Goal: Task Accomplishment & Management: Manage account settings

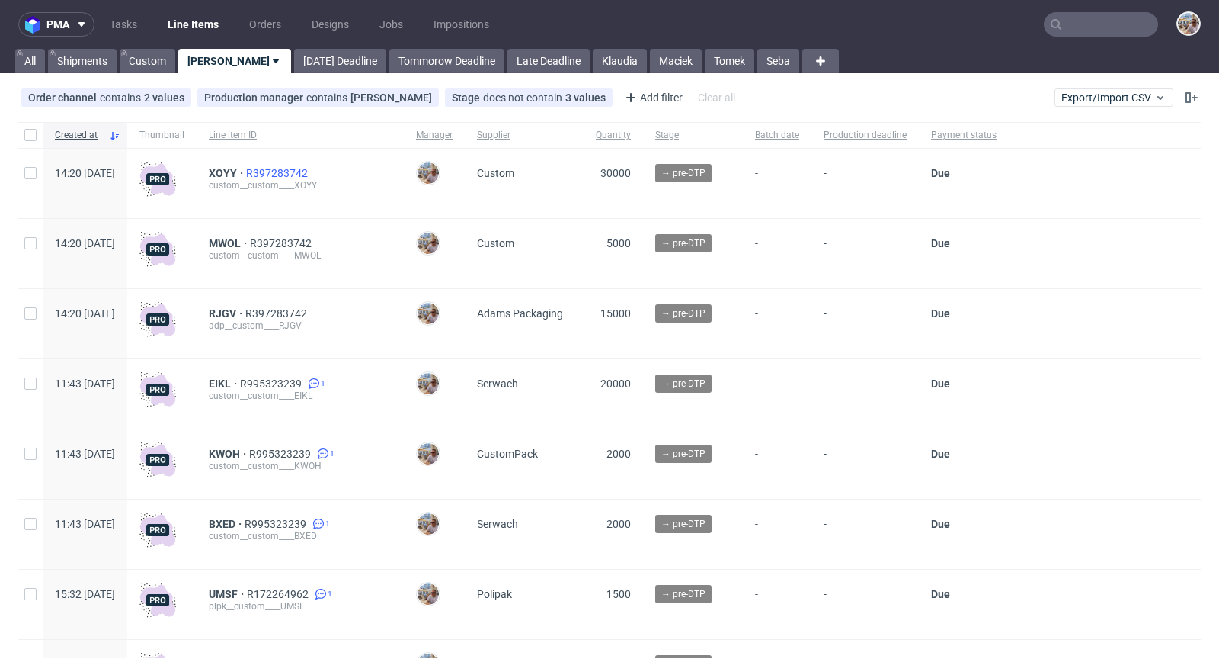
click at [311, 172] on span "R397283742" at bounding box center [278, 173] width 65 height 12
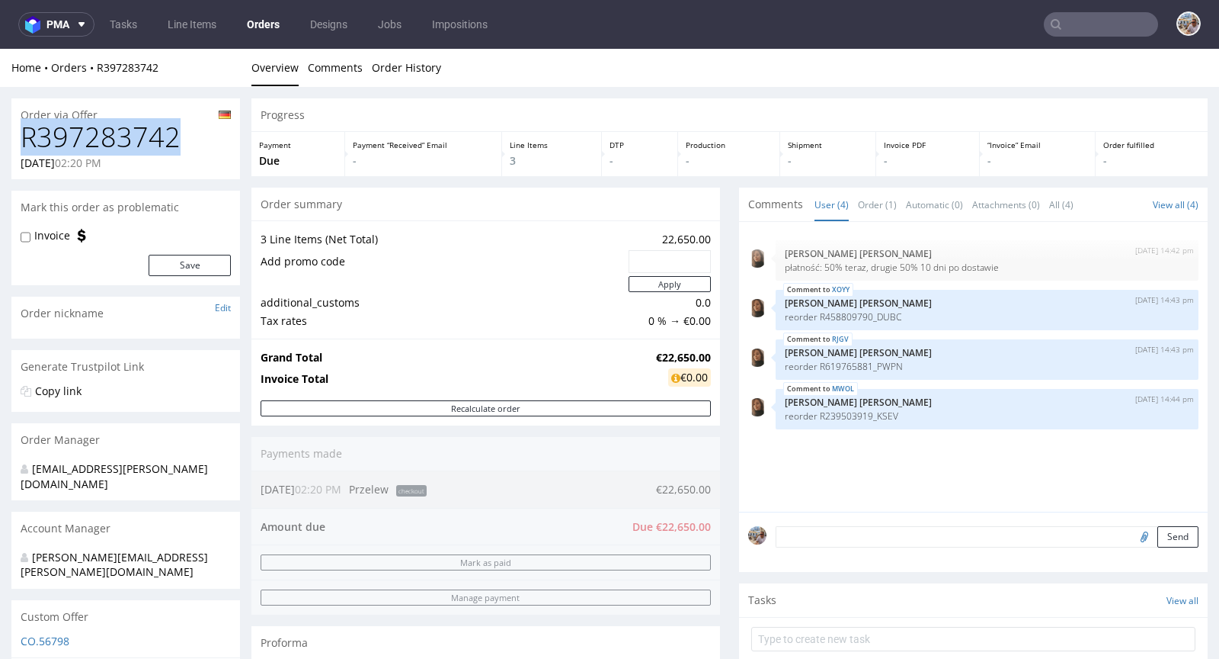
drag, startPoint x: 176, startPoint y: 139, endPoint x: 21, endPoint y: 138, distance: 155.5
click at [21, 138] on h1 "R397283742" at bounding box center [126, 137] width 210 height 30
copy h1 "R397283742"
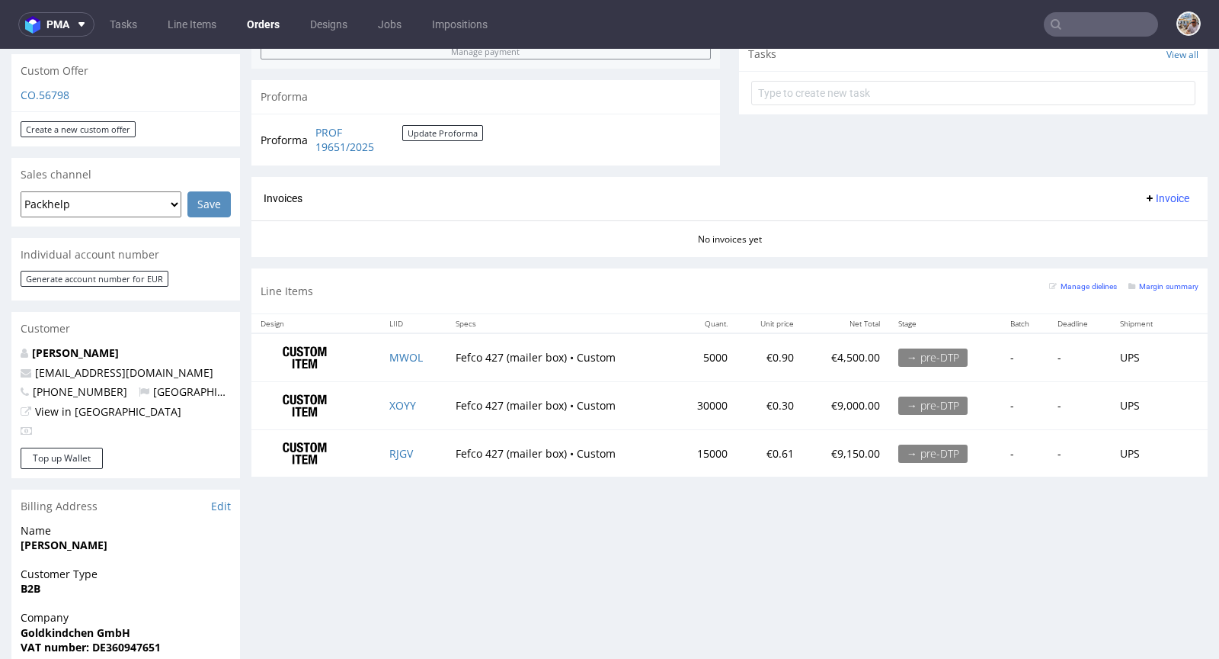
scroll to position [550, 0]
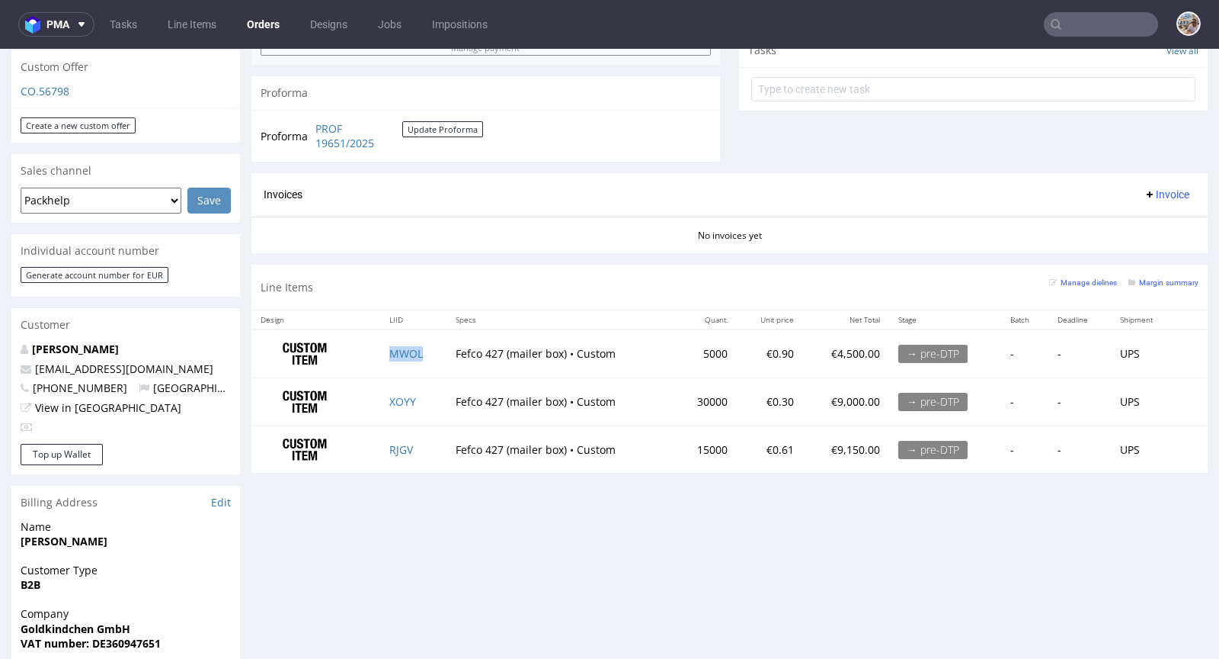
click at [433, 353] on td "MWOL" at bounding box center [413, 353] width 66 height 48
copy link "MWOL"
click at [425, 395] on td "XOYY" at bounding box center [413, 402] width 66 height 48
copy link "XOYY"
click at [422, 453] on td "RJGV" at bounding box center [413, 448] width 66 height 47
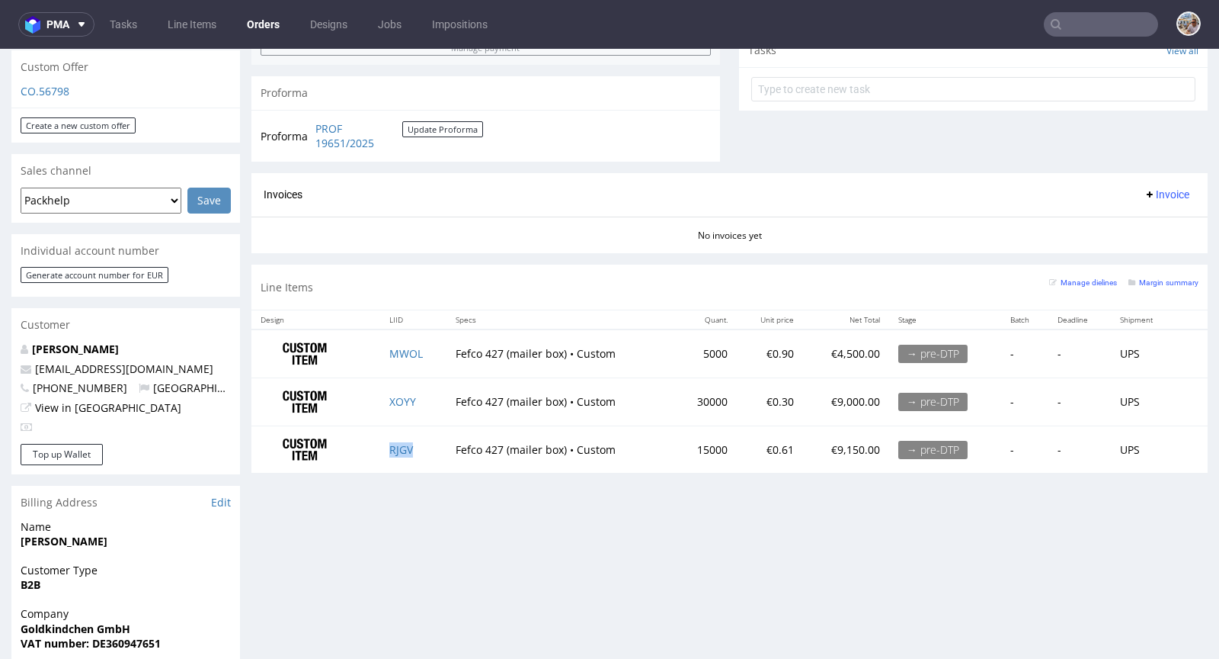
copy link "RJGV"
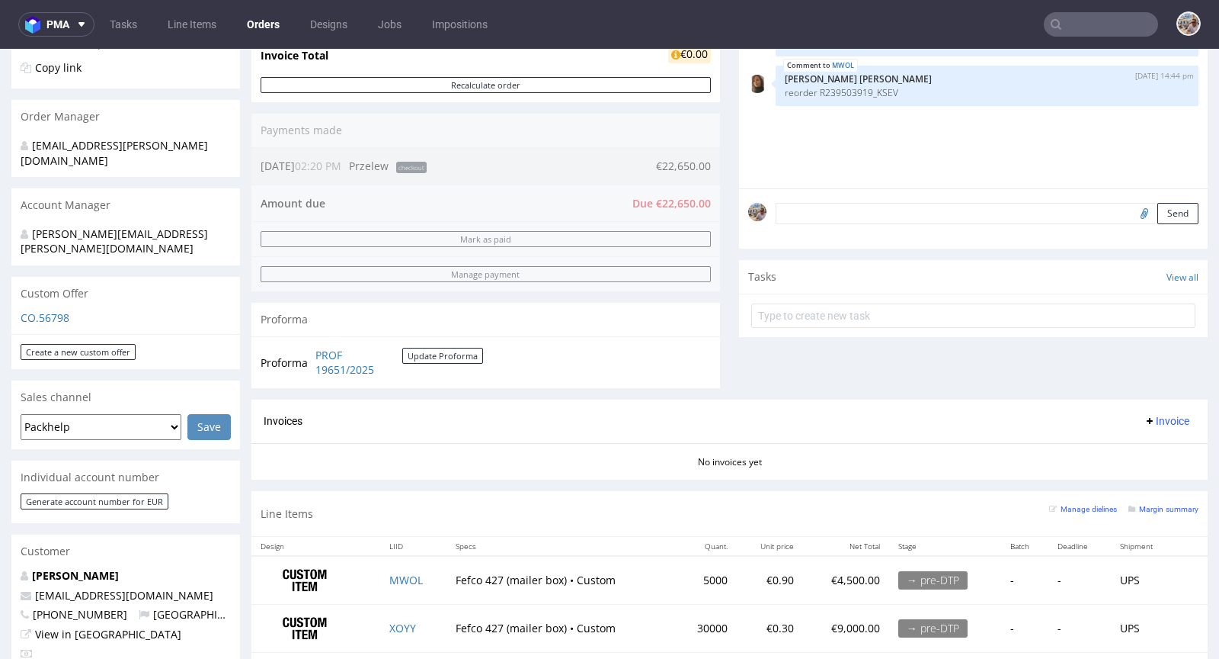
scroll to position [618, 0]
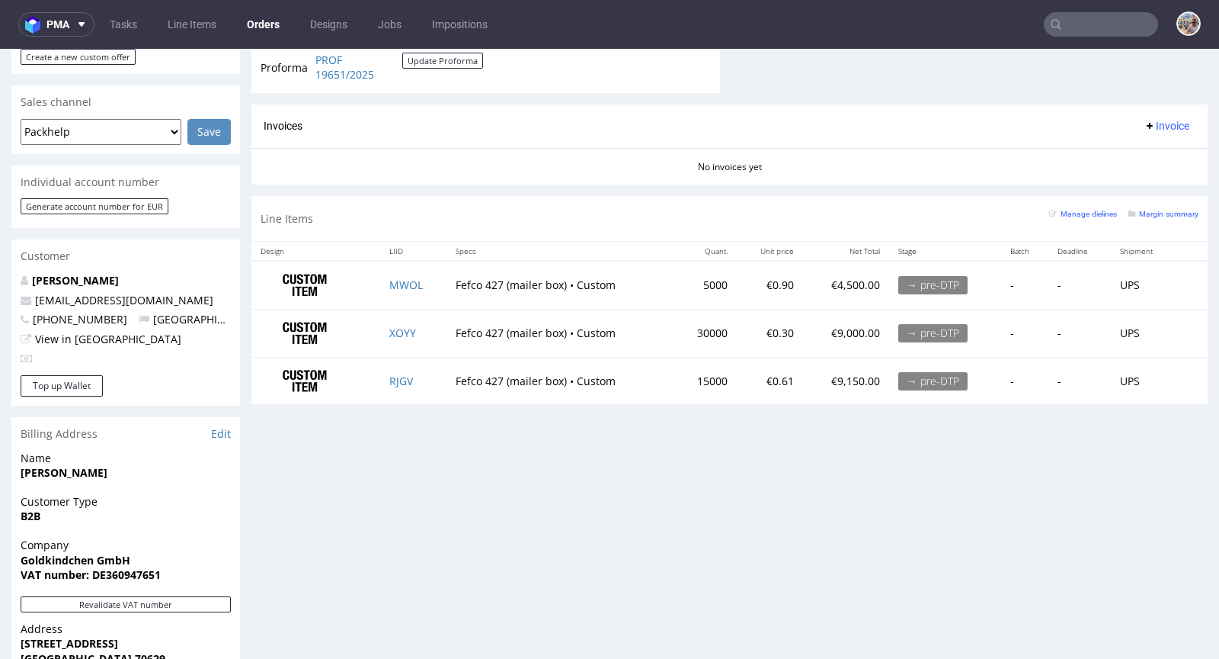
click at [1153, 216] on div "Margin summary" at bounding box center [1164, 212] width 70 height 15
click at [1153, 212] on small "Margin summary" at bounding box center [1164, 214] width 70 height 8
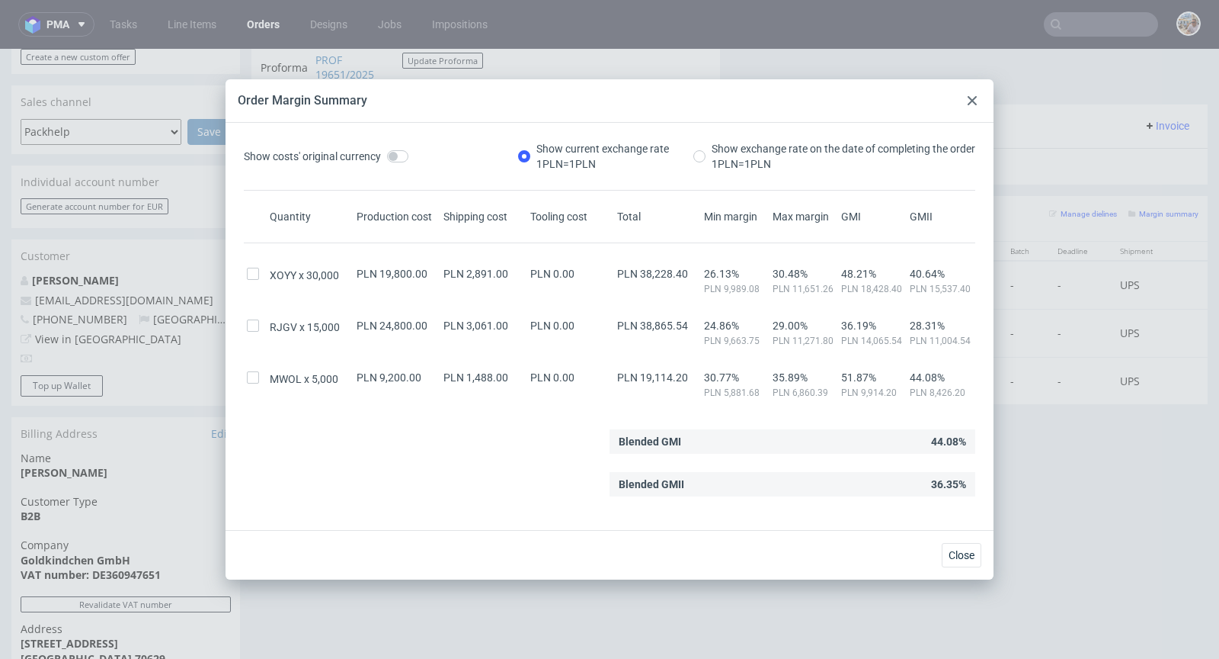
click at [971, 105] on div at bounding box center [972, 100] width 18 height 18
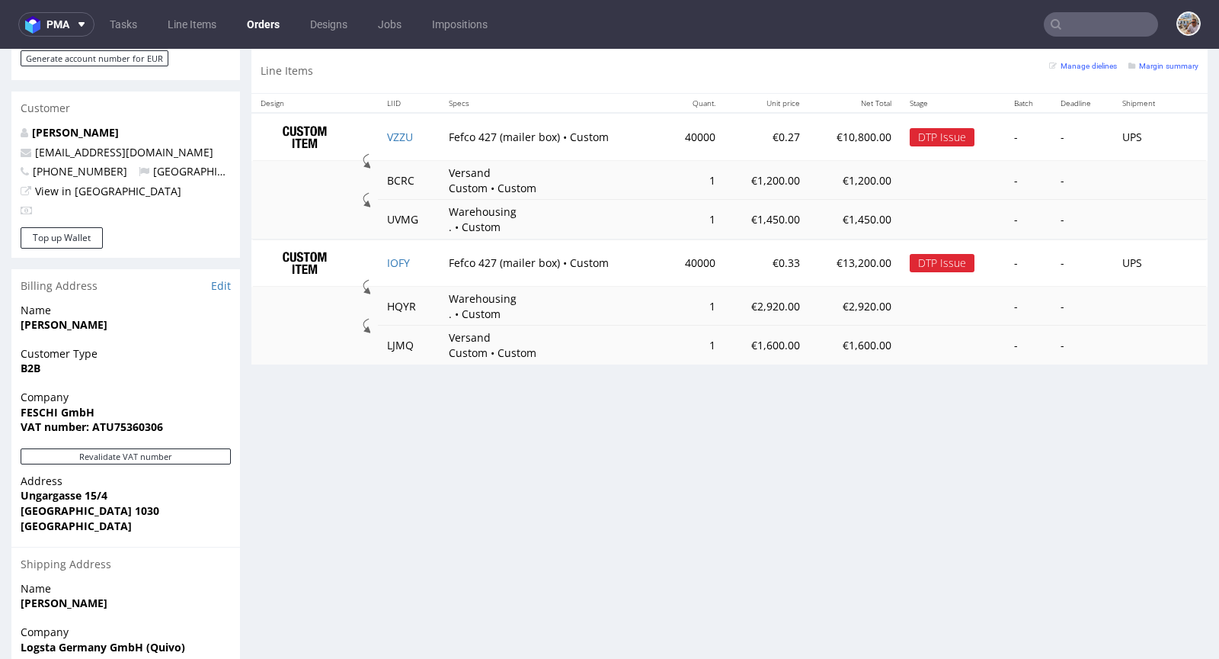
scroll to position [1067, 0]
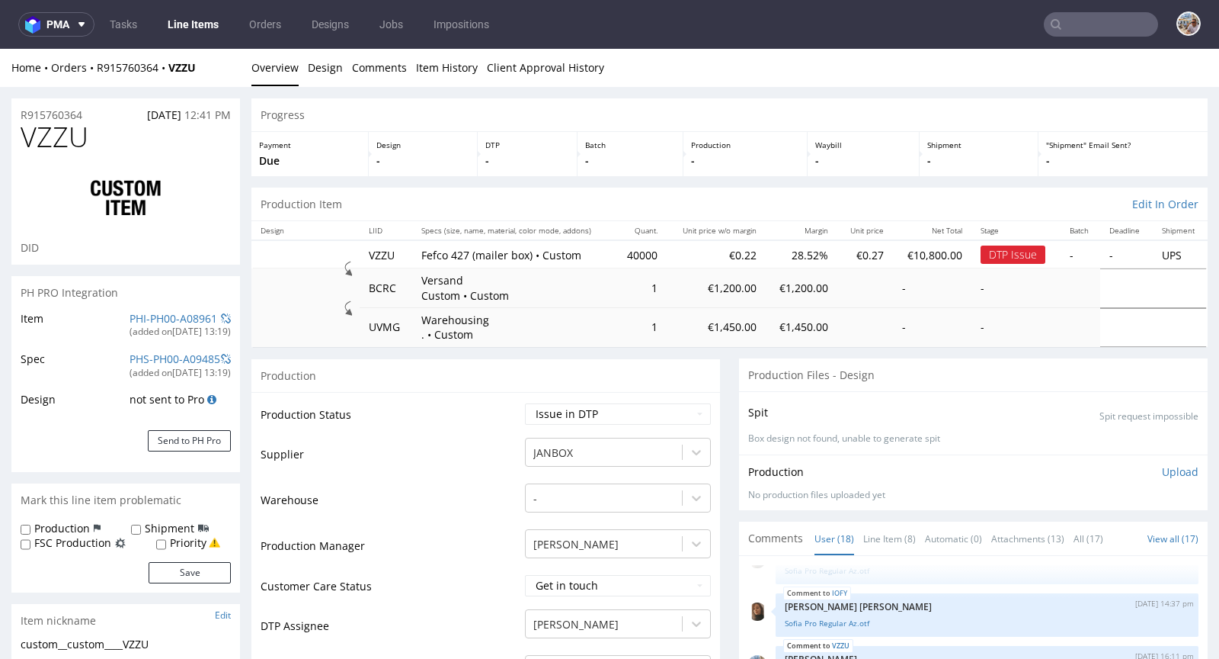
scroll to position [352, 0]
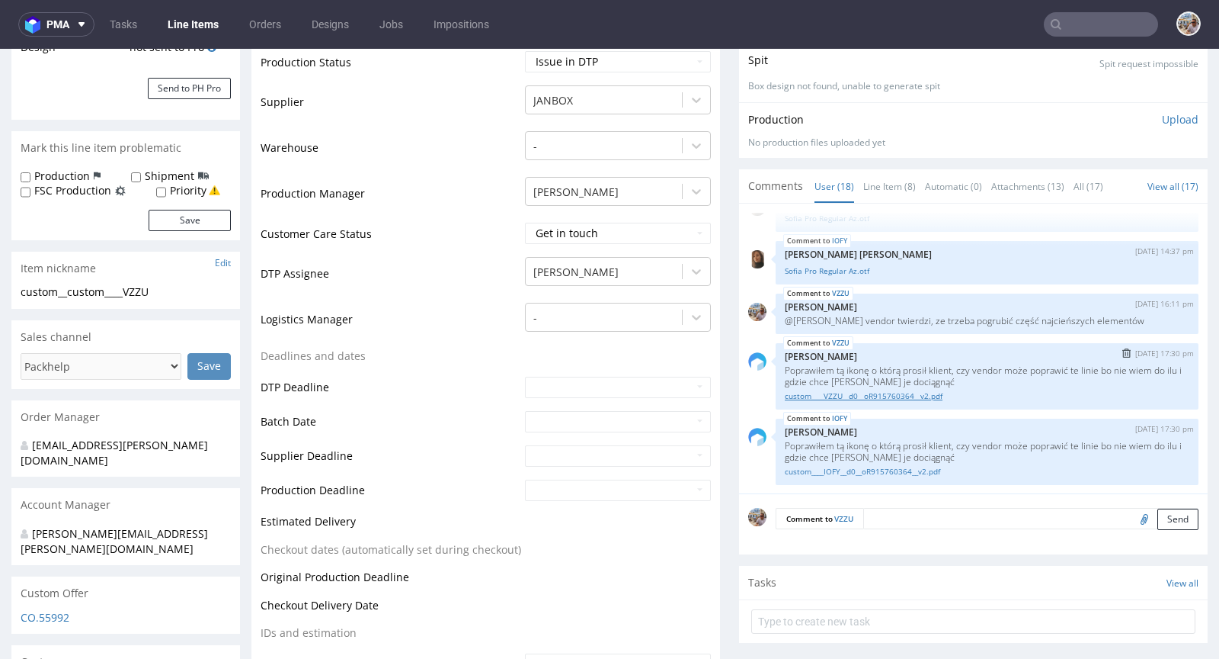
click at [839, 393] on link "custom____VZZU__d0__oR915760364__v2.pdf" at bounding box center [987, 395] width 405 height 11
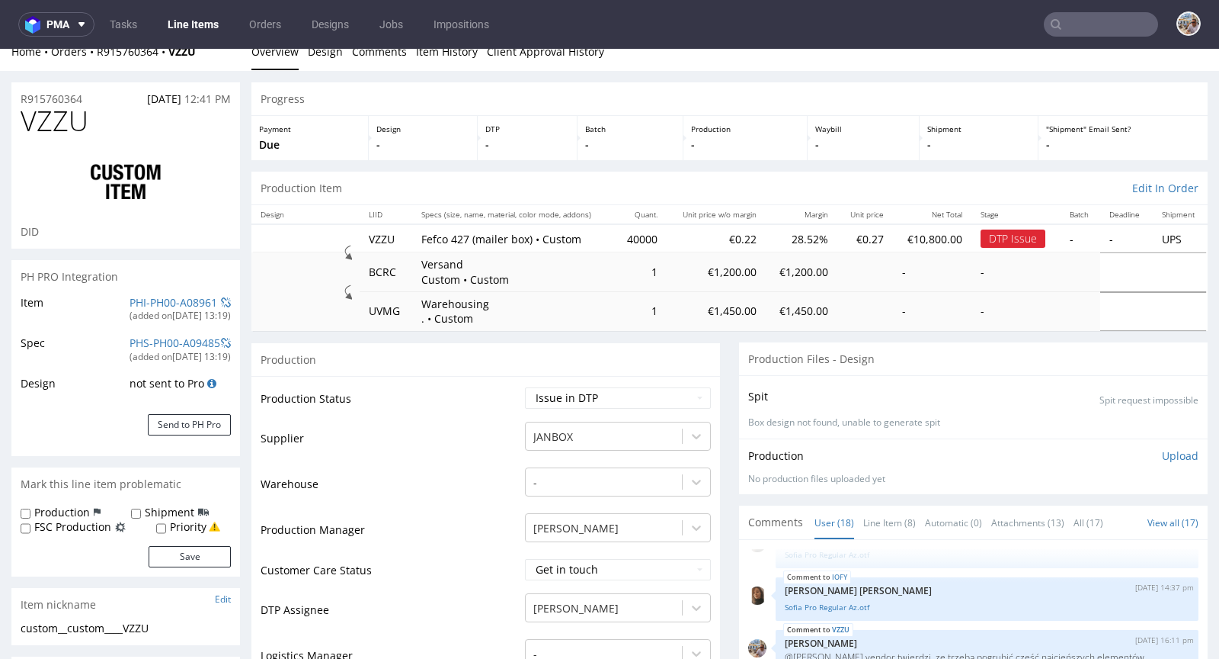
scroll to position [0, 0]
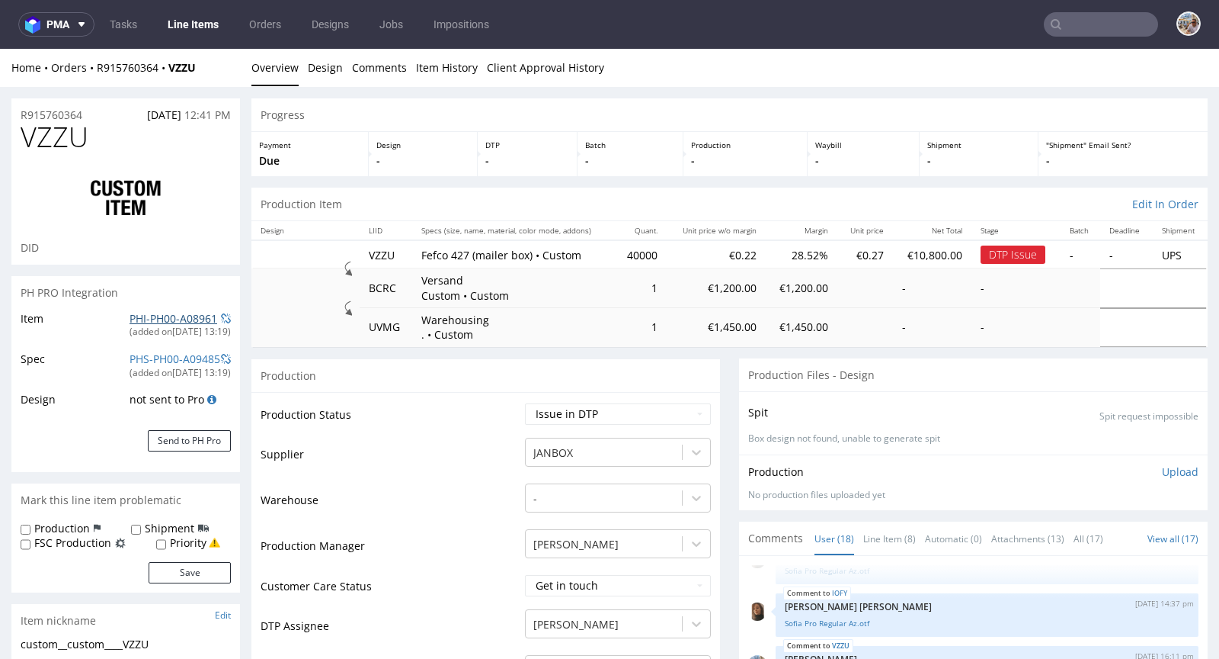
click at [162, 312] on link "PHI-PH00-A08961" at bounding box center [174, 318] width 88 height 14
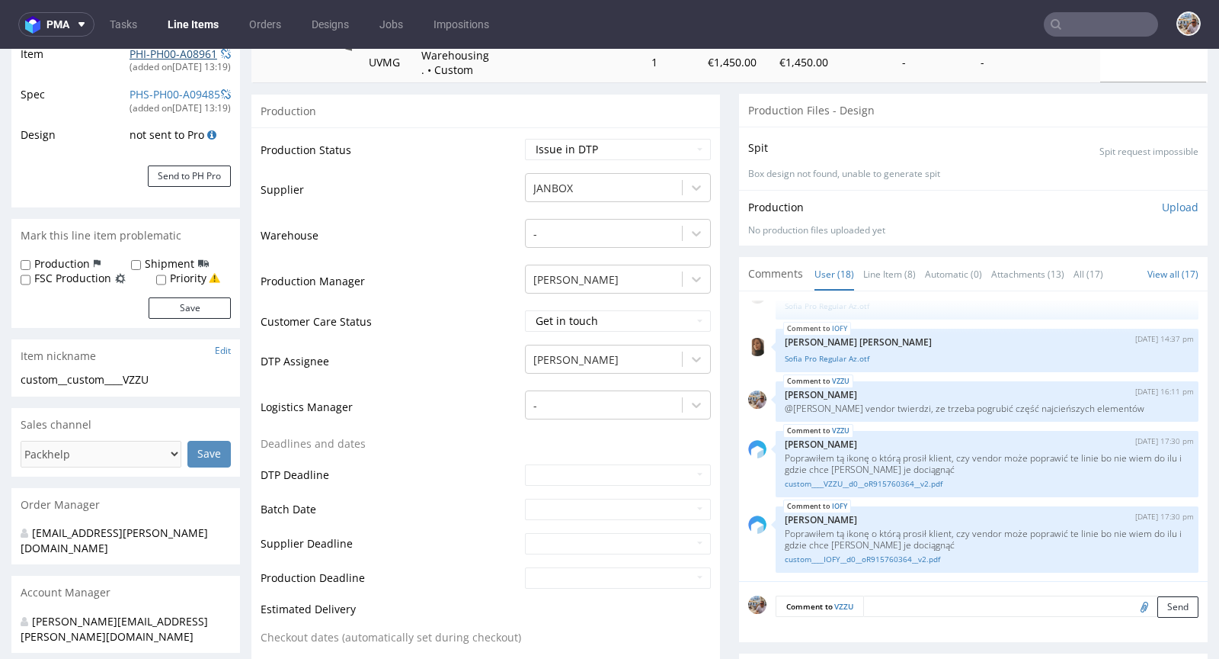
scroll to position [271, 0]
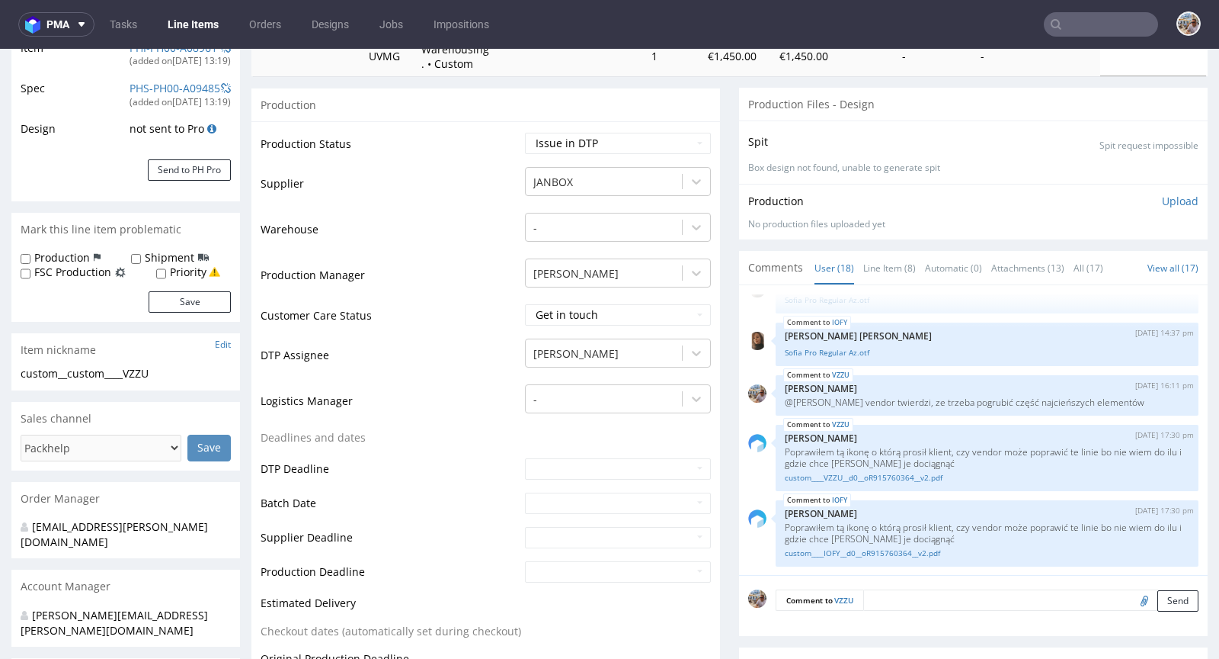
click at [902, 601] on textarea at bounding box center [1031, 599] width 335 height 21
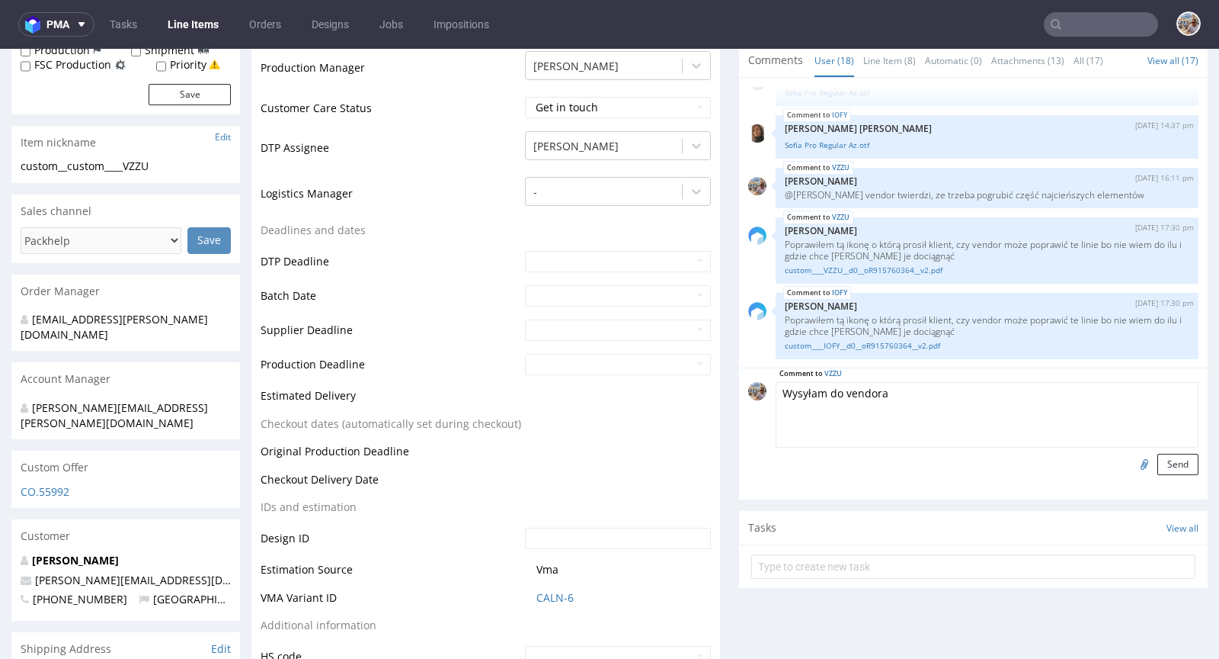
scroll to position [812, 0]
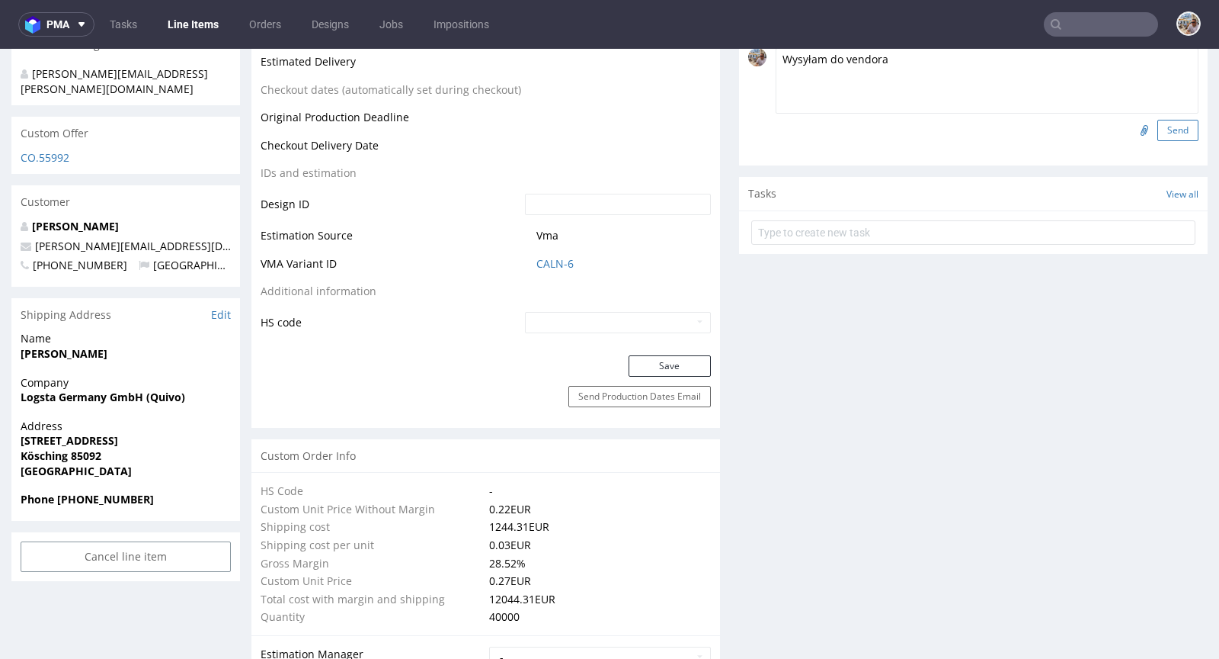
type textarea "Wysyłam do vendora"
click at [1158, 138] on button "Send" at bounding box center [1178, 130] width 41 height 21
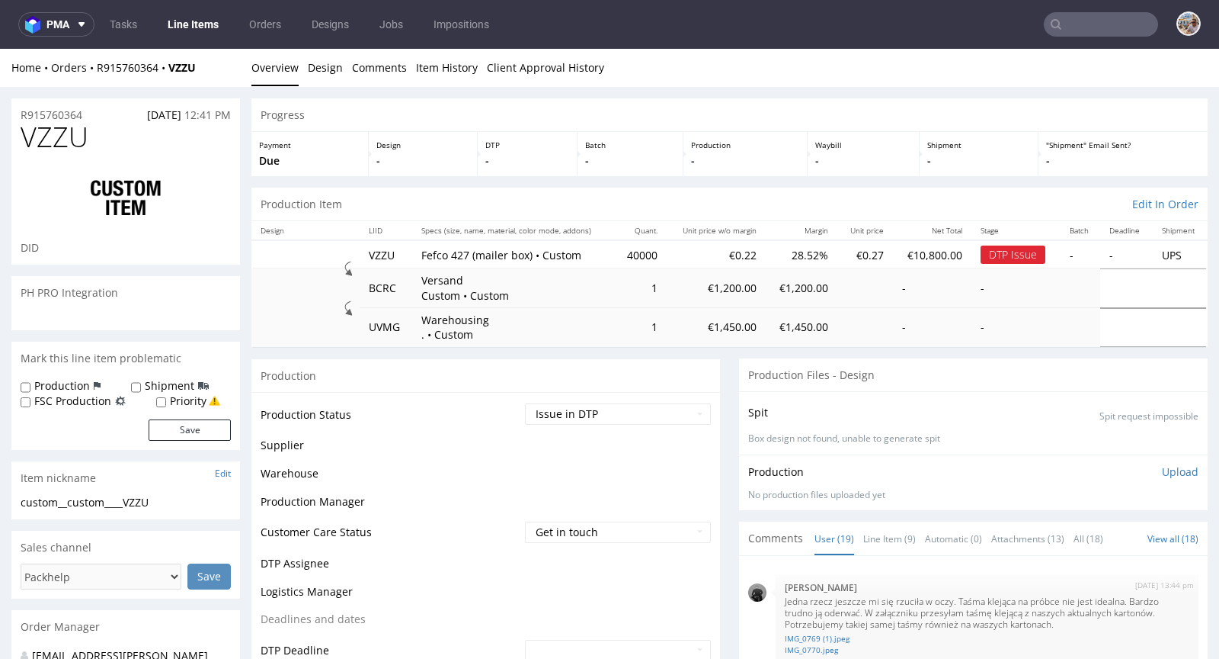
scroll to position [1117, 0]
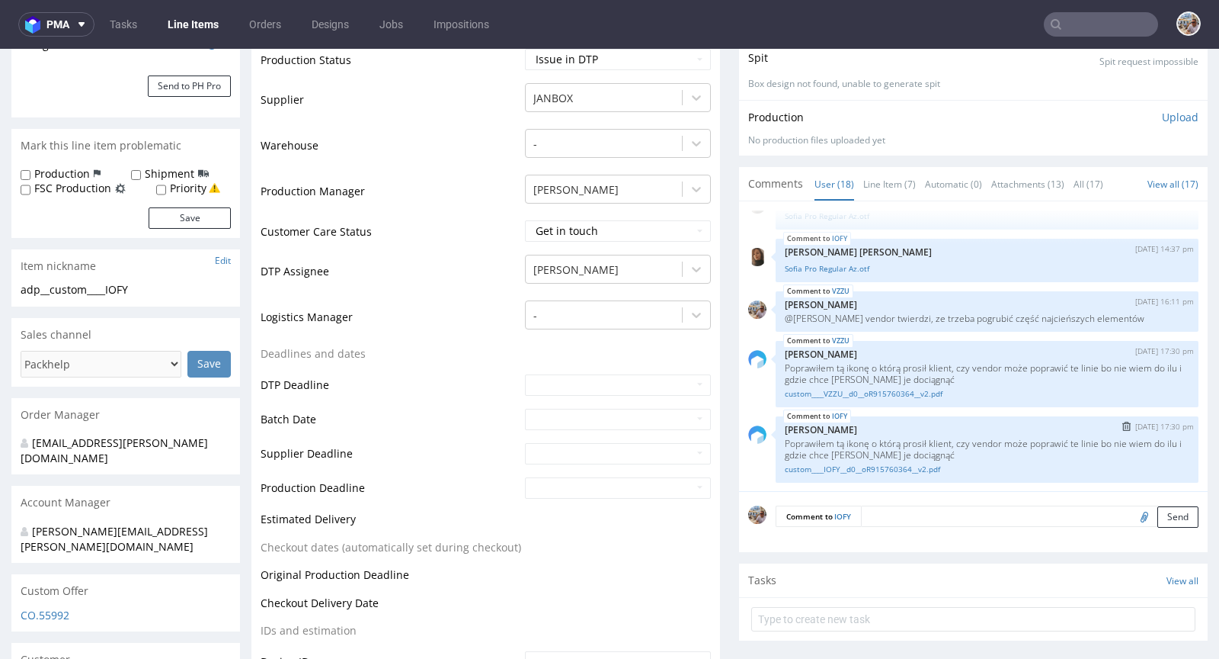
scroll to position [355, 0]
click at [854, 467] on link "custom____IOFY__d0__oR915760364__v2.pdf" at bounding box center [987, 468] width 405 height 11
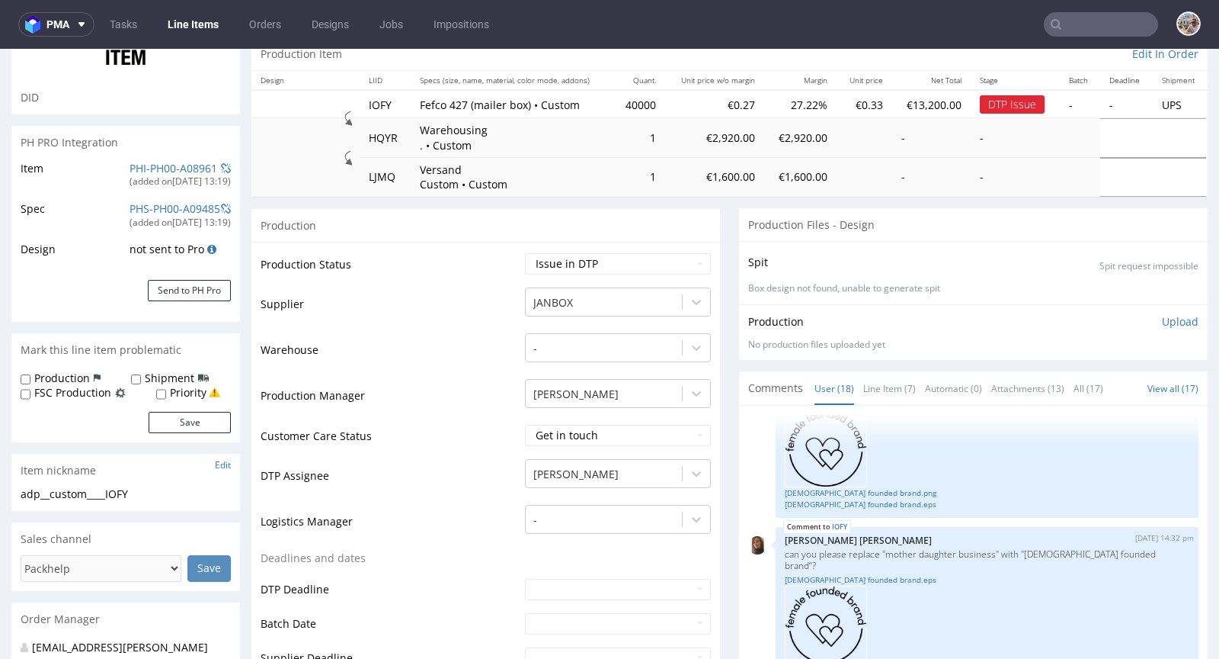
scroll to position [0, 0]
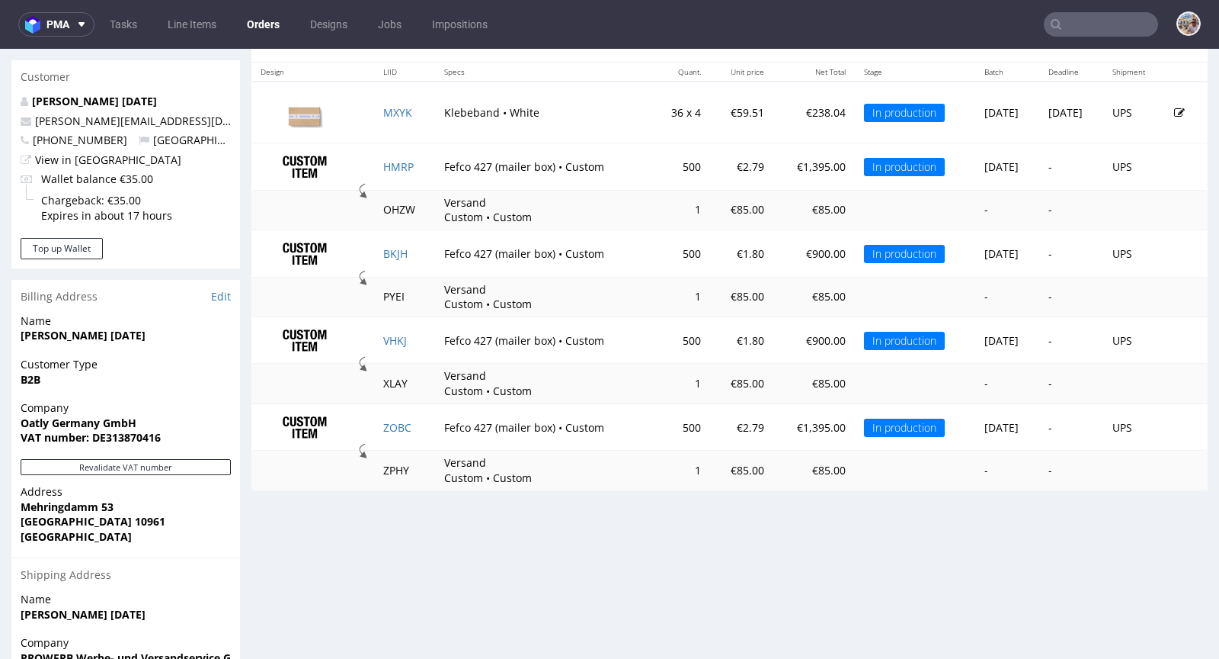
scroll to position [753, 0]
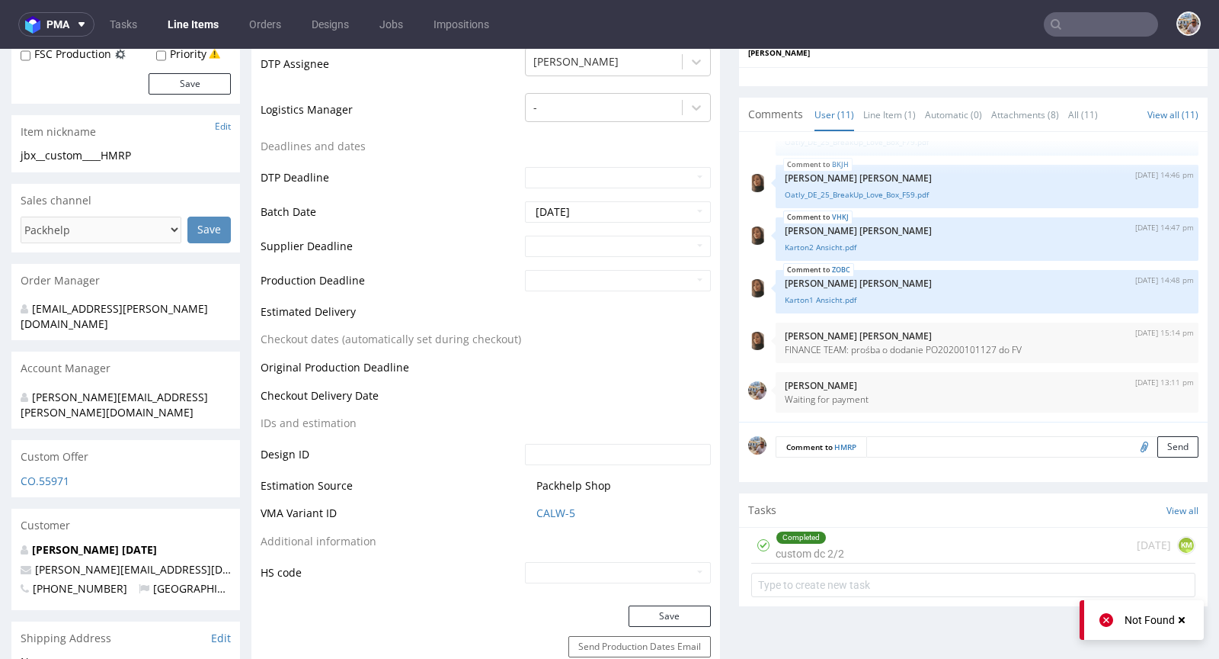
scroll to position [729, 0]
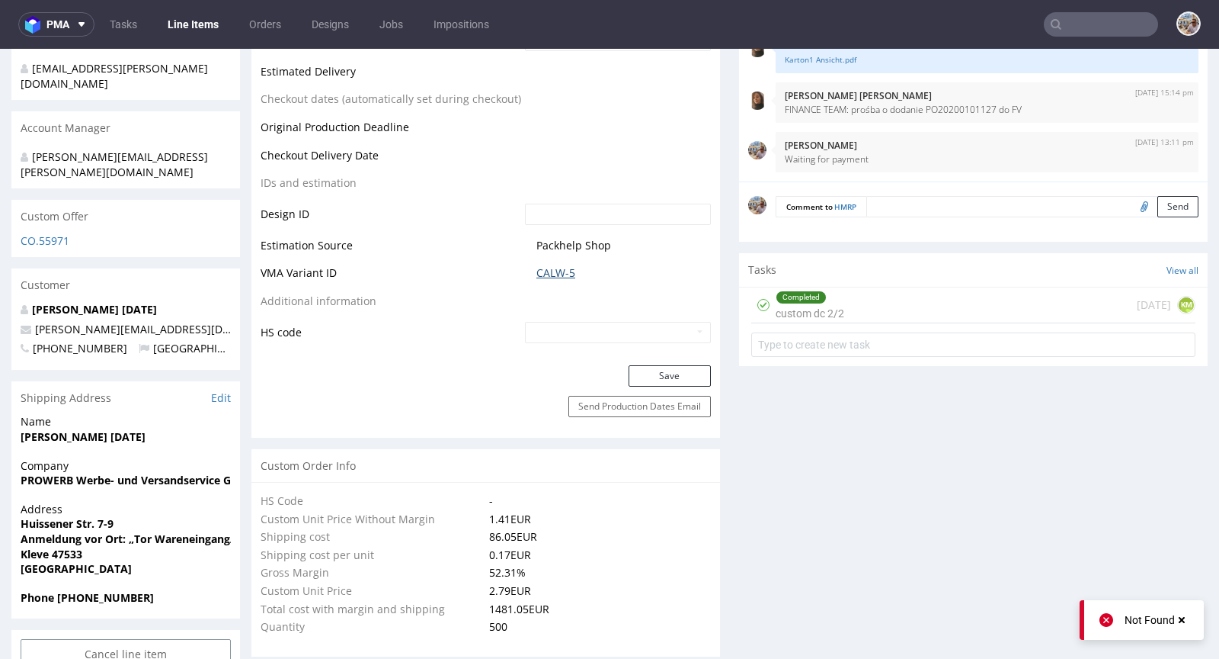
click at [556, 269] on link "CALW-5" at bounding box center [556, 272] width 39 height 15
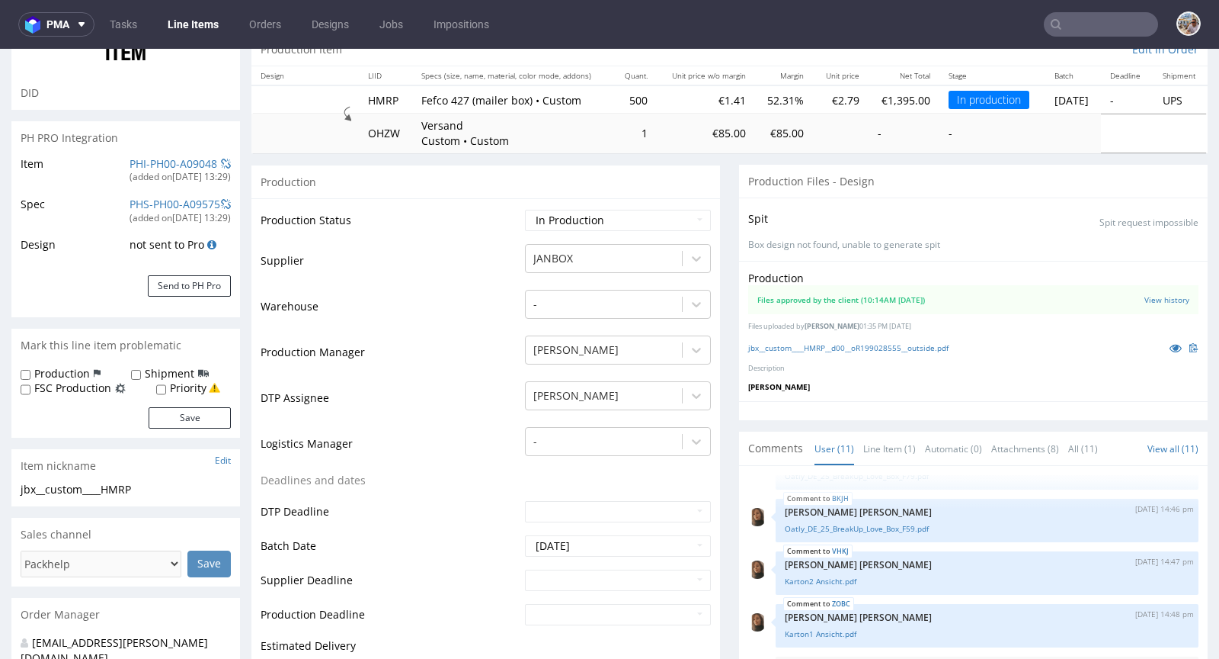
scroll to position [0, 0]
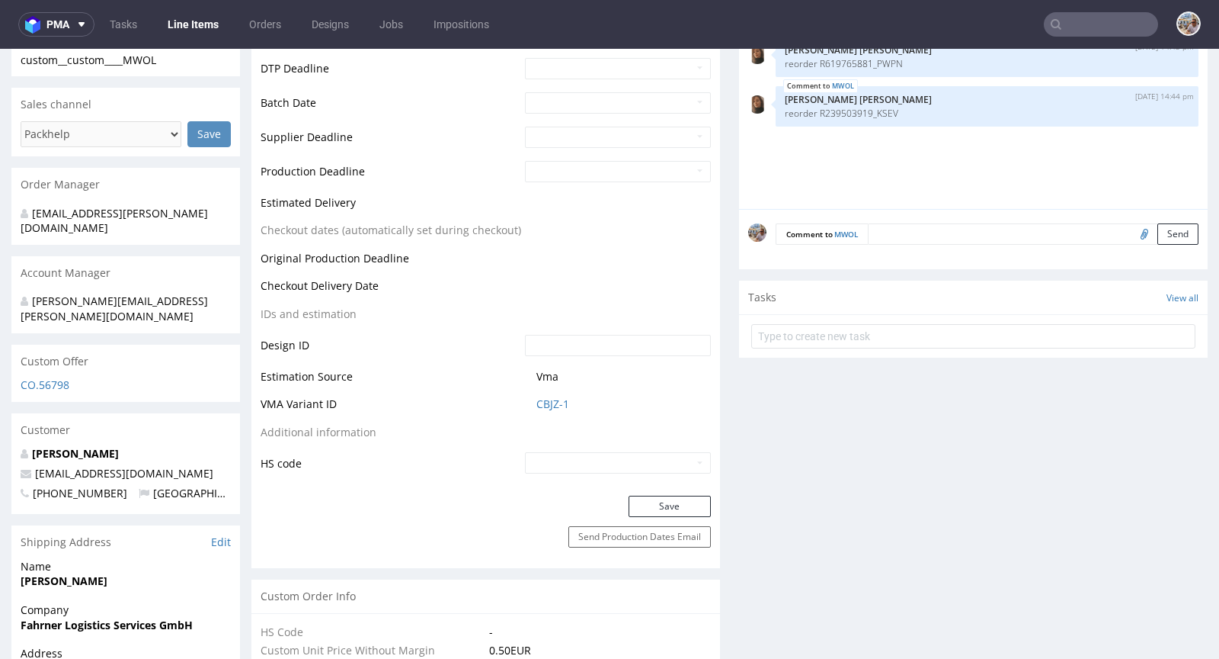
scroll to position [568, 0]
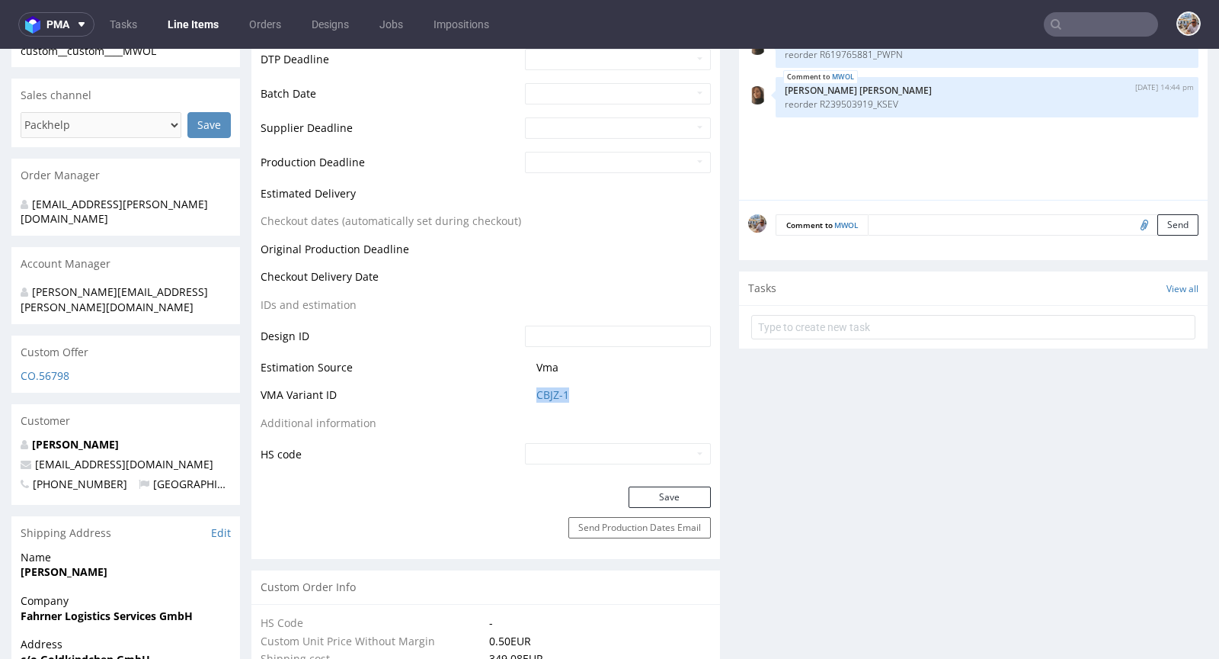
drag, startPoint x: 597, startPoint y: 395, endPoint x: 523, endPoint y: 394, distance: 73.9
click at [523, 394] on td "CBJZ-1" at bounding box center [616, 400] width 190 height 28
copy link "CBJZ-1"
click at [543, 390] on link "CBJZ-1" at bounding box center [553, 394] width 33 height 15
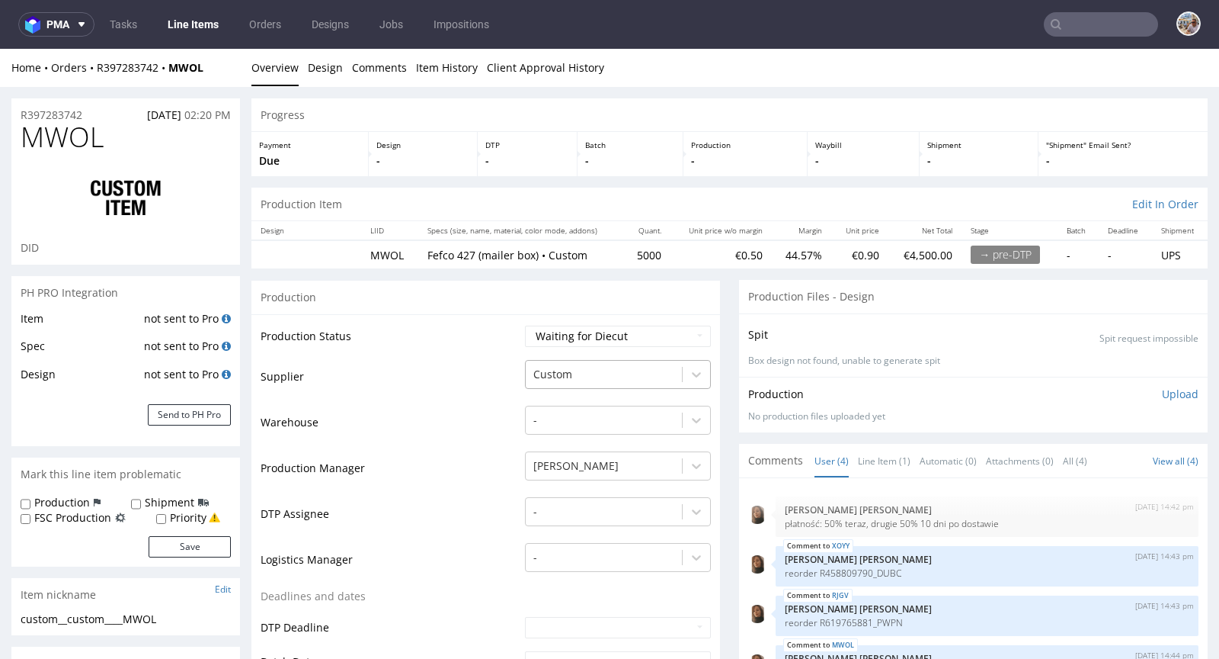
click at [580, 379] on div at bounding box center [604, 374] width 141 height 18
type input "serwa"
click at [572, 388] on div "Serwach" at bounding box center [618, 404] width 186 height 34
click at [573, 399] on div "Serwach" at bounding box center [618, 403] width 186 height 27
click at [434, 393] on td "Supplier" at bounding box center [391, 381] width 261 height 46
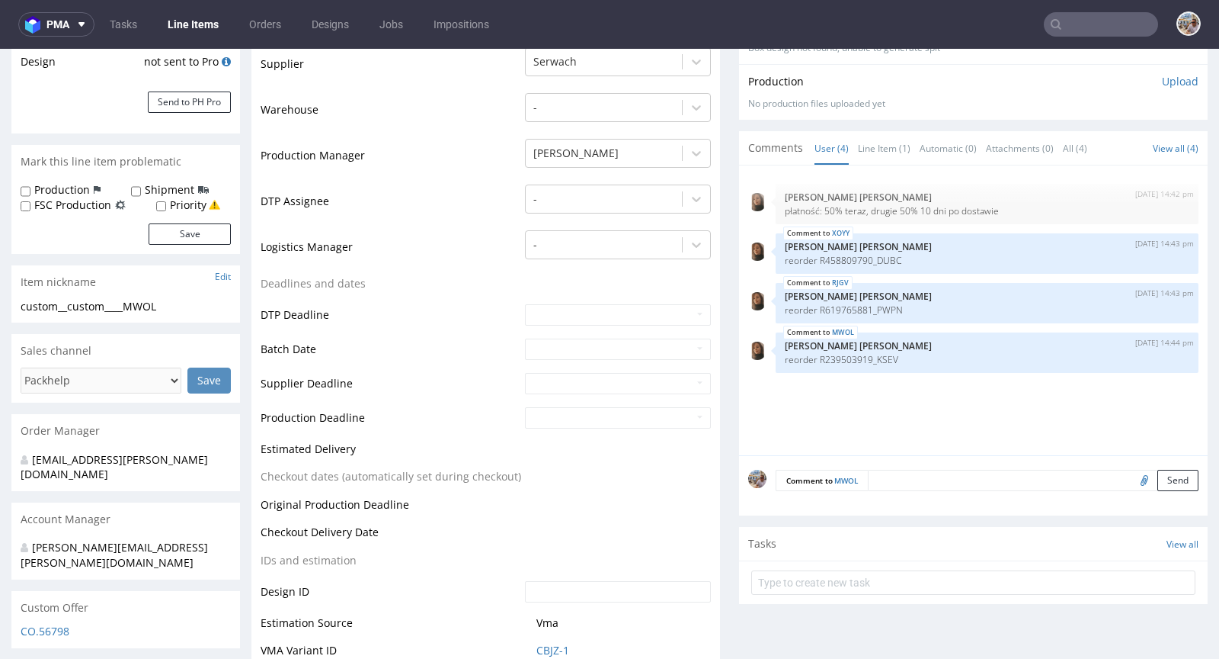
scroll to position [624, 0]
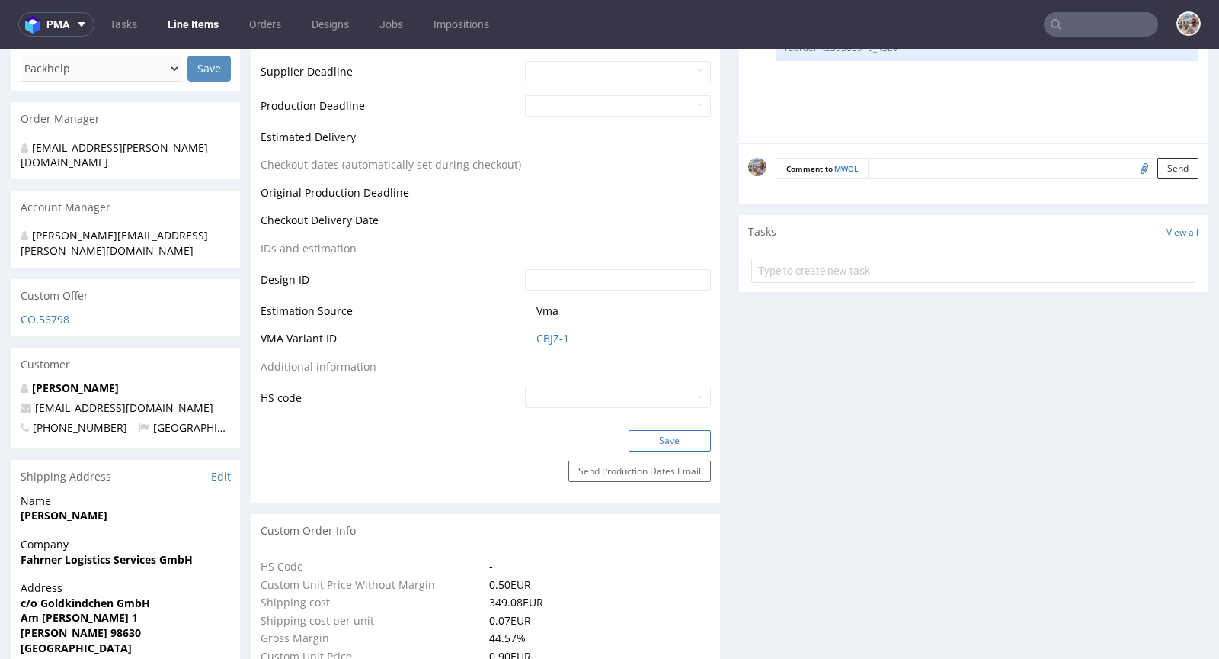
click at [652, 442] on button "Save" at bounding box center [670, 440] width 82 height 21
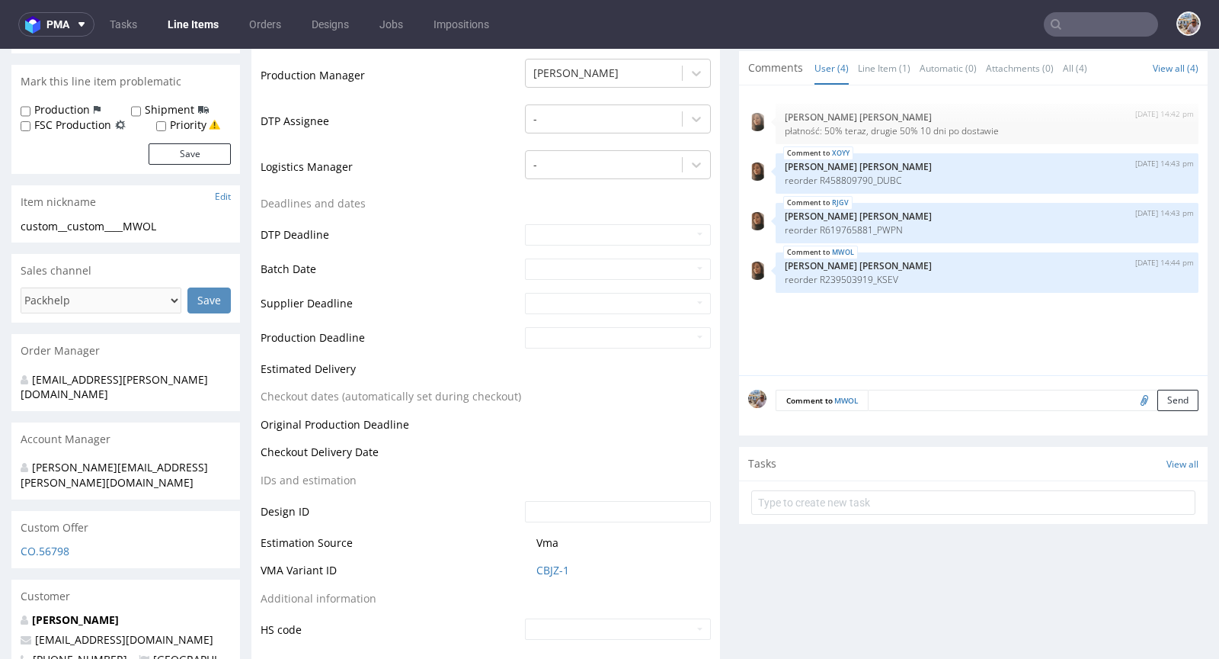
scroll to position [764, 0]
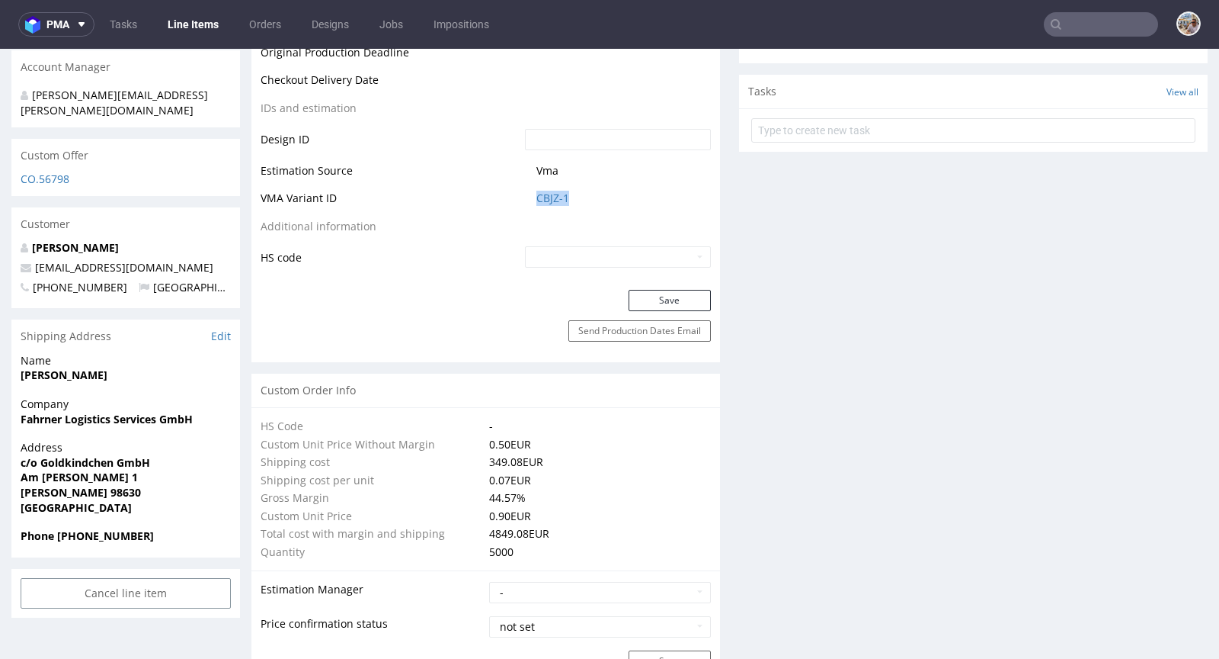
drag, startPoint x: 598, startPoint y: 210, endPoint x: 515, endPoint y: 197, distance: 83.4
click at [521, 197] on td "CBJZ-1" at bounding box center [616, 203] width 190 height 28
copy link "CBJZ-1"
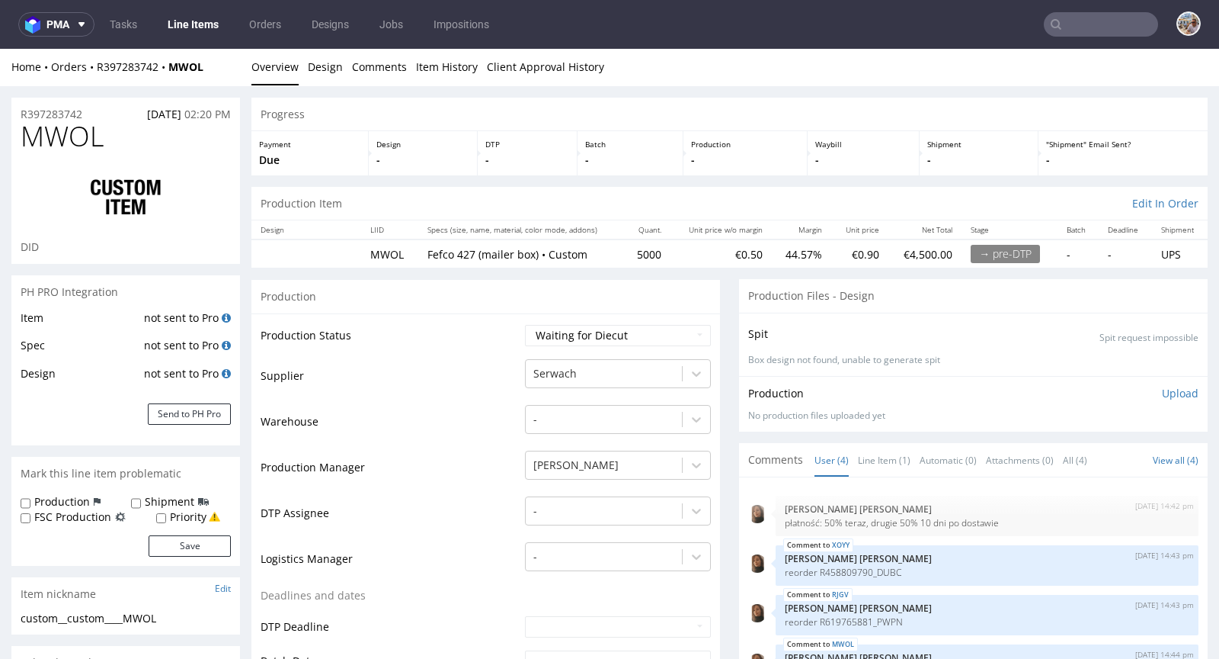
scroll to position [0, 0]
drag, startPoint x: 98, startPoint y: 114, endPoint x: 21, endPoint y: 111, distance: 77.8
click at [21, 111] on div "R397283742 15.09.2025 02:20 PM" at bounding box center [125, 110] width 229 height 24
copy p "R397283742"
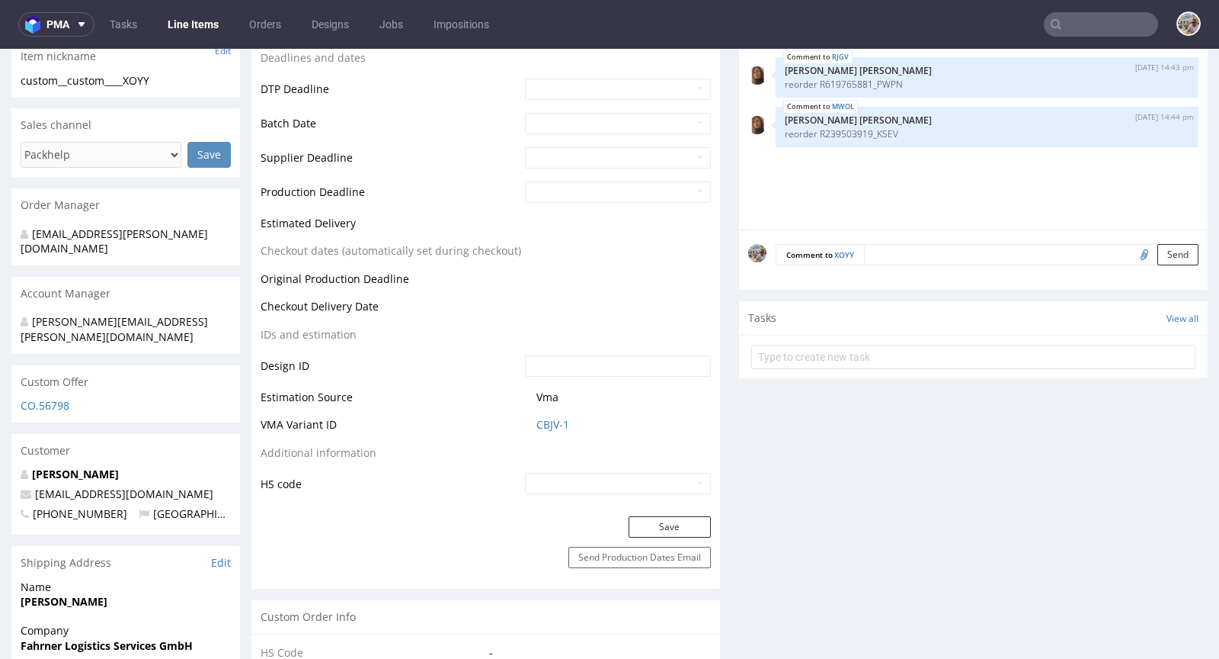
scroll to position [566, 0]
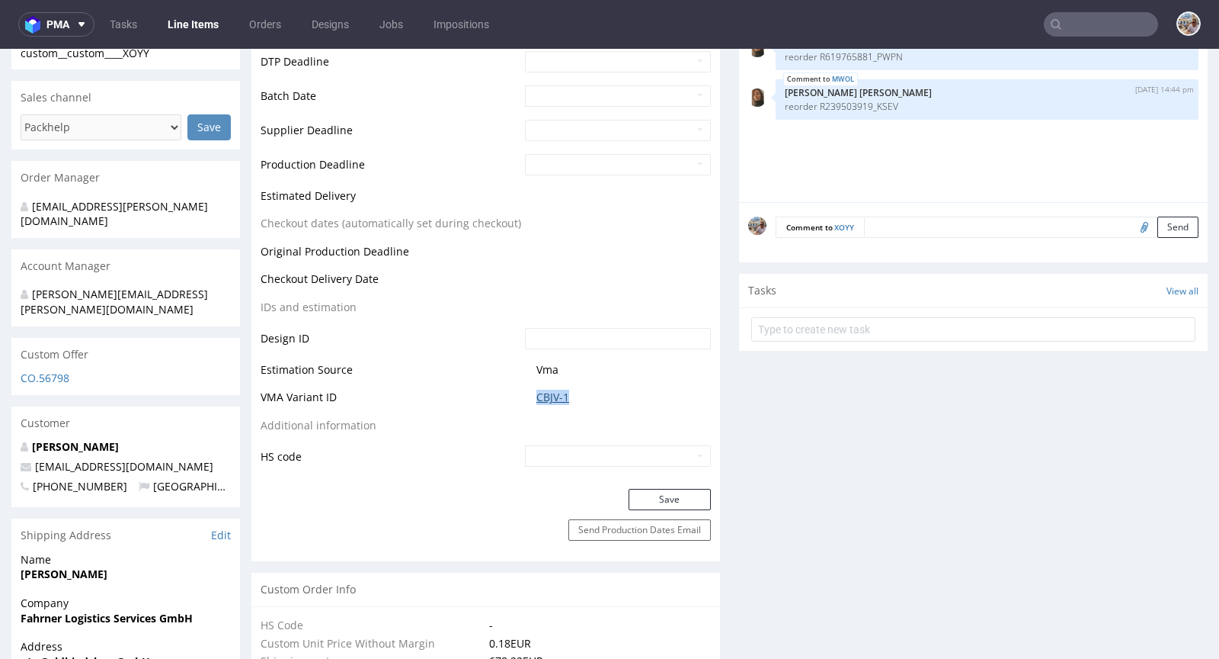
drag, startPoint x: 586, startPoint y: 393, endPoint x: 530, endPoint y: 393, distance: 56.4
click at [537, 393] on span "CBJV-1" at bounding box center [624, 396] width 175 height 15
copy link "CBJV-1"
click at [559, 391] on link "CBJV-1" at bounding box center [553, 396] width 33 height 15
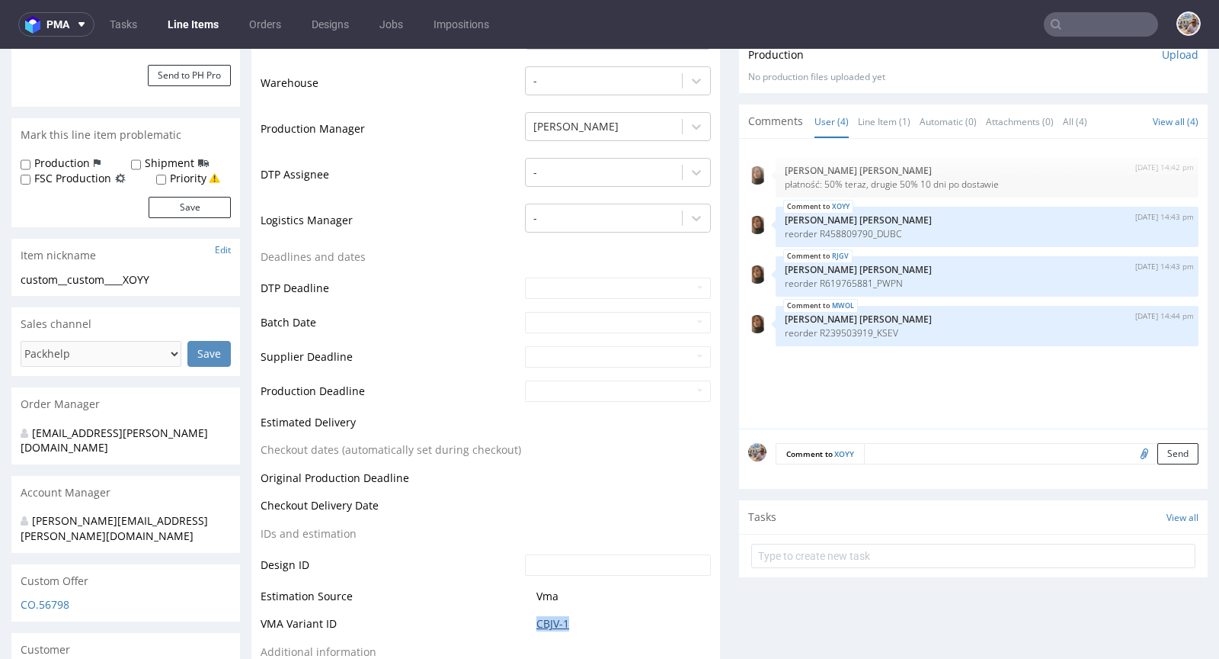
scroll to position [0, 0]
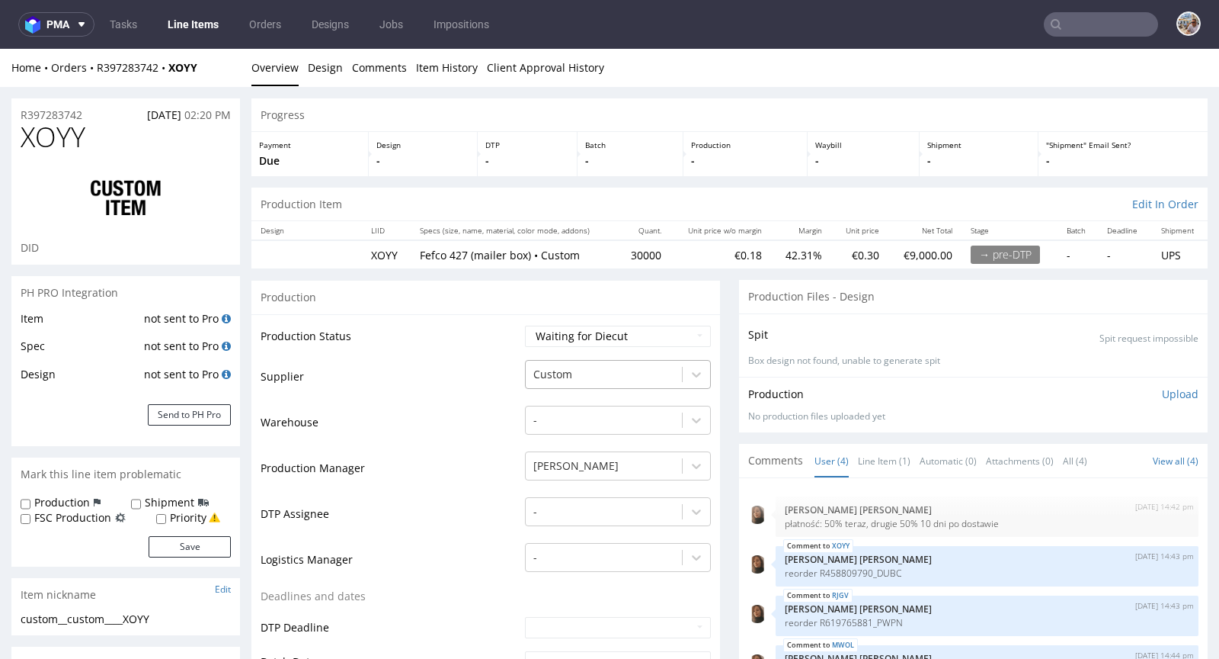
click at [577, 373] on div at bounding box center [604, 374] width 141 height 18
type input "serwa"
click at [575, 402] on div "Serwach" at bounding box center [618, 403] width 186 height 27
click at [453, 389] on td "Supplier" at bounding box center [391, 381] width 261 height 46
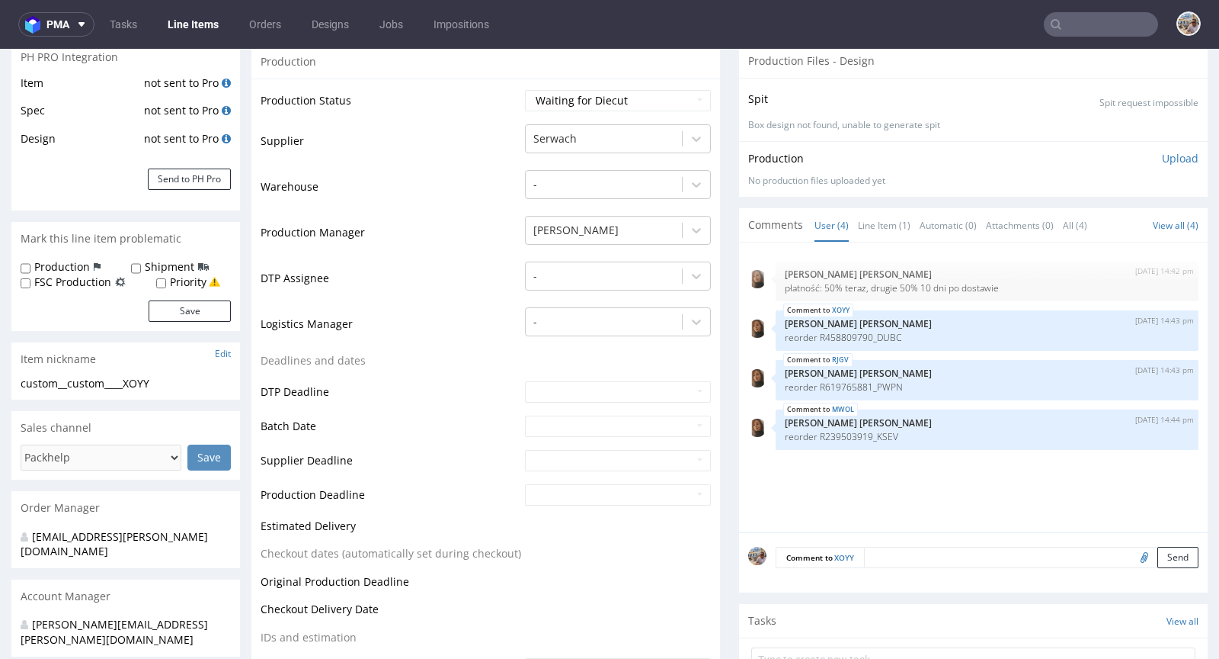
scroll to position [542, 0]
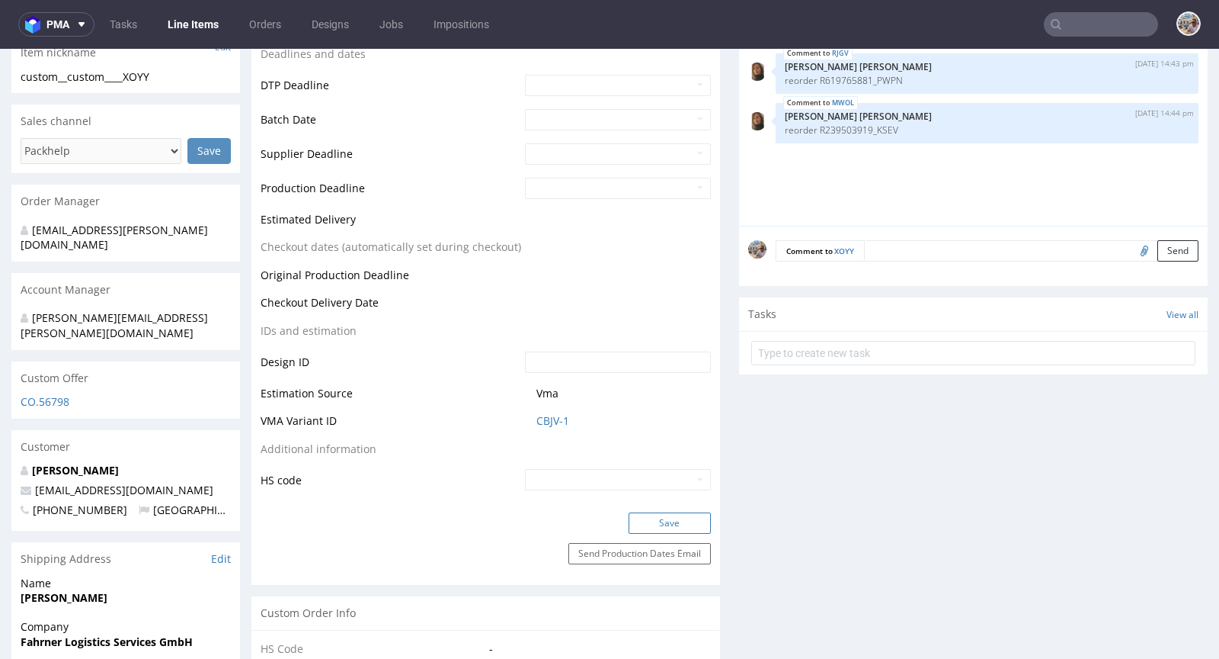
click at [659, 529] on button "Save" at bounding box center [670, 522] width 82 height 21
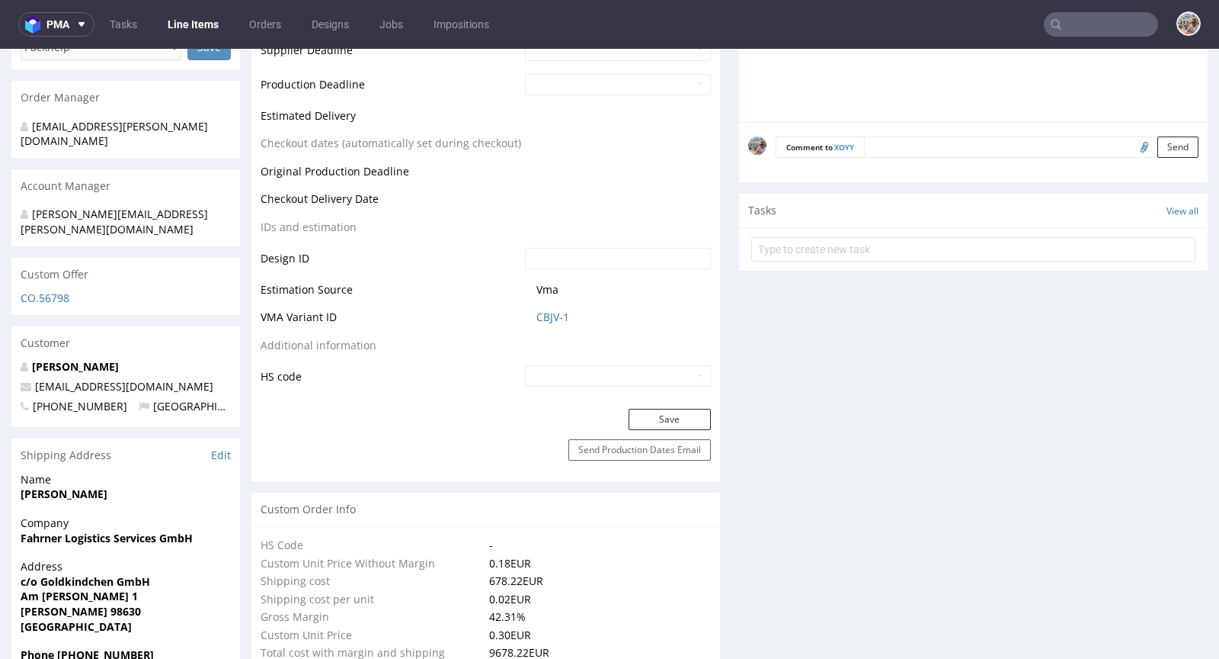
scroll to position [652, 0]
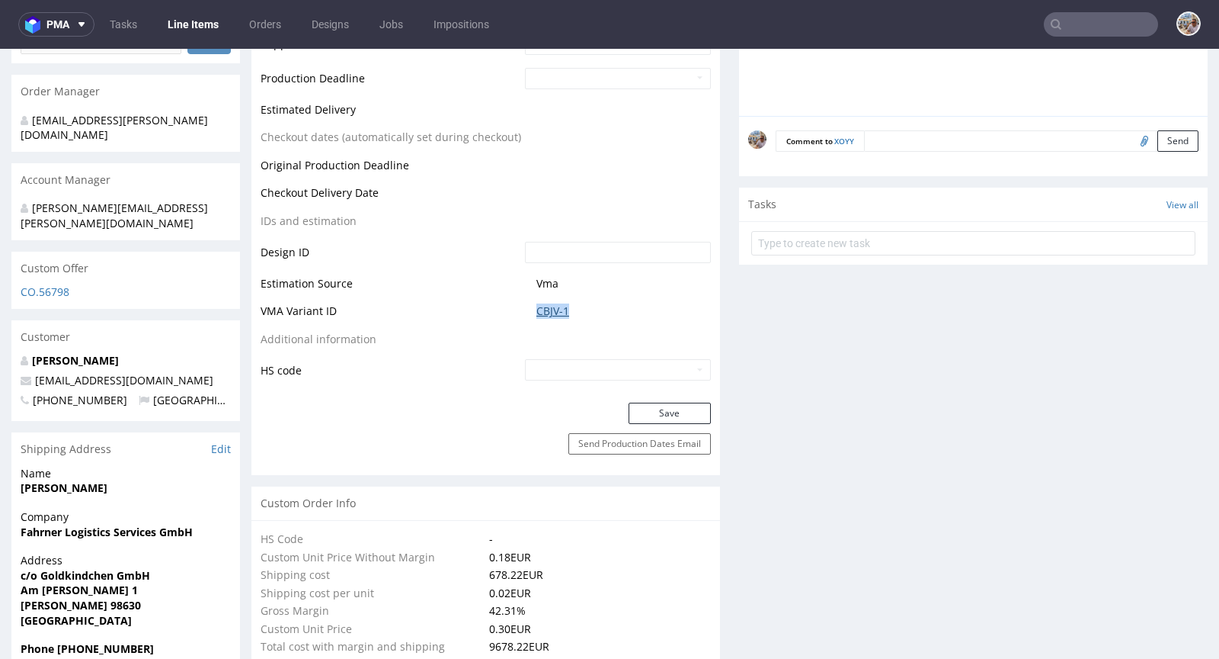
drag, startPoint x: 598, startPoint y: 311, endPoint x: 530, endPoint y: 308, distance: 68.7
click at [537, 308] on span "CBJV-1" at bounding box center [624, 310] width 175 height 15
copy link "CBJV-1"
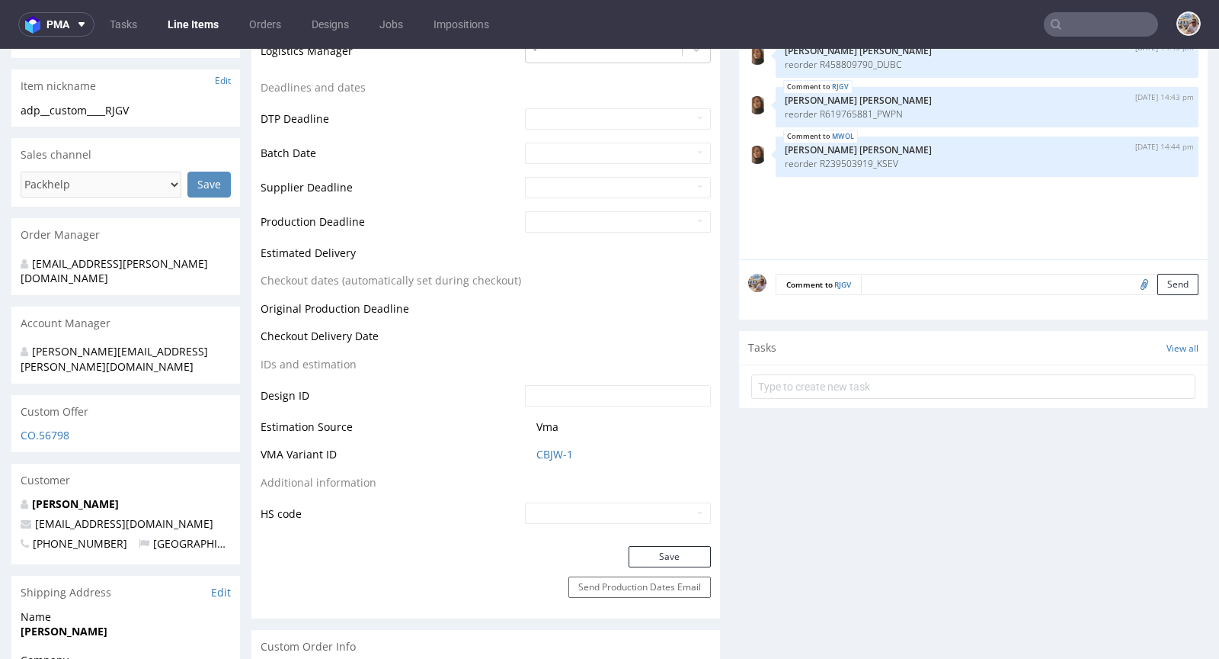
scroll to position [521, 0]
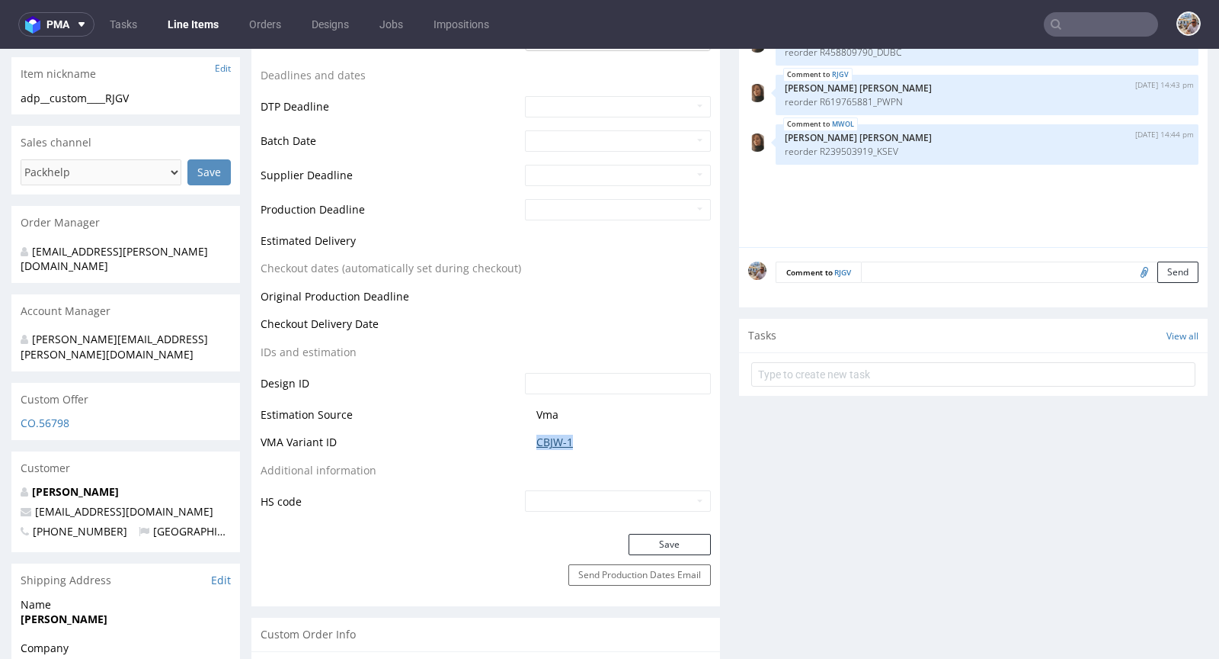
drag, startPoint x: 590, startPoint y: 441, endPoint x: 531, endPoint y: 440, distance: 58.7
click at [537, 440] on span "CBJW-1" at bounding box center [624, 441] width 175 height 15
copy link "CBJW-1"
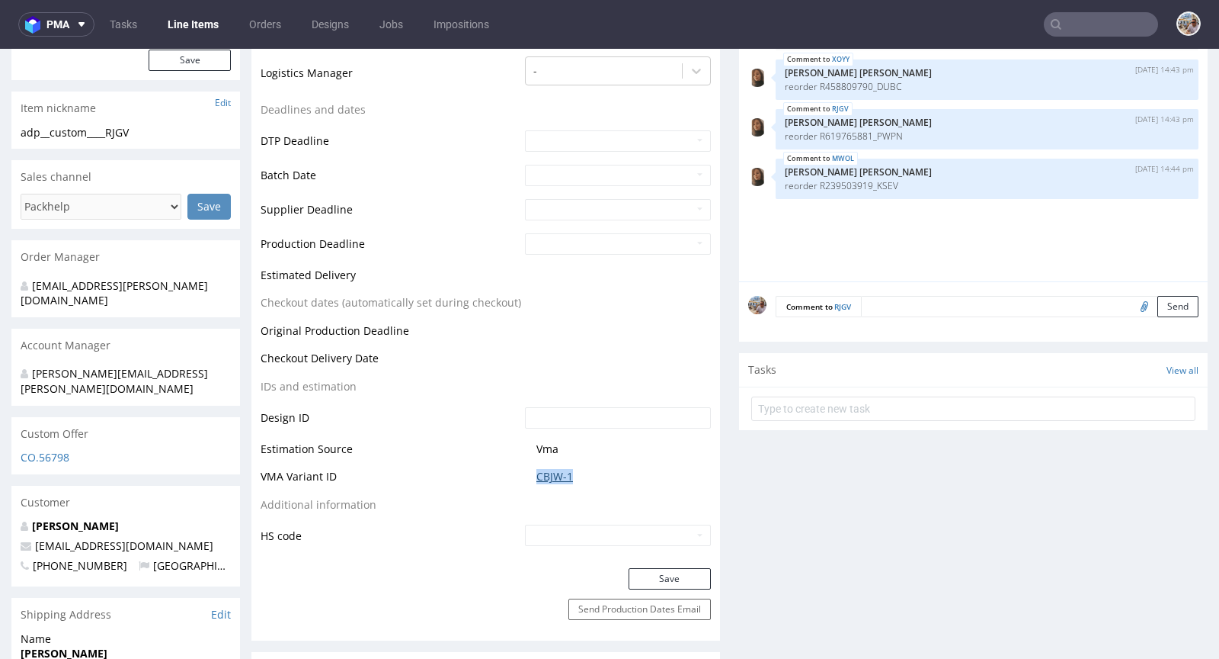
click at [552, 471] on link "CBJW-1" at bounding box center [555, 476] width 37 height 15
click at [546, 477] on link "CBJW-1" at bounding box center [555, 476] width 37 height 15
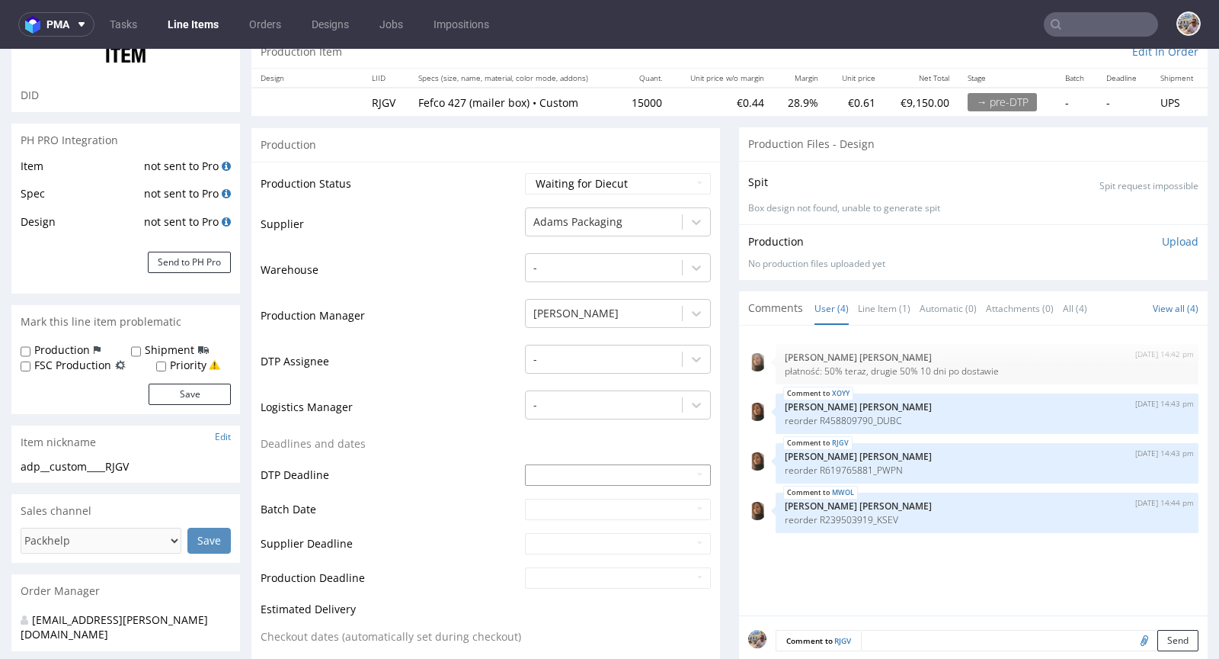
scroll to position [0, 0]
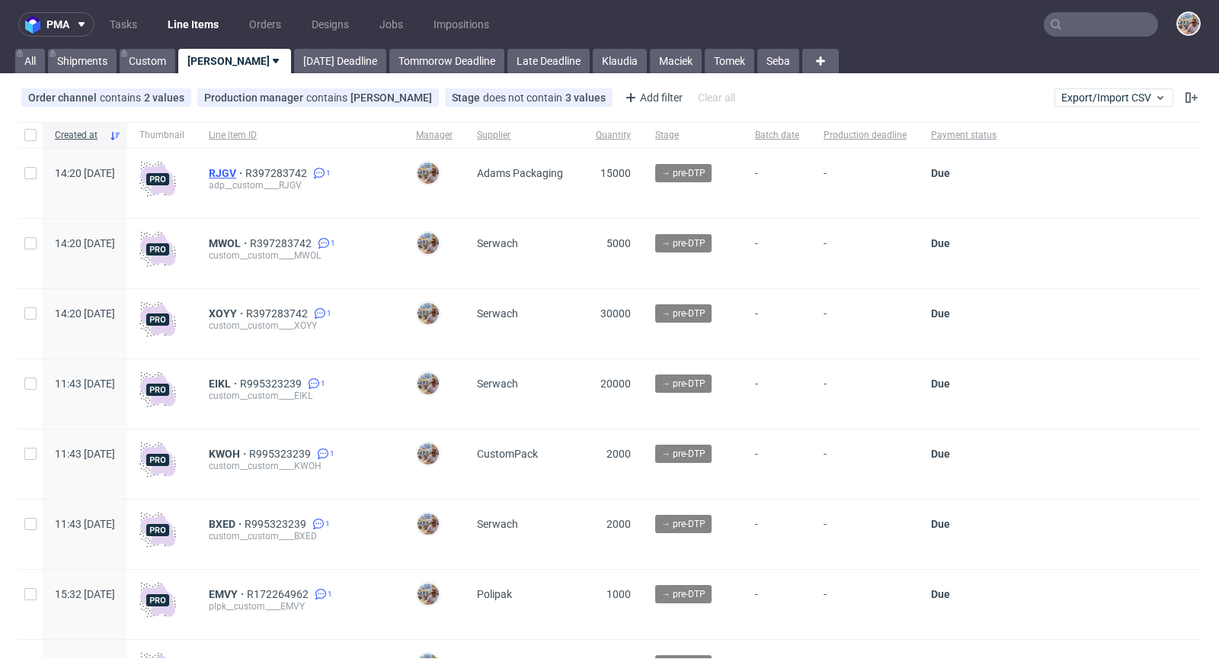
click at [245, 169] on span "RJGV" at bounding box center [227, 173] width 37 height 12
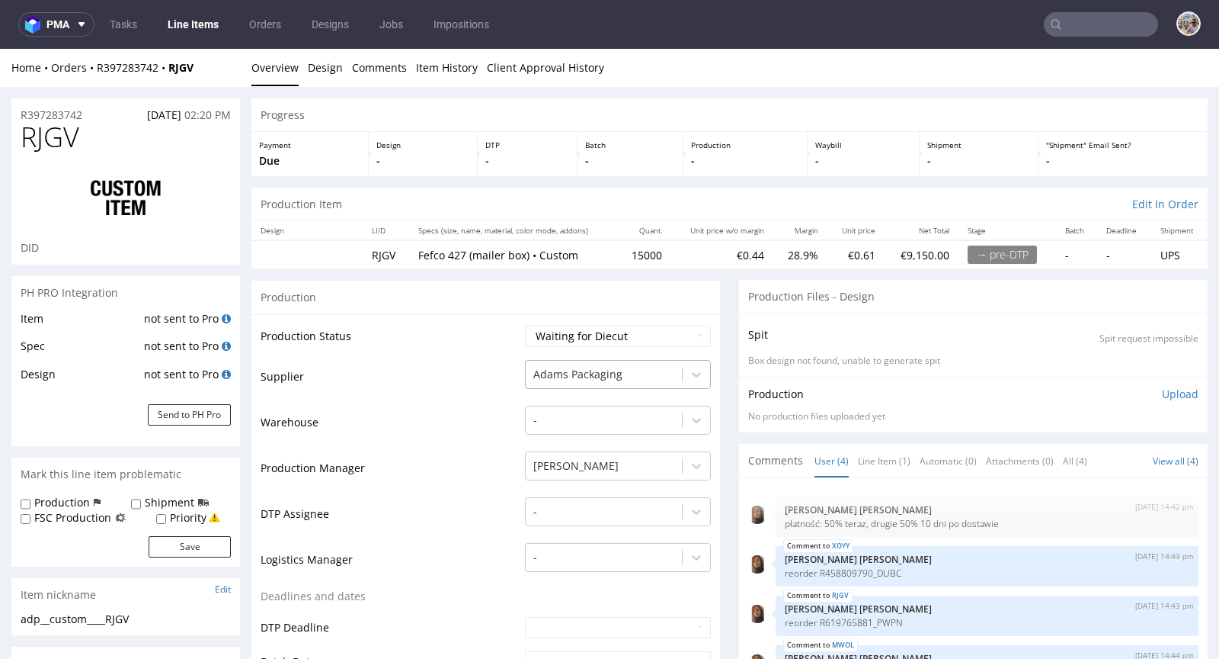
click at [550, 367] on div at bounding box center [604, 374] width 141 height 18
type input "serwa"
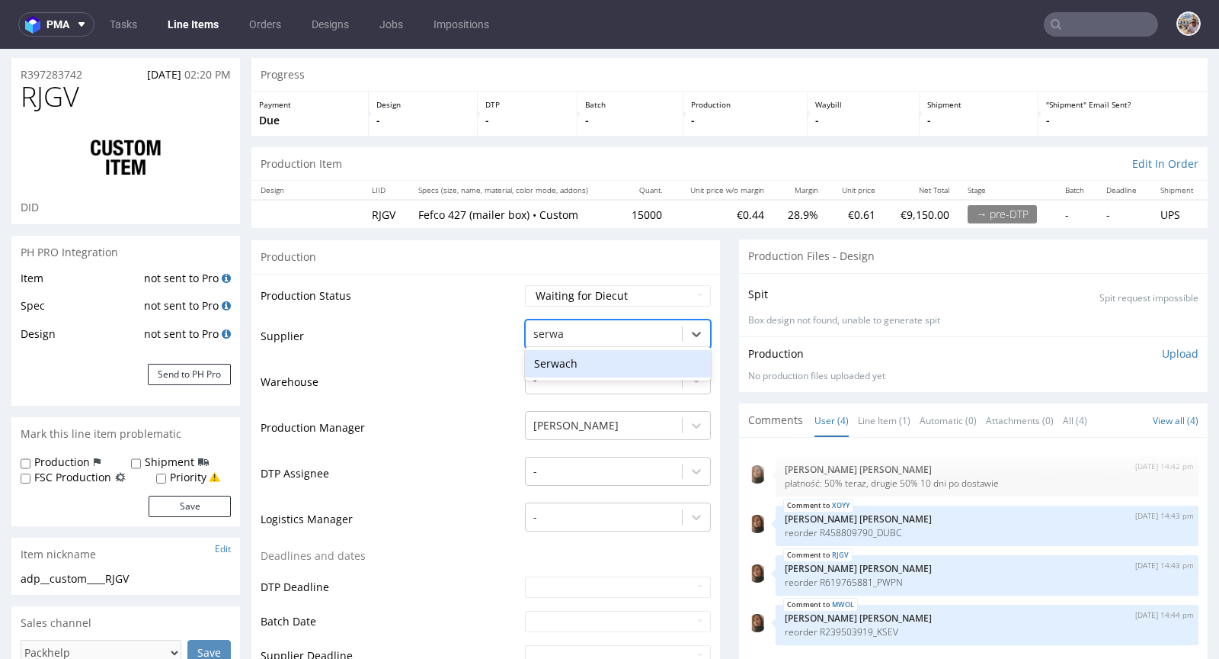
scroll to position [133, 0]
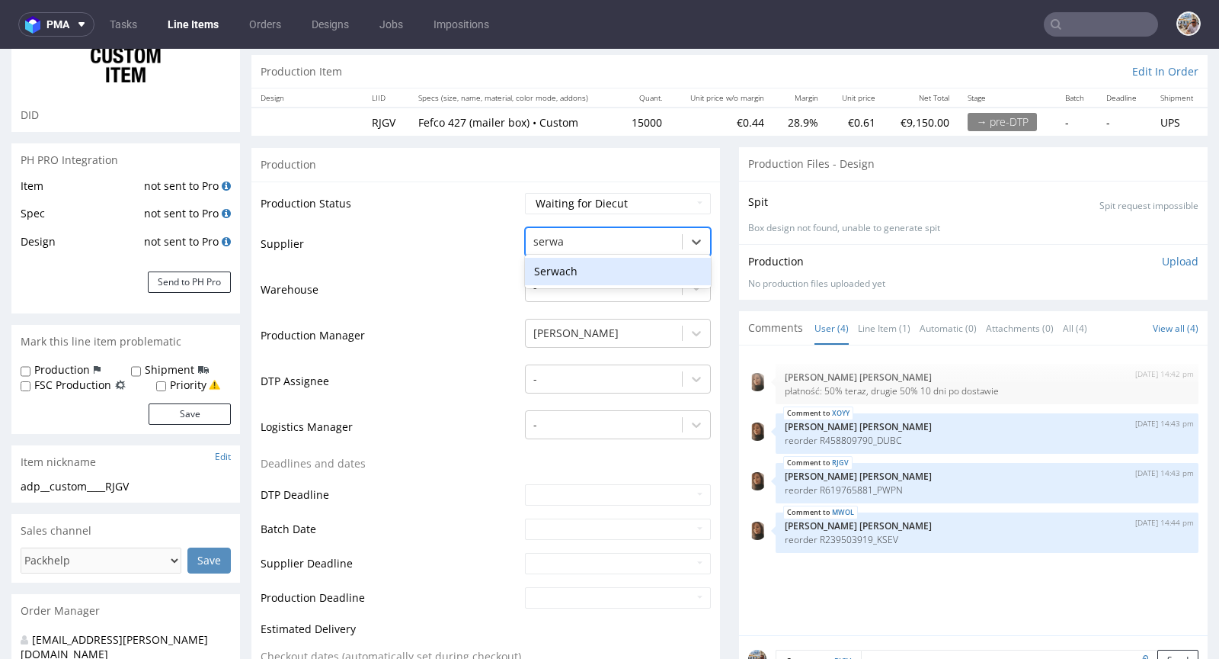
click at [562, 262] on div "Serwach" at bounding box center [618, 271] width 186 height 27
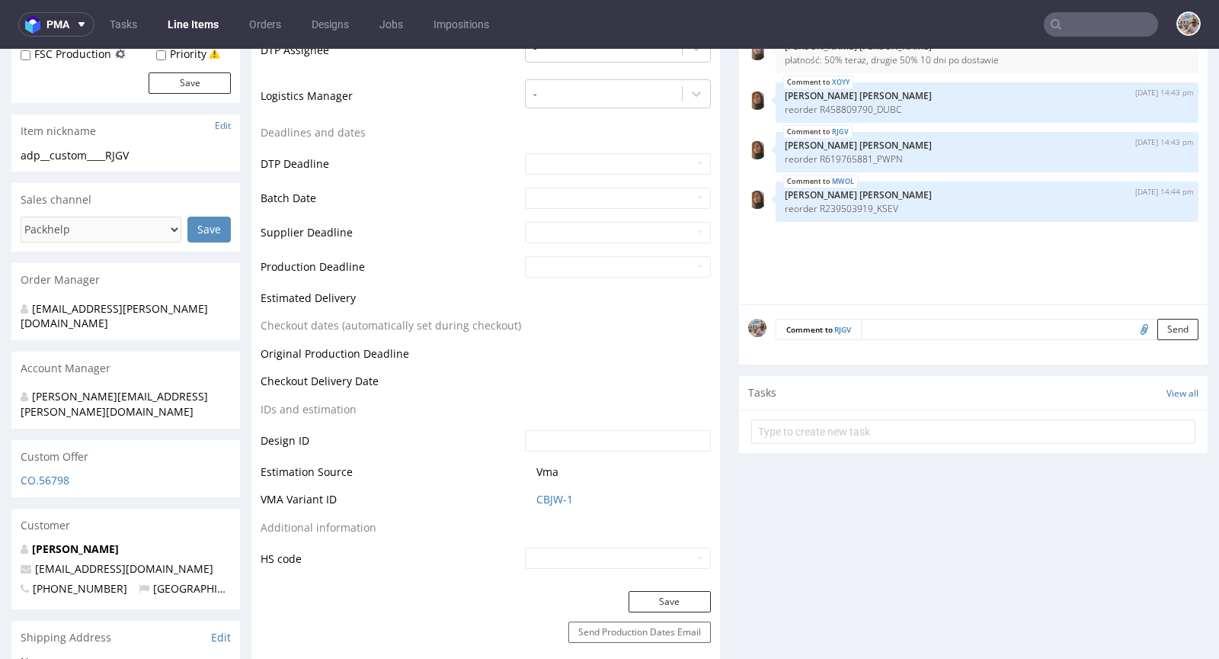
scroll to position [555, 0]
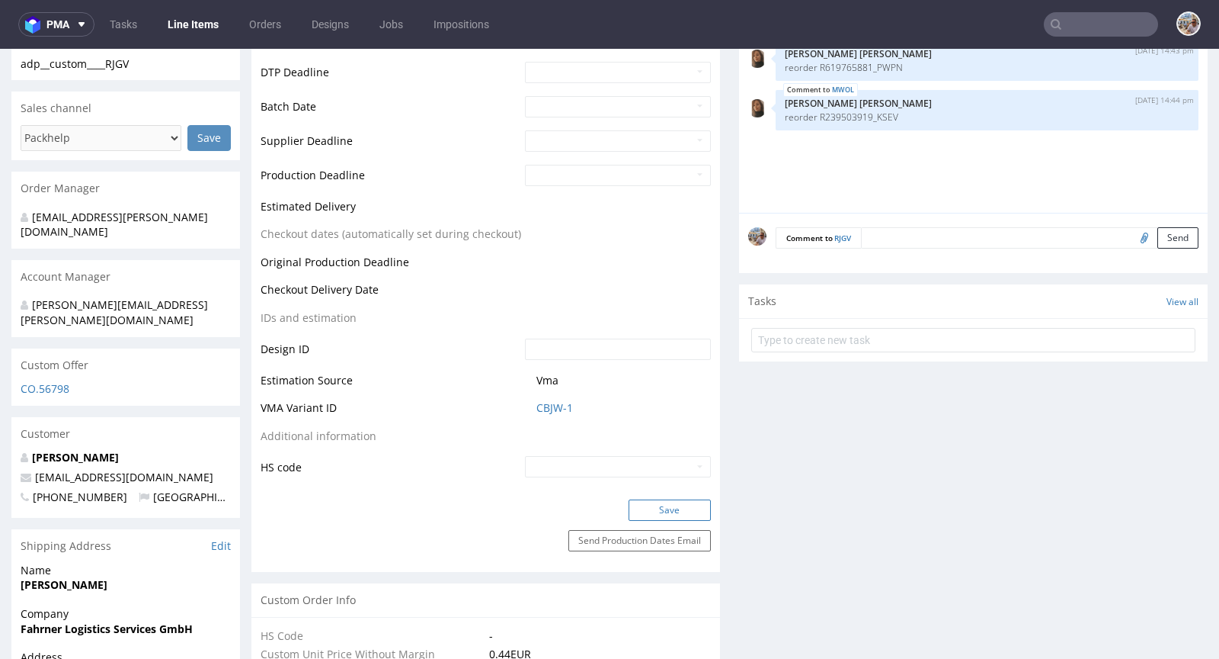
click at [663, 500] on button "Save" at bounding box center [670, 509] width 82 height 21
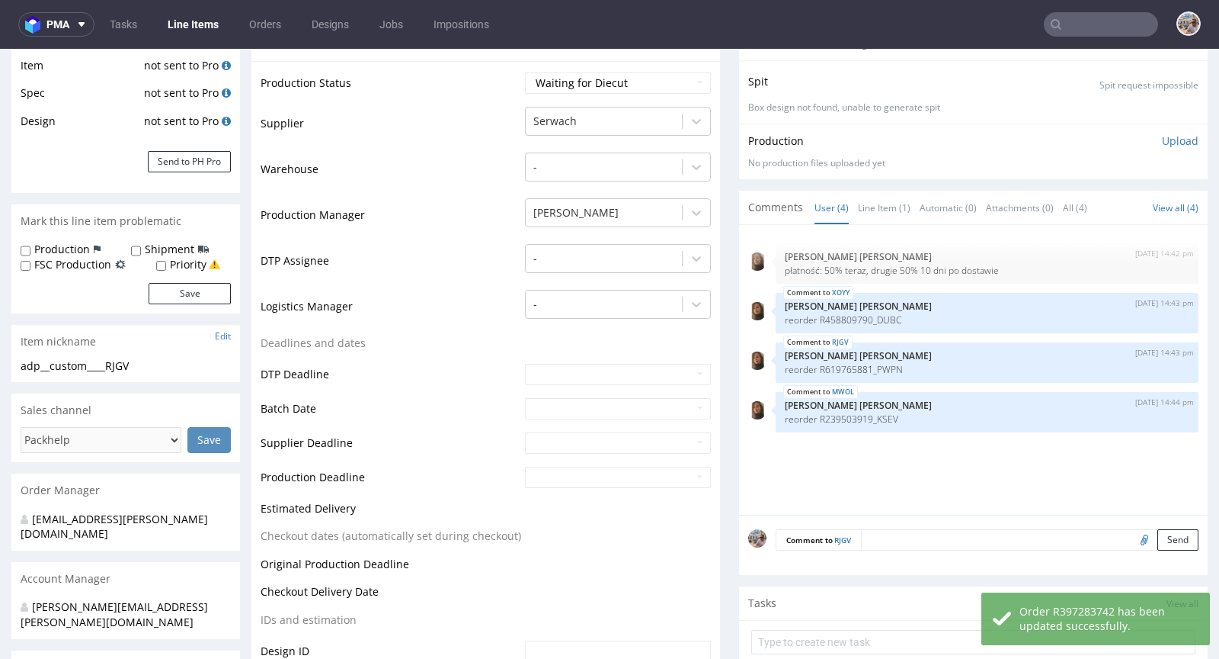
scroll to position [544, 0]
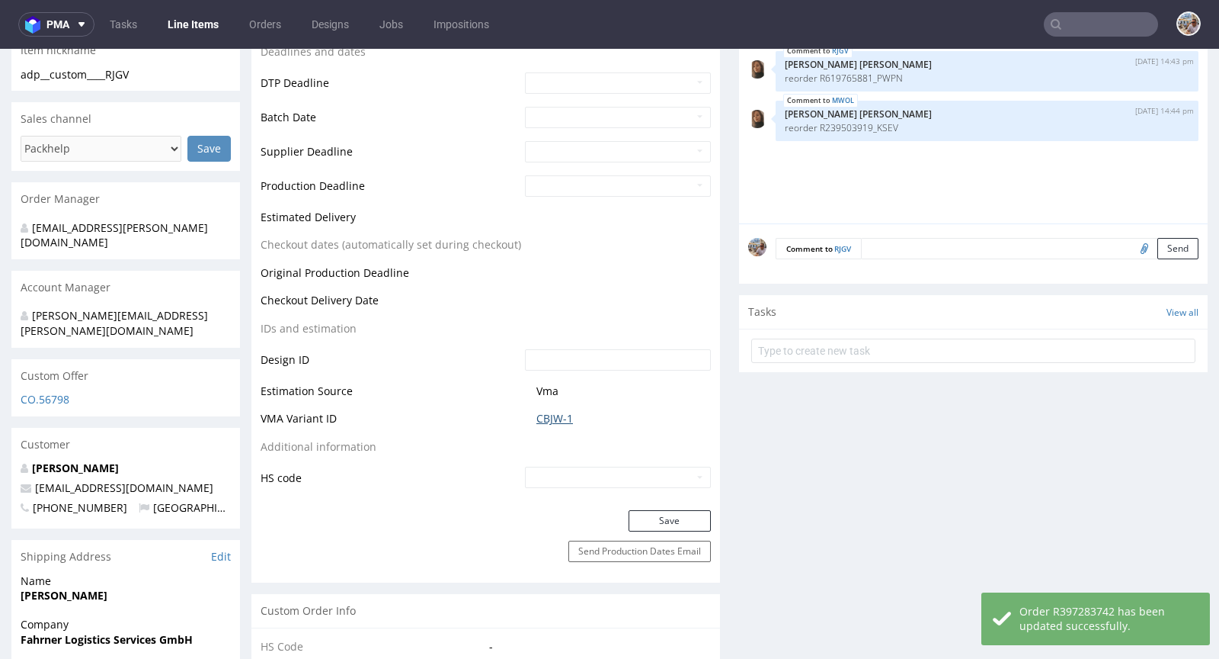
click at [550, 417] on link "CBJW-1" at bounding box center [555, 418] width 37 height 15
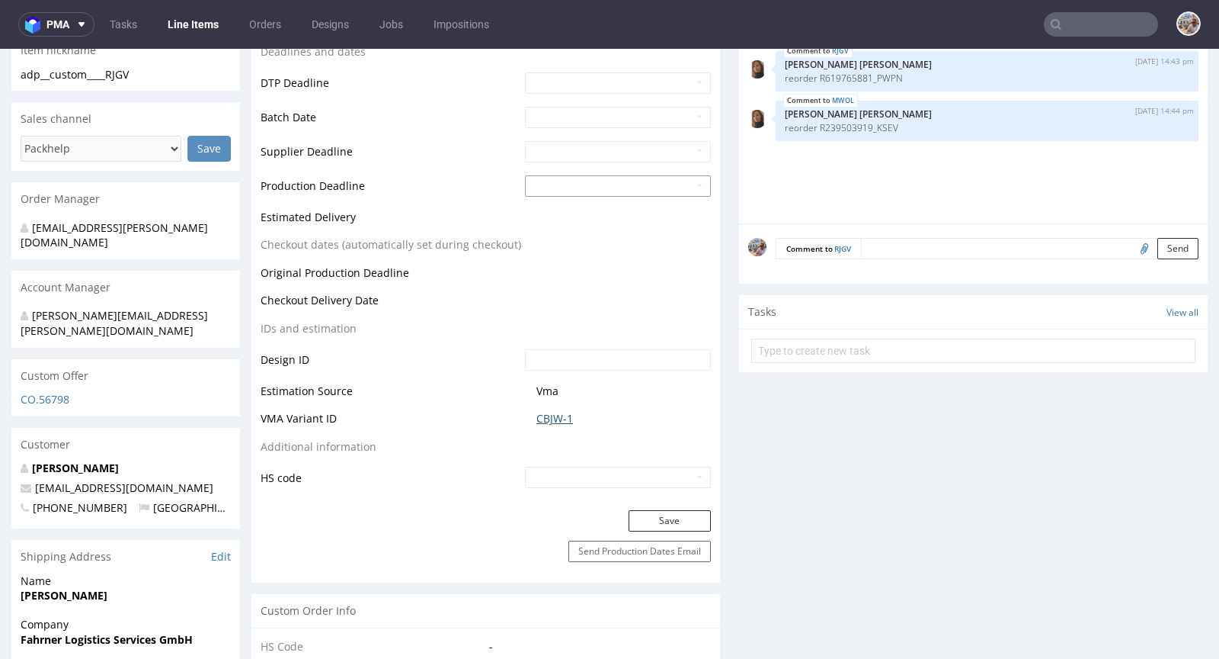
scroll to position [0, 0]
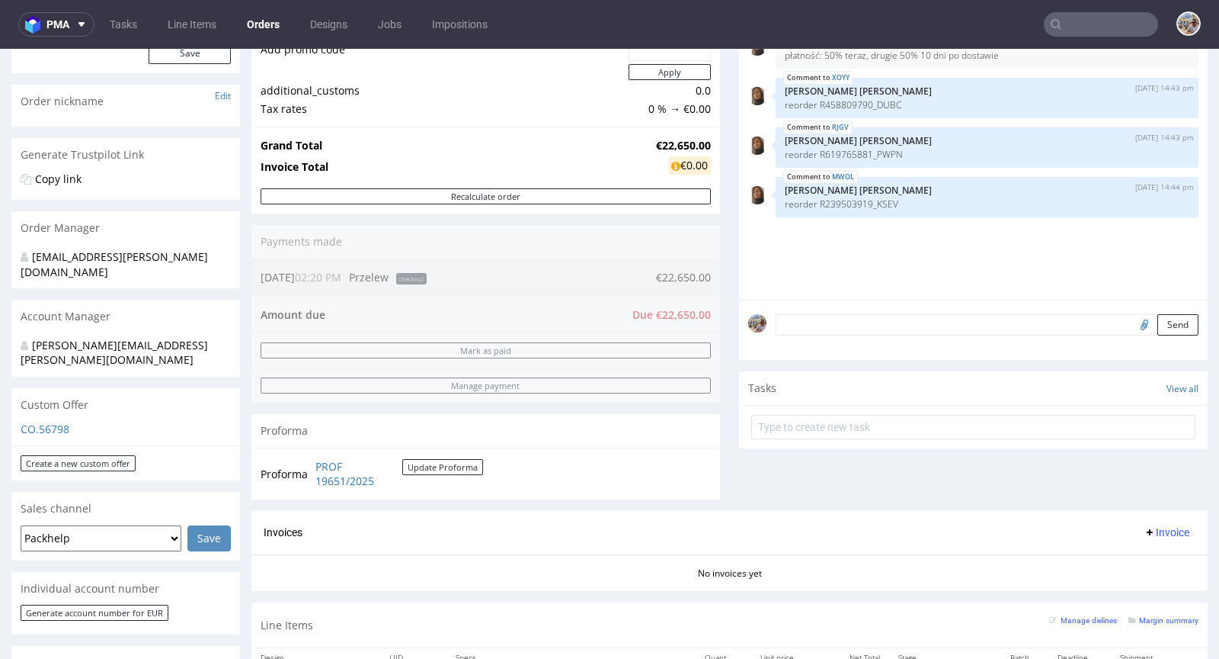
scroll to position [558, 0]
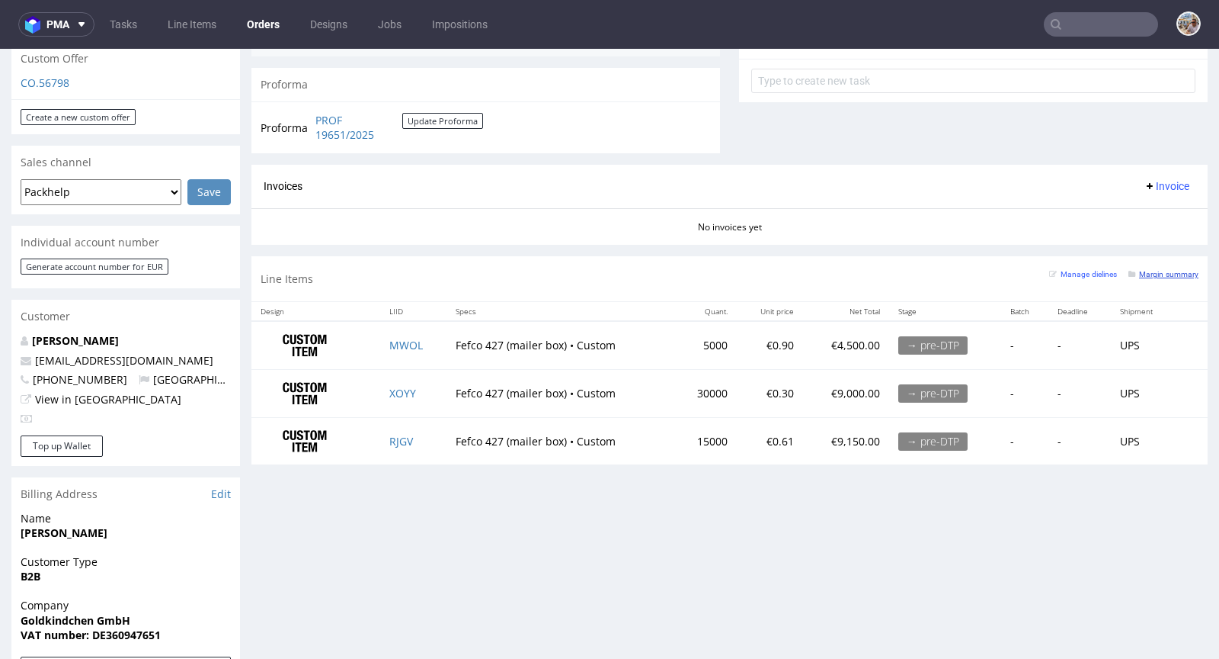
click at [1147, 274] on small "Margin summary" at bounding box center [1164, 274] width 70 height 8
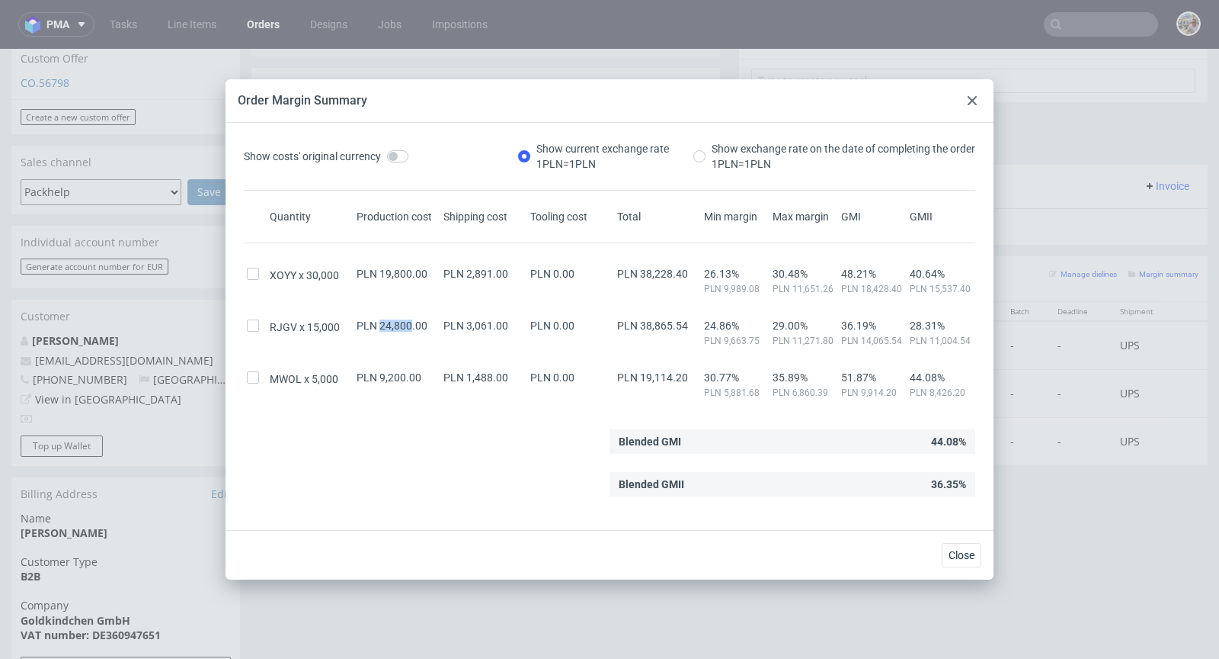
drag, startPoint x: 377, startPoint y: 324, endPoint x: 407, endPoint y: 319, distance: 30.8
click at [407, 319] on span "PLN 24,800.00" at bounding box center [392, 325] width 71 height 12
copy span "24,800"
click at [968, 95] on div at bounding box center [972, 100] width 18 height 18
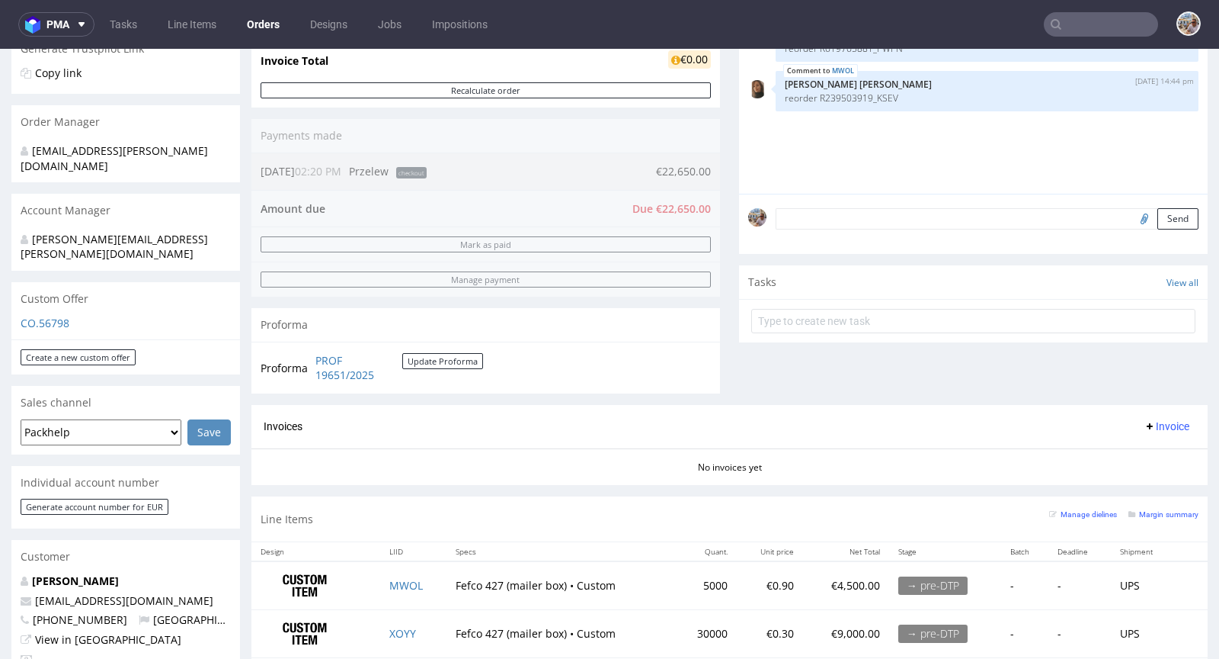
scroll to position [0, 0]
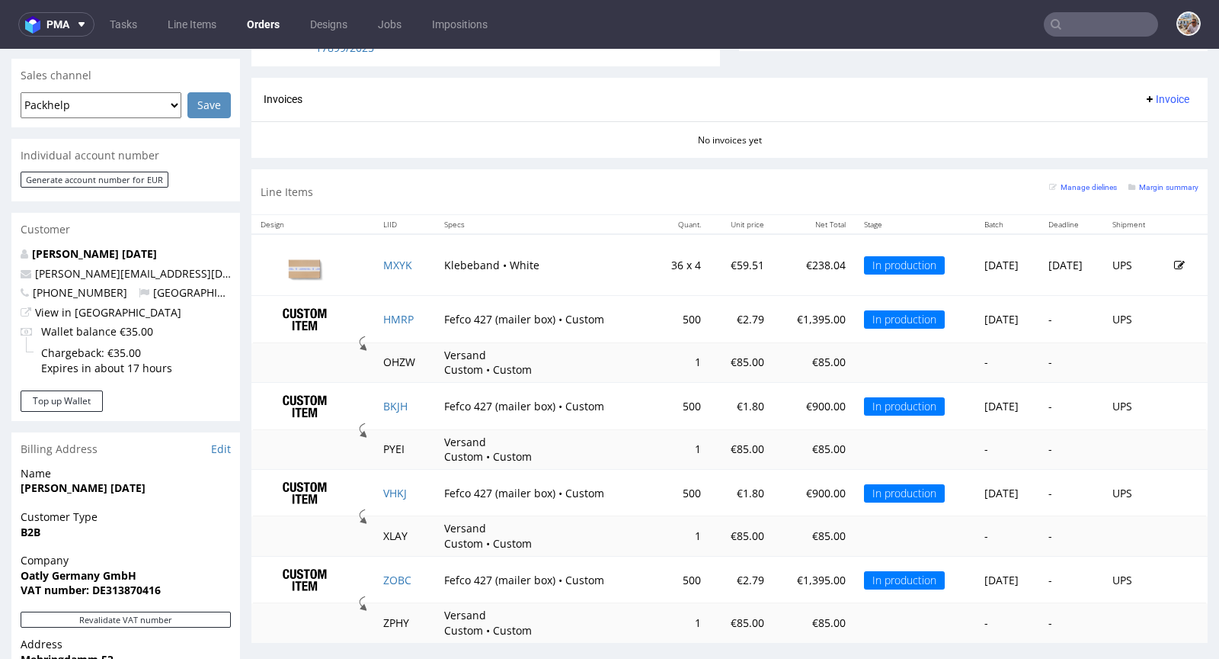
scroll to position [780, 0]
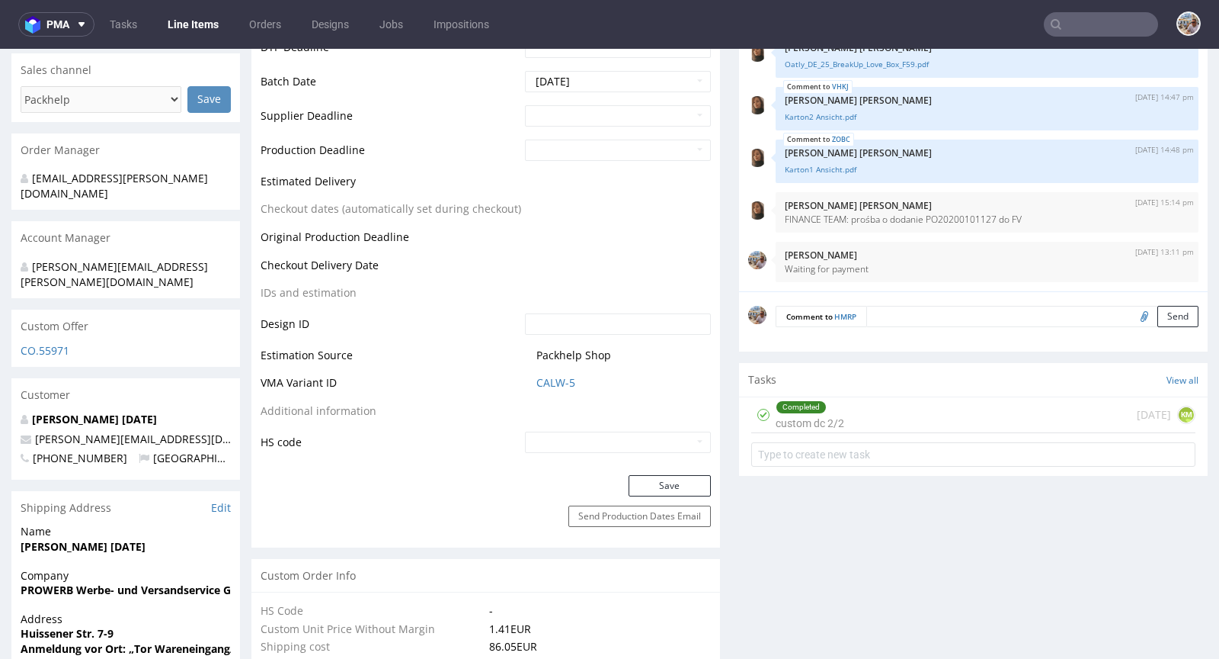
scroll to position [707, 0]
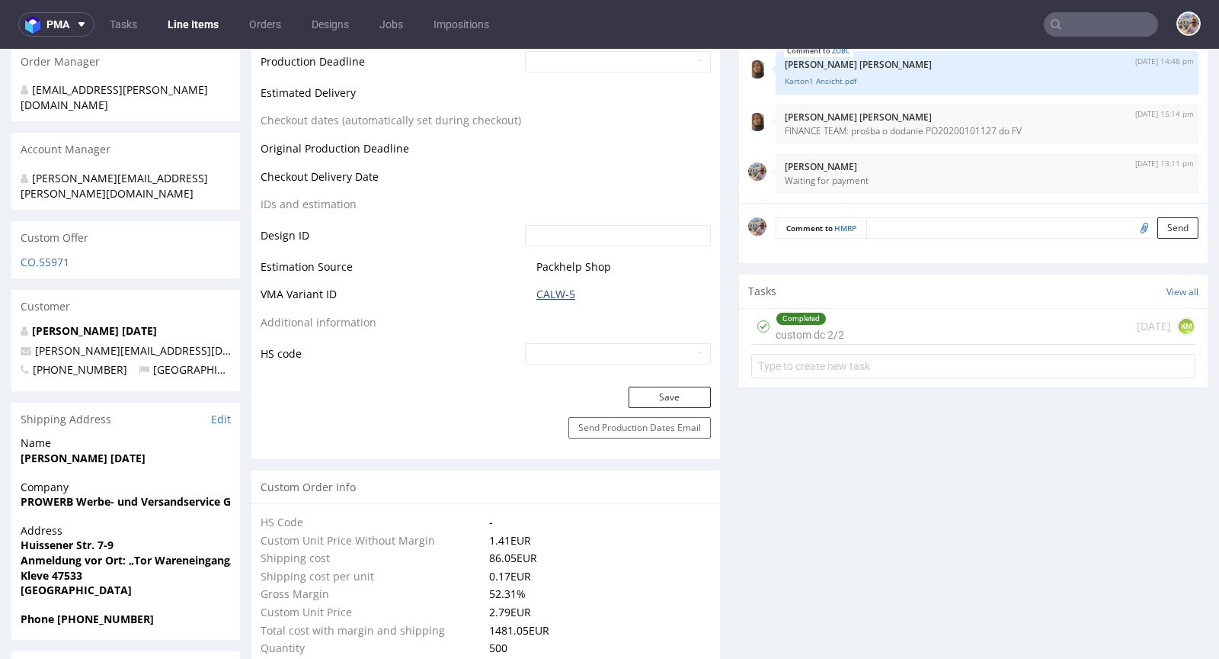
click at [562, 296] on link "CALW-5" at bounding box center [556, 294] width 39 height 15
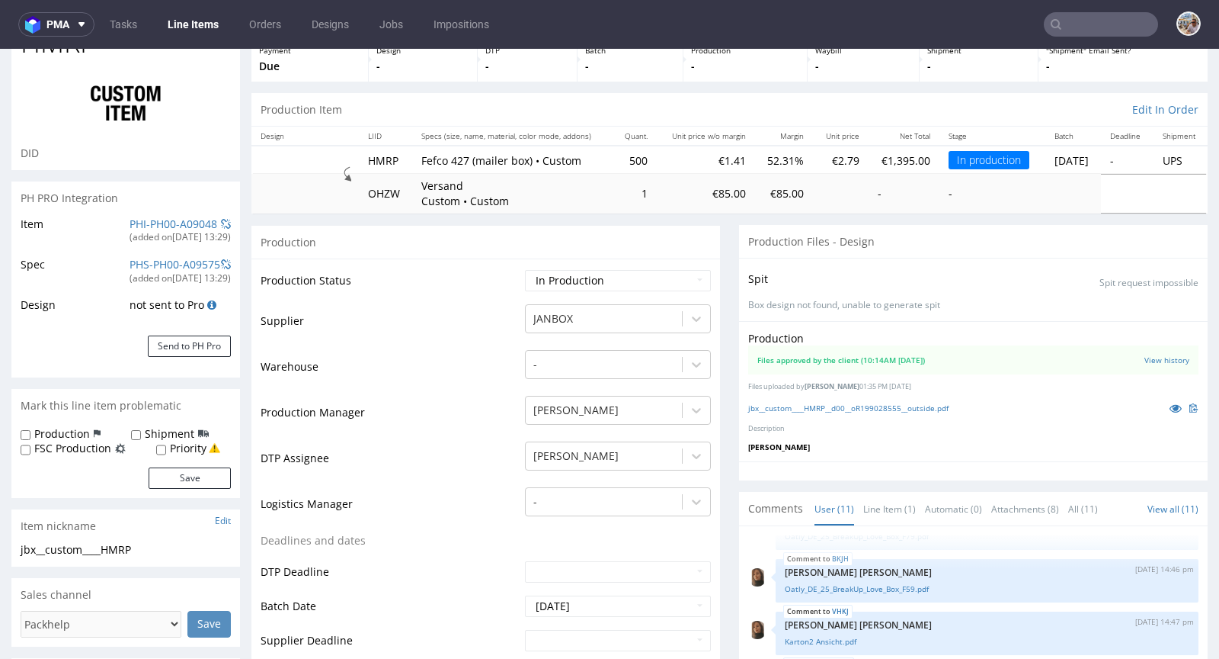
scroll to position [0, 0]
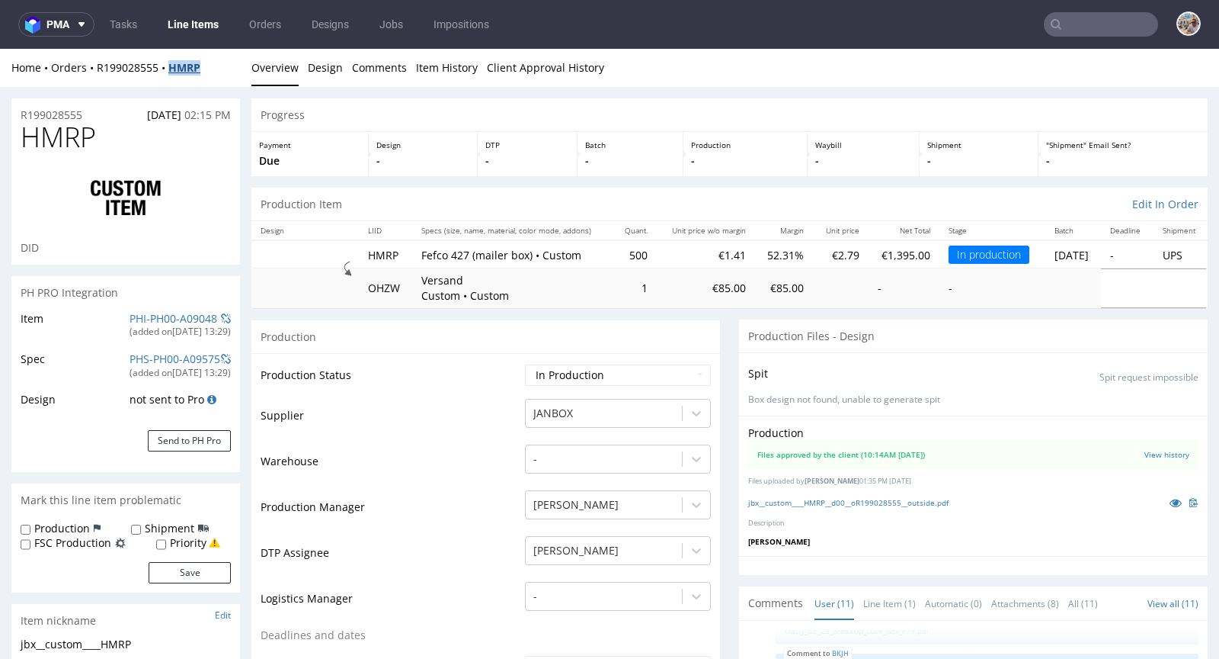
drag, startPoint x: 210, startPoint y: 65, endPoint x: 173, endPoint y: 67, distance: 36.7
click at [173, 67] on div "Home Orders R199028555 HMRP" at bounding box center [125, 67] width 229 height 15
copy strong "HMRP"
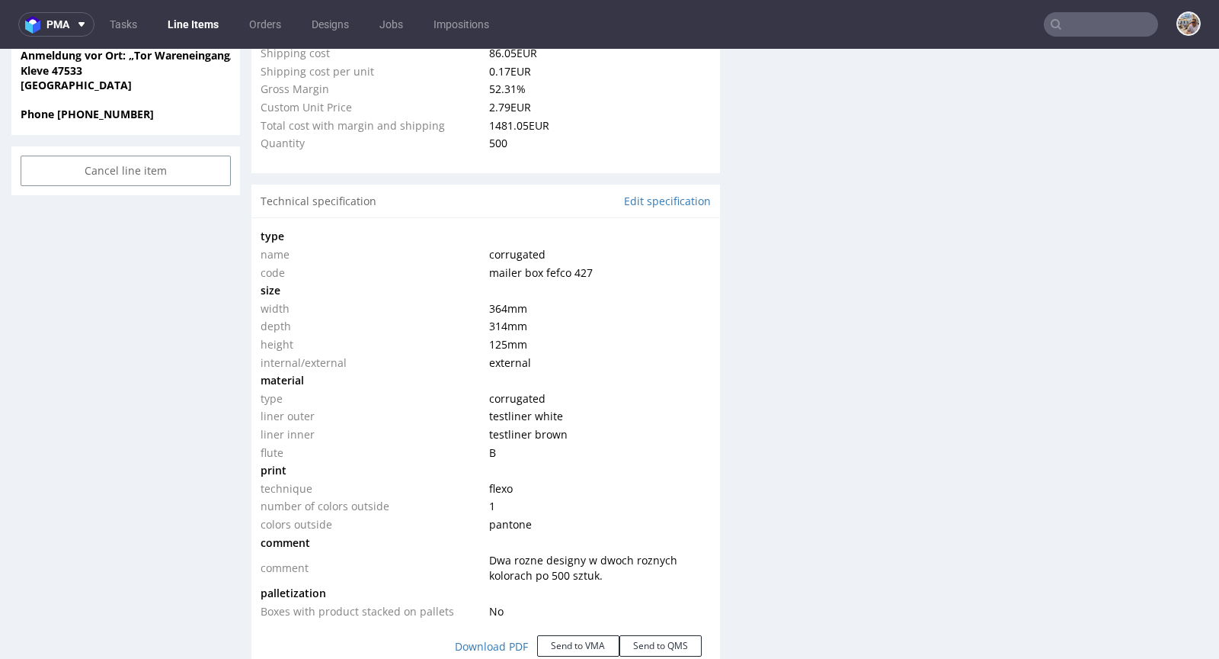
scroll to position [1239, 0]
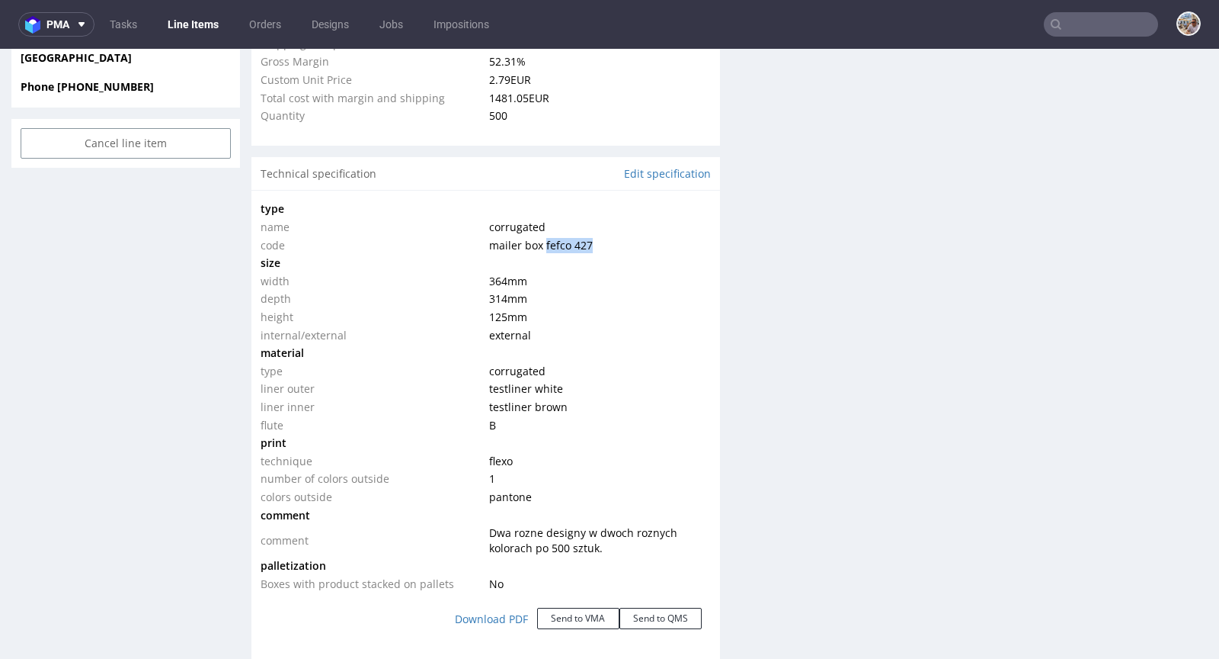
drag, startPoint x: 586, startPoint y: 240, endPoint x: 537, endPoint y: 238, distance: 49.6
click at [537, 238] on td "mailer box fefco 427" at bounding box center [597, 245] width 225 height 18
copy span "fefco 427"
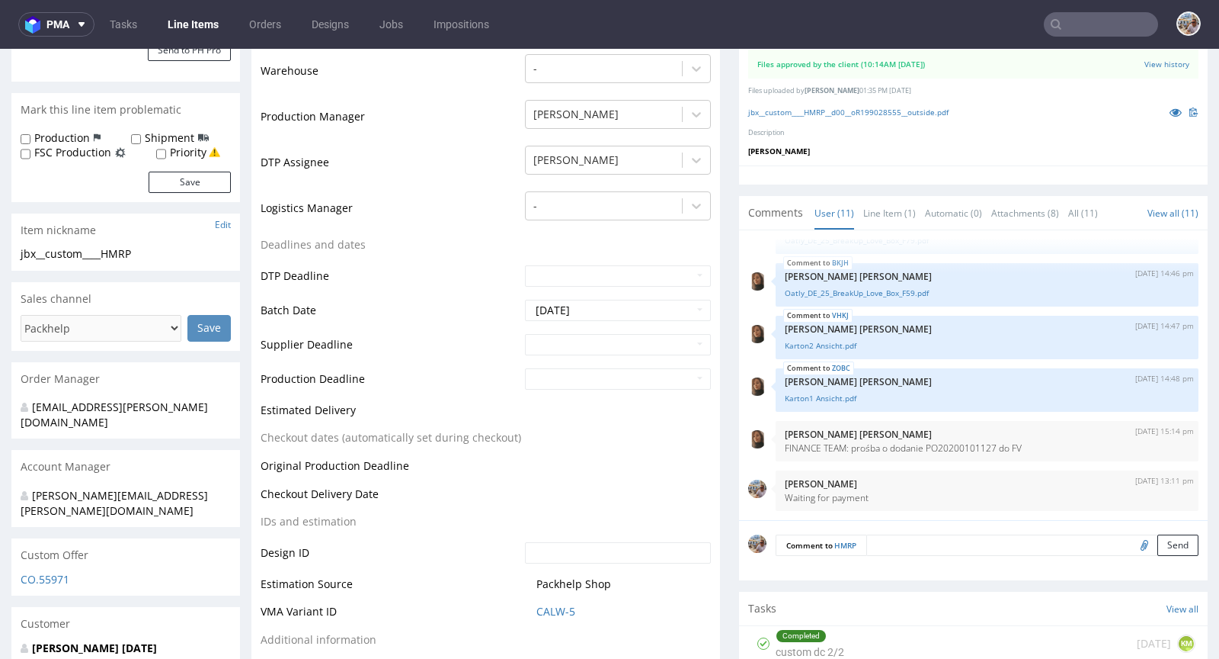
scroll to position [0, 0]
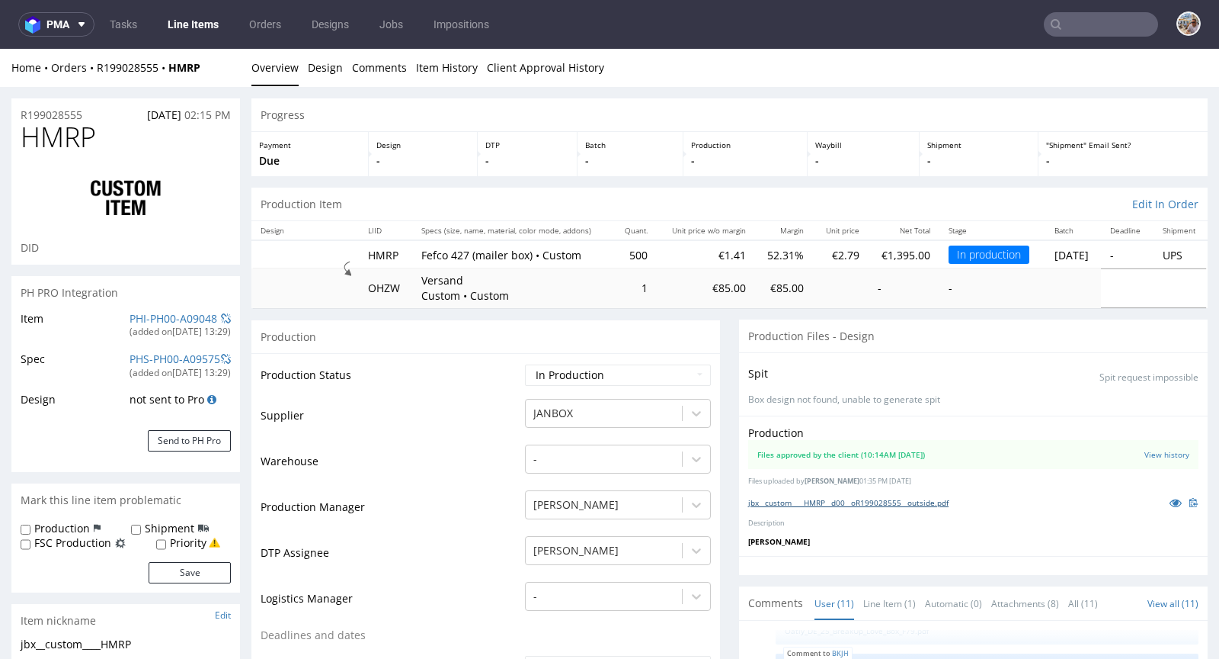
click at [848, 498] on link "jbx__custom____HMRP__d00__oR199028555__outside.pdf" at bounding box center [848, 502] width 200 height 11
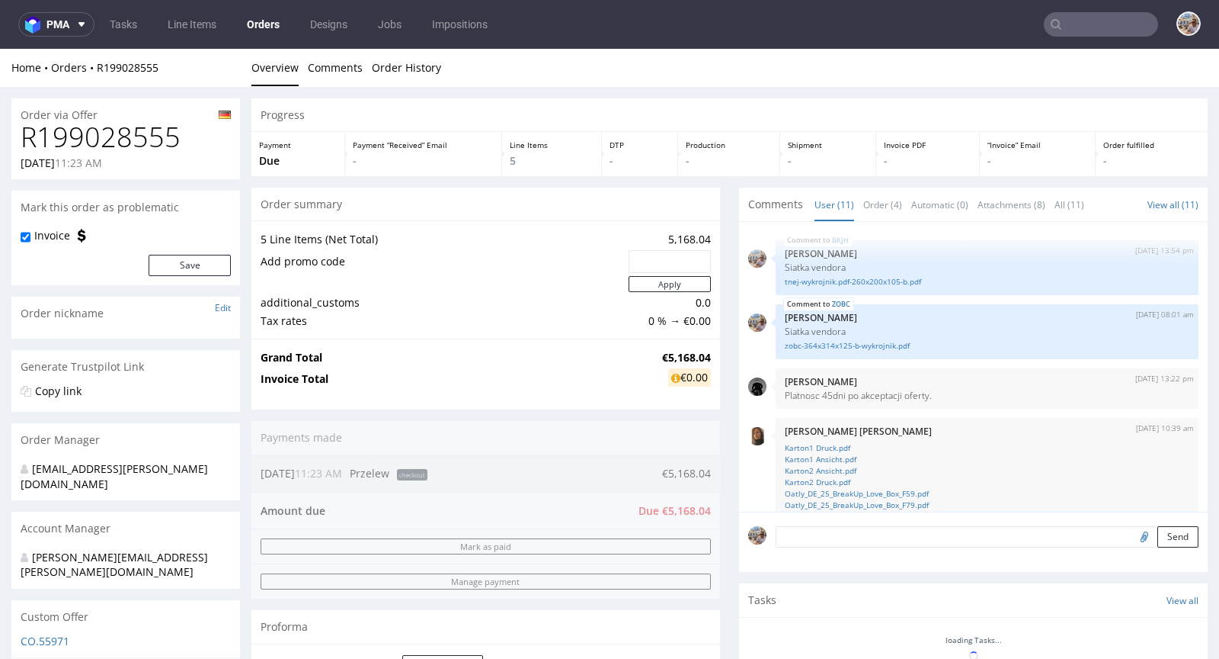
scroll to position [378, 0]
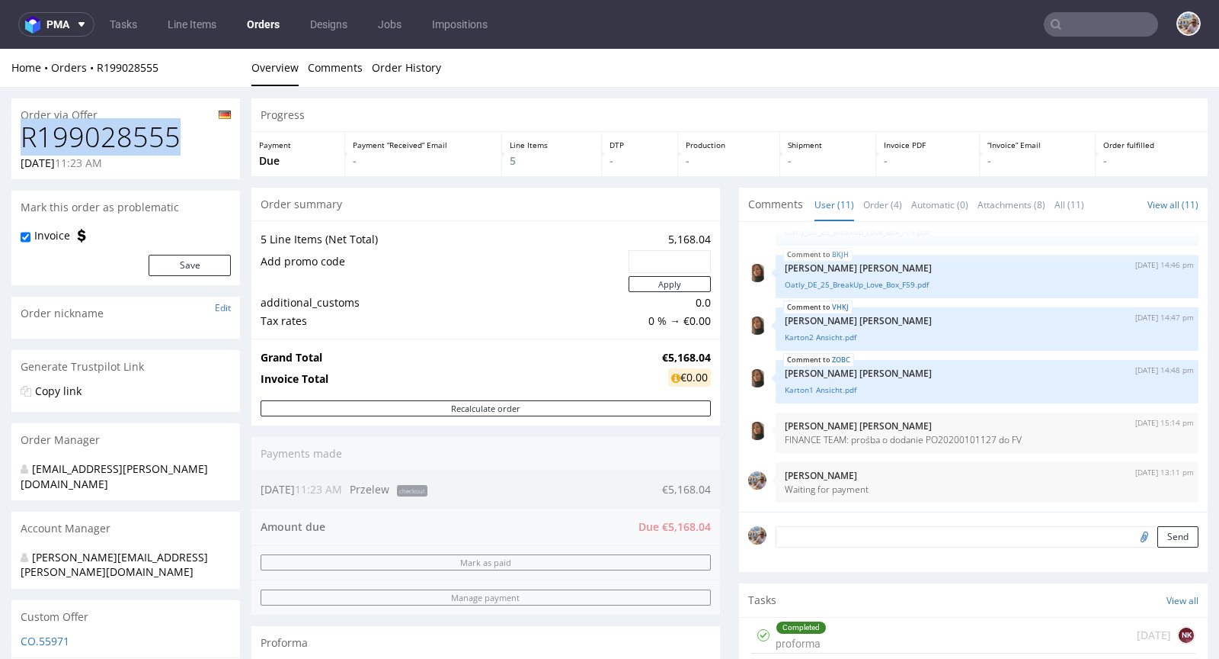
drag, startPoint x: 193, startPoint y: 143, endPoint x: 24, endPoint y: 138, distance: 168.5
click at [24, 138] on h1 "R199028555" at bounding box center [126, 137] width 210 height 30
copy h1 "R199028555"
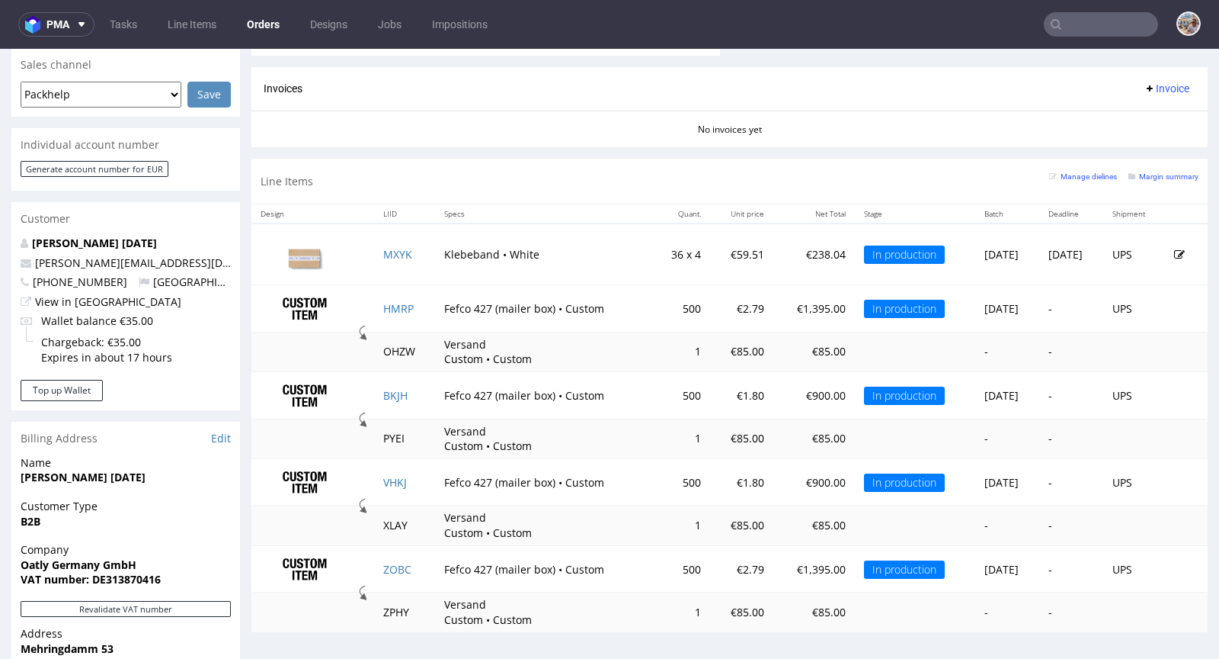
scroll to position [740, 0]
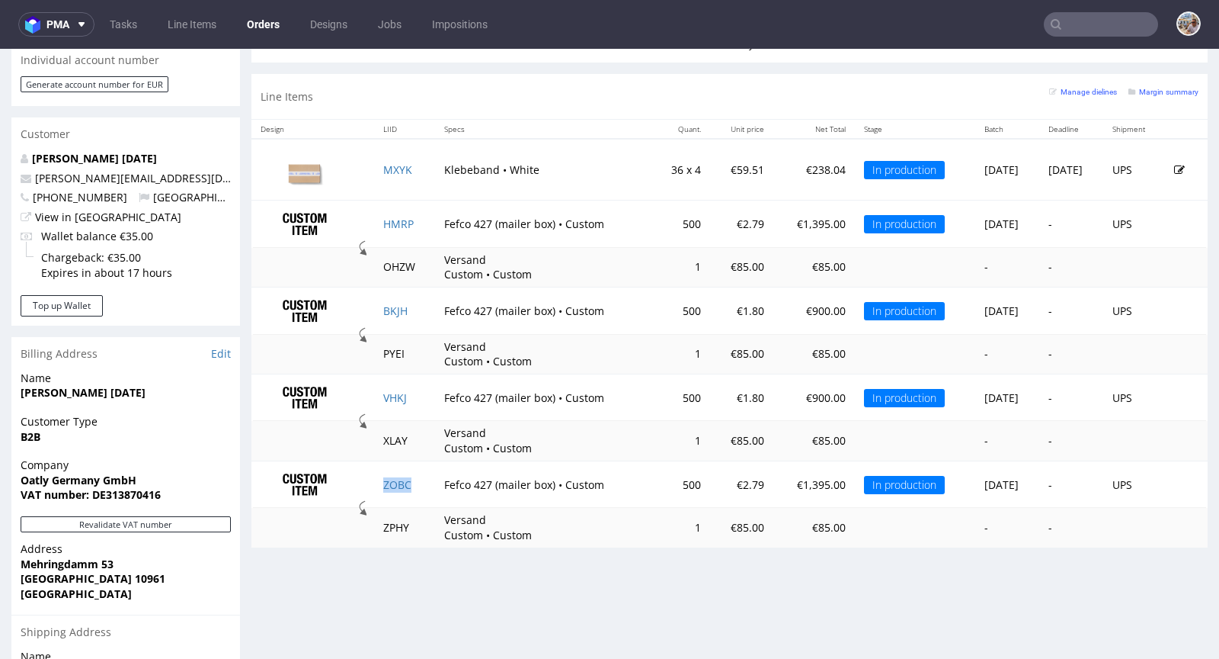
click at [396, 470] on td "ZOBC" at bounding box center [404, 483] width 61 height 47
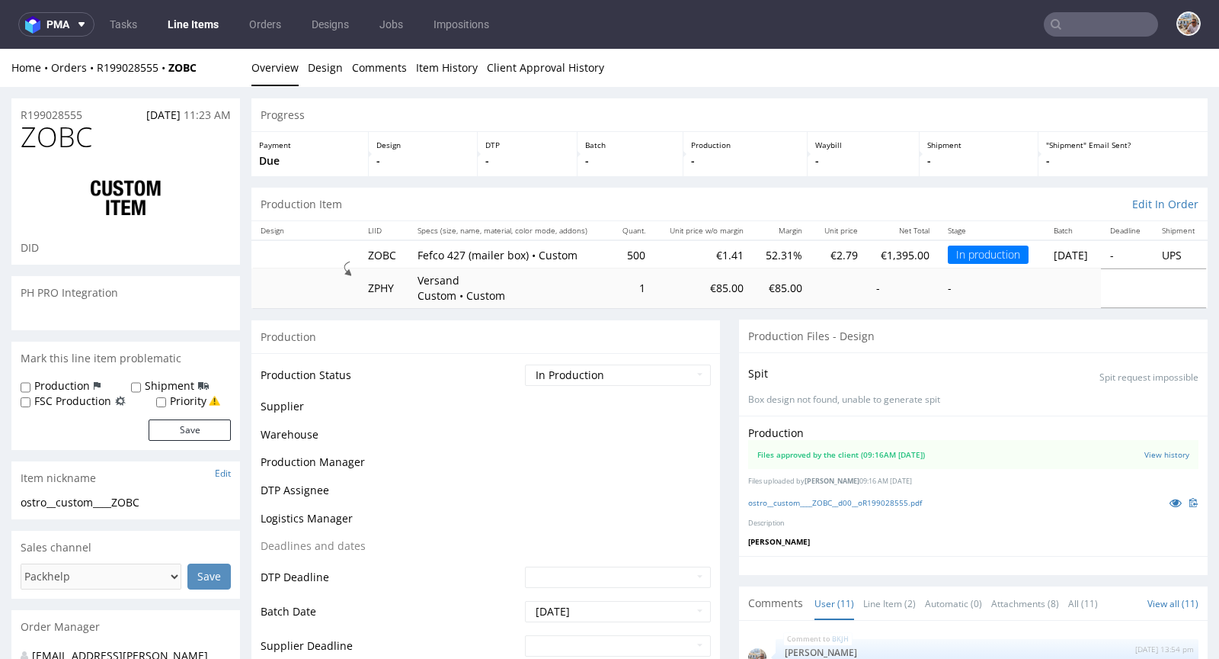
scroll to position [378, 0]
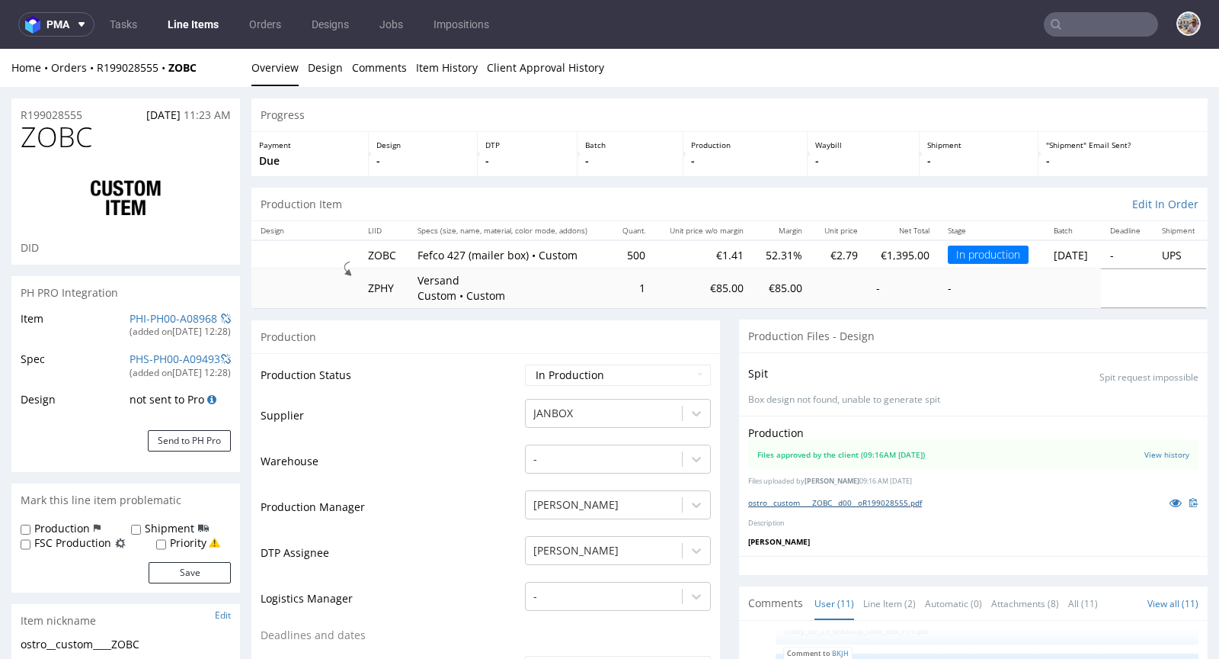
click at [886, 497] on link "ostro__custom____ZOBC__d00__oR199028555.pdf" at bounding box center [835, 502] width 174 height 11
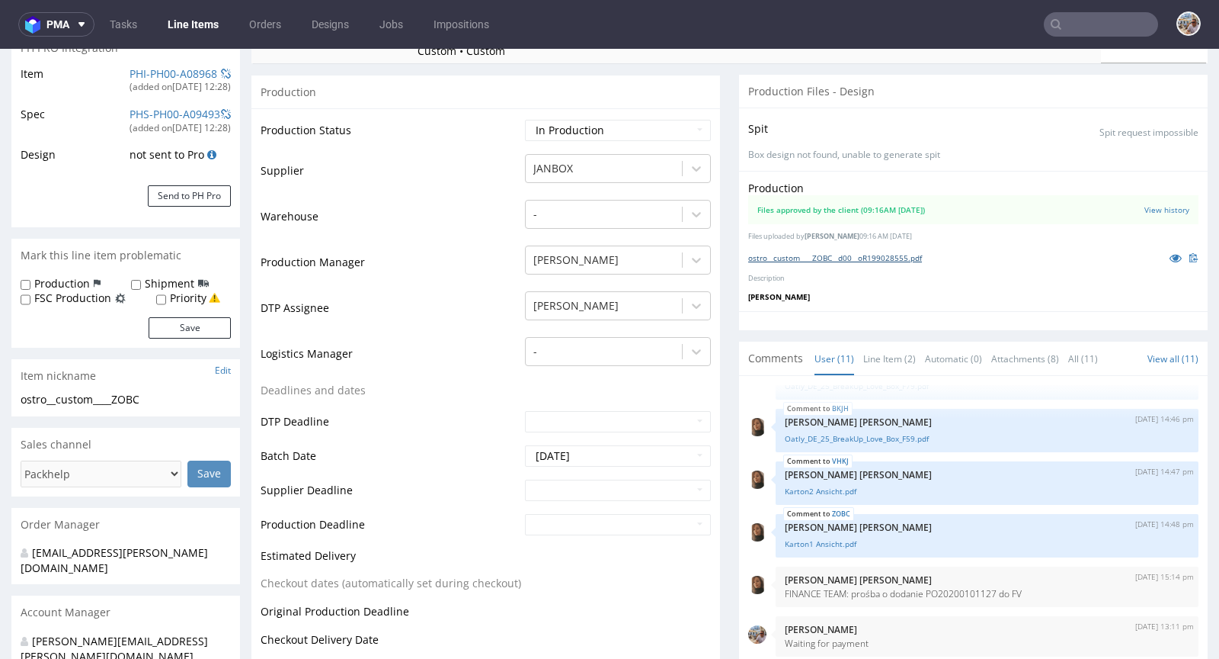
scroll to position [574, 0]
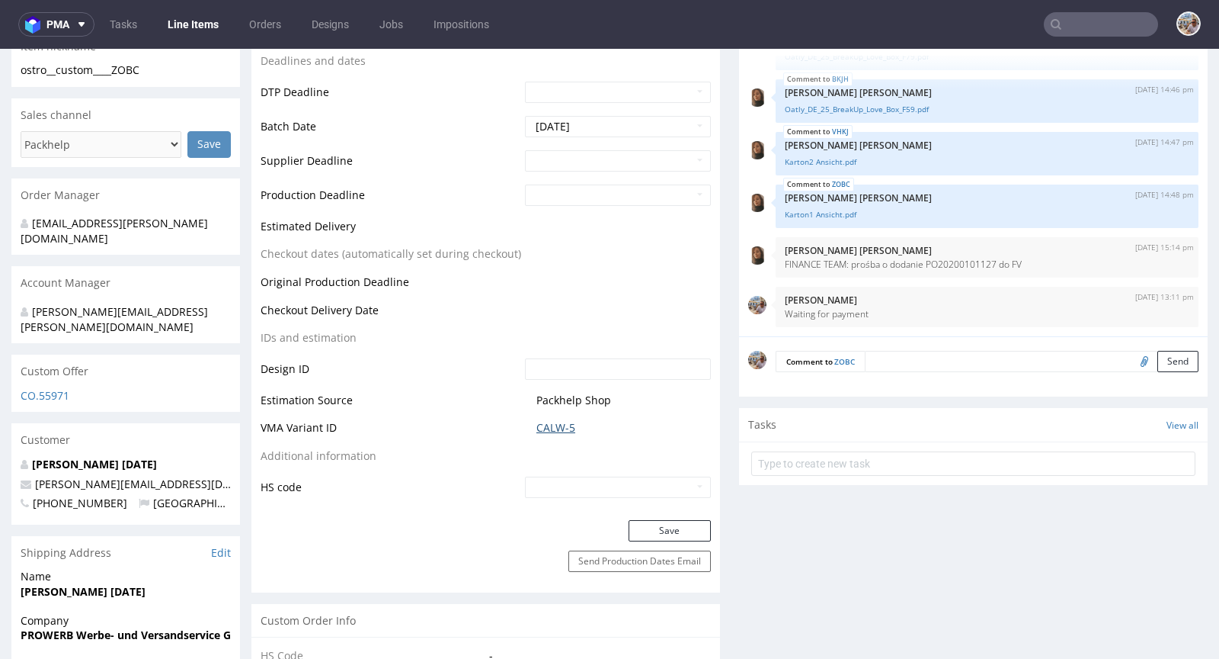
click at [563, 420] on link "CALW-5" at bounding box center [556, 427] width 39 height 15
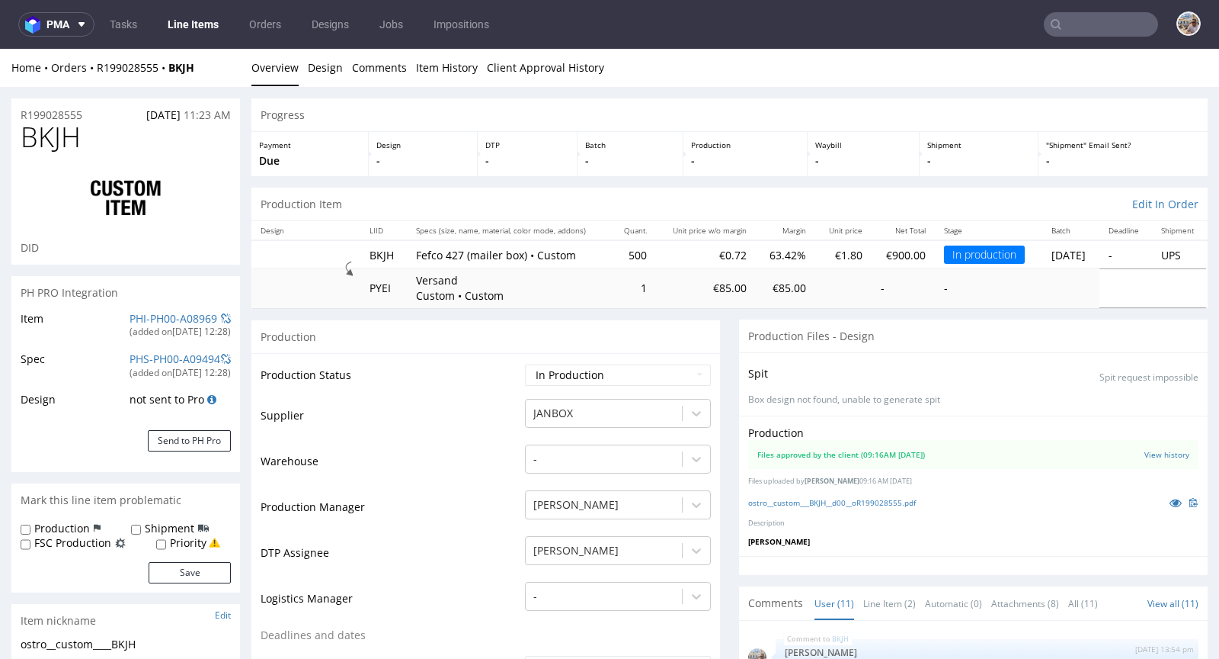
scroll to position [378, 0]
drag, startPoint x: 119, startPoint y: 138, endPoint x: 16, endPoint y: 138, distance: 102.9
click at [16, 138] on div "BKJH DID" at bounding box center [125, 193] width 229 height 143
copy span "BKJH"
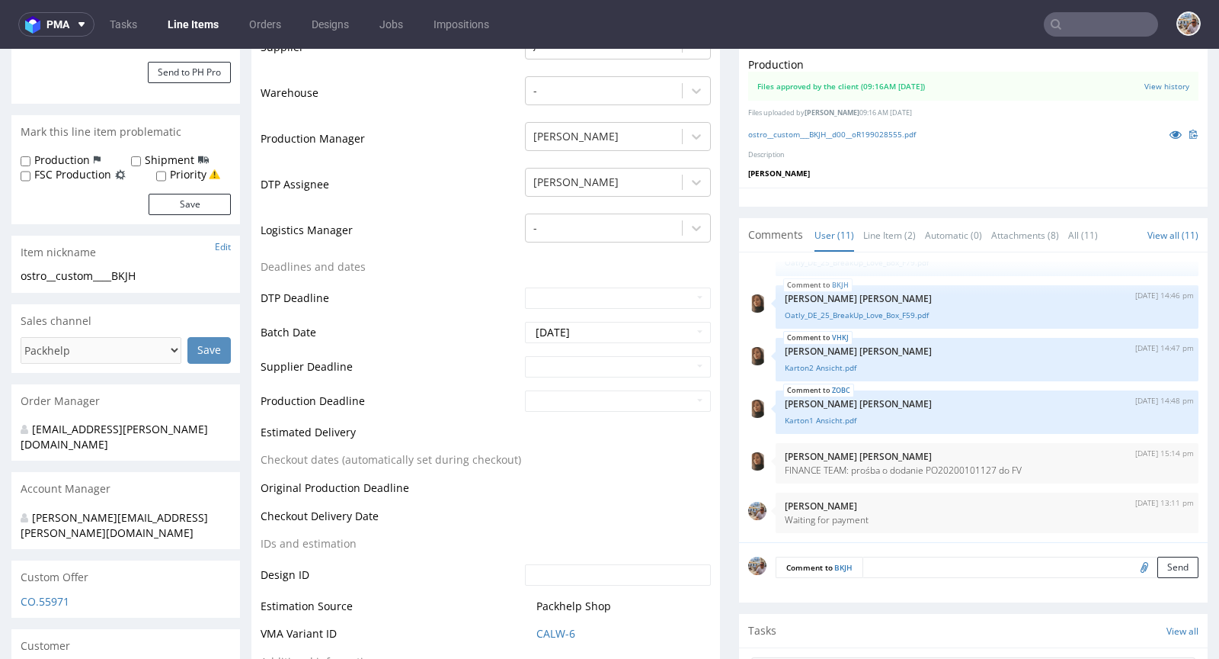
scroll to position [0, 0]
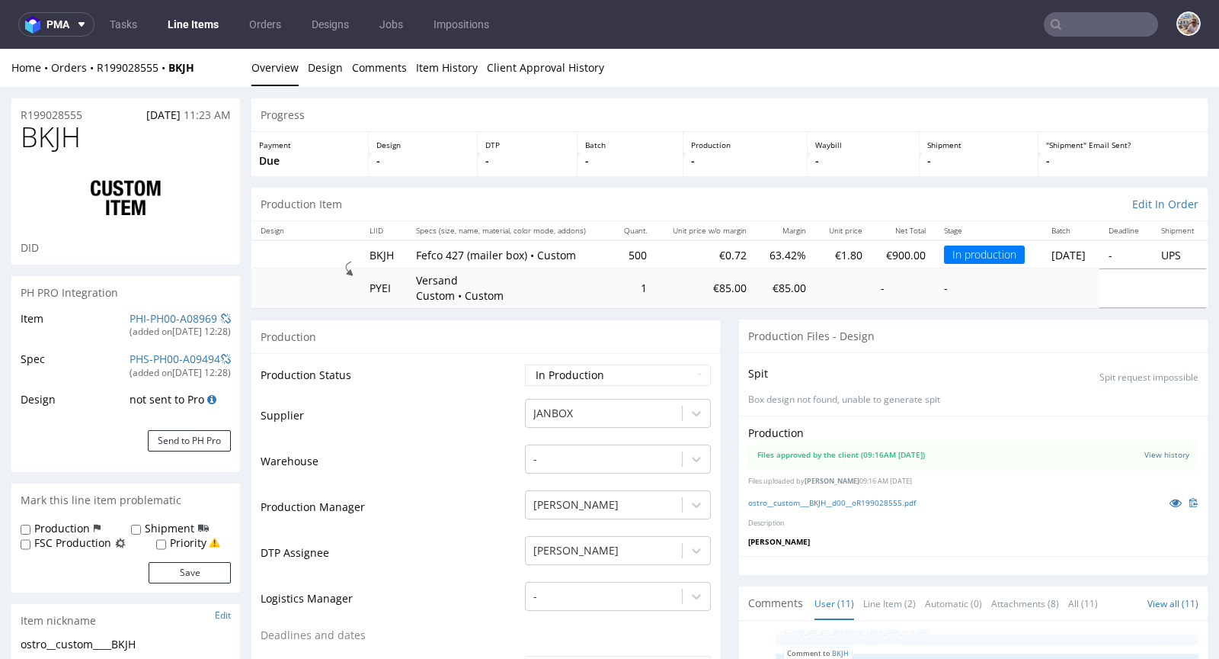
click at [838, 494] on div "ostro__custom___BKJH__d00__oR199028555.pdf" at bounding box center [973, 502] width 450 height 17
click at [837, 497] on link "ostro__custom___BKJH__d00__oR199028555.pdf" at bounding box center [832, 502] width 168 height 11
drag, startPoint x: 103, startPoint y: 143, endPoint x: 18, endPoint y: 133, distance: 85.1
click at [18, 133] on div "VHKJ DID" at bounding box center [125, 193] width 229 height 143
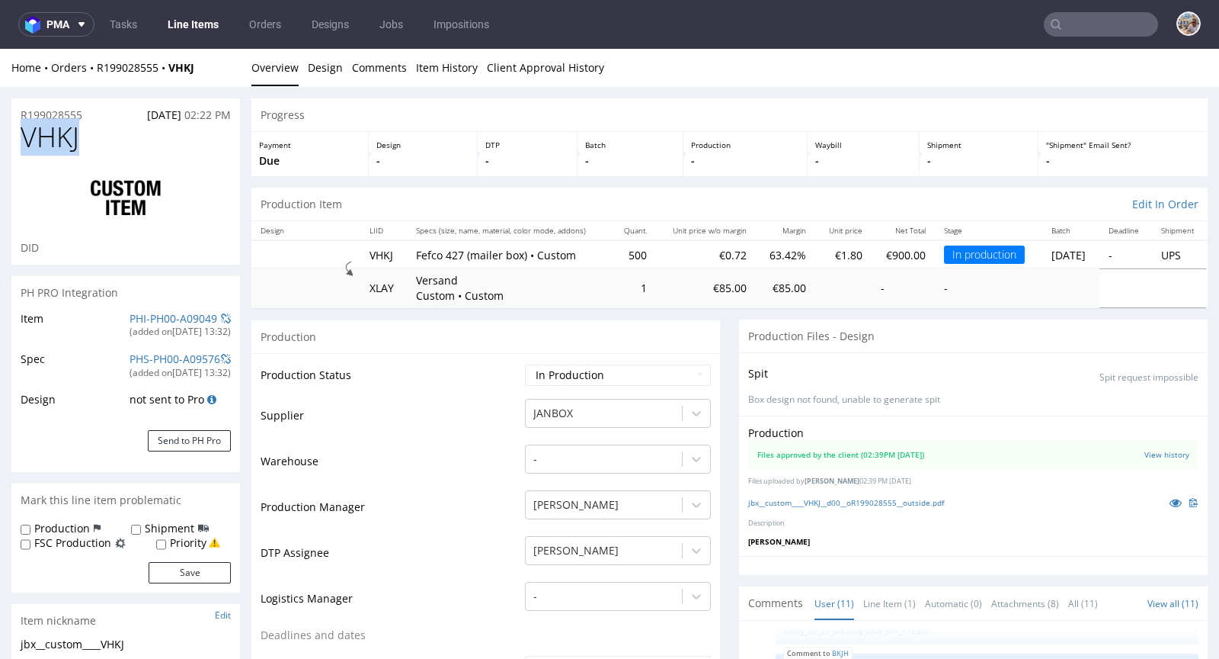
copy span "VHKJ"
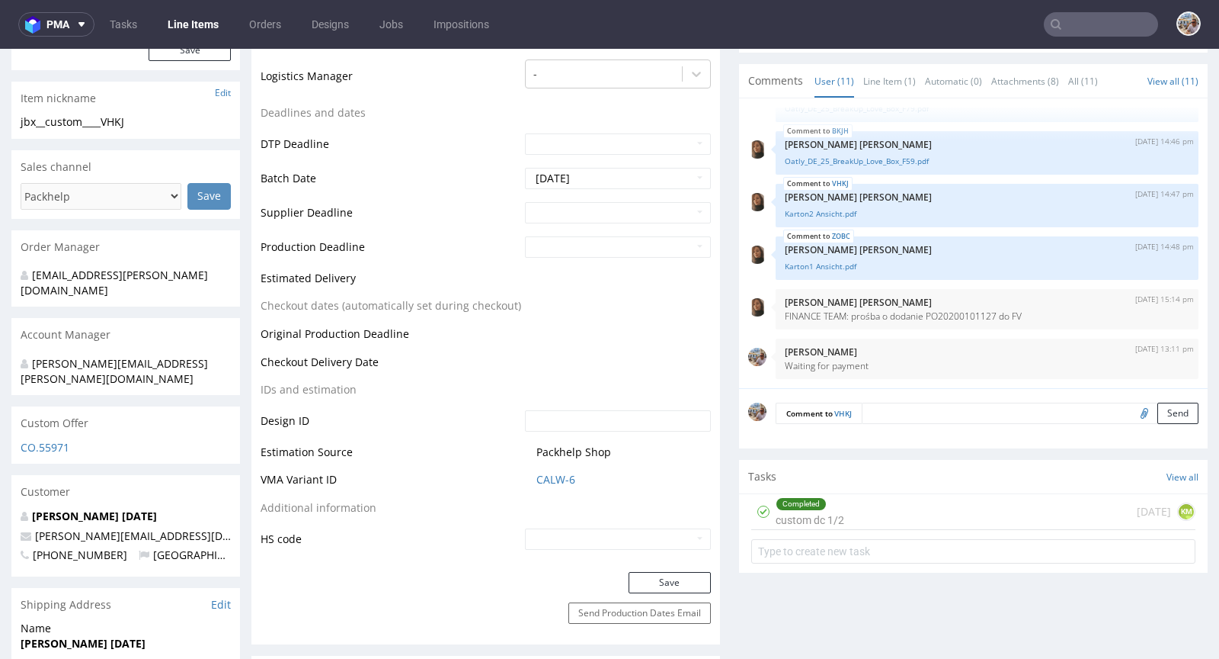
scroll to position [0, 0]
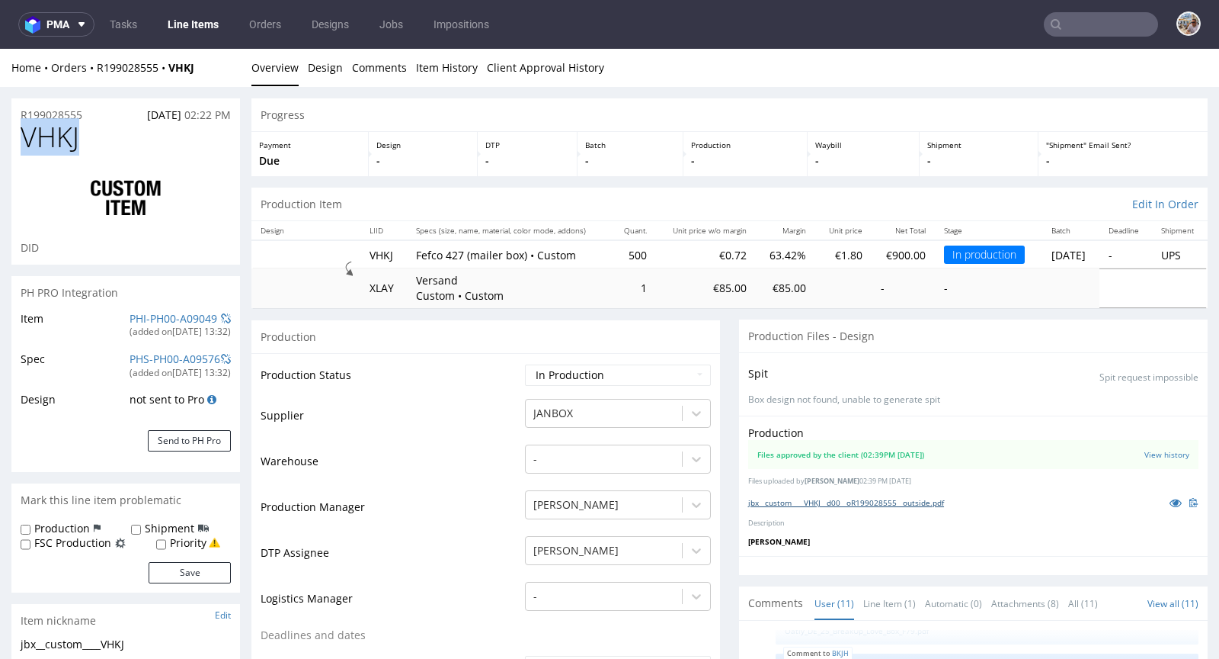
click at [838, 505] on link "jbx__custom____VHKJ__d00__oR199028555__outside.pdf" at bounding box center [846, 502] width 196 height 11
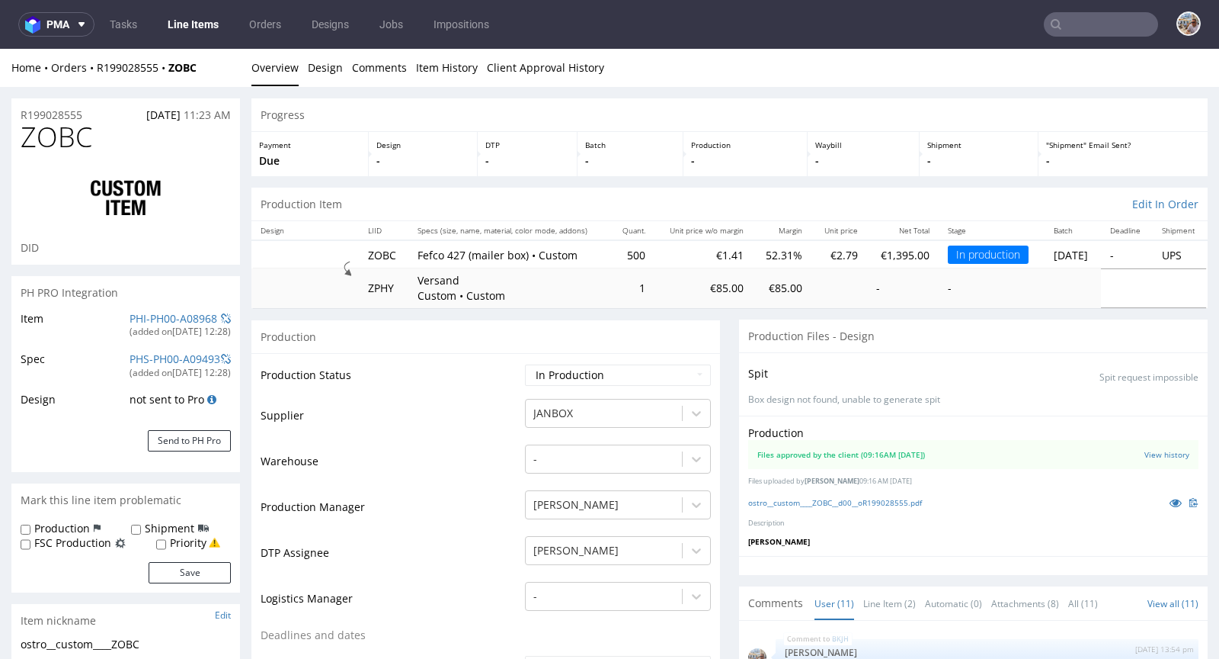
scroll to position [378, 0]
drag, startPoint x: 114, startPoint y: 134, endPoint x: 22, endPoint y: 134, distance: 92.2
click at [22, 134] on h1 "ZOBC" at bounding box center [126, 137] width 210 height 30
copy span "ZOBC"
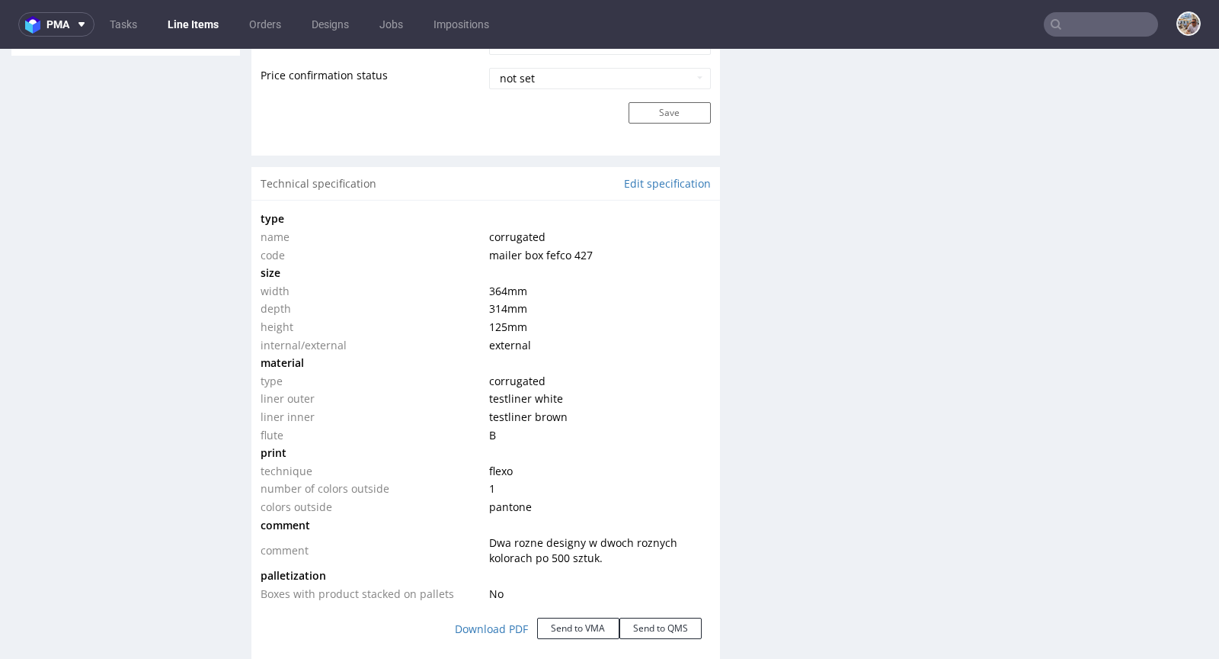
scroll to position [1447, 0]
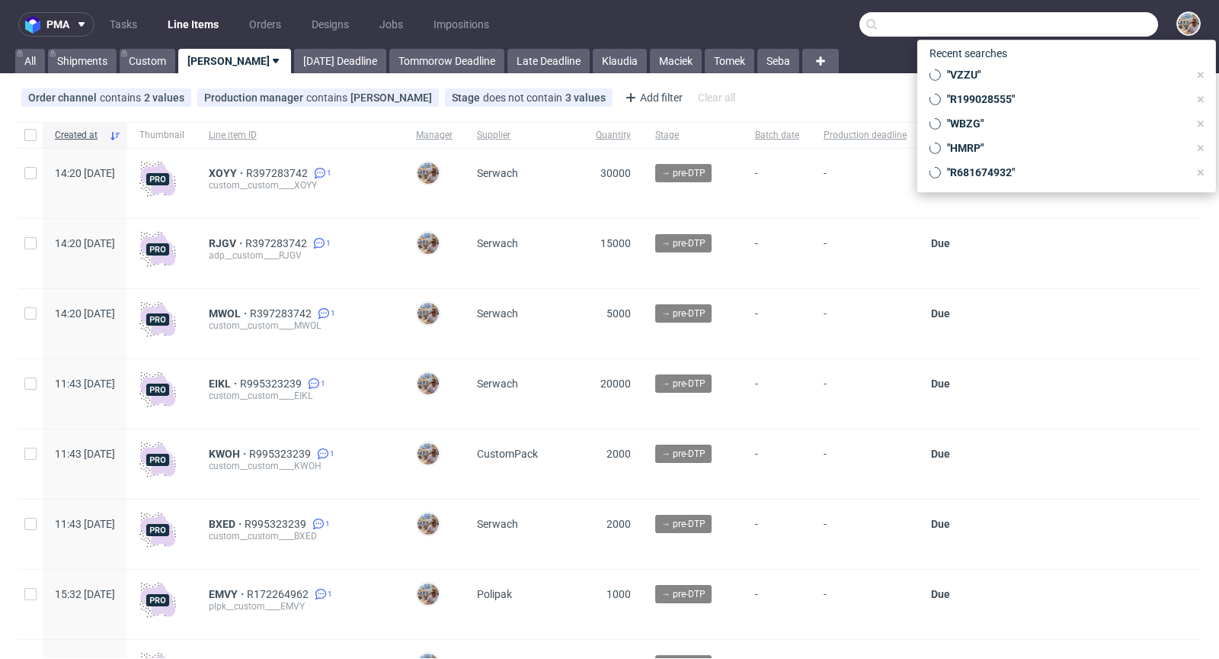
click at [1091, 22] on input "text" at bounding box center [1009, 24] width 299 height 24
paste input "R950459395"
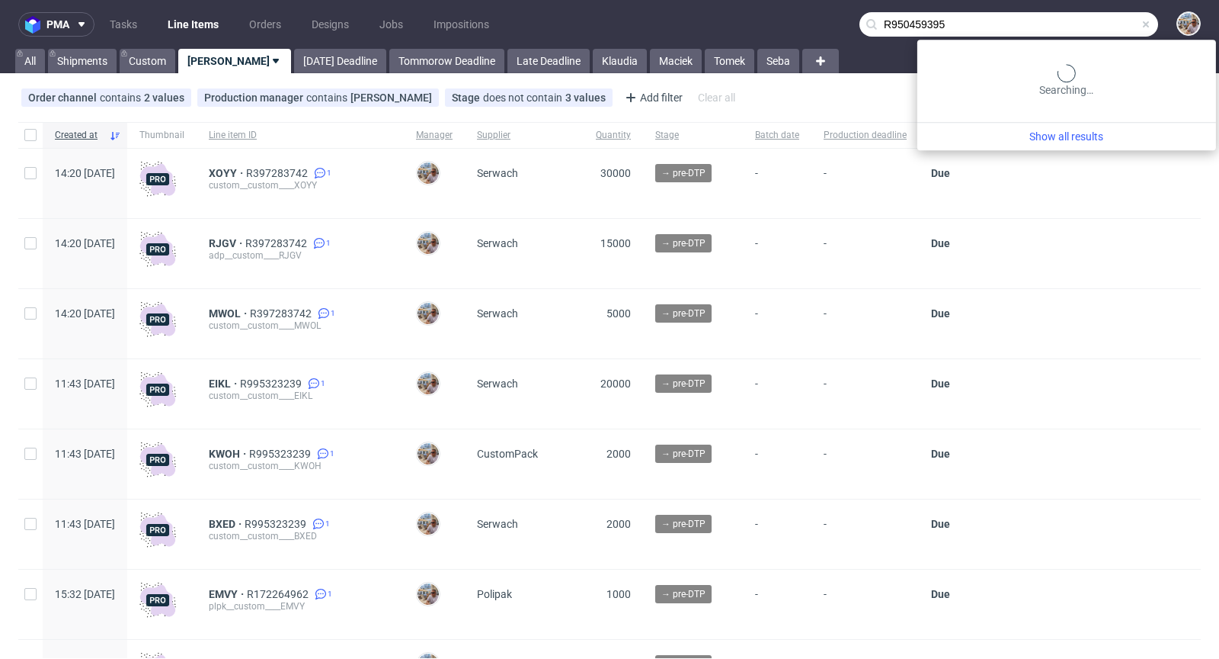
type input "R950459395"
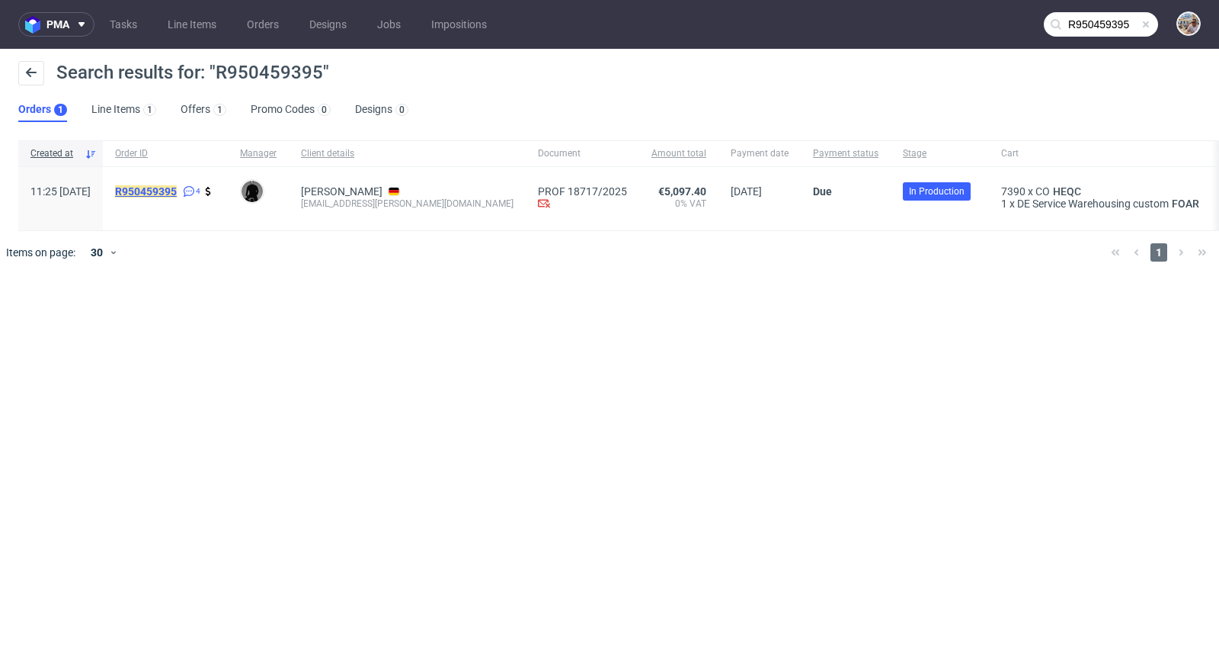
click at [177, 187] on mark "R950459395" at bounding box center [146, 191] width 62 height 12
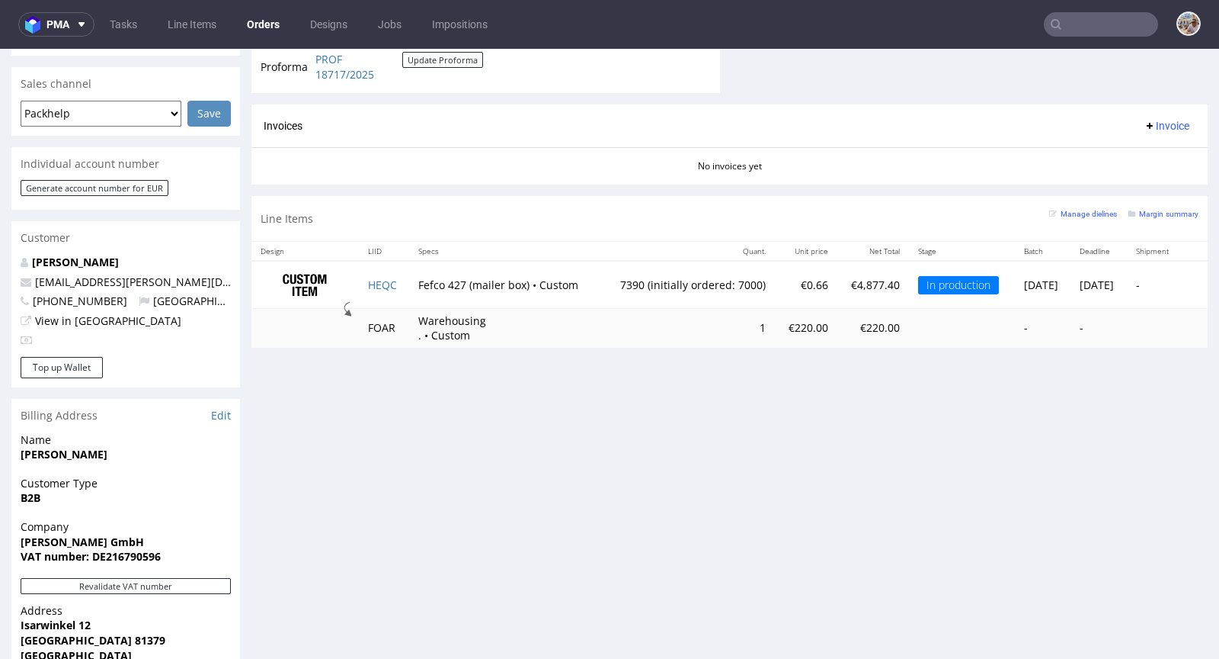
scroll to position [523, 0]
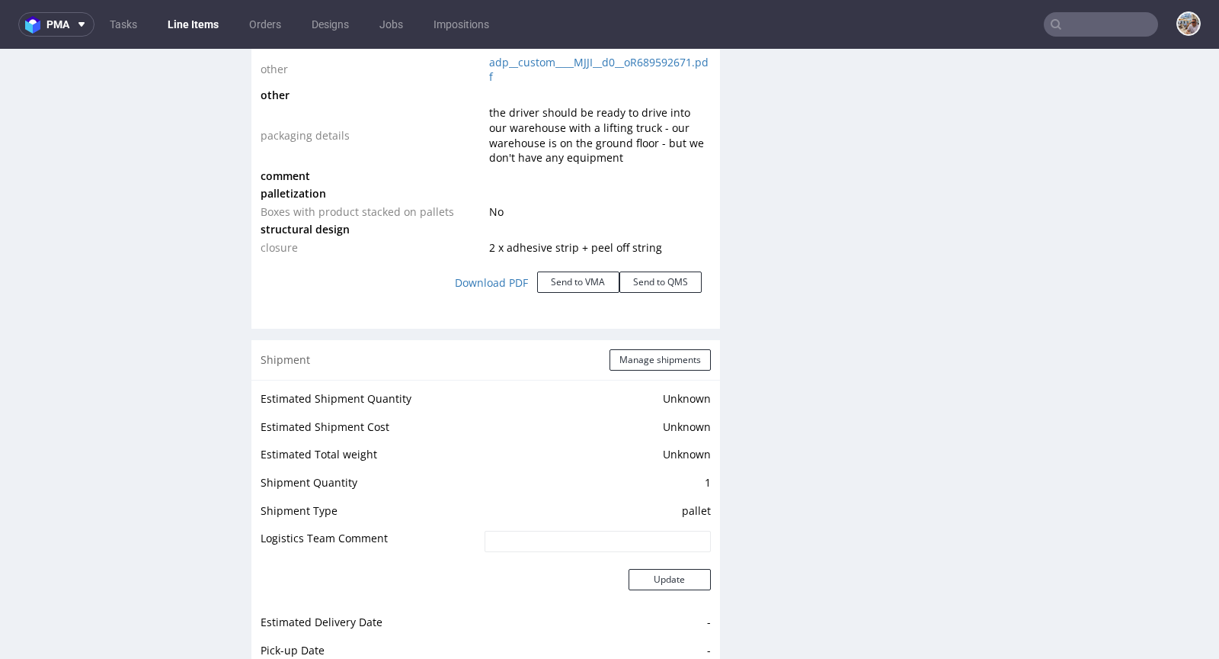
scroll to position [2139, 0]
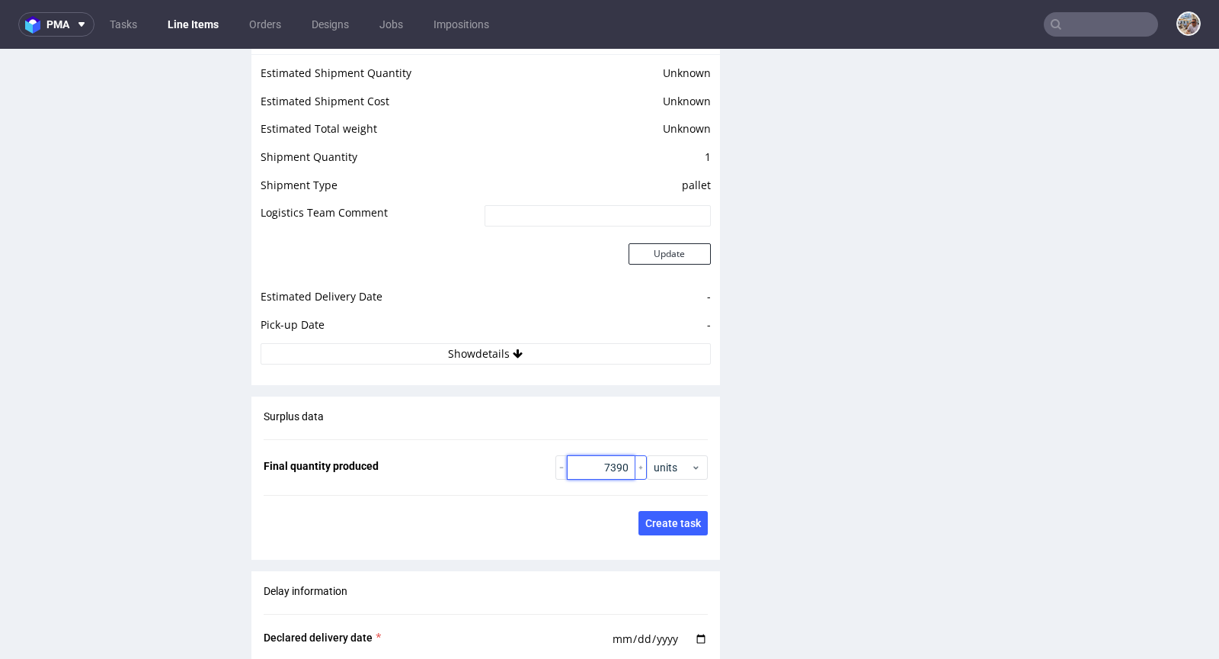
drag, startPoint x: 579, startPoint y: 466, endPoint x: 626, endPoint y: 473, distance: 47.0
click at [626, 473] on div "7390" at bounding box center [601, 467] width 91 height 24
type input "7000"
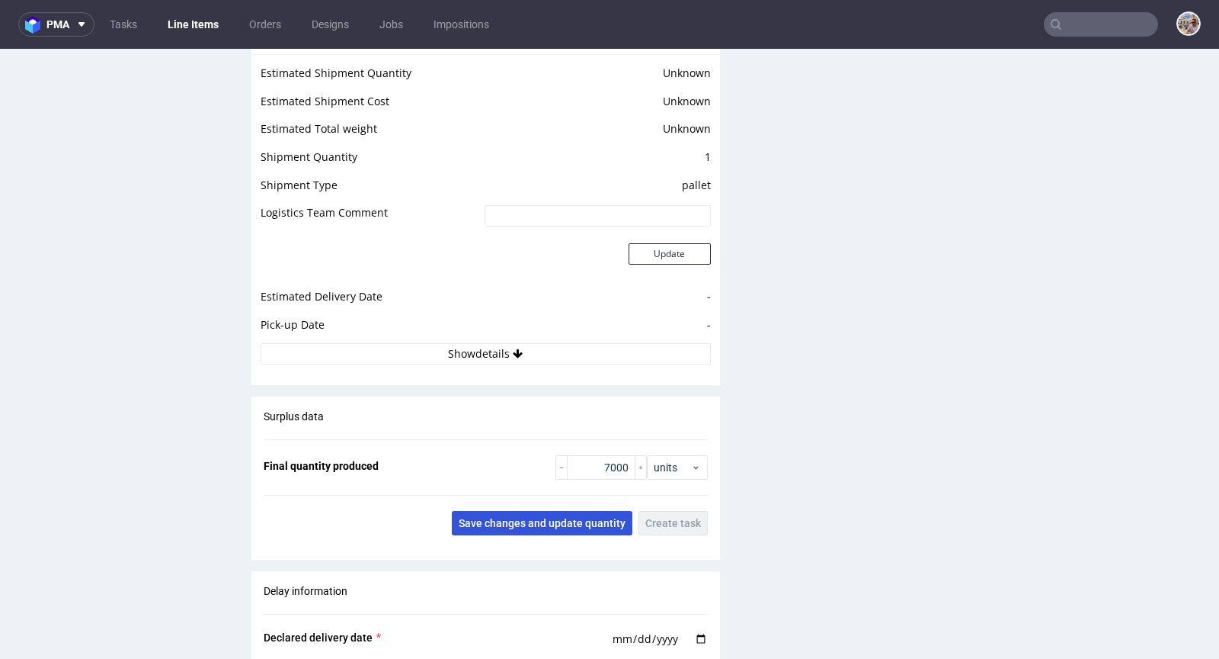
click at [572, 518] on span "Save changes and update quantity" at bounding box center [542, 523] width 167 height 11
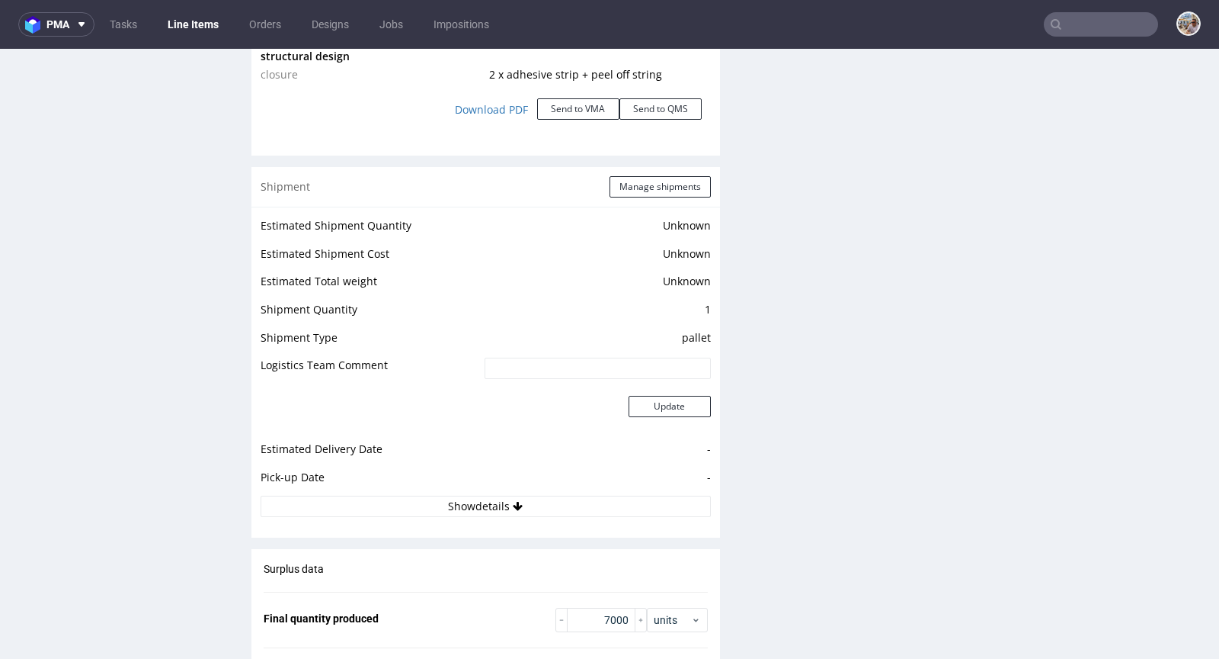
scroll to position [1986, 0]
click at [652, 190] on button "Manage shipments" at bounding box center [660, 187] width 101 height 21
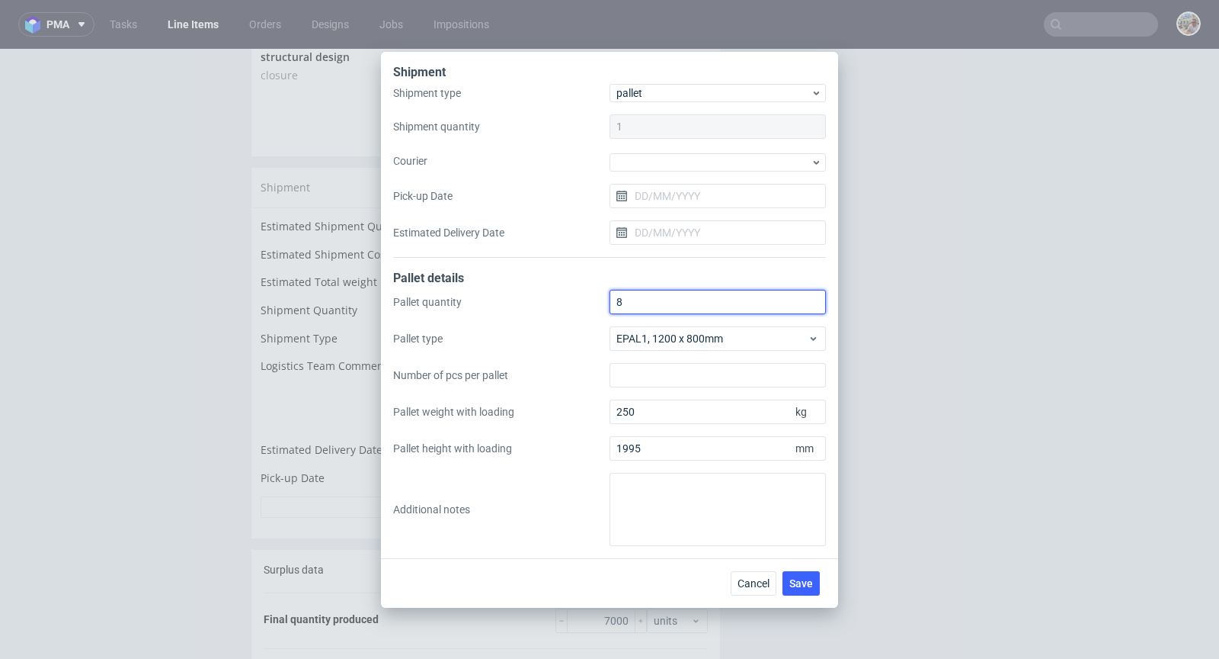
drag, startPoint x: 643, startPoint y: 303, endPoint x: 598, endPoint y: 300, distance: 45.1
click at [598, 300] on div "Pallet quantity 8 Pallet type EPAL1, 1200 x 800mm Number of pcs per pallet Pall…" at bounding box center [609, 418] width 433 height 256
type input "7"
click at [804, 578] on span "Save" at bounding box center [802, 583] width 24 height 11
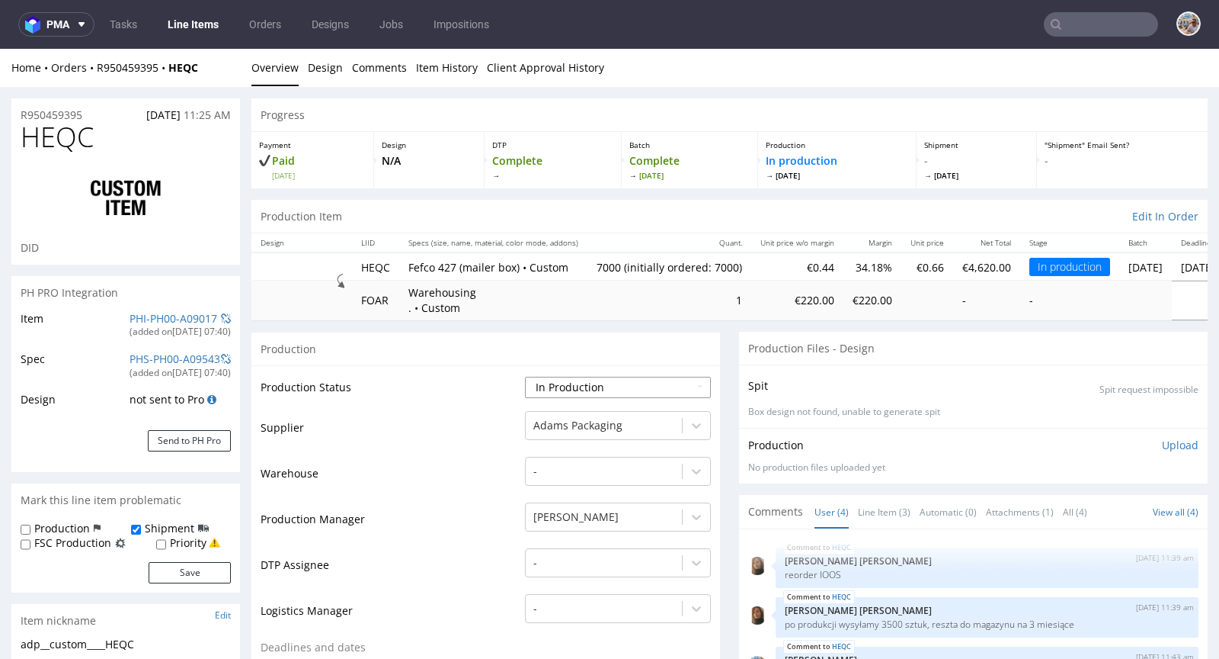
click at [603, 387] on select "Waiting for Artwork Waiting for Diecut Waiting for Mockup Waiting for DTP Waiti…" at bounding box center [618, 387] width 186 height 21
select select "production_complete"
click at [525, 377] on select "Waiting for Artwork Waiting for Diecut Waiting for Mockup Waiting for DTP Waiti…" at bounding box center [618, 387] width 186 height 21
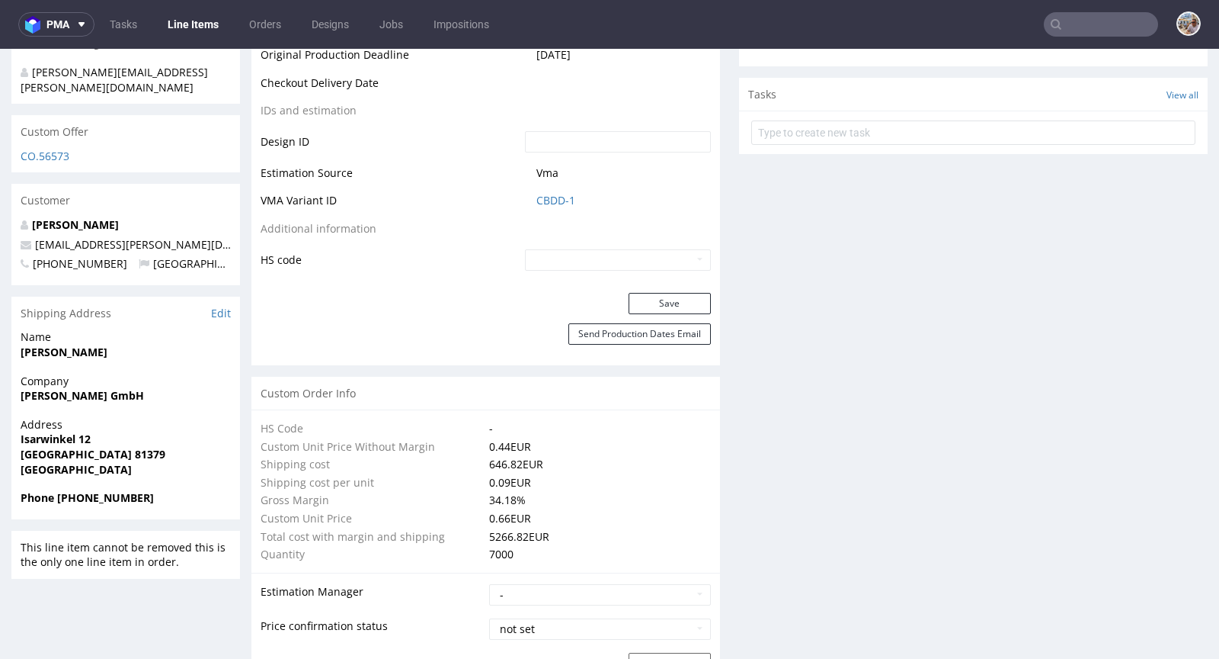
scroll to position [697, 0]
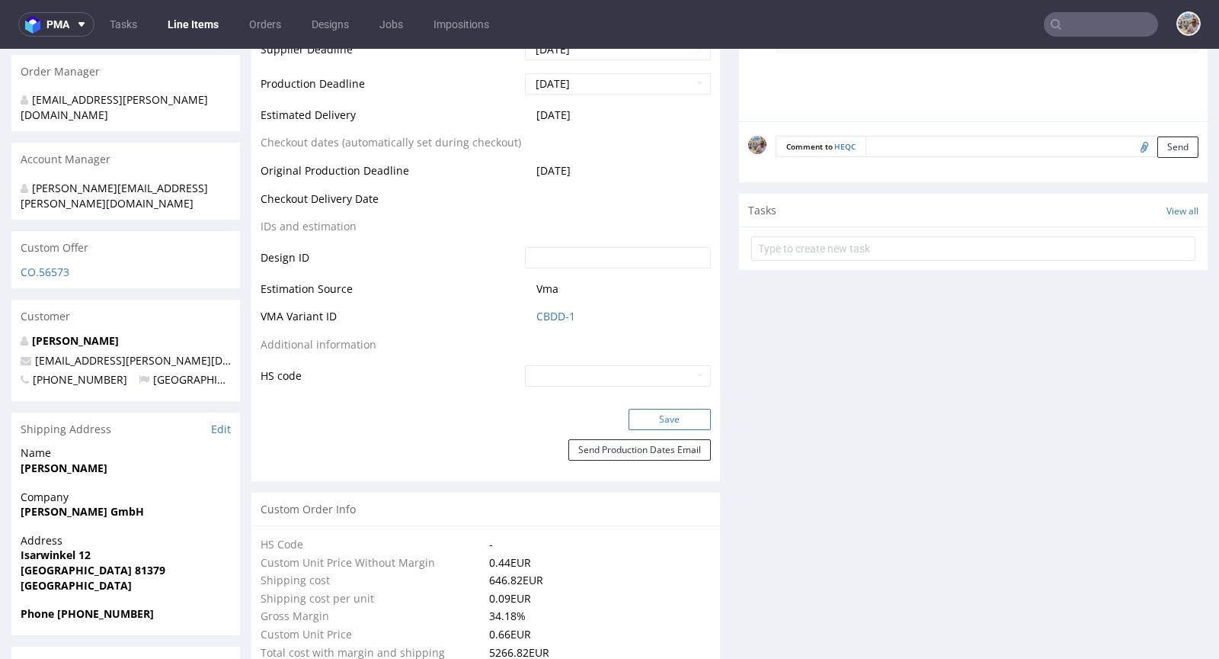
click at [654, 418] on button "Save" at bounding box center [670, 419] width 82 height 21
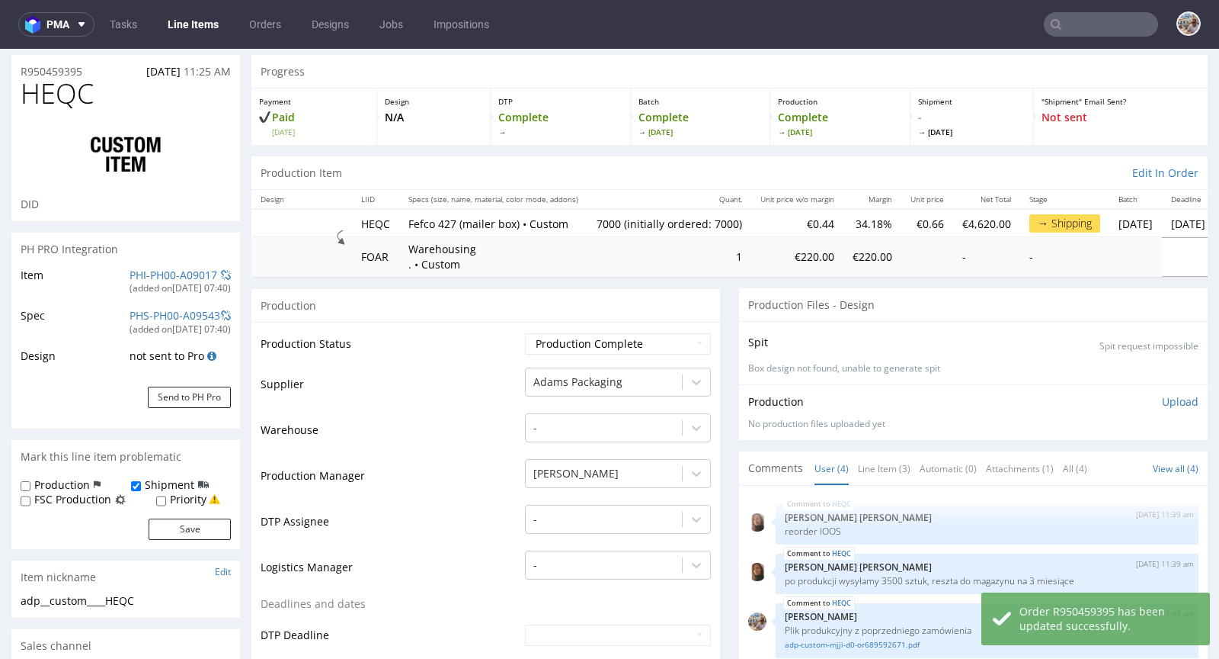
scroll to position [0, 0]
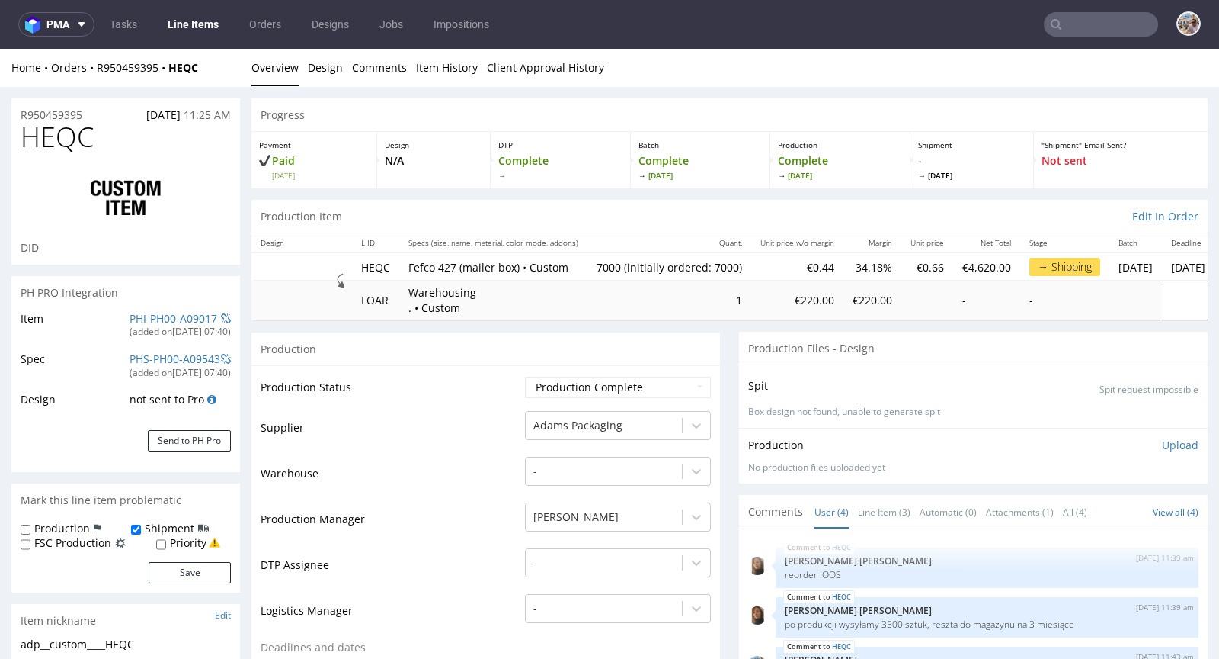
click at [1094, 27] on input "text" at bounding box center [1101, 24] width 114 height 24
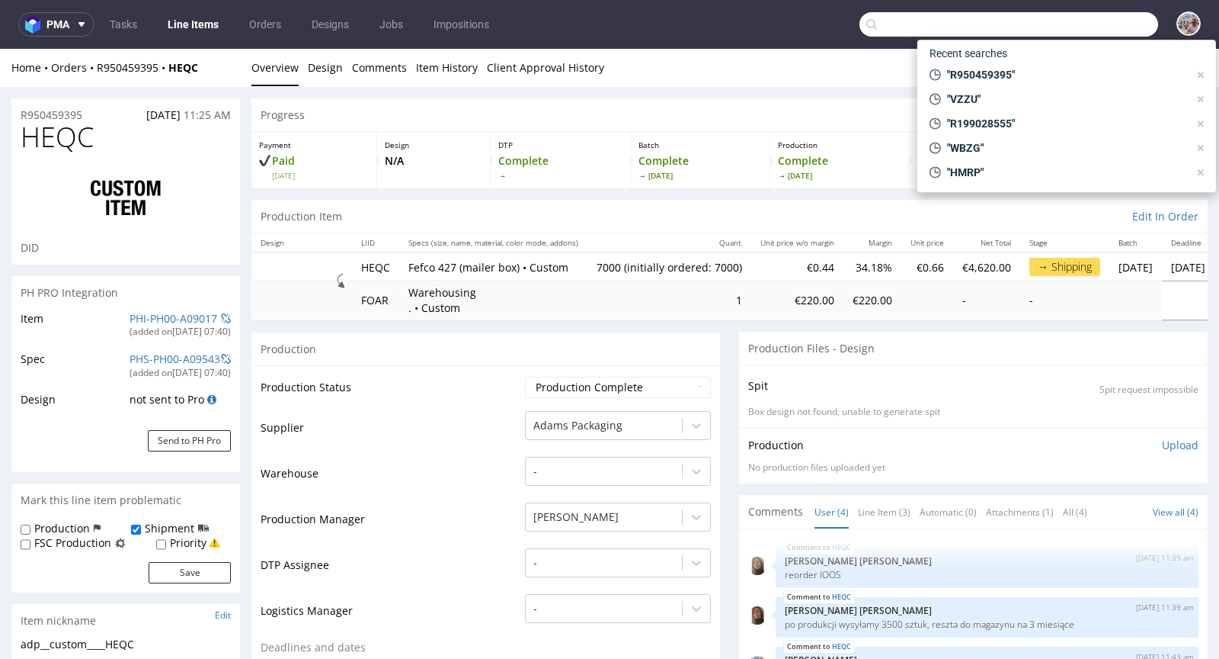
paste input "R029338420"
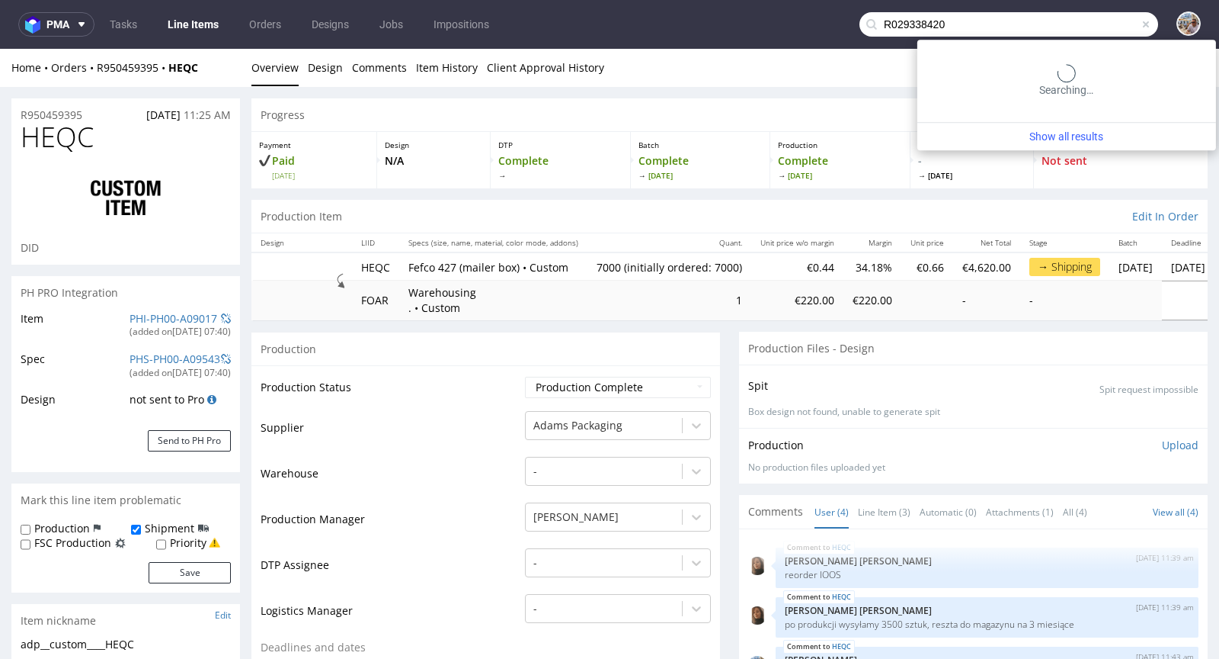
type input "R029338420"
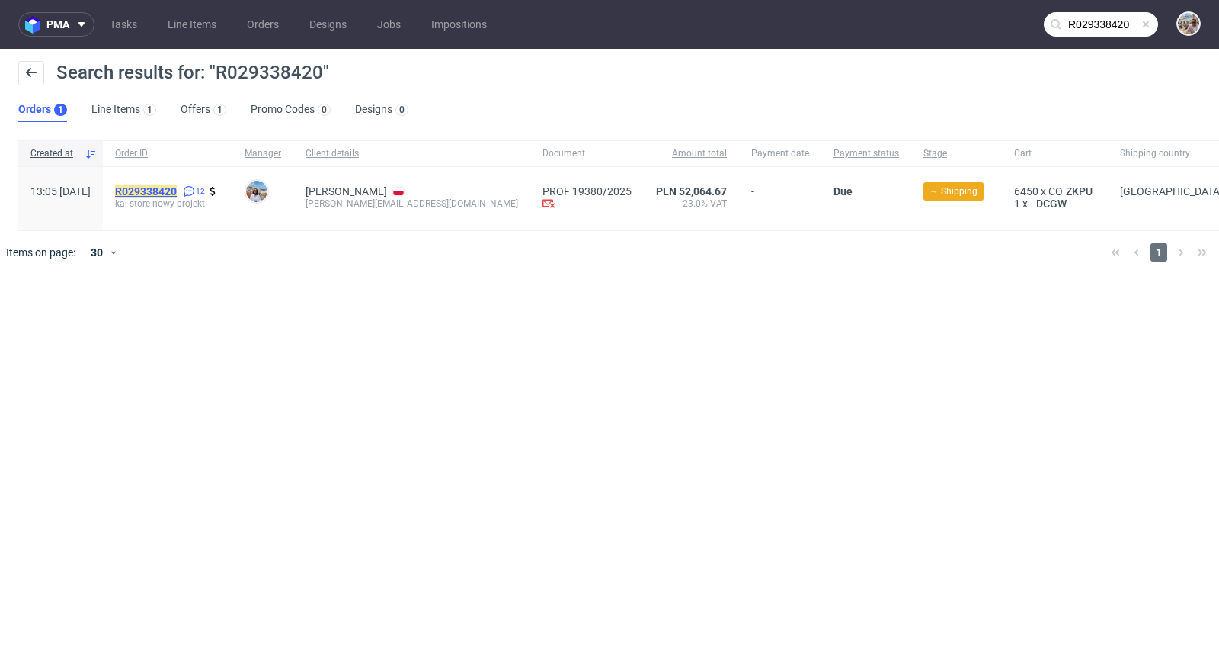
click at [177, 193] on mark "R029338420" at bounding box center [146, 191] width 62 height 12
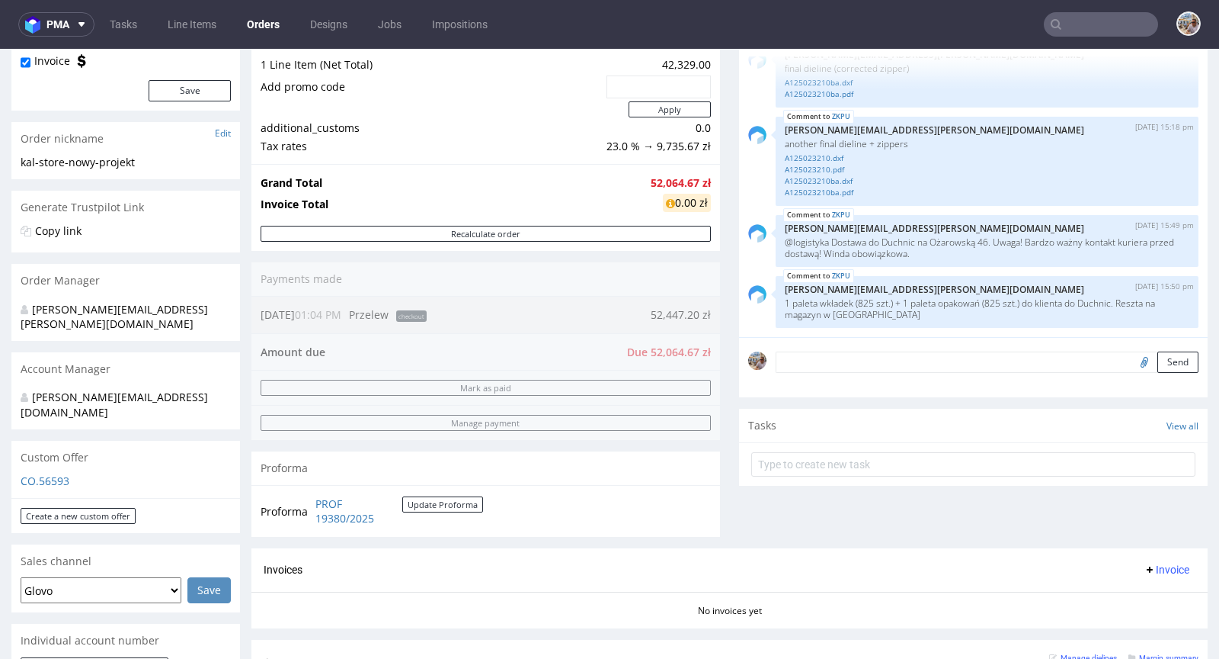
scroll to position [559, 0]
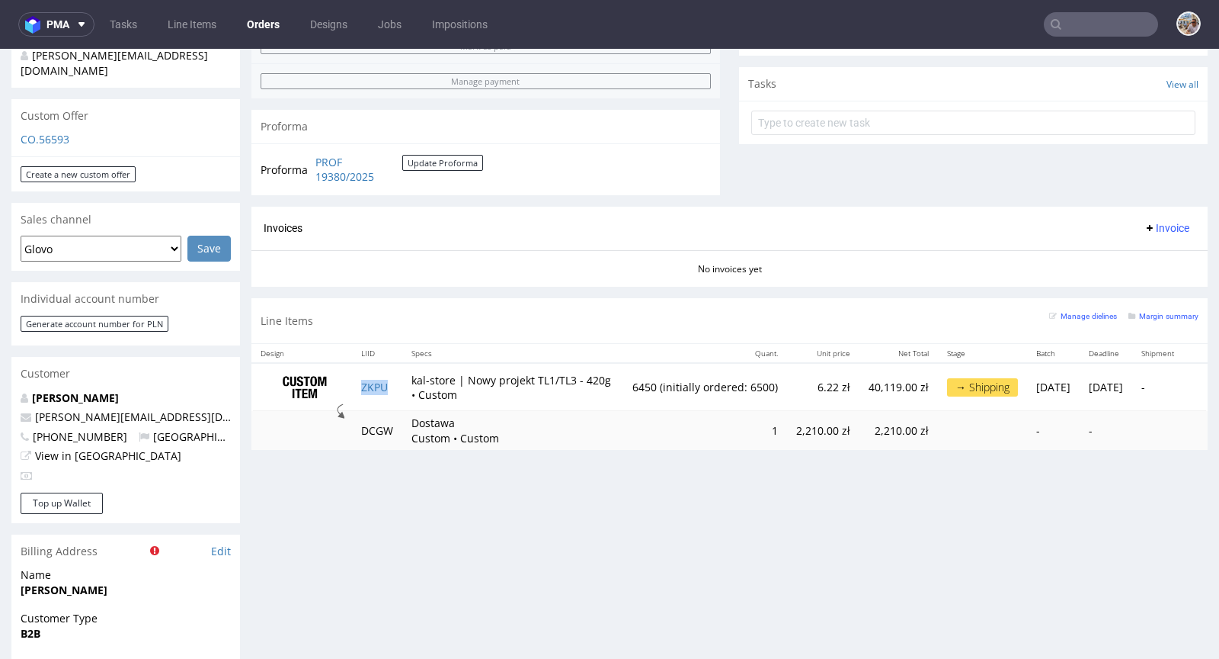
click at [367, 389] on td "ZKPU" at bounding box center [377, 387] width 50 height 48
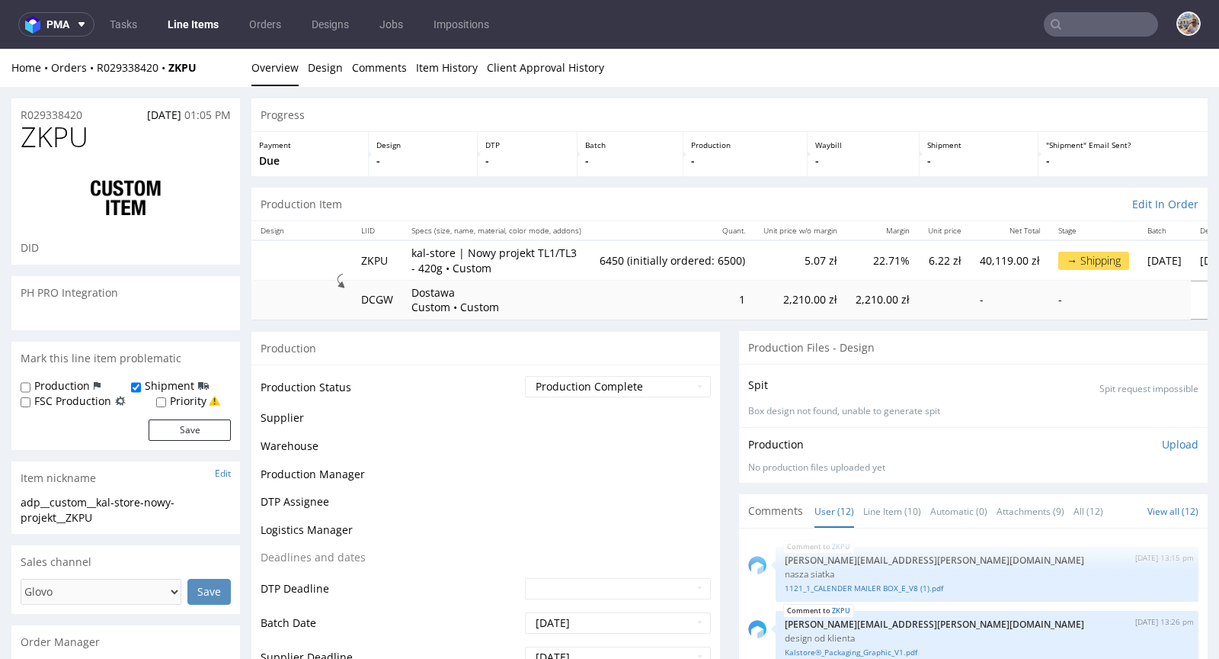
scroll to position [732, 0]
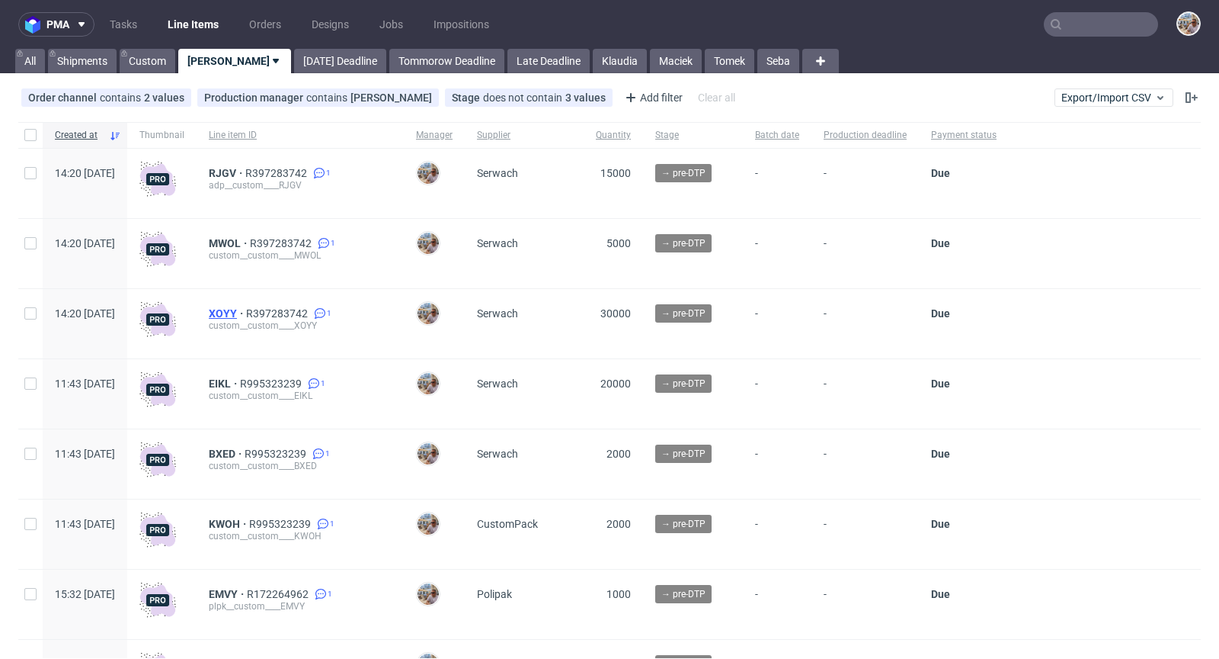
click at [246, 314] on span "XOYY" at bounding box center [227, 313] width 37 height 12
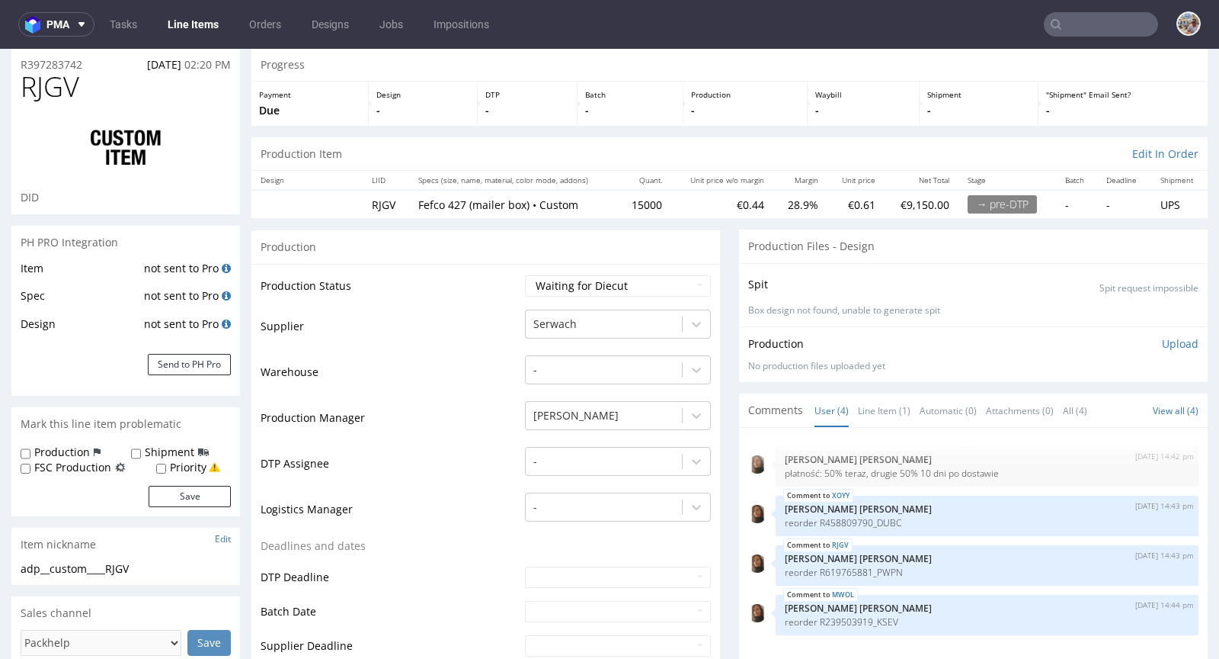
scroll to position [354, 0]
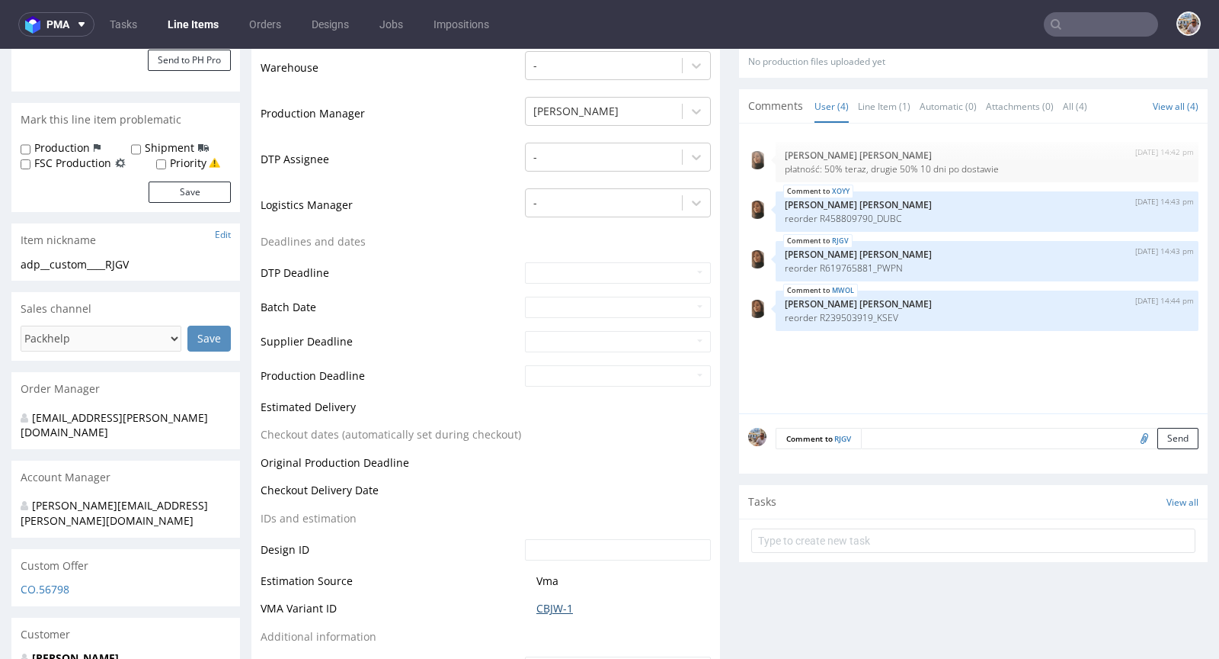
click at [556, 607] on link "CBJW-1" at bounding box center [555, 608] width 37 height 15
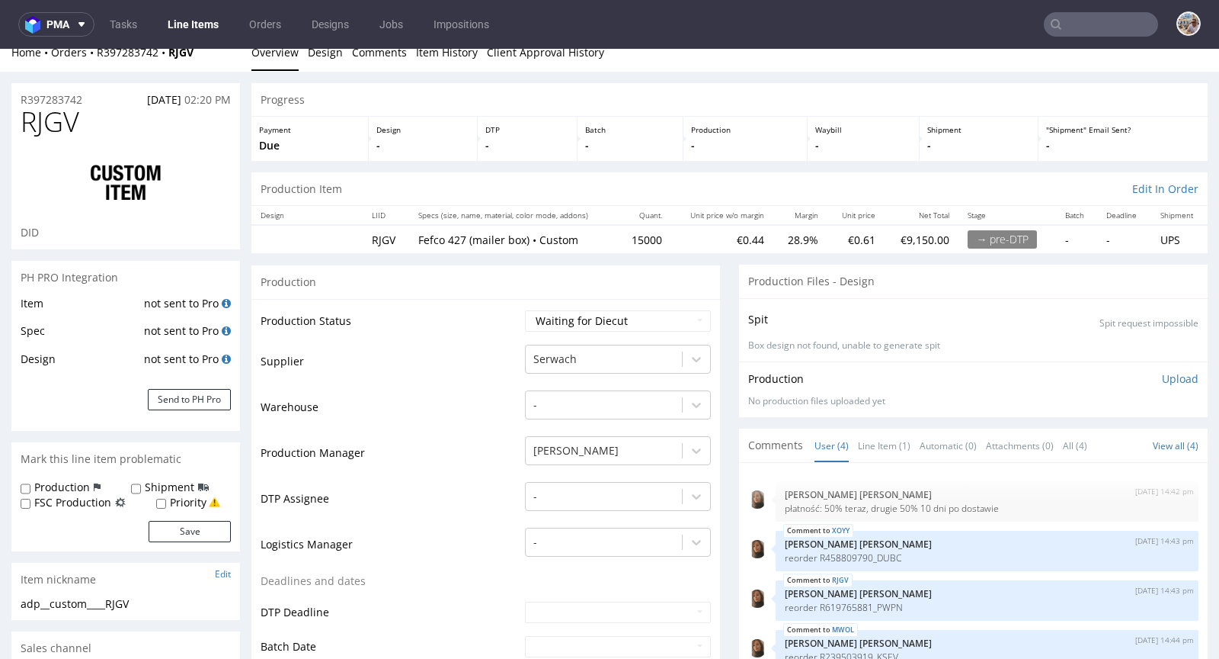
scroll to position [0, 0]
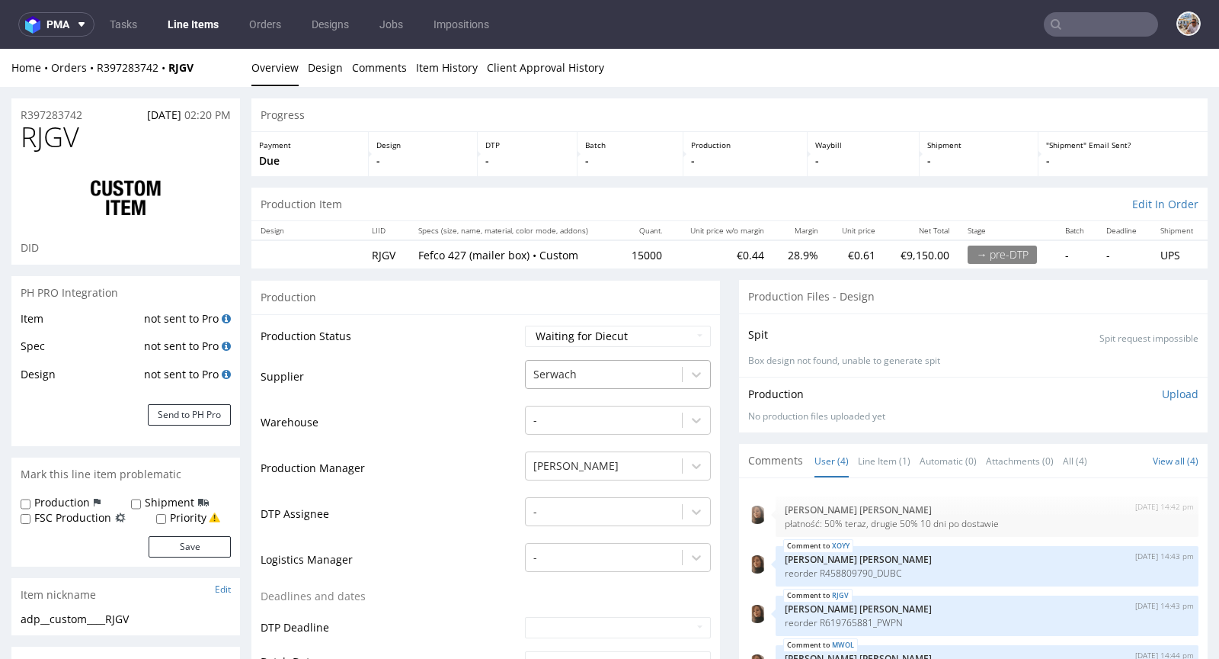
click at [582, 373] on div at bounding box center [604, 374] width 141 height 18
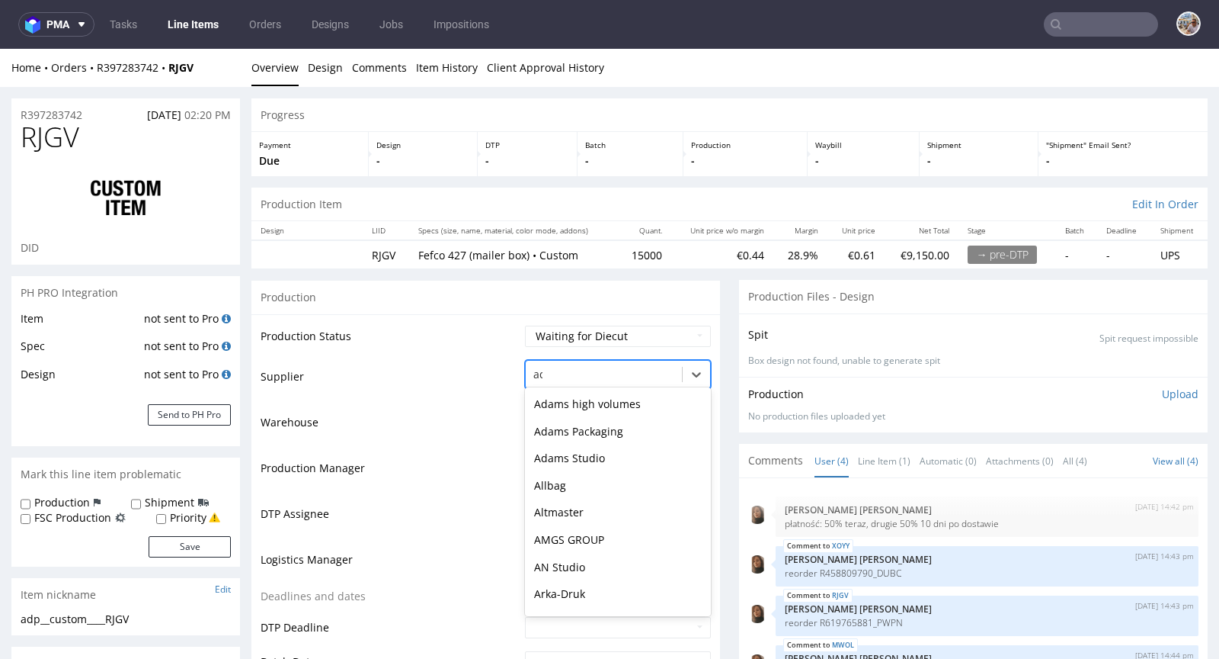
type input "ada"
click at [588, 429] on div "Adams Packaging" at bounding box center [618, 431] width 186 height 27
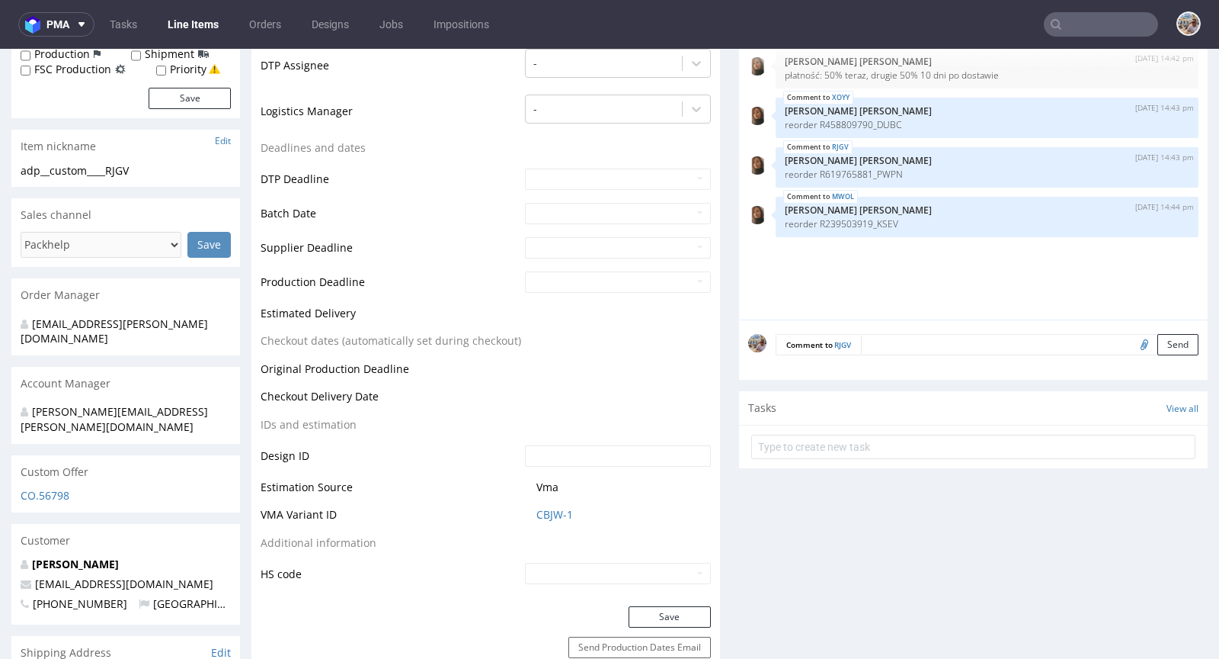
scroll to position [862, 0]
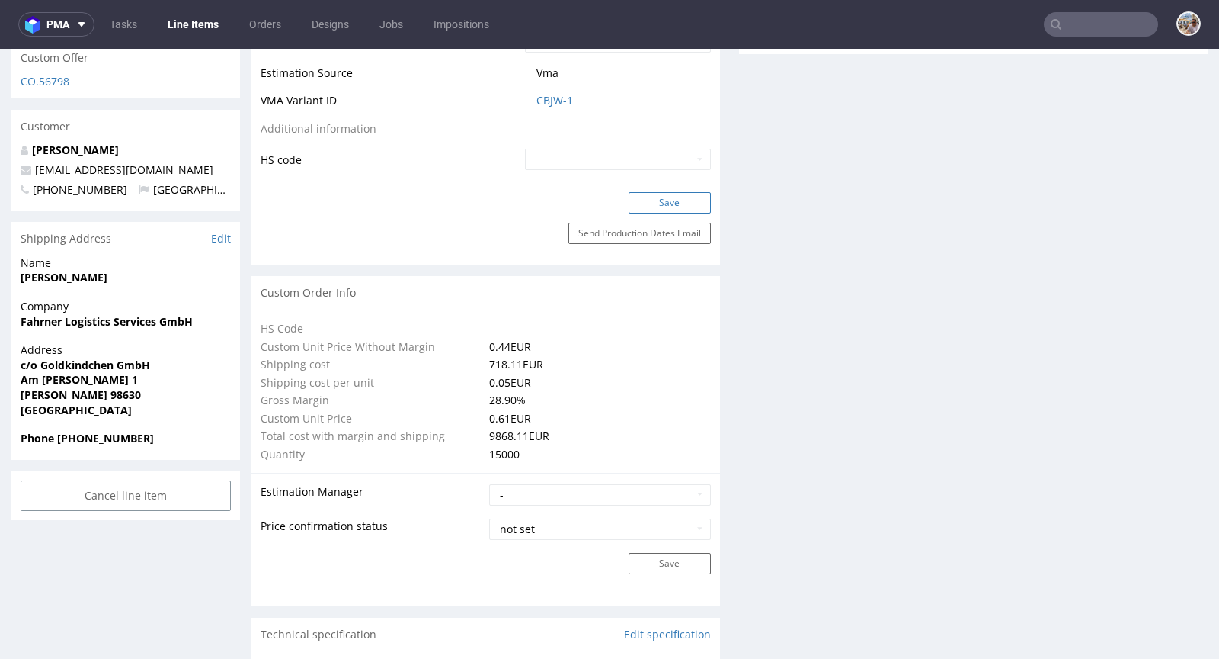
click at [646, 196] on button "Save" at bounding box center [670, 202] width 82 height 21
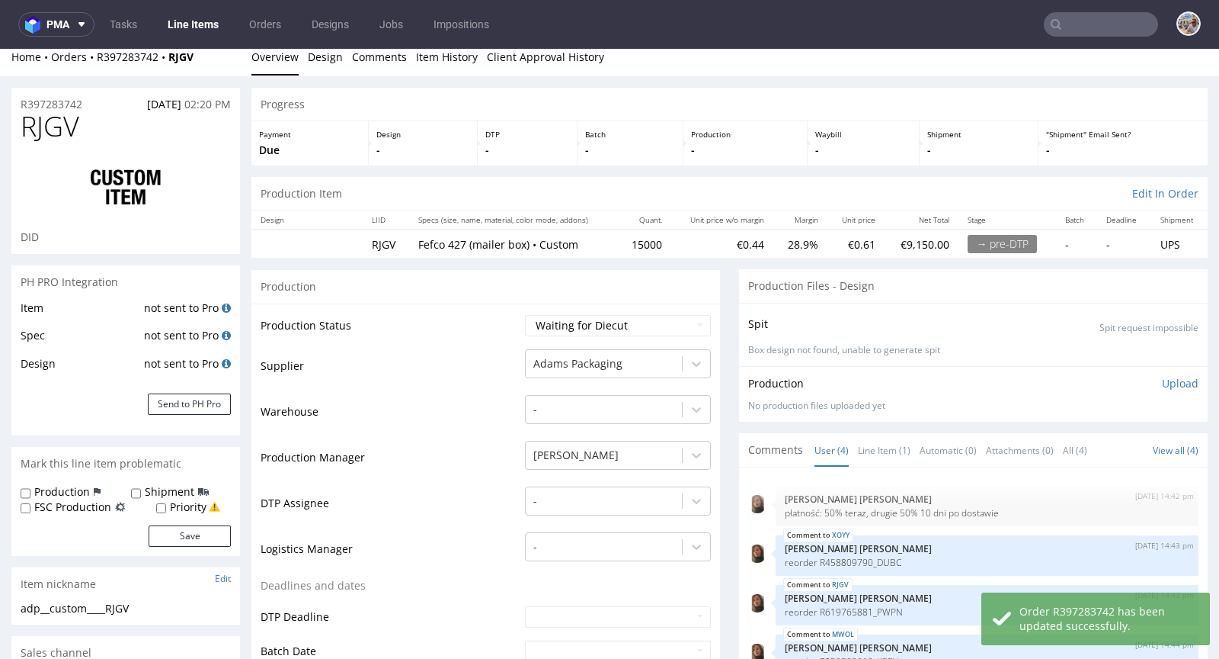
scroll to position [0, 0]
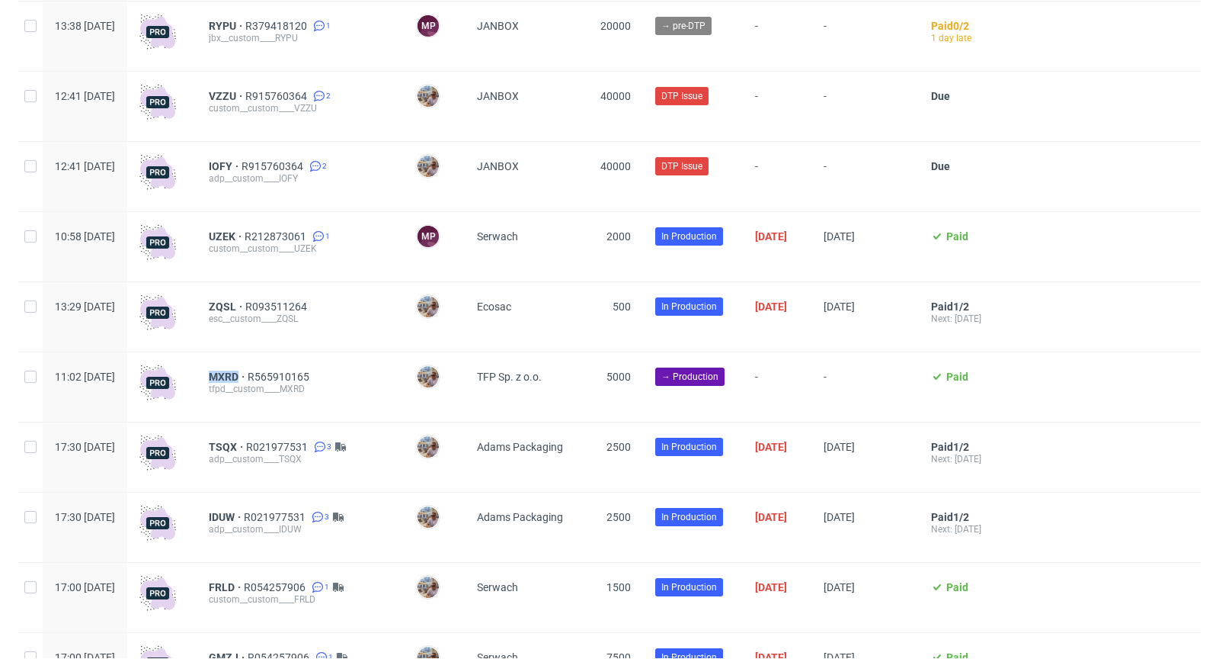
scroll to position [3091, 0]
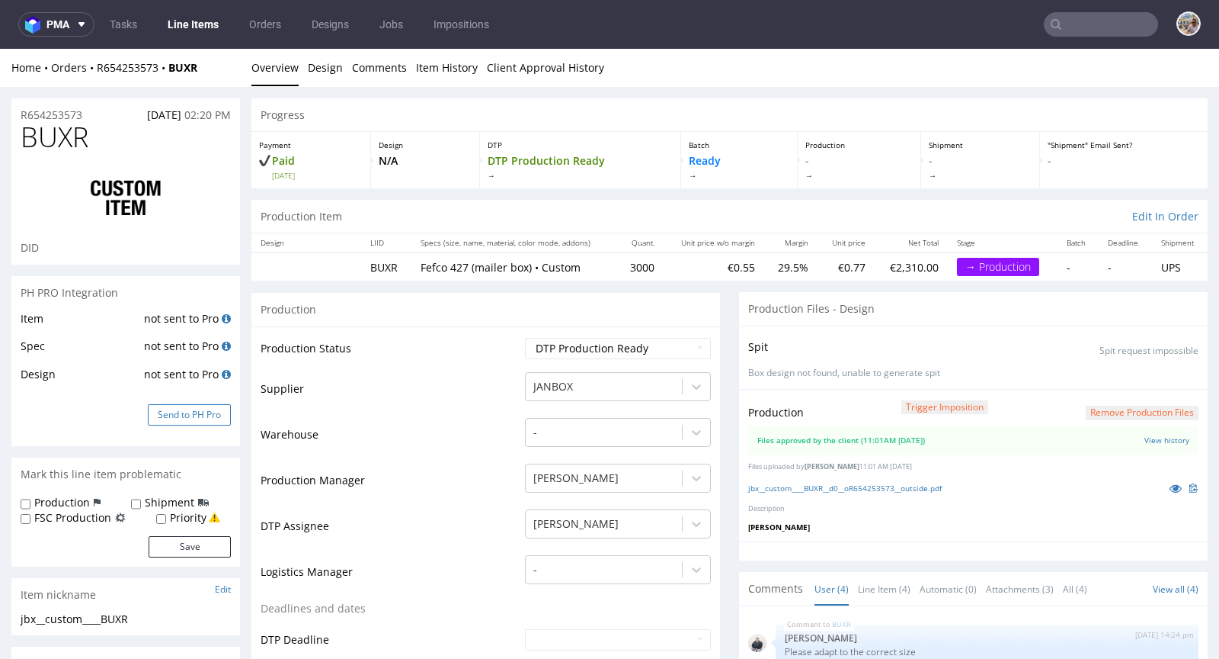
click at [191, 416] on button "Send to PH Pro" at bounding box center [189, 414] width 83 height 21
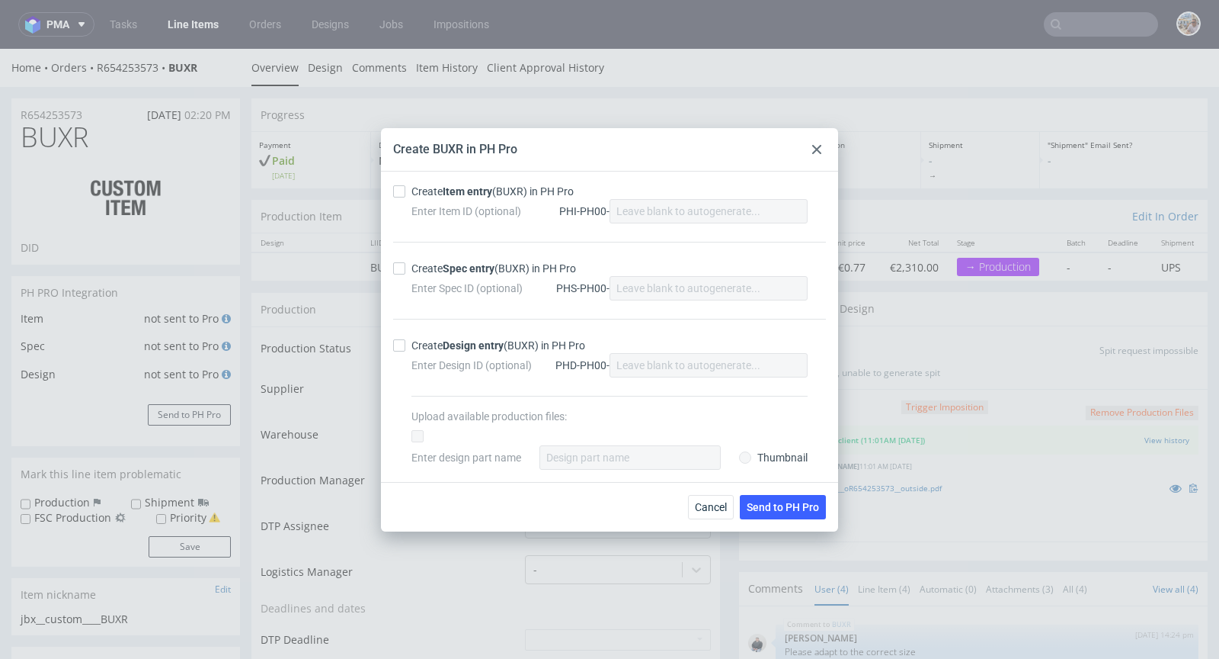
click at [460, 193] on strong "Item entry" at bounding box center [468, 191] width 50 height 12
click at [405, 193] on input "Create Item entry (BUXR) in PH Pro" at bounding box center [399, 191] width 12 height 12
checkbox input "true"
click at [447, 272] on strong "Spec entry" at bounding box center [469, 268] width 52 height 12
click at [405, 272] on input "Create Spec entry (BUXR) in PH Pro" at bounding box center [399, 268] width 12 height 12
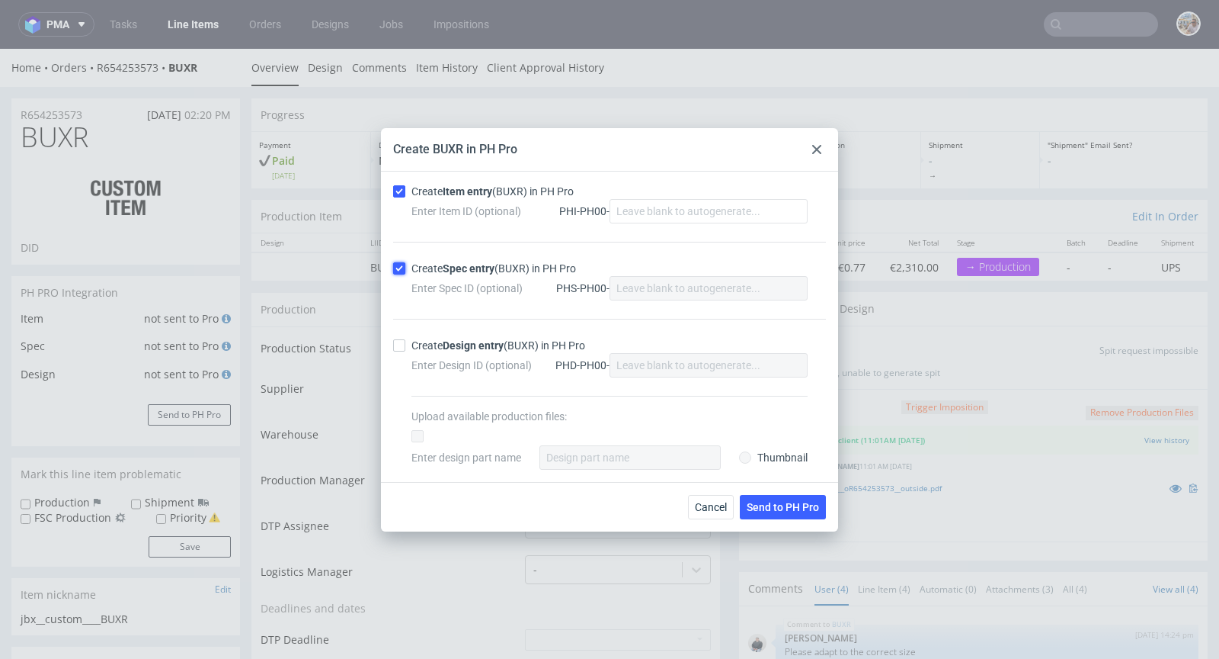
checkbox input "true"
click at [796, 511] on span "Send to PH Pro" at bounding box center [783, 507] width 72 height 11
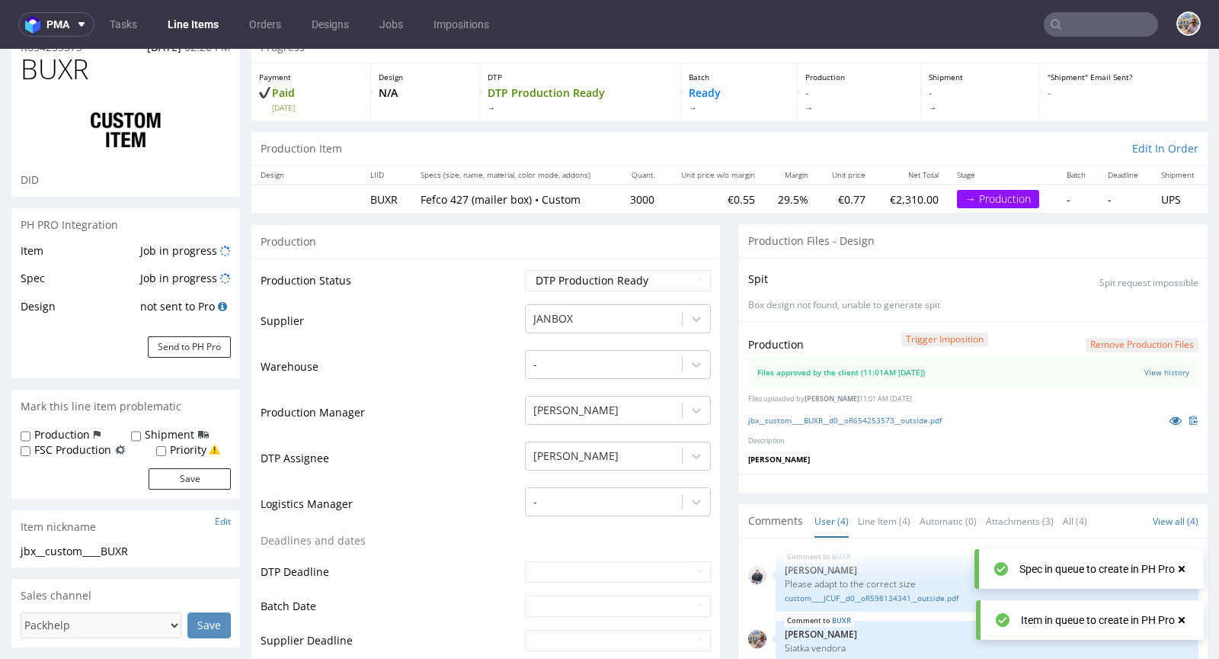
scroll to position [91, 0]
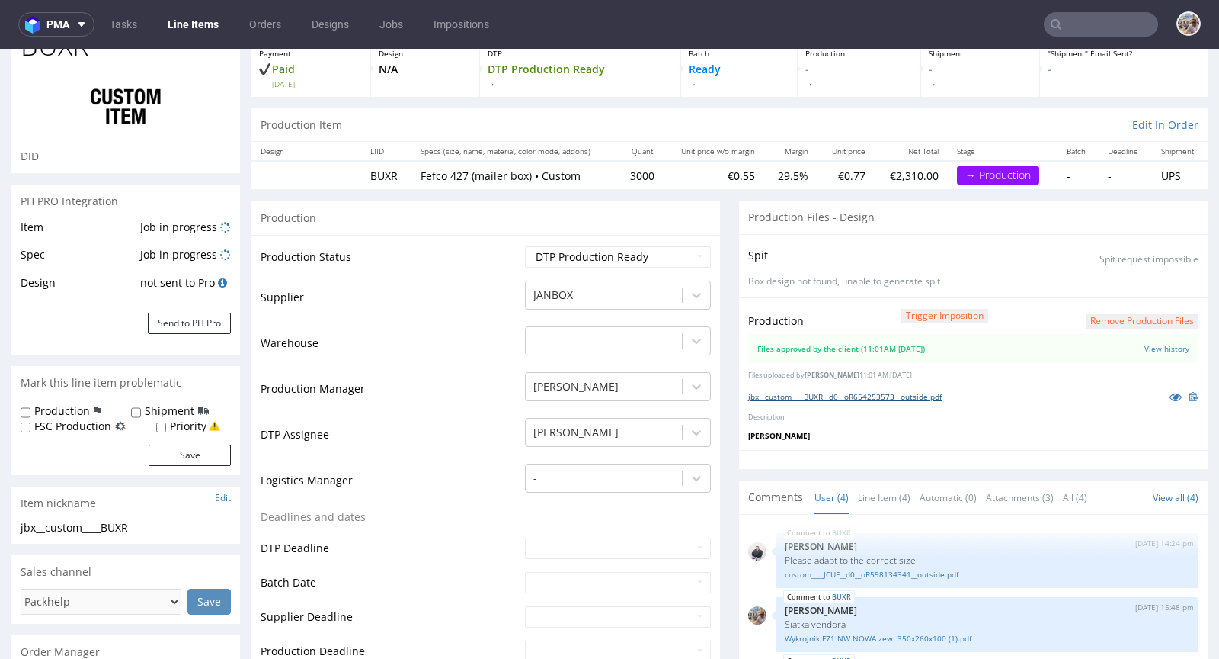
click at [824, 391] on link "jbx__custom____BUXR__d0__oR654253573__outside.pdf" at bounding box center [845, 396] width 194 height 11
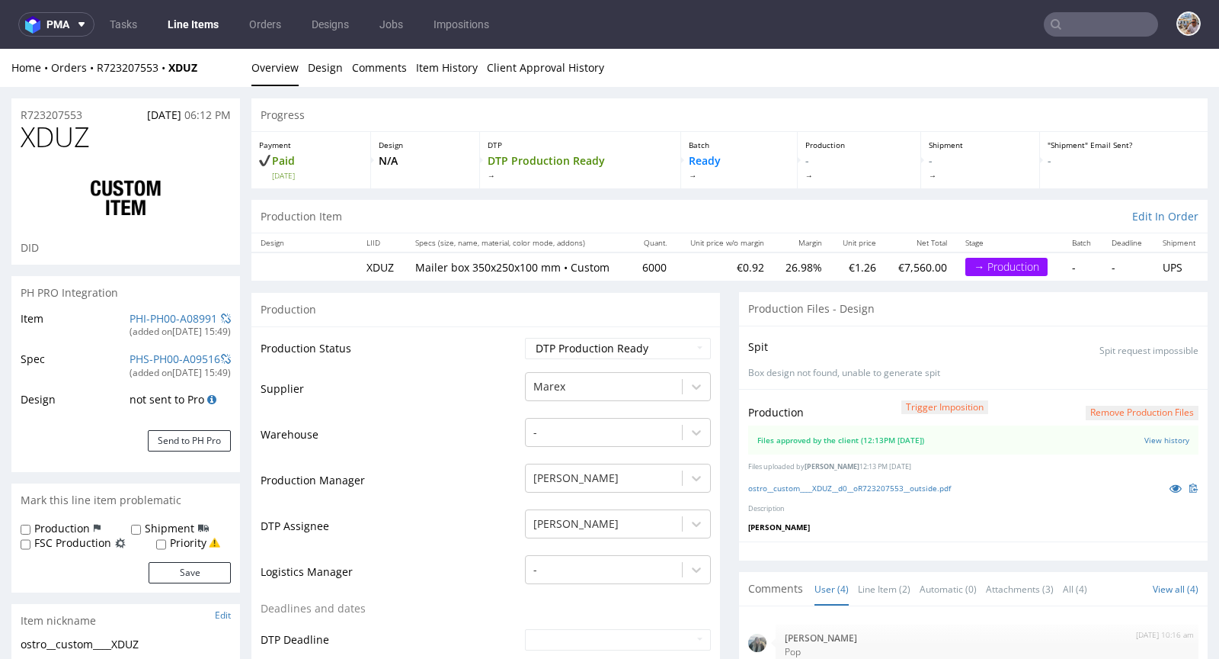
scroll to position [24, 0]
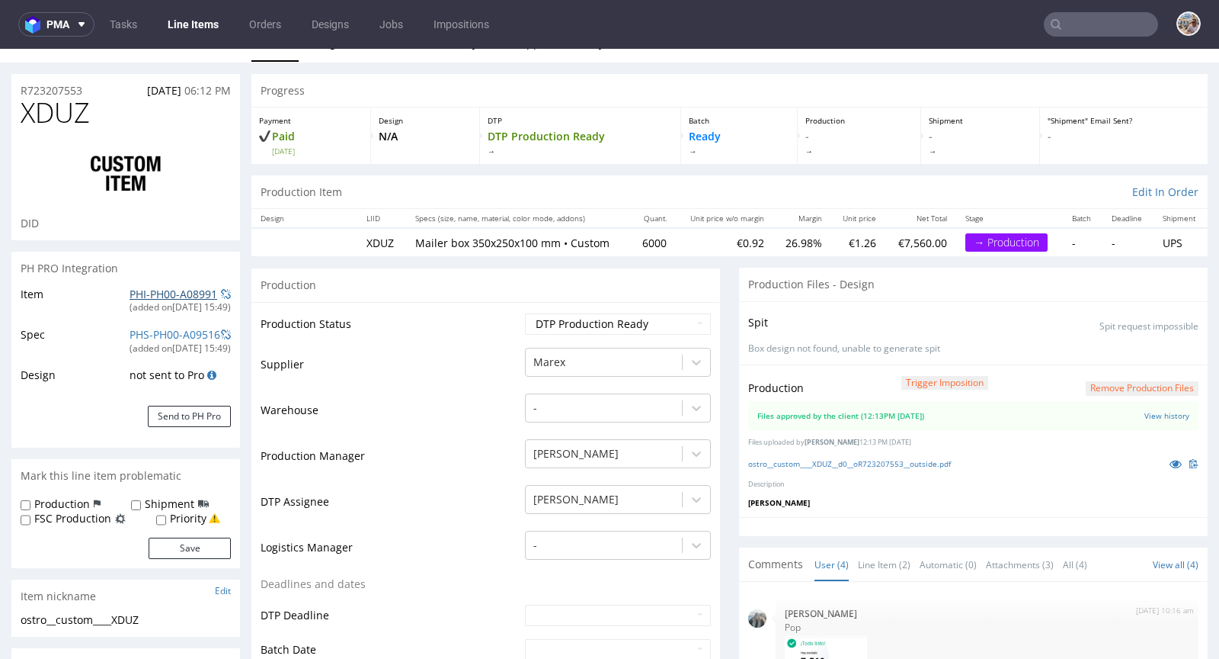
click at [176, 295] on link "PHI-PH00-A08991" at bounding box center [174, 294] width 88 height 14
click at [855, 461] on link "ostro__custom____XDUZ__d0__oR723207553__outside.pdf" at bounding box center [849, 463] width 203 height 11
click at [1170, 463] on icon at bounding box center [1176, 463] width 12 height 11
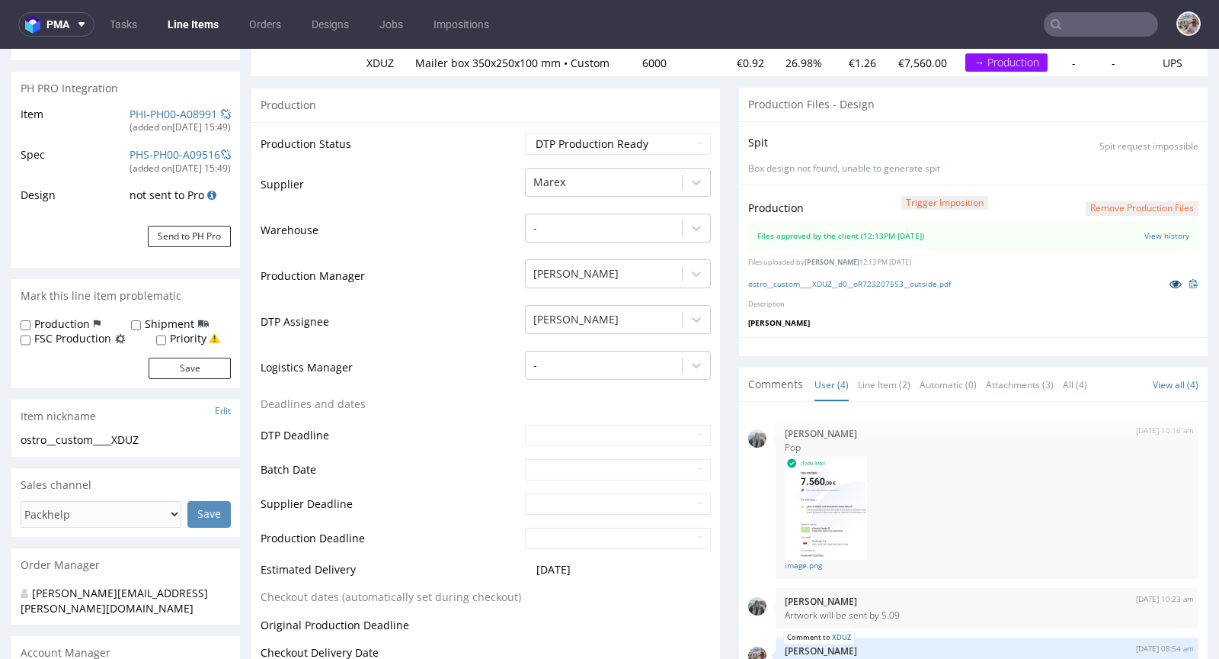
scroll to position [0, 0]
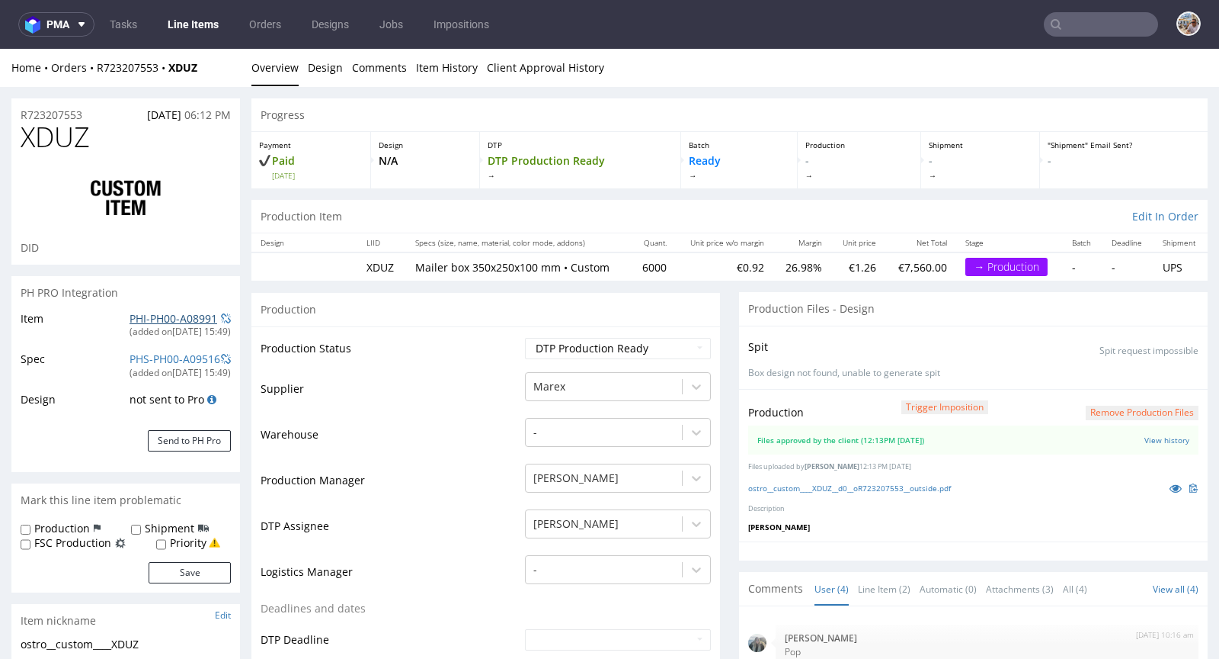
click at [162, 322] on link "PHI-PH00-A08991" at bounding box center [174, 318] width 88 height 14
drag, startPoint x: 136, startPoint y: 134, endPoint x: 24, endPoint y: 141, distance: 111.5
click at [24, 141] on h1 "XDUZ" at bounding box center [126, 137] width 210 height 30
copy span "XDUZ"
drag, startPoint x: 642, startPoint y: 268, endPoint x: 626, endPoint y: 268, distance: 16.0
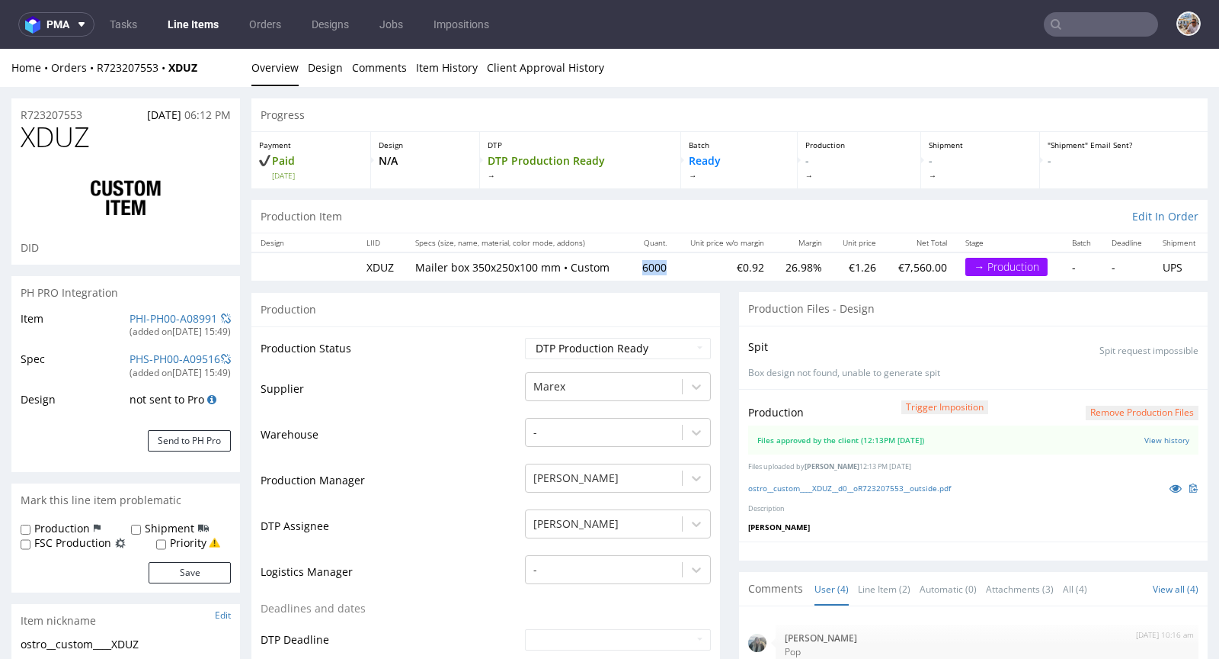
click at [631, 268] on td "6000" at bounding box center [653, 266] width 45 height 28
copy td "6000"
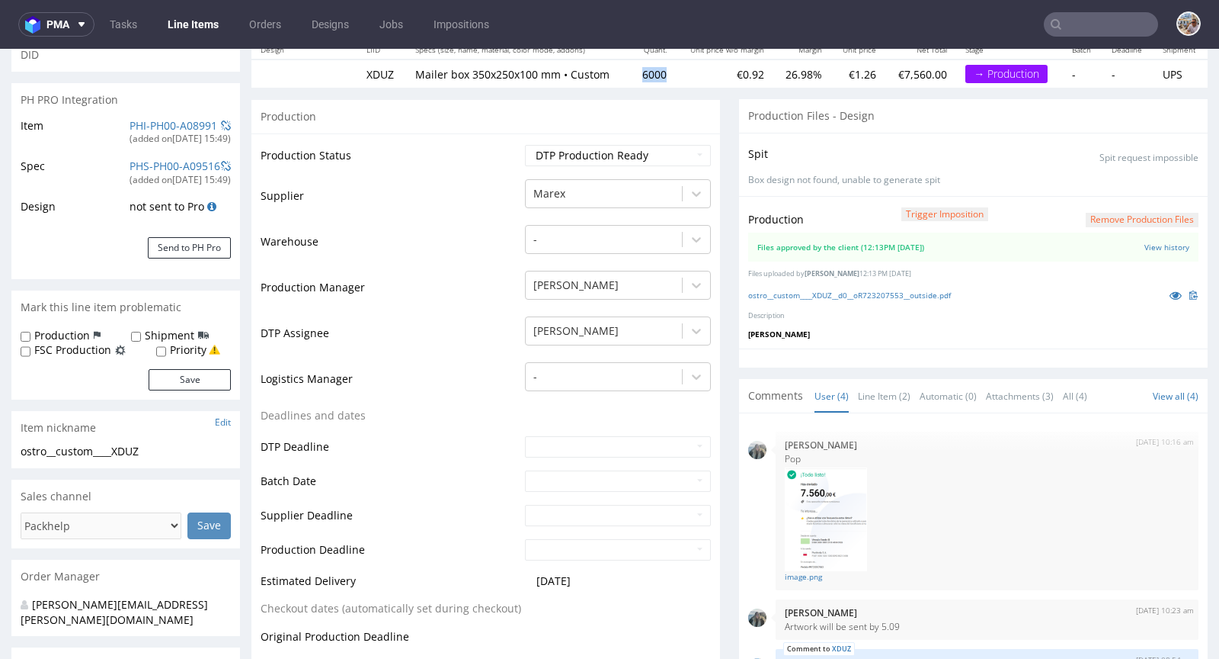
scroll to position [543, 0]
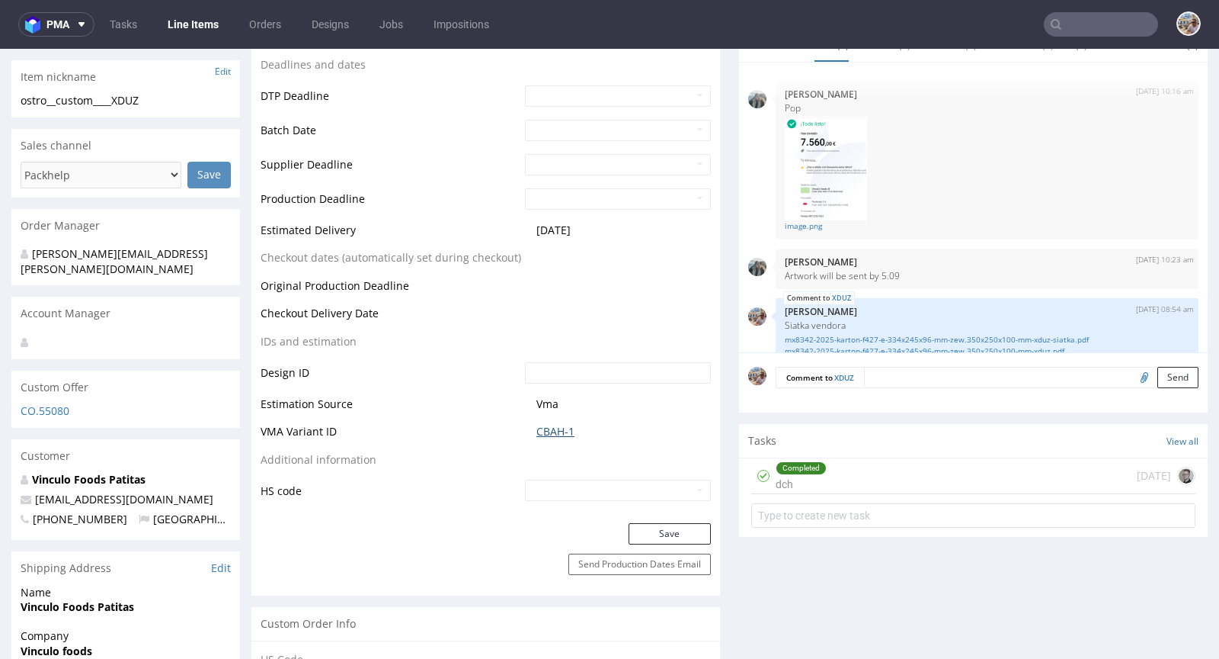
click at [548, 424] on link "CBAH-1" at bounding box center [556, 431] width 38 height 15
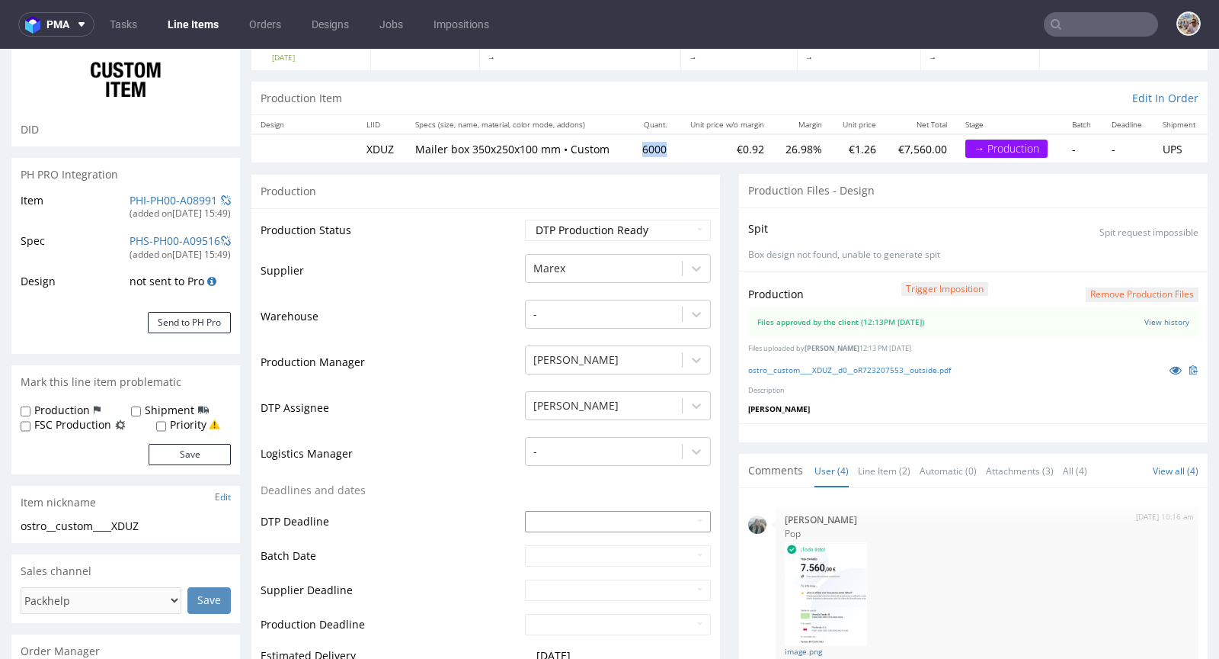
scroll to position [0, 0]
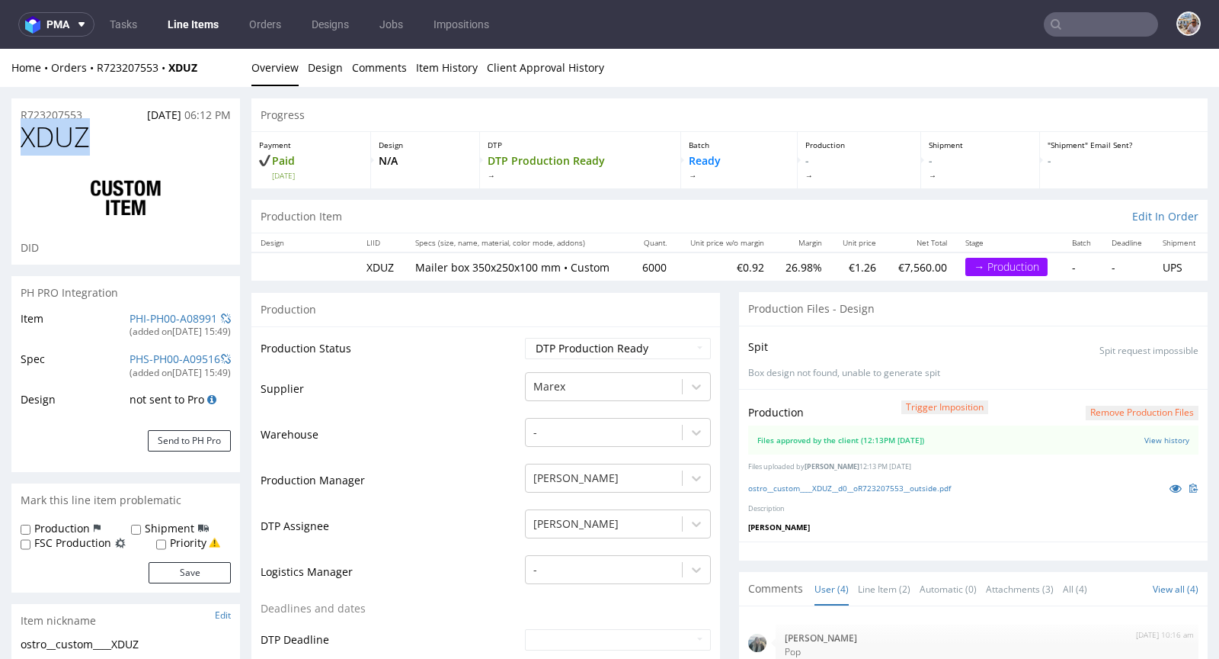
drag, startPoint x: 104, startPoint y: 144, endPoint x: 23, endPoint y: 145, distance: 81.6
click at [23, 145] on h1 "XDUZ" at bounding box center [126, 137] width 210 height 30
copy span "XDUZ"
click at [95, 110] on div "R723207553 27.08.2025 06:12 PM" at bounding box center [125, 110] width 229 height 24
drag, startPoint x: 92, startPoint y: 113, endPoint x: 29, endPoint y: 108, distance: 63.4
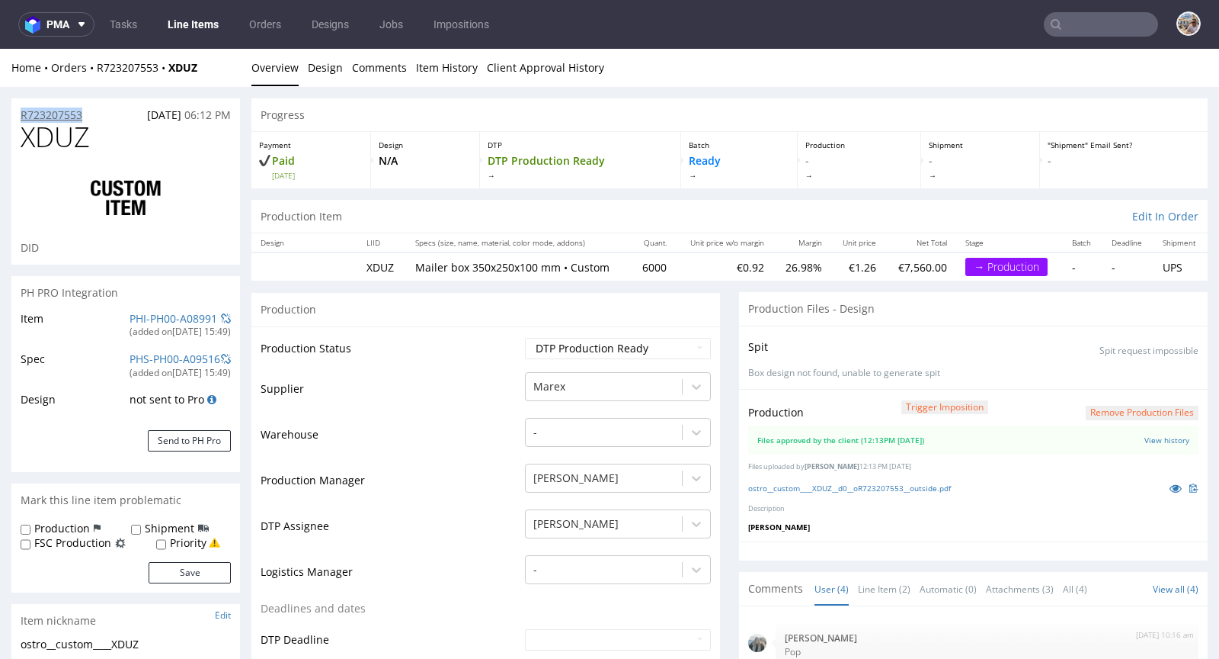
click at [11, 114] on div "R723207553 27.08.2025 06:12 PM" at bounding box center [125, 110] width 229 height 24
copy p "R723207553"
drag, startPoint x: 107, startPoint y: 139, endPoint x: 22, endPoint y: 133, distance: 84.8
click at [22, 133] on h1 "XDUZ" at bounding box center [126, 137] width 210 height 30
copy span "XDUZ"
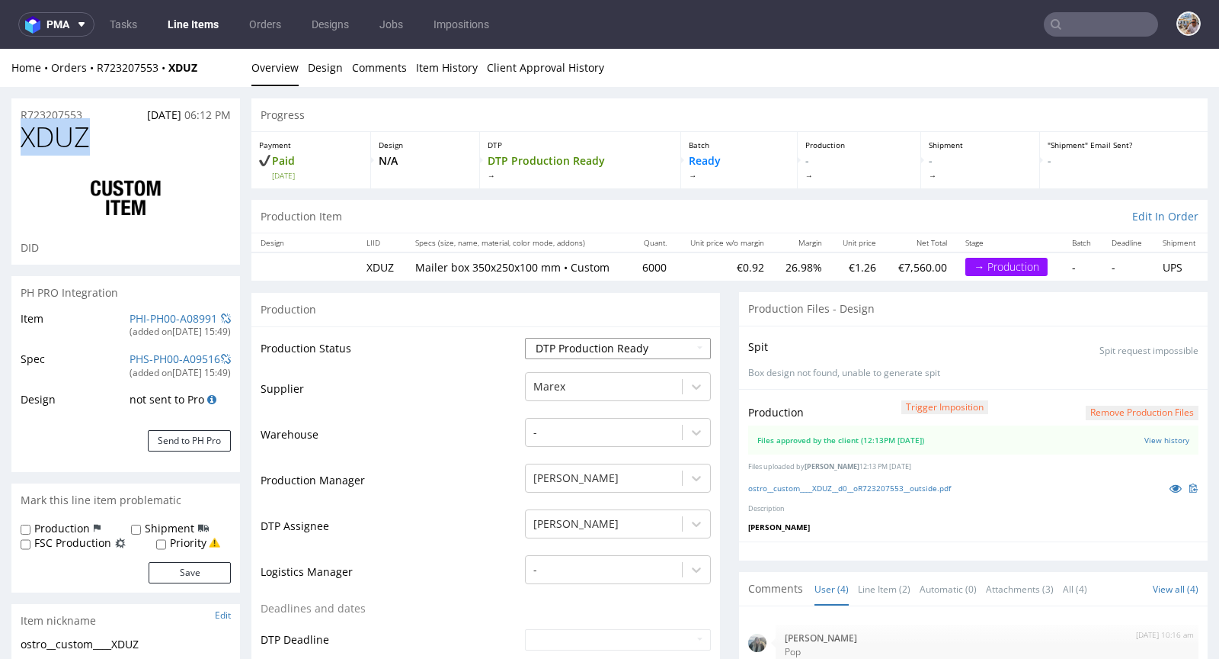
click at [563, 344] on select "Waiting for Artwork Waiting for Diecut Waiting for Mockup Waiting for DTP Waiti…" at bounding box center [618, 348] width 186 height 21
select select "production_in_process"
click at [525, 338] on select "Waiting for Artwork Waiting for Diecut Waiting for Mockup Waiting for DTP Waiti…" at bounding box center [618, 348] width 186 height 21
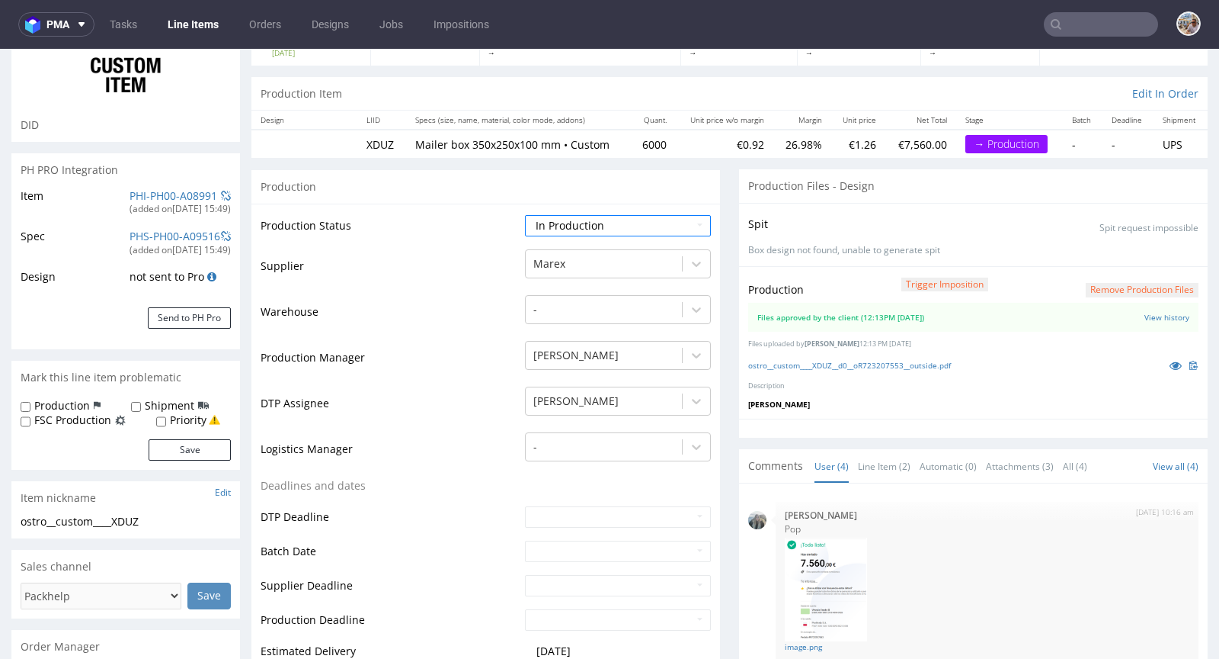
scroll to position [268, 0]
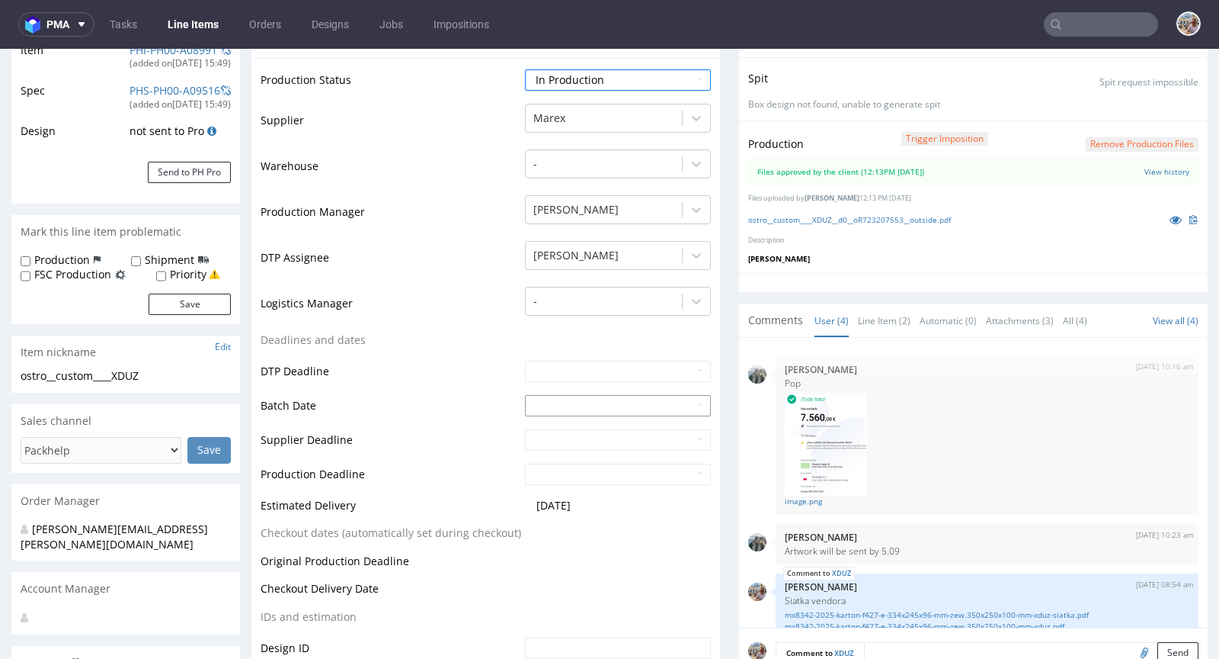
click at [569, 399] on input "text" at bounding box center [618, 405] width 186 height 21
click at [586, 312] on td "16" at bounding box center [581, 312] width 23 height 23
type input "[DATE]"
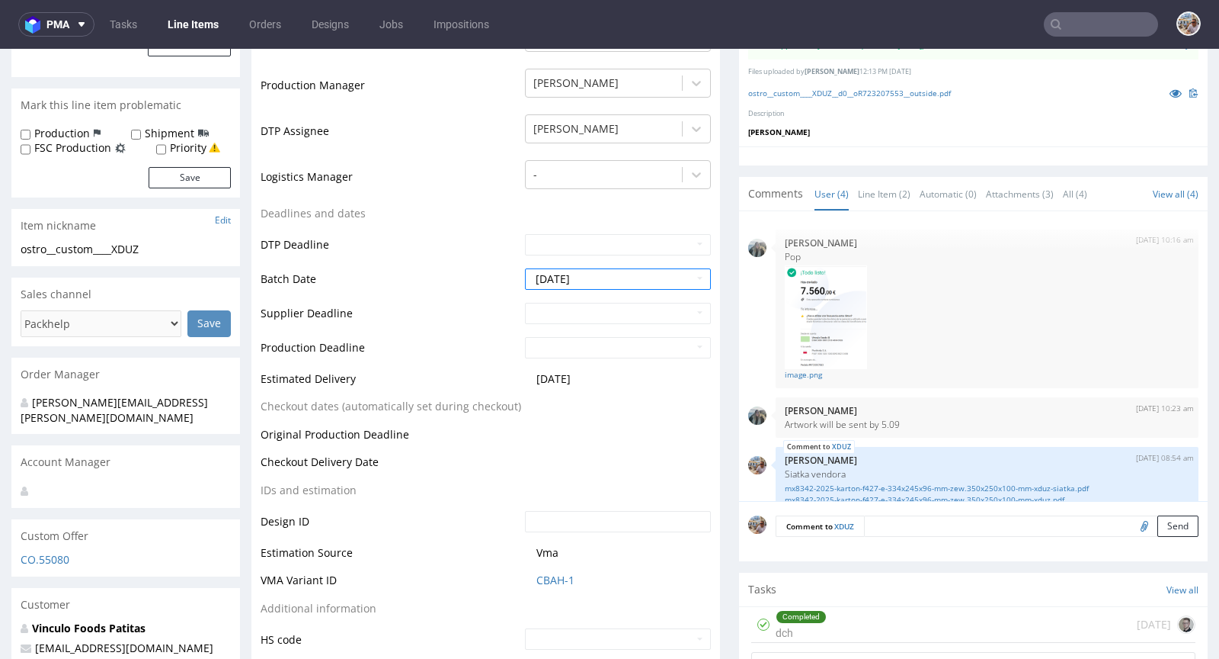
scroll to position [585, 0]
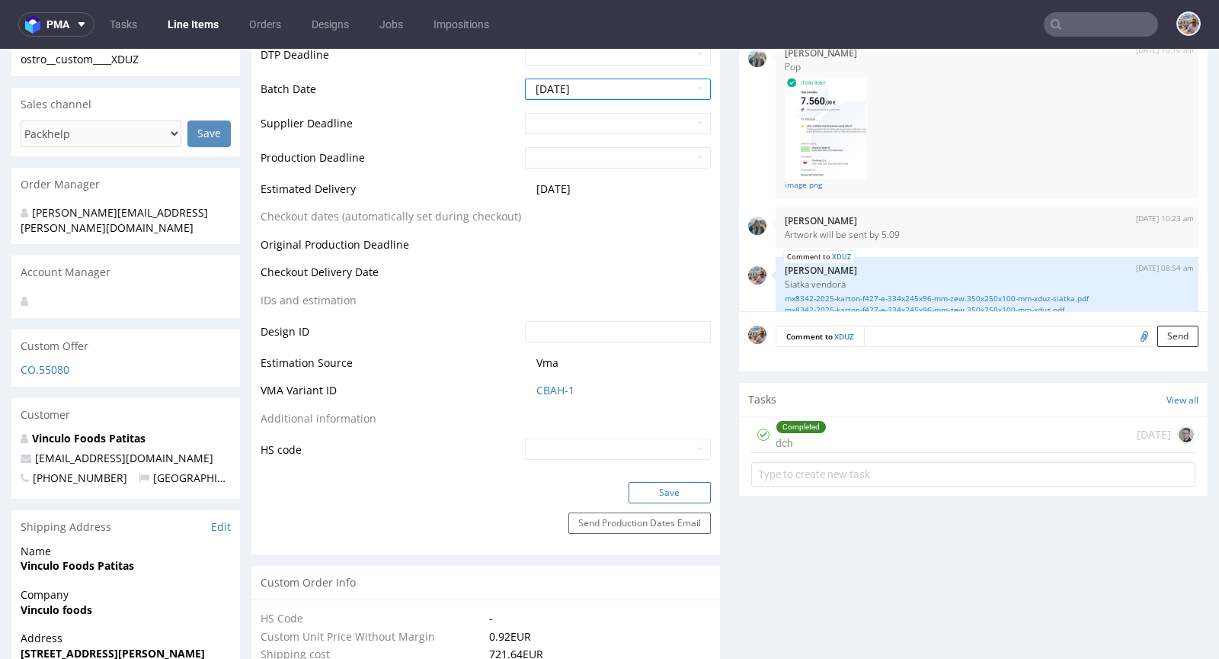
click at [663, 485] on button "Save" at bounding box center [670, 492] width 82 height 21
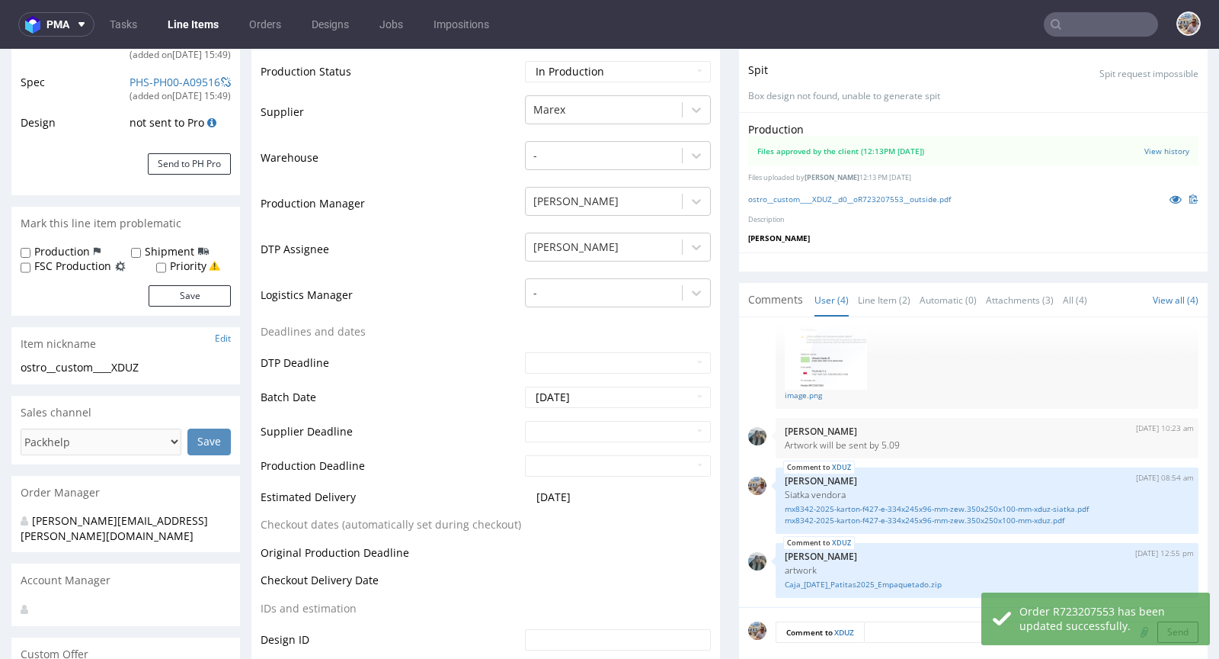
scroll to position [0, 0]
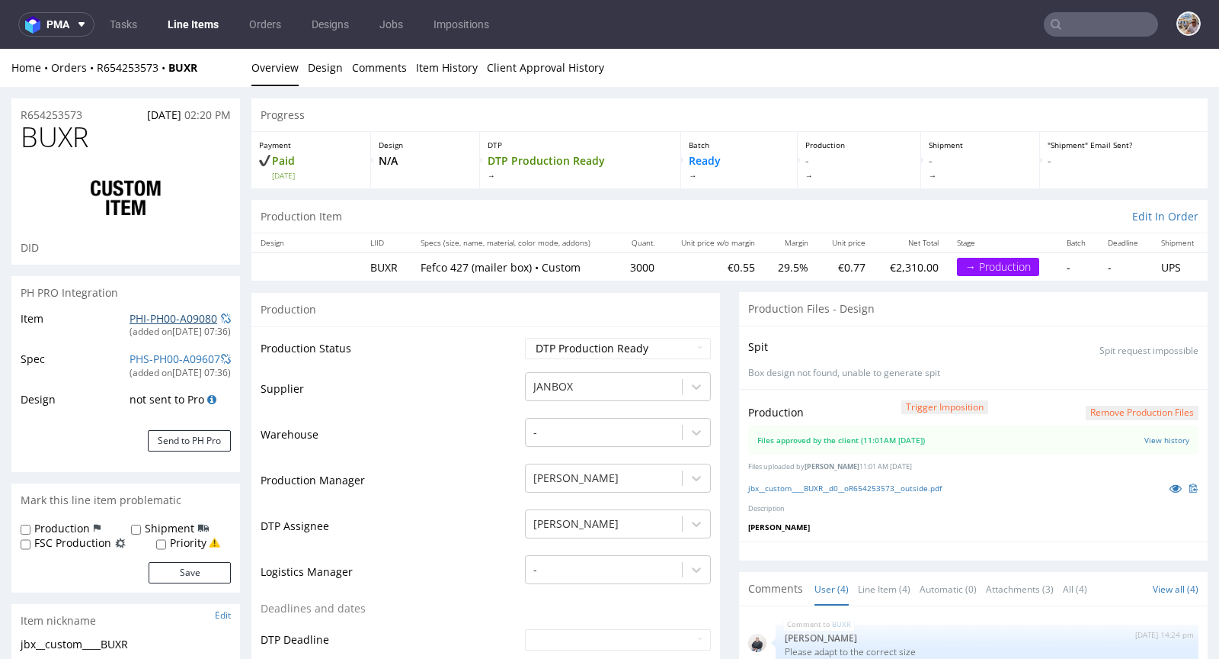
click at [143, 317] on link "PHI-PH00-A09080" at bounding box center [174, 318] width 88 height 14
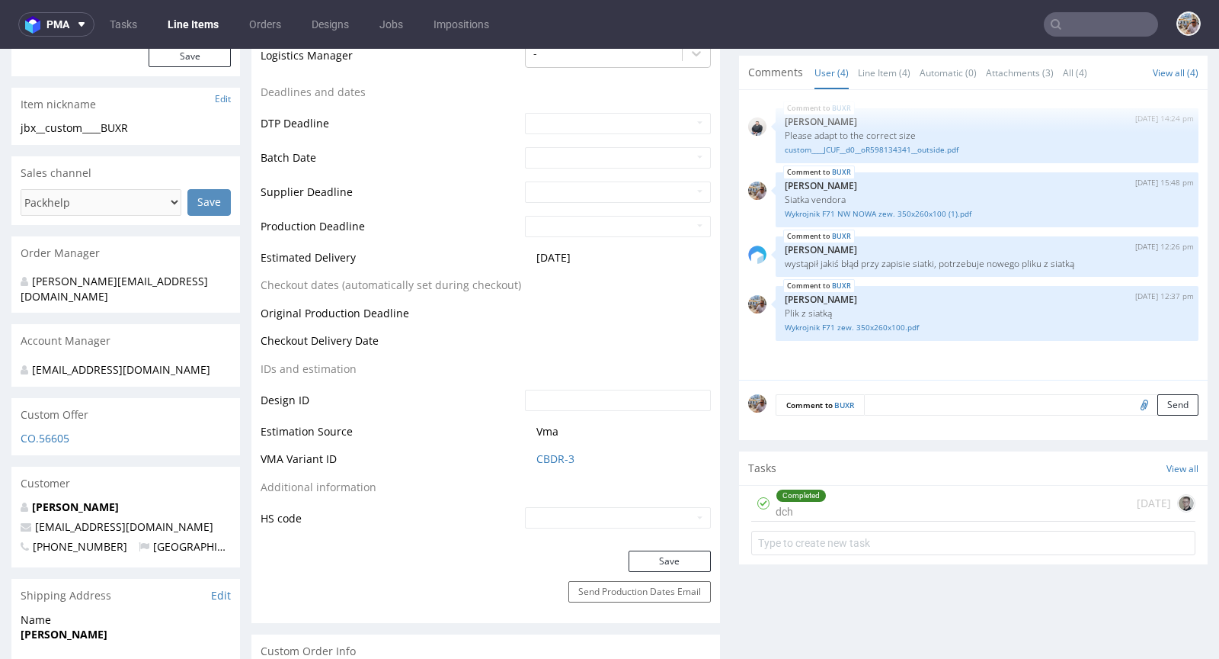
scroll to position [527, 0]
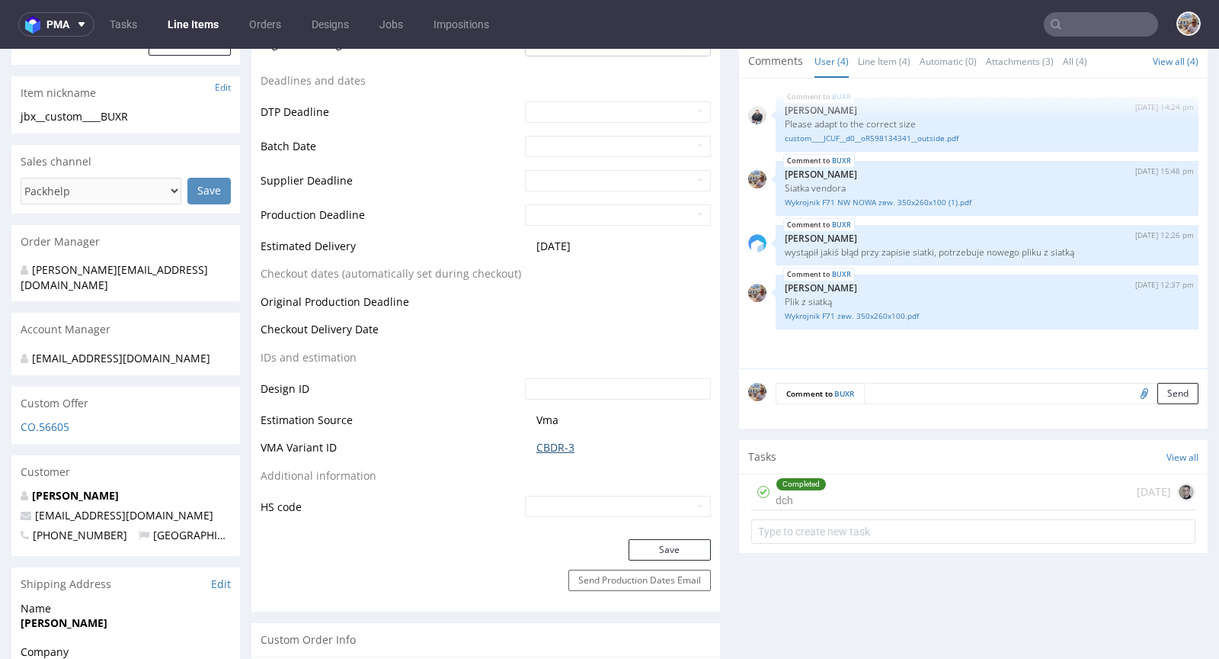
click at [553, 447] on link "CBDR-3" at bounding box center [556, 447] width 38 height 15
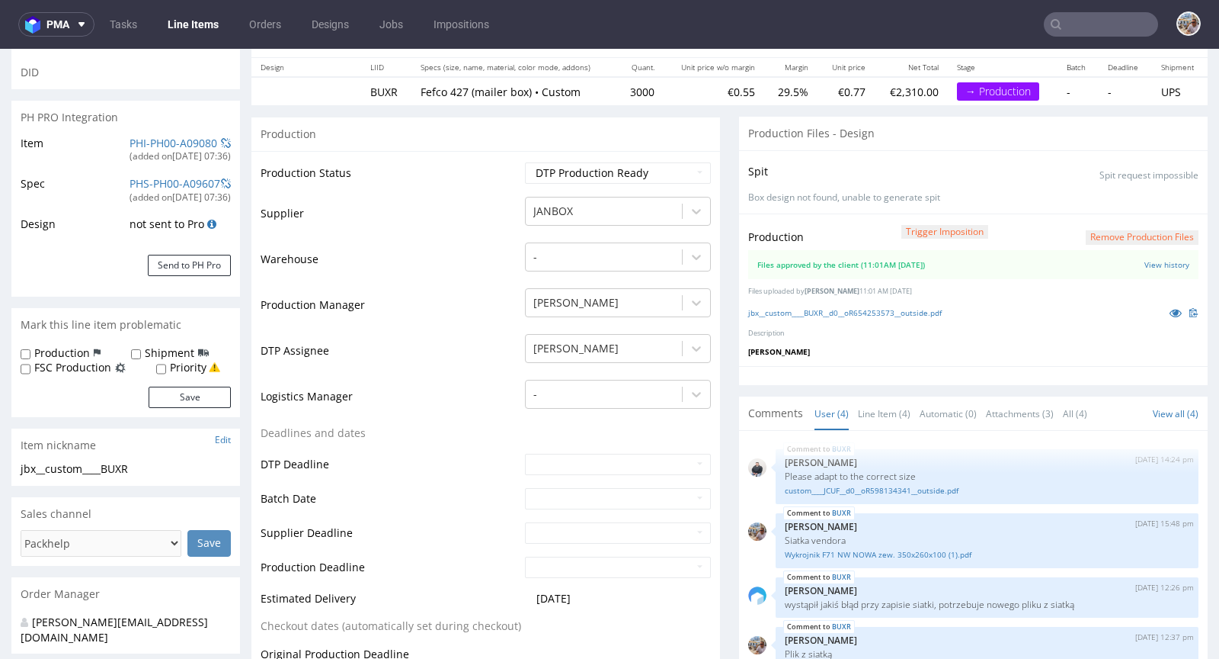
scroll to position [0, 0]
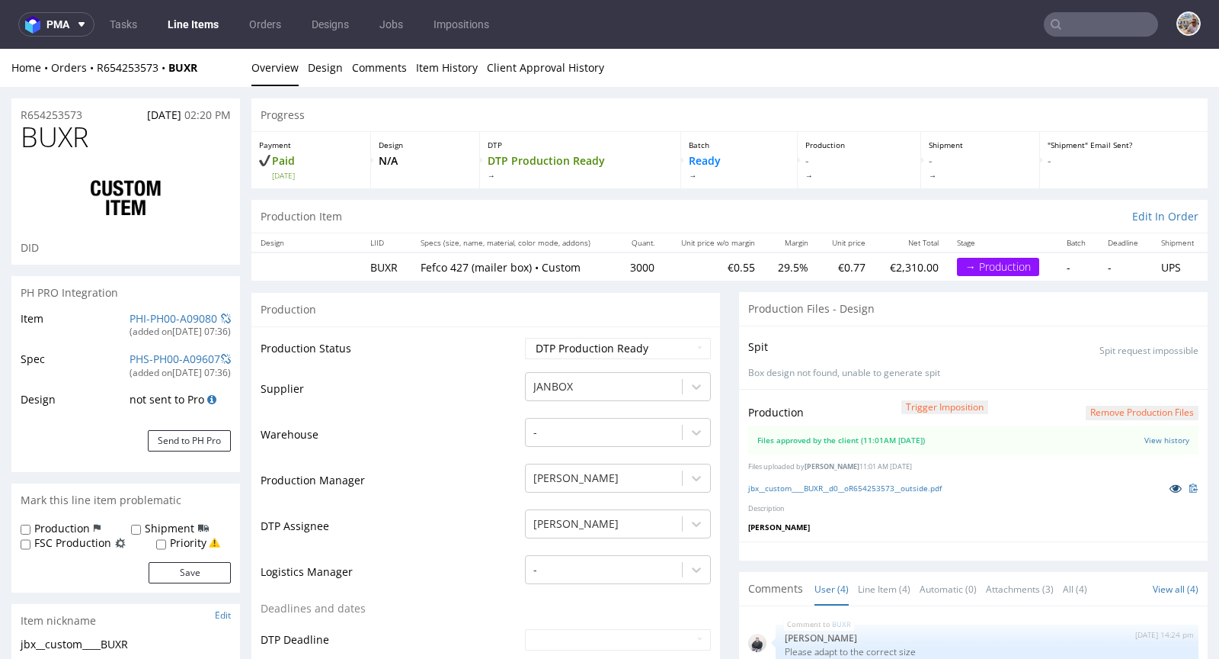
click at [1170, 483] on icon at bounding box center [1176, 487] width 12 height 11
click at [130, 316] on link "PHI-PH00-A09080" at bounding box center [174, 318] width 88 height 14
drag, startPoint x: 655, startPoint y: 265, endPoint x: 617, endPoint y: 269, distance: 38.3
click at [617, 269] on td "3000" at bounding box center [640, 266] width 46 height 28
copy td "3000"
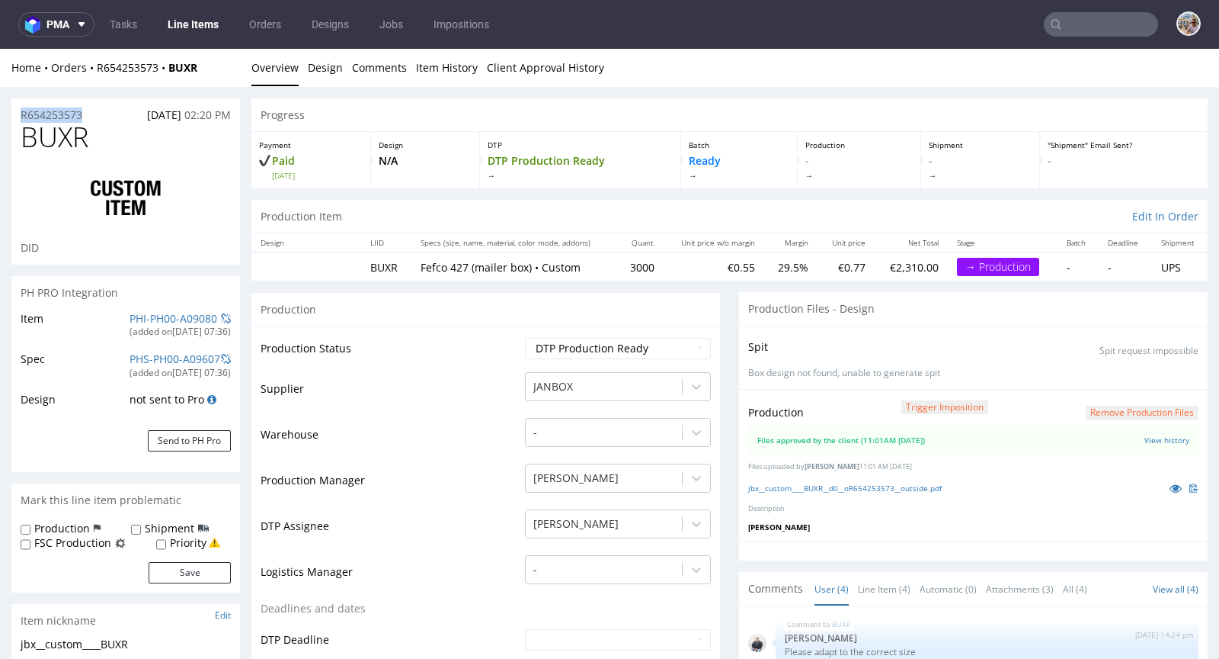
drag, startPoint x: 95, startPoint y: 115, endPoint x: 21, endPoint y: 105, distance: 74.6
click at [21, 105] on div "R654253573 05.09.2025 02:20 PM" at bounding box center [125, 110] width 229 height 24
copy p "R654253573"
drag, startPoint x: 107, startPoint y: 136, endPoint x: 2, endPoint y: 121, distance: 106.2
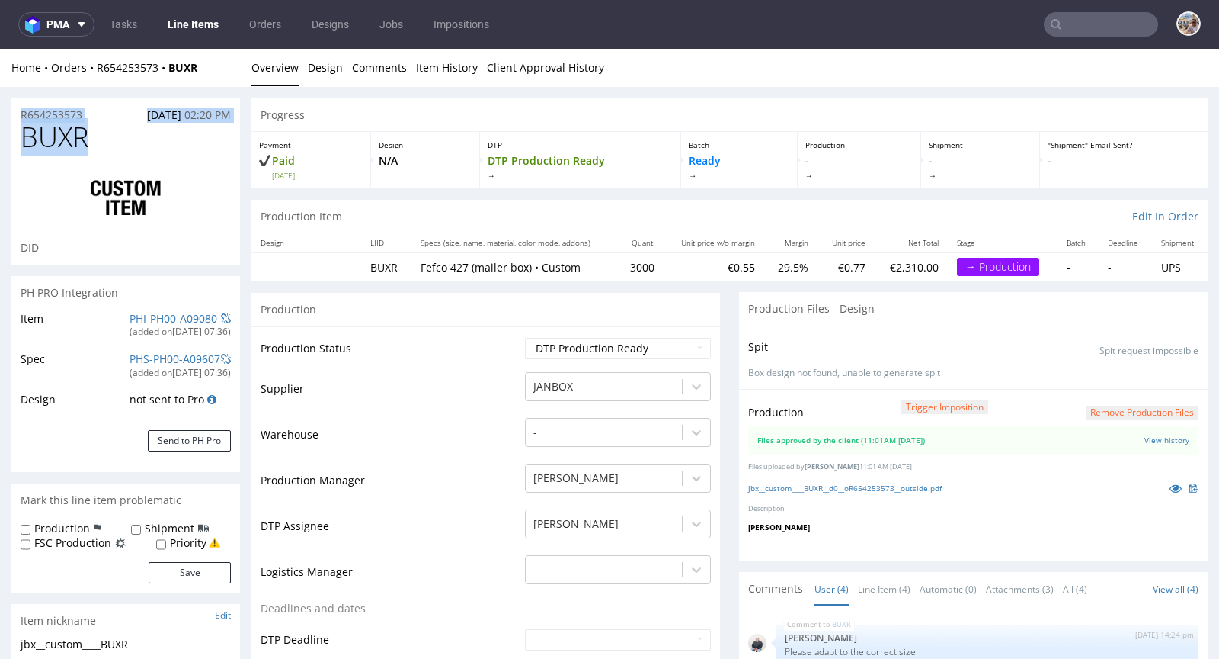
click at [115, 146] on h1 "BUXR" at bounding box center [126, 137] width 210 height 30
drag, startPoint x: 111, startPoint y: 137, endPoint x: 18, endPoint y: 138, distance: 93.0
click at [18, 138] on div "BUXR DID" at bounding box center [125, 193] width 229 height 143
copy span "BUXR"
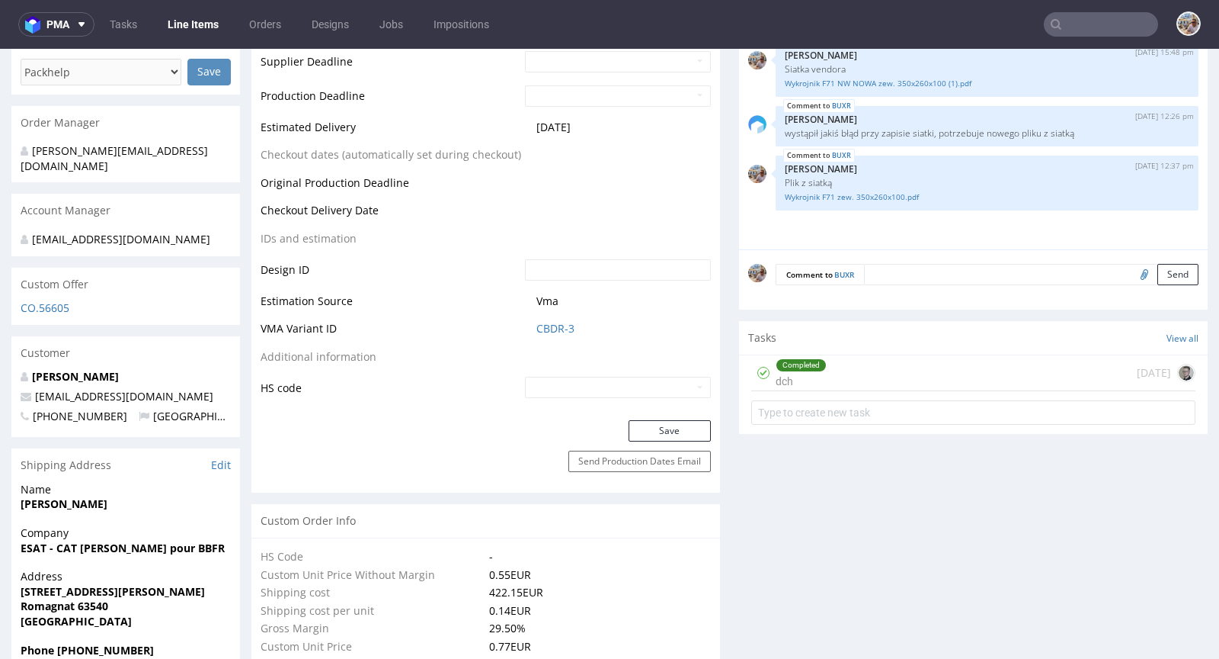
scroll to position [710, 0]
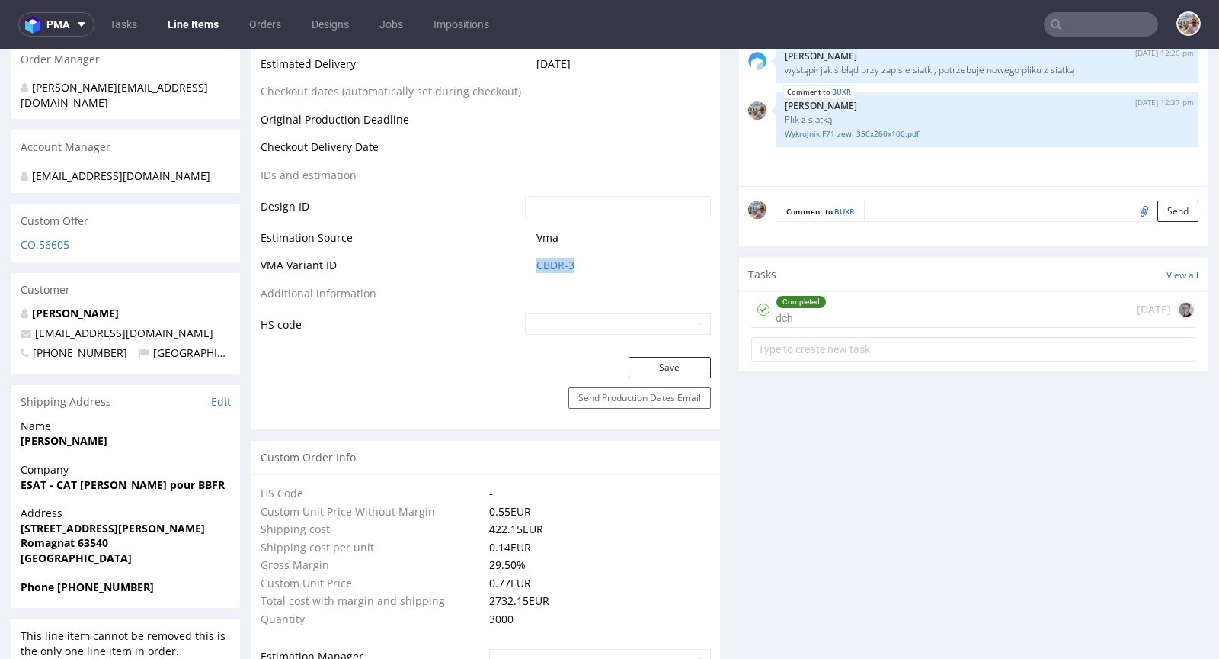
drag, startPoint x: 587, startPoint y: 265, endPoint x: 521, endPoint y: 261, distance: 65.7
click at [521, 261] on td "CBDR-3" at bounding box center [616, 270] width 190 height 28
copy link "CBDR-3"
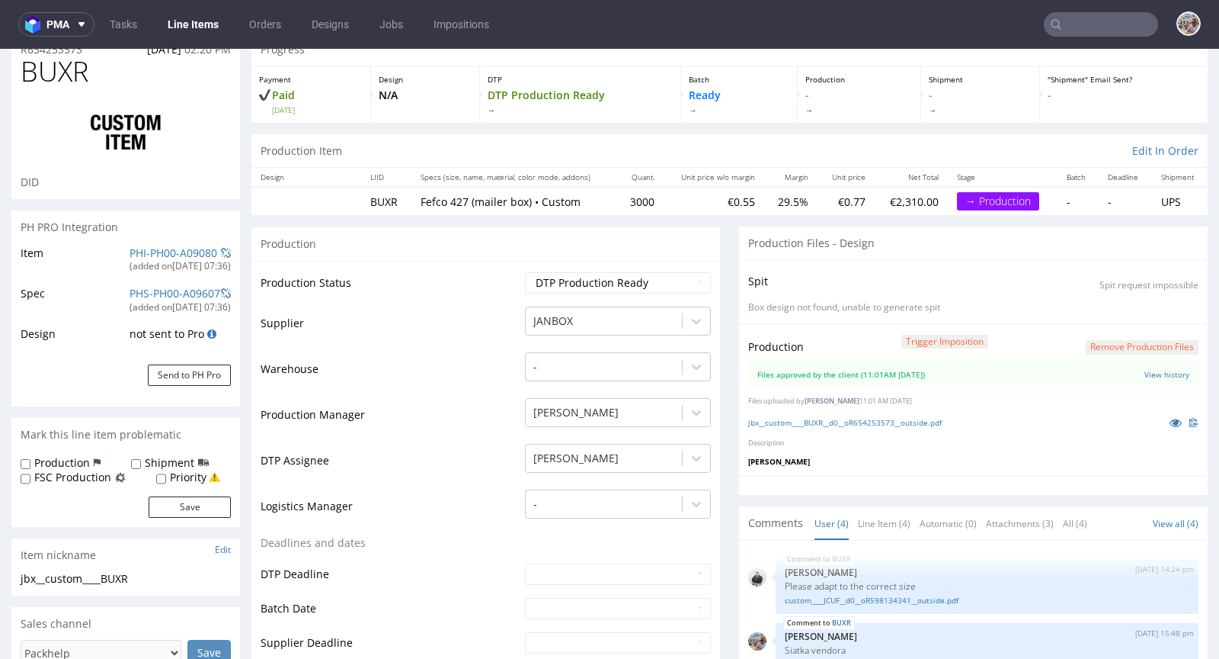
scroll to position [0, 0]
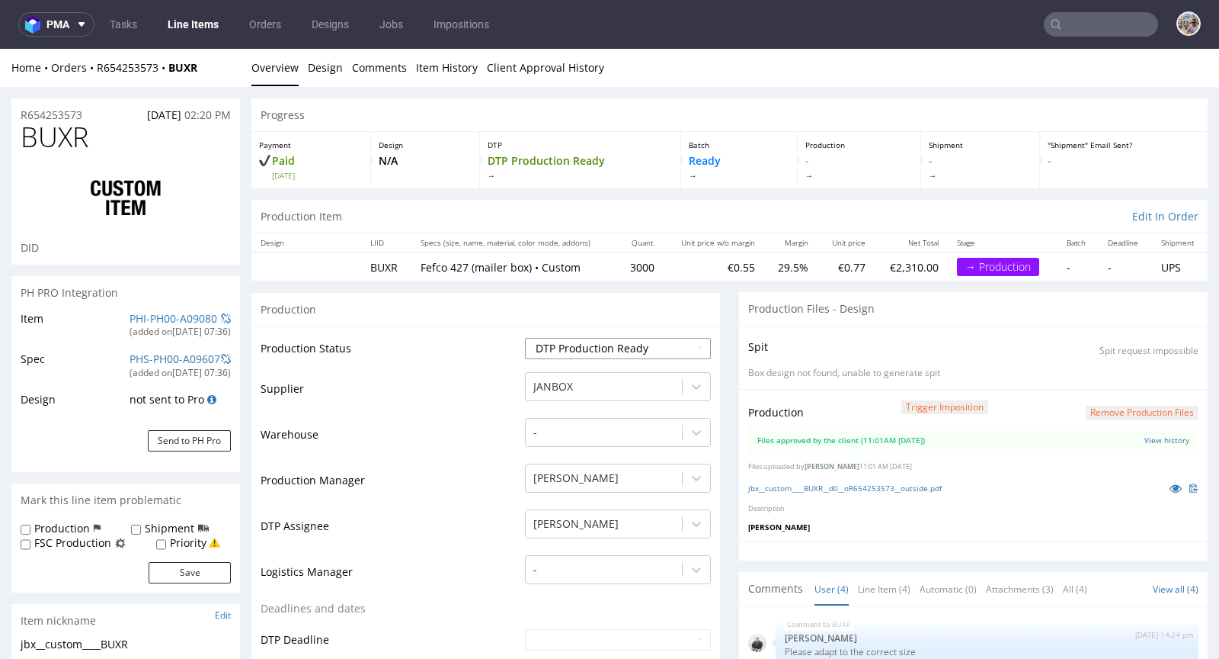
click at [556, 341] on select "Waiting for Artwork Waiting for Diecut Waiting for Mockup Waiting for DTP Waiti…" at bounding box center [618, 348] width 186 height 21
select select "production_in_process"
click at [525, 338] on select "Waiting for Artwork Waiting for Diecut Waiting for Mockup Waiting for DTP Waiti…" at bounding box center [618, 348] width 186 height 21
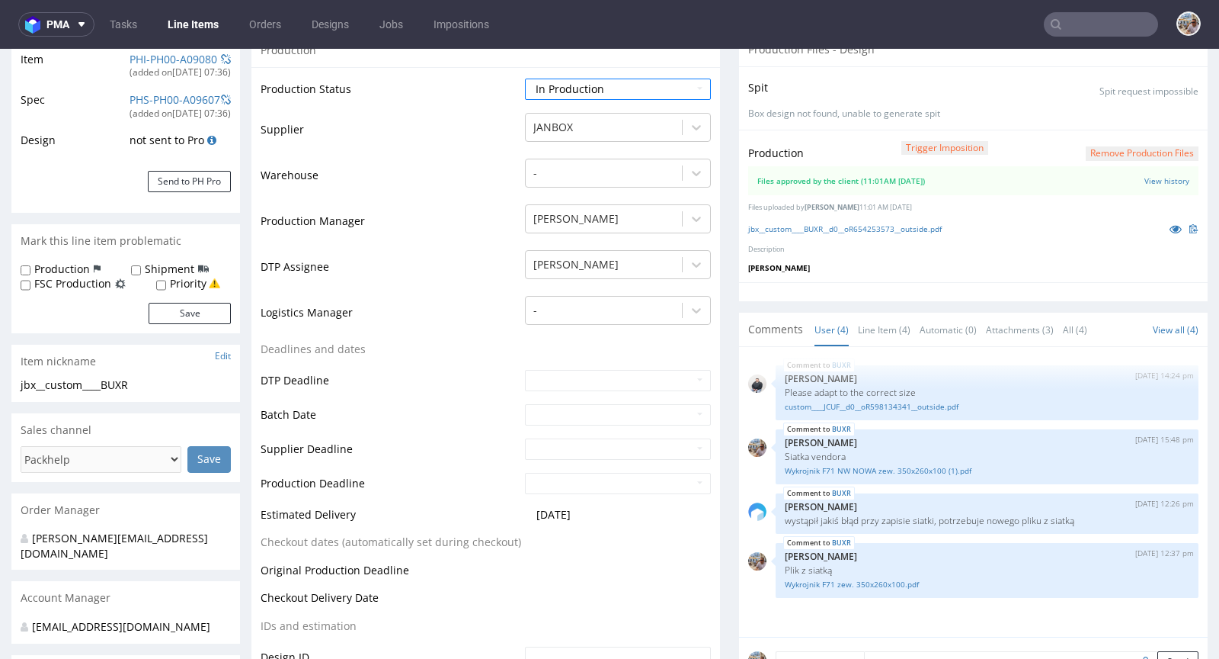
scroll to position [391, 0]
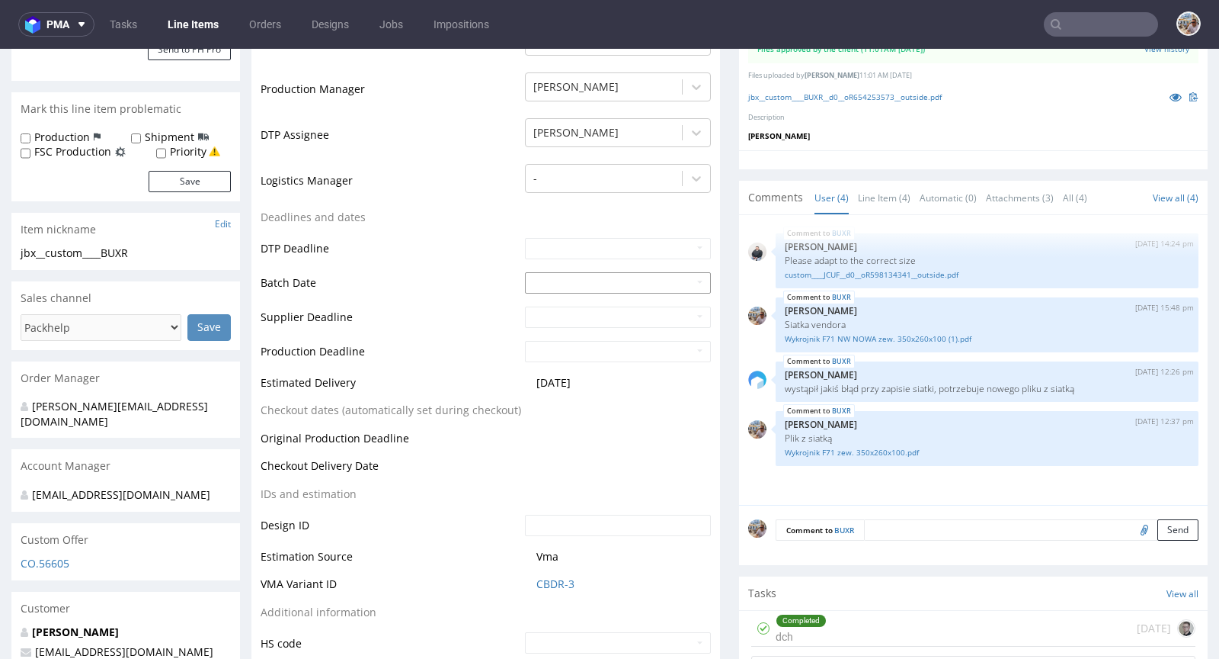
click at [547, 274] on input "text" at bounding box center [618, 282] width 186 height 21
click at [588, 187] on td "16" at bounding box center [581, 189] width 23 height 23
type input "2025-09-16"
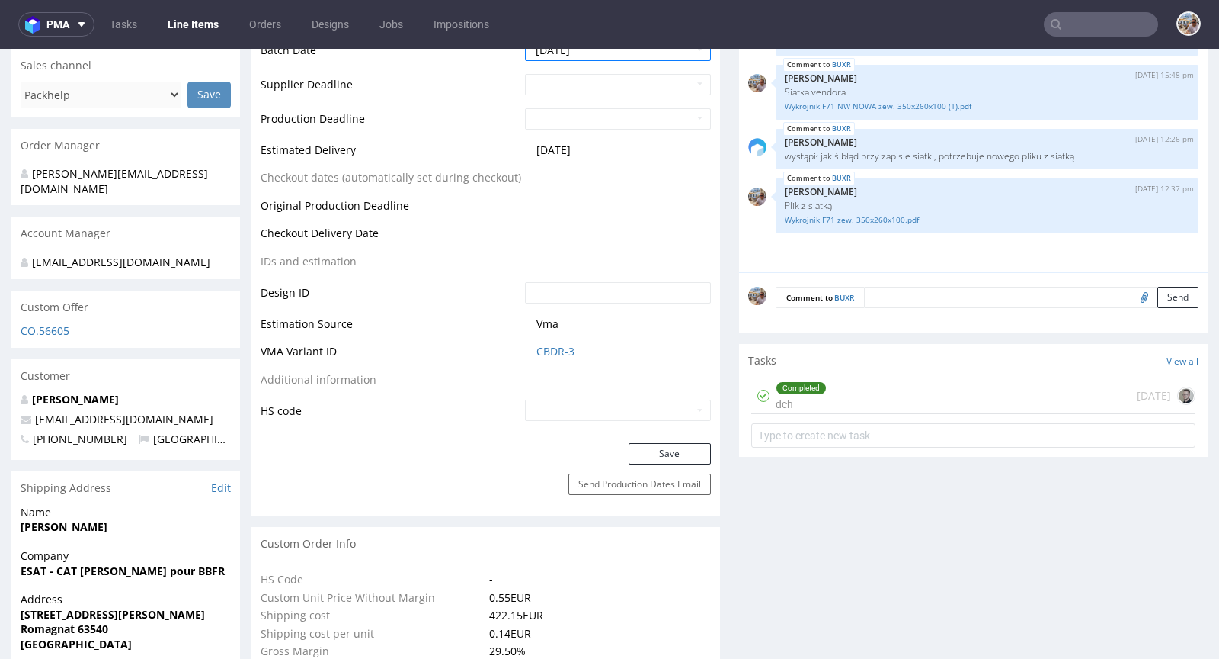
scroll to position [625, 0]
click at [654, 444] on button "Save" at bounding box center [670, 451] width 82 height 21
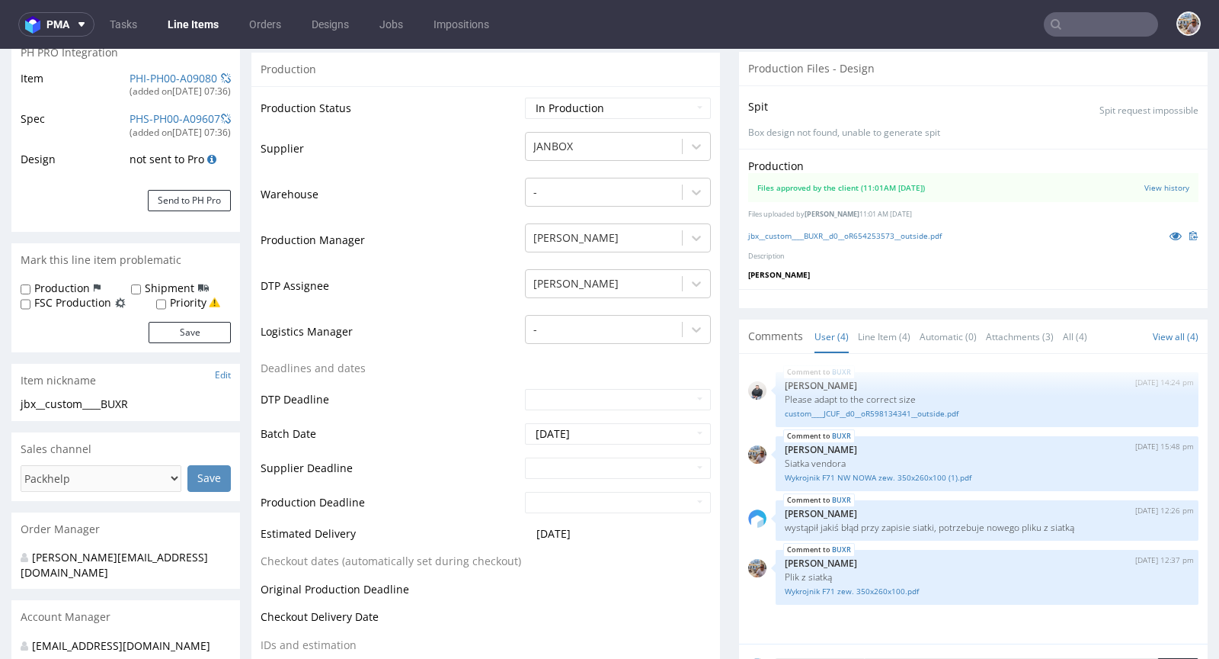
scroll to position [0, 0]
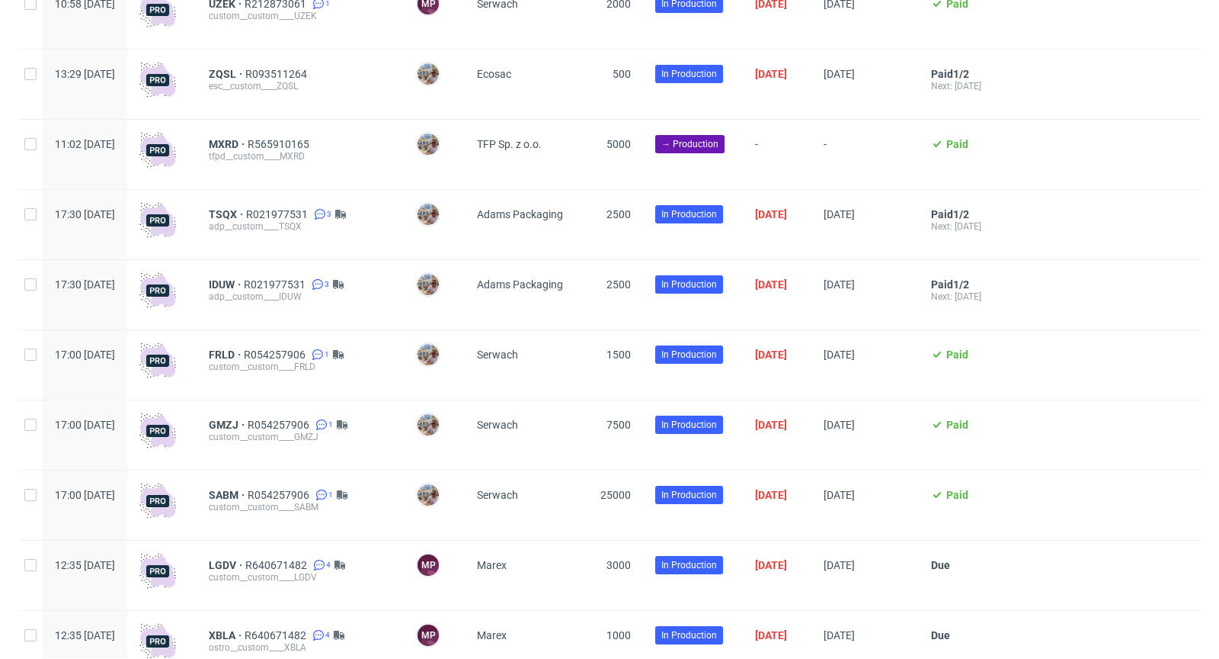
scroll to position [3292, 0]
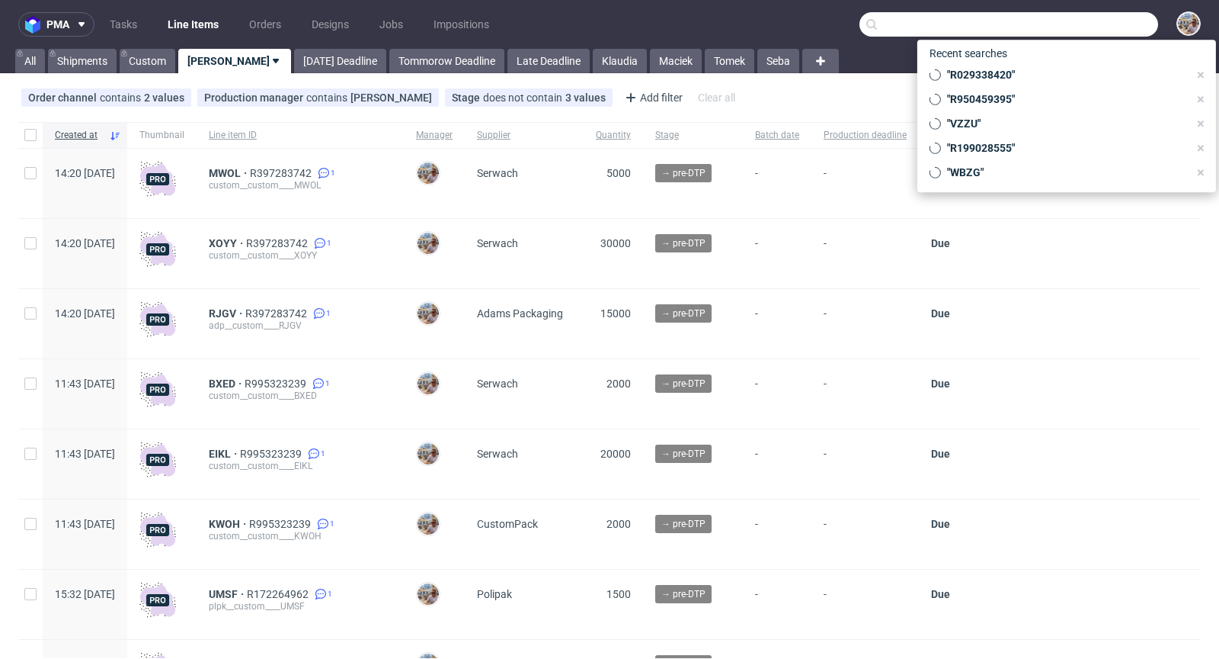
click at [1069, 27] on input "text" at bounding box center [1009, 24] width 299 height 24
paste input "R798251631"
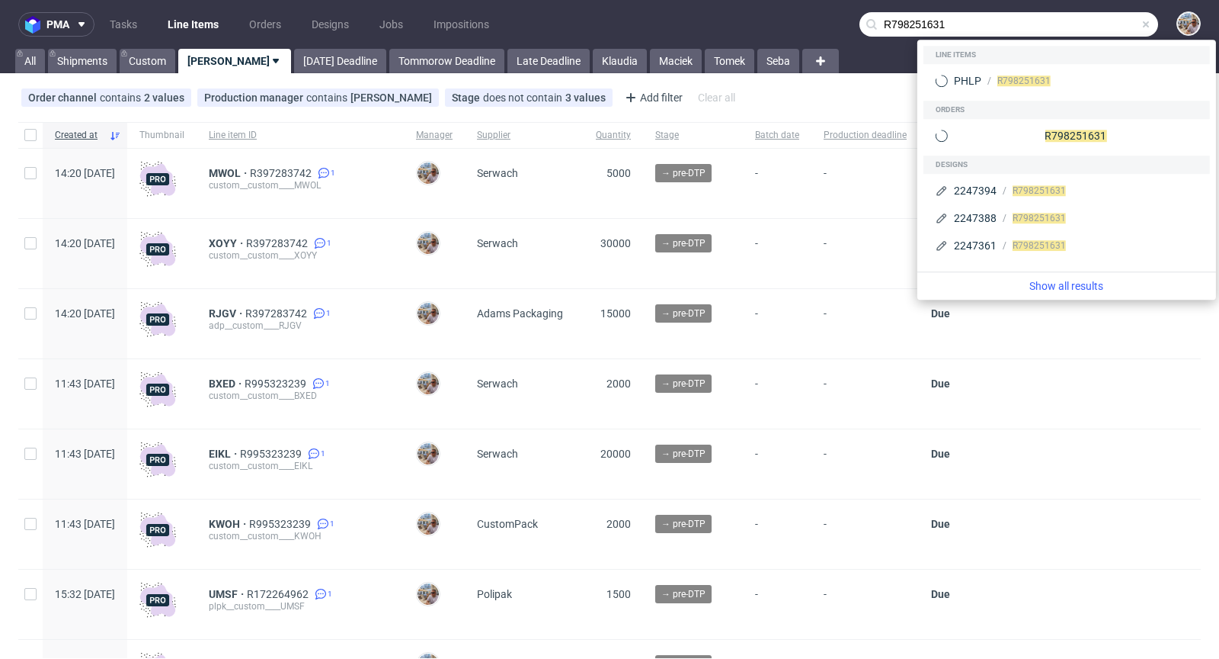
type input "R798251631"
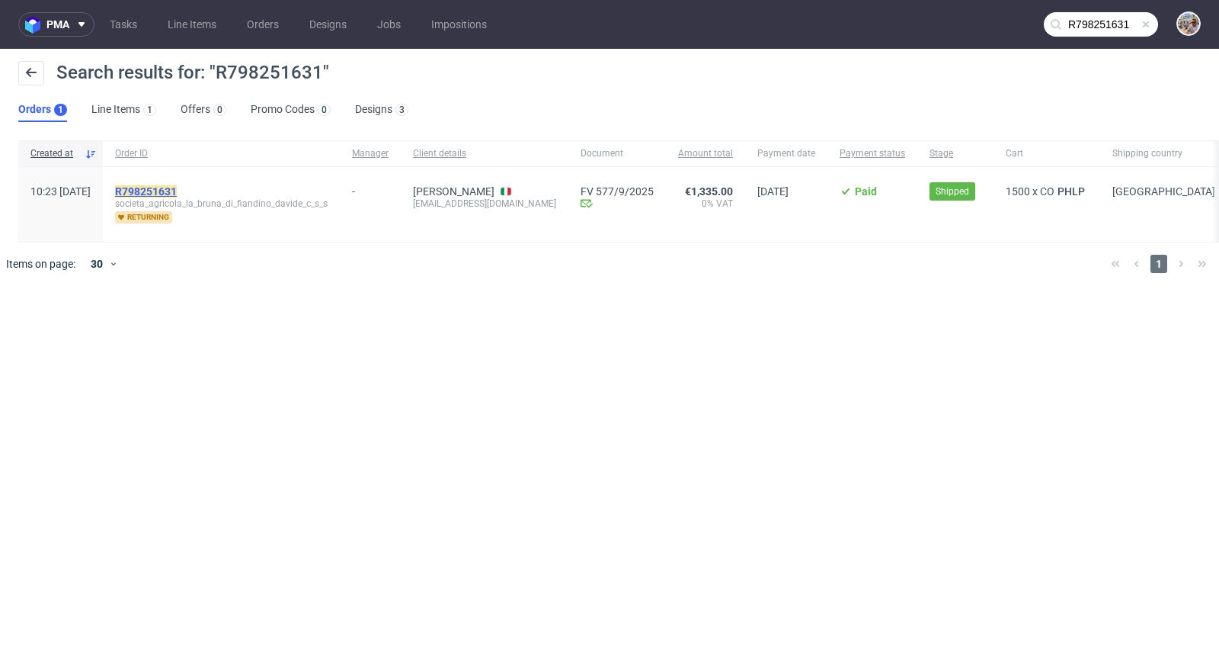
click at [177, 192] on mark "R798251631" at bounding box center [146, 191] width 62 height 12
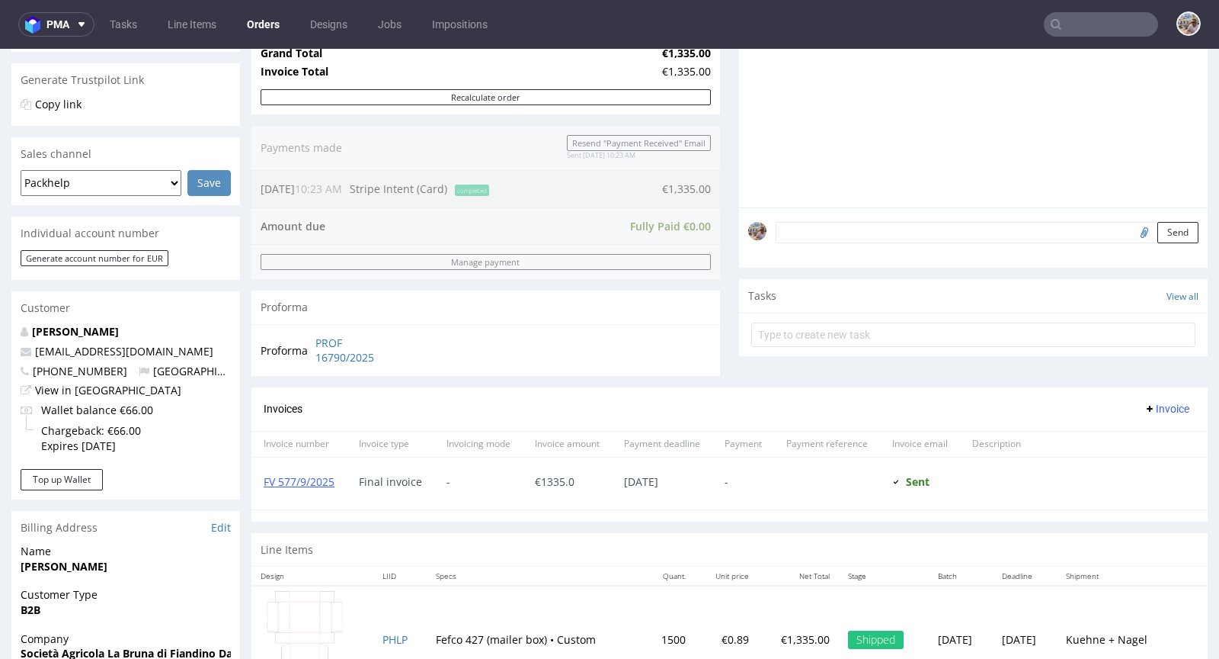
scroll to position [650, 0]
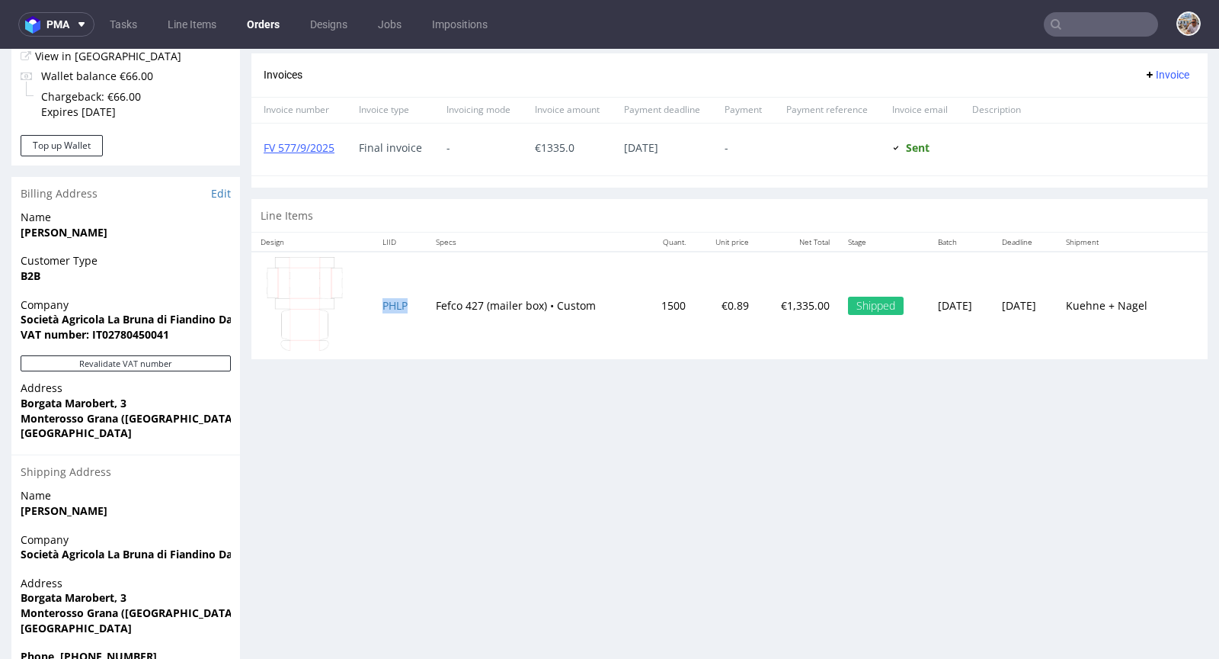
click at [389, 308] on td "PHLP" at bounding box center [399, 305] width 53 height 107
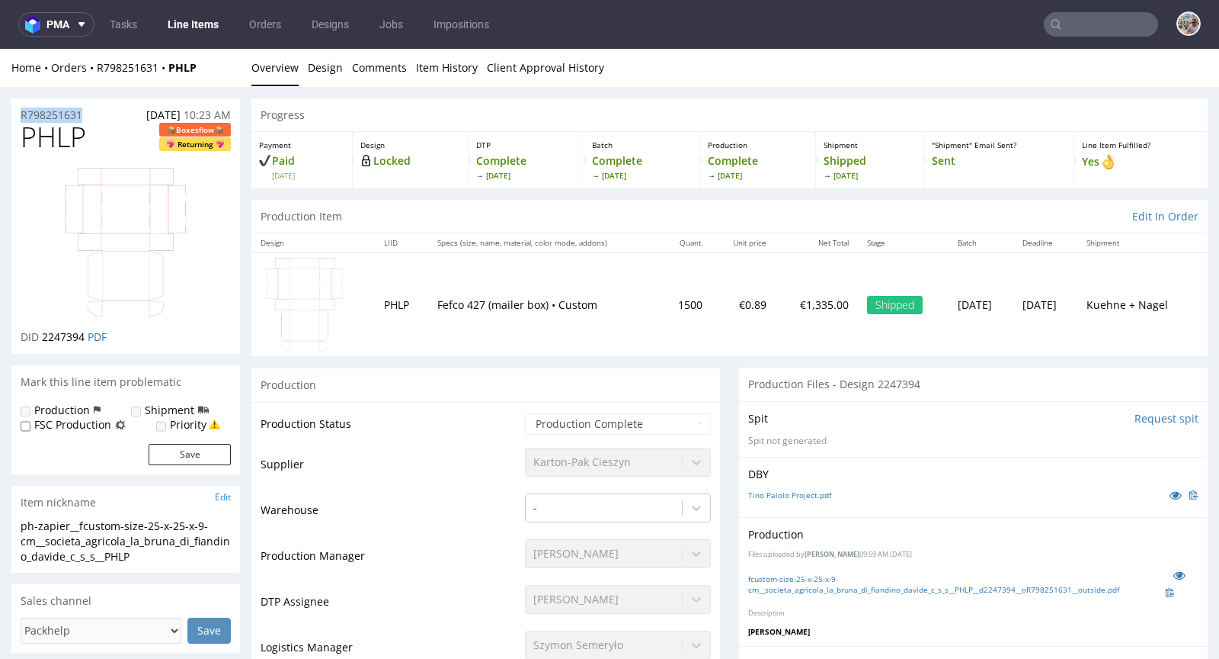
drag, startPoint x: 88, startPoint y: 113, endPoint x: 14, endPoint y: 115, distance: 73.2
click at [14, 115] on div "R798251631 08.08.2025 10:23 AM" at bounding box center [125, 110] width 229 height 24
copy p "R798251631"
drag, startPoint x: 90, startPoint y: 135, endPoint x: 22, endPoint y: 139, distance: 68.0
click at [22, 139] on h1 "PHLP Boxesflow Returning" at bounding box center [126, 137] width 210 height 30
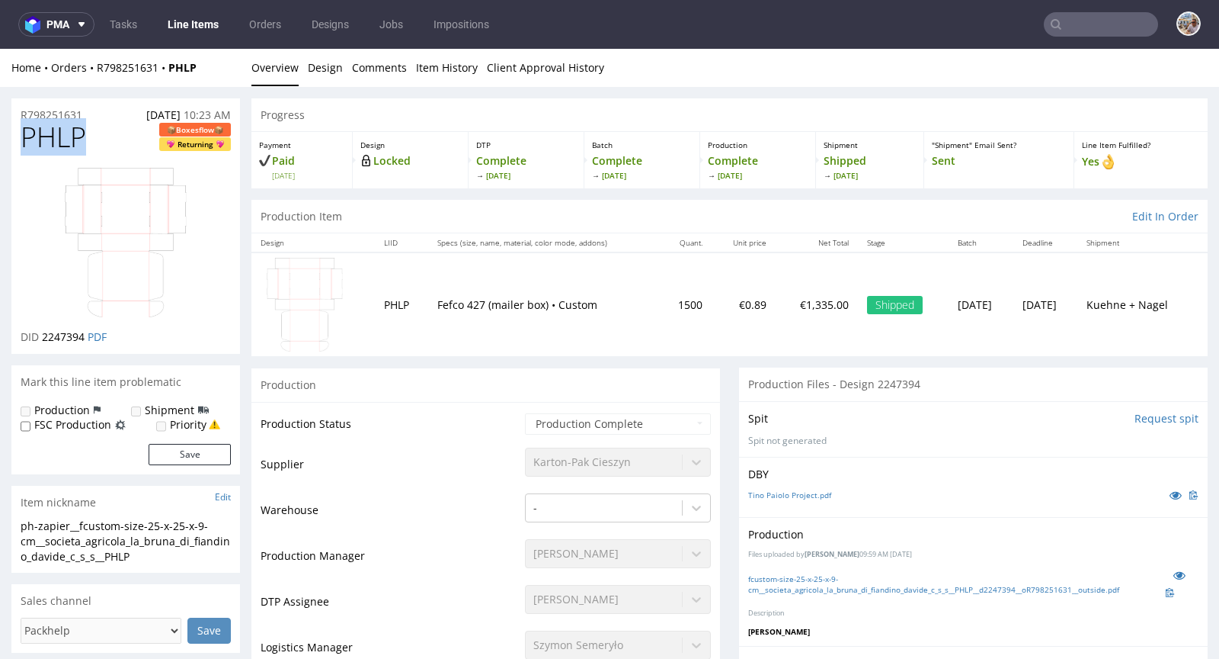
copy span "PHLP"
click at [1083, 23] on input "text" at bounding box center [1101, 24] width 114 height 24
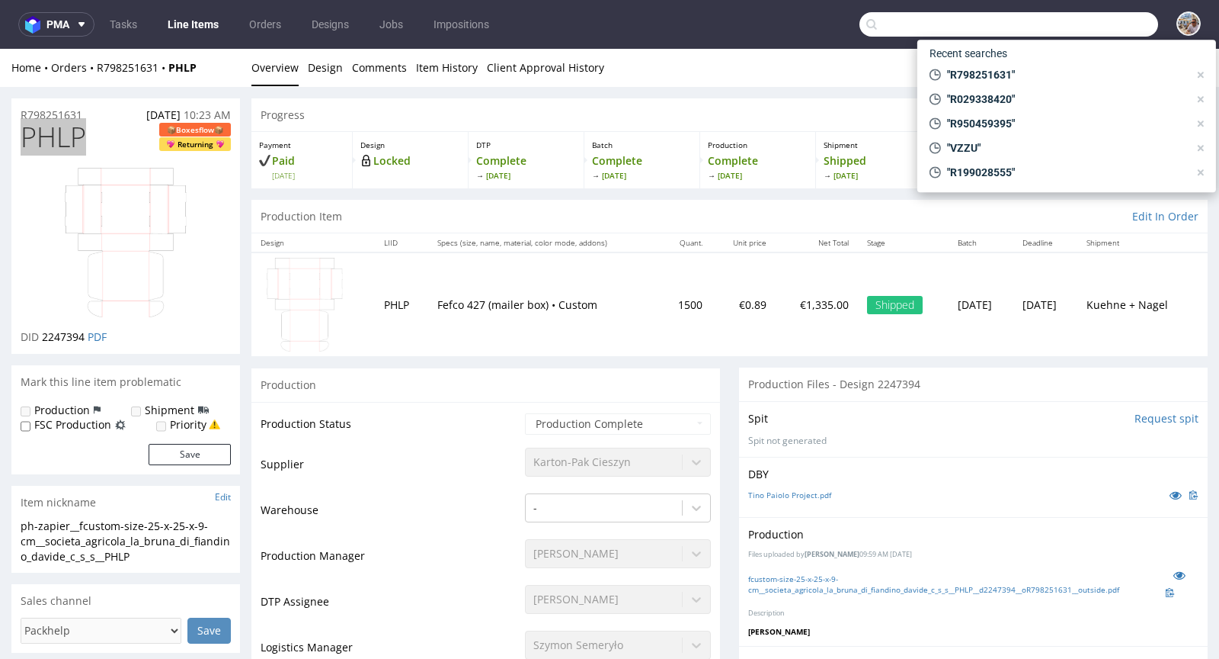
paste input "1 884,80"
type input "1 884,80"
paste input "SZSU"
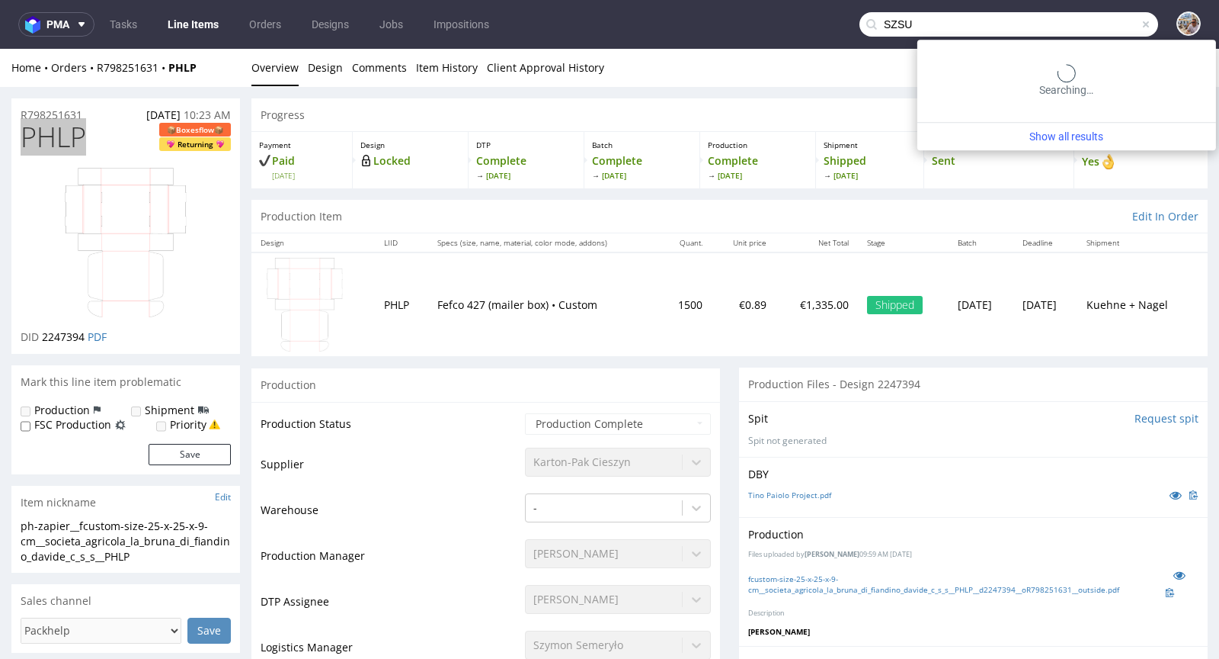
type input "SZSU"
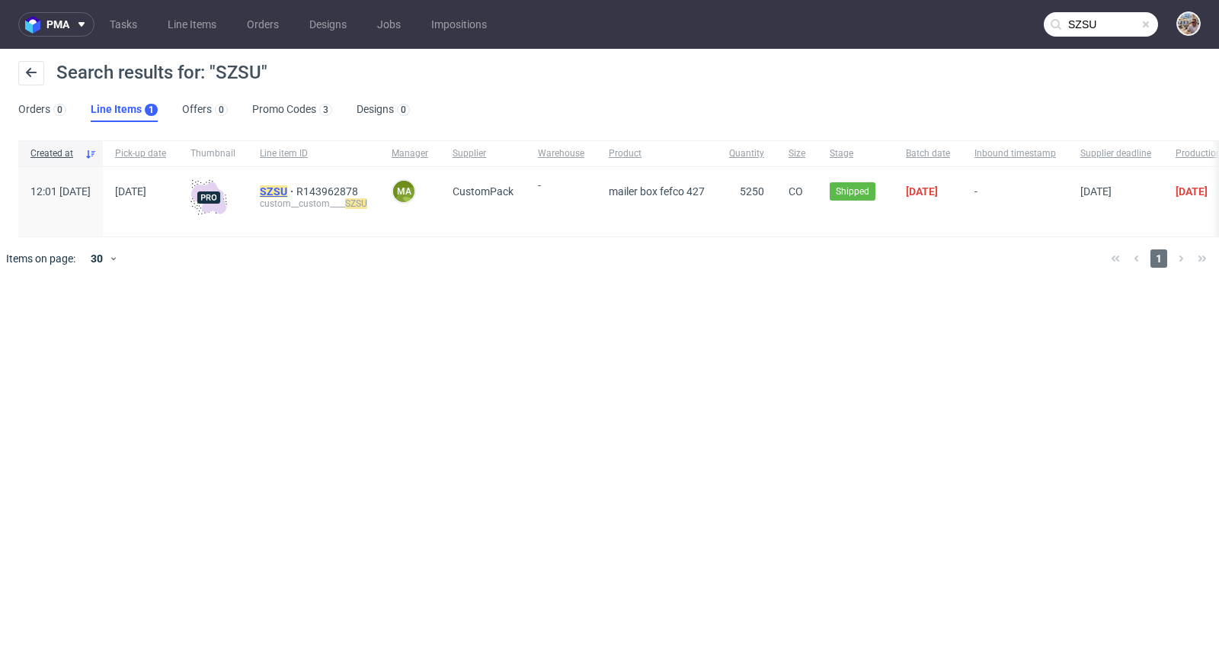
click at [287, 190] on mark "SZSU" at bounding box center [273, 191] width 27 height 12
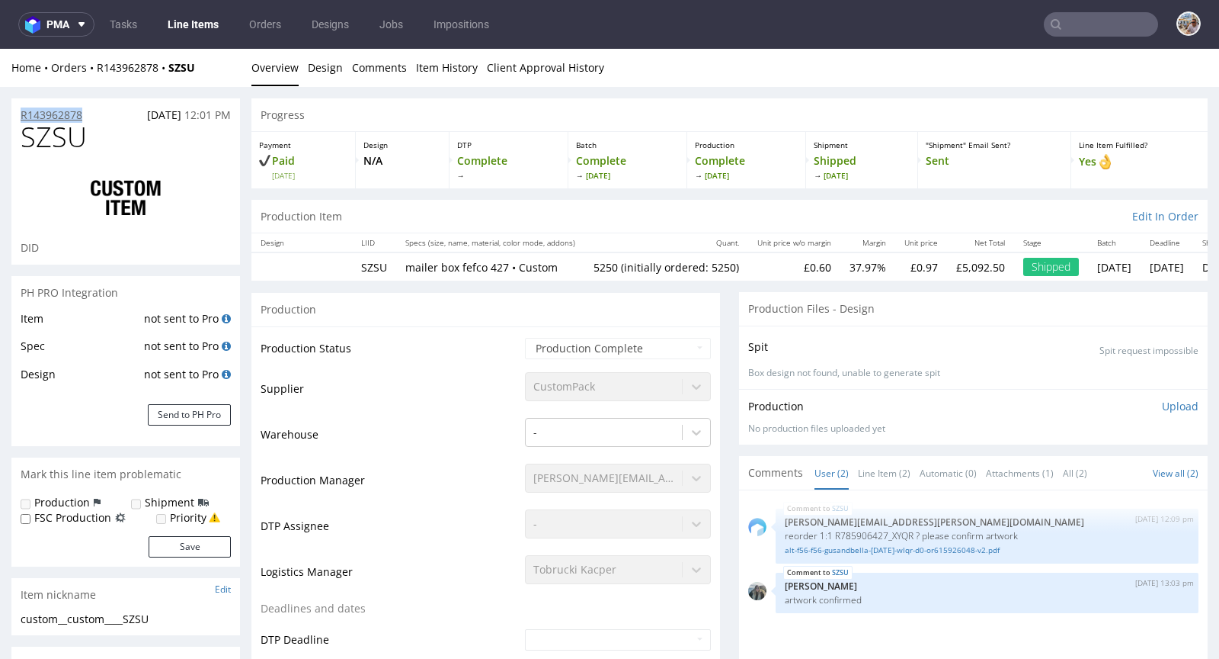
drag, startPoint x: 89, startPoint y: 113, endPoint x: 22, endPoint y: 113, distance: 67.1
click at [22, 113] on div "R143962878 11.08.2025 12:01 PM" at bounding box center [125, 110] width 229 height 24
copy p "R143962878"
drag, startPoint x: 114, startPoint y: 139, endPoint x: 25, endPoint y: 139, distance: 89.2
click at [25, 139] on h1 "SZSU" at bounding box center [126, 137] width 210 height 30
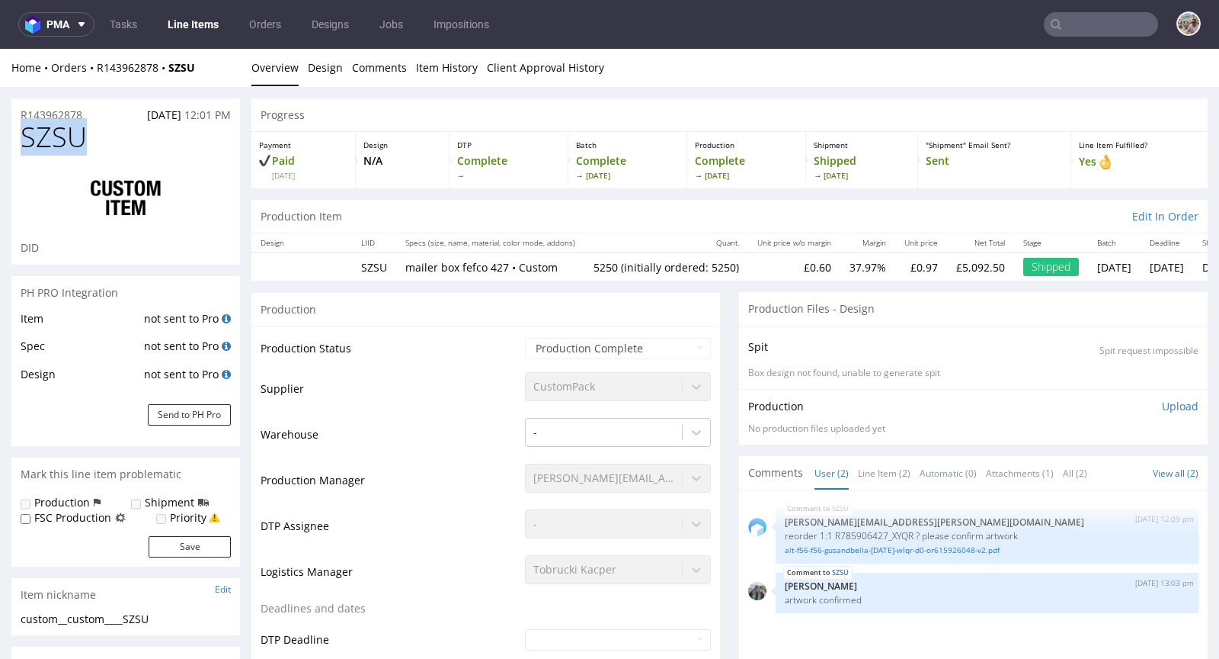
copy span "SZSU"
click at [1080, 44] on nav "pma Tasks Line Items Orders Designs Jobs Impositions" at bounding box center [609, 24] width 1219 height 49
click at [1088, 25] on input "text" at bounding box center [1101, 24] width 114 height 24
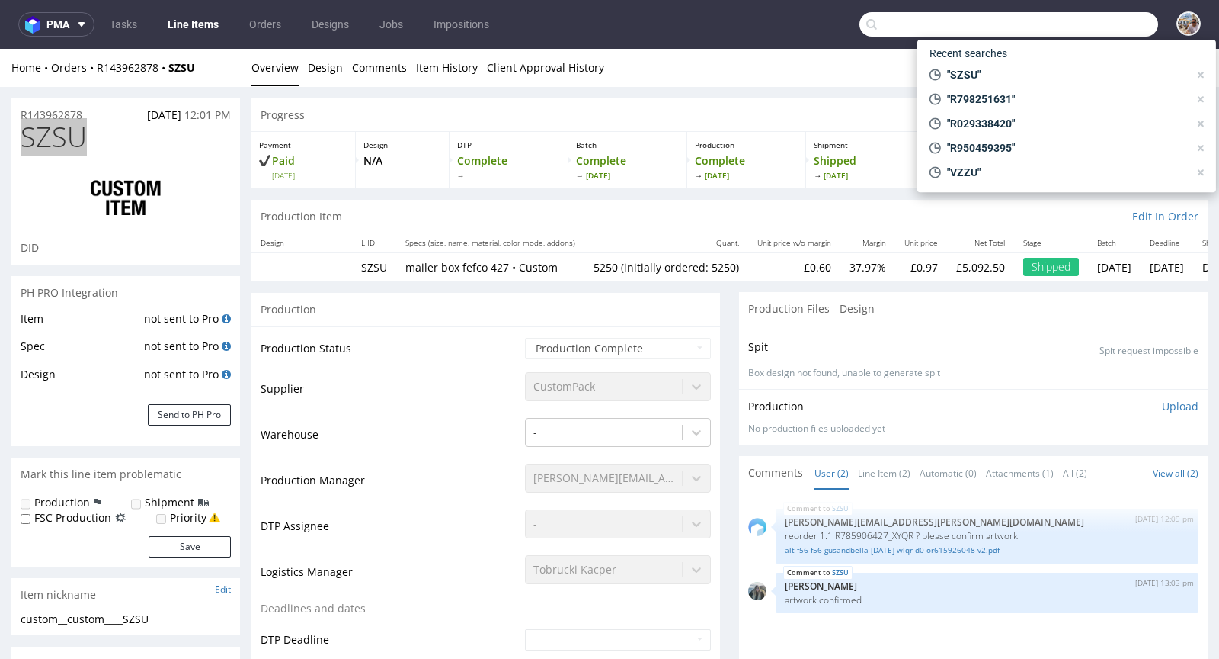
paste input "12862,5"
type input "12862,5"
paste input "QSXW"
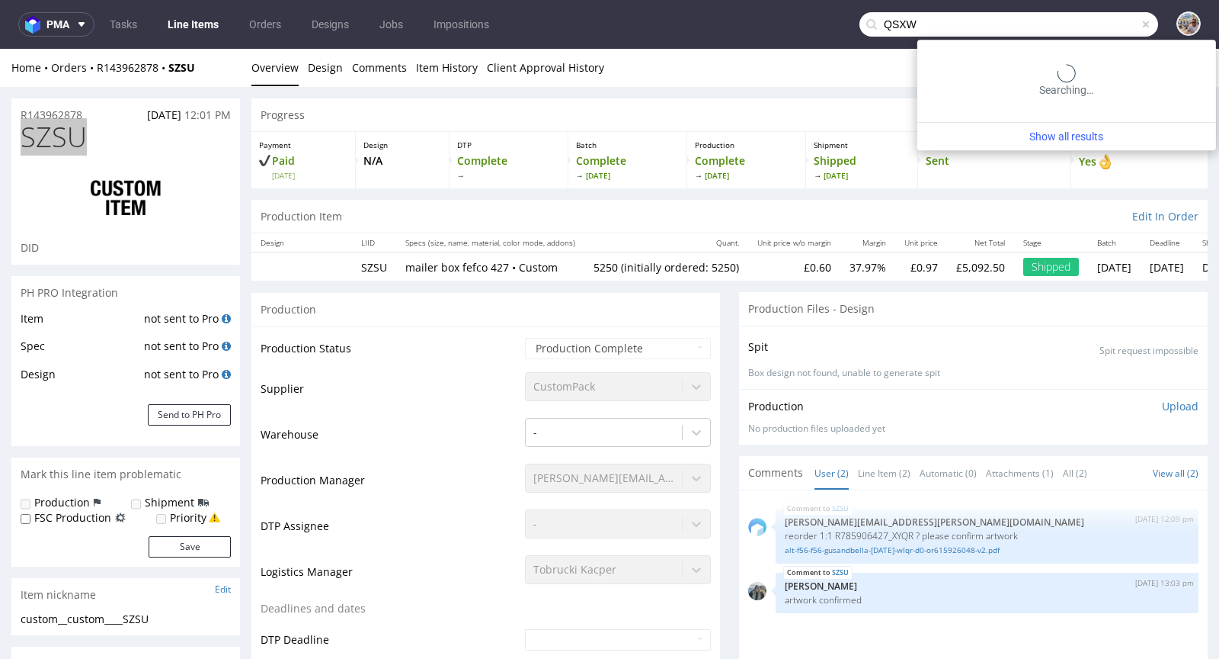
type input "QSXW"
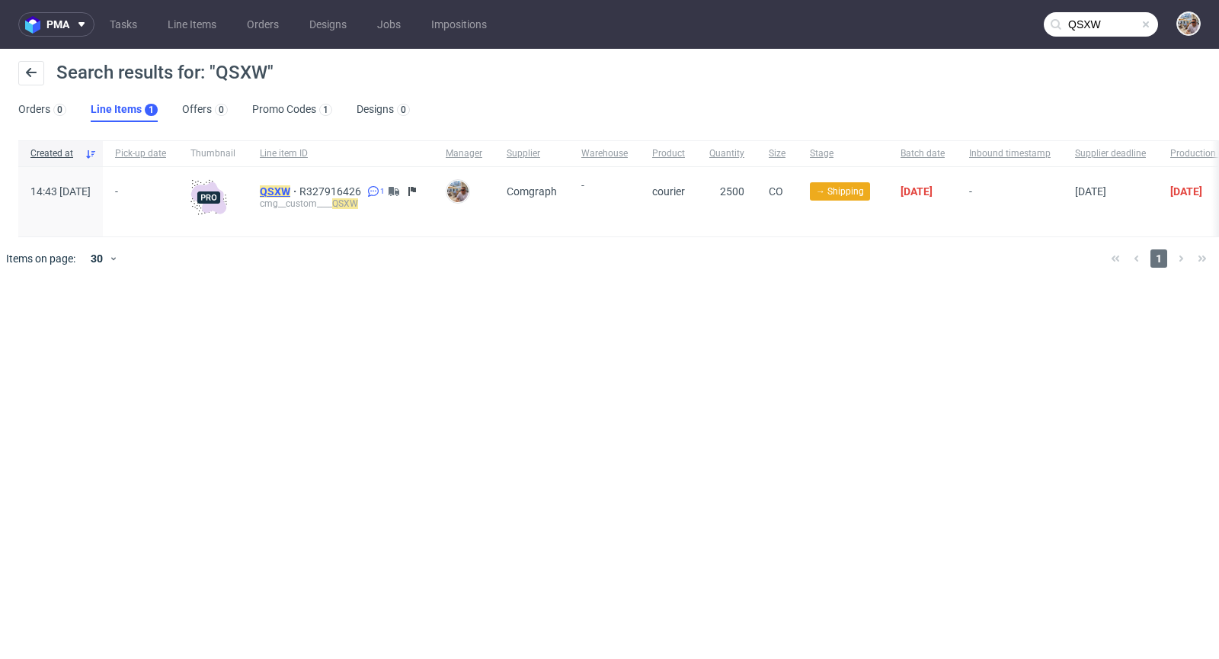
click at [290, 187] on mark "QSXW" at bounding box center [275, 191] width 30 height 12
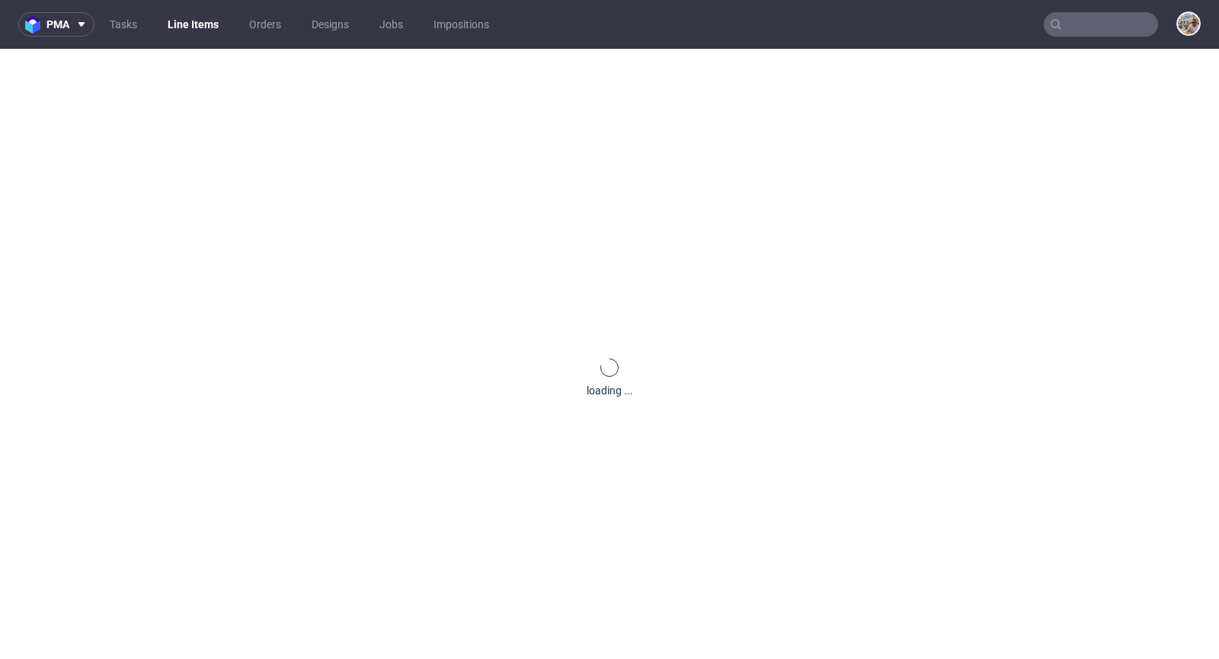
click at [325, 187] on div "loading ..." at bounding box center [609, 378] width 1219 height 659
click at [530, 235] on div "loading ..." at bounding box center [609, 378] width 1219 height 659
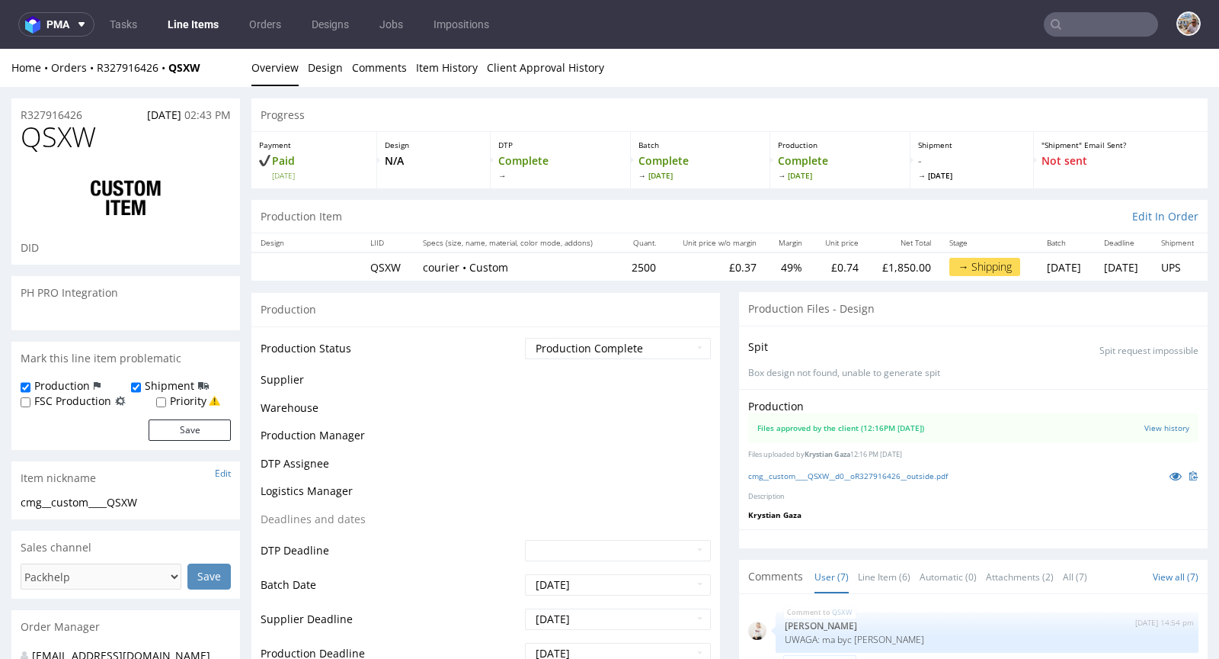
scroll to position [116, 0]
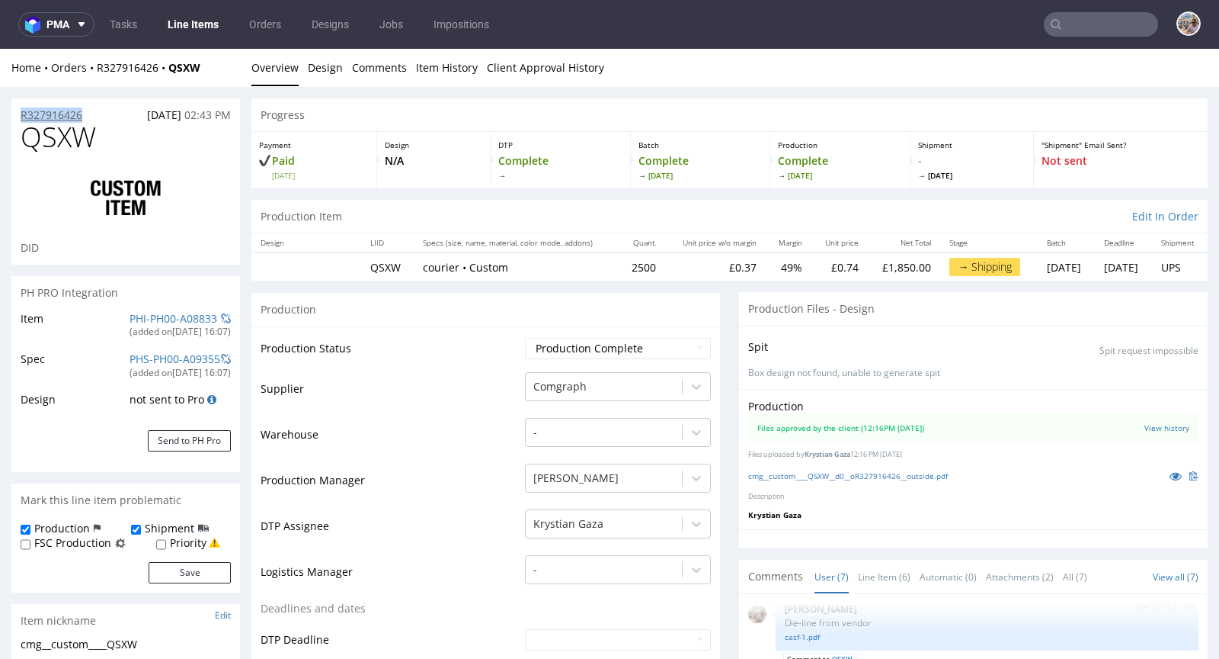
drag, startPoint x: 91, startPoint y: 111, endPoint x: 21, endPoint y: 109, distance: 70.2
click at [21, 109] on div "R327916426 21.07.2025 02:43 PM" at bounding box center [125, 110] width 229 height 24
copy p "R327916426"
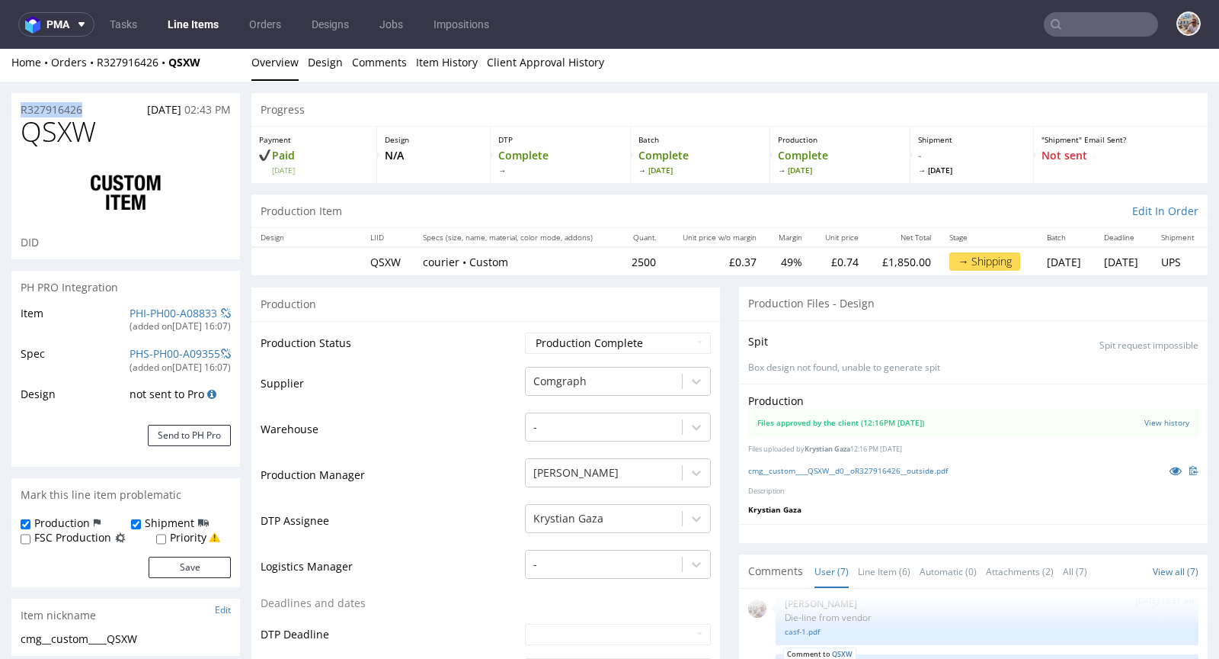
scroll to position [35, 0]
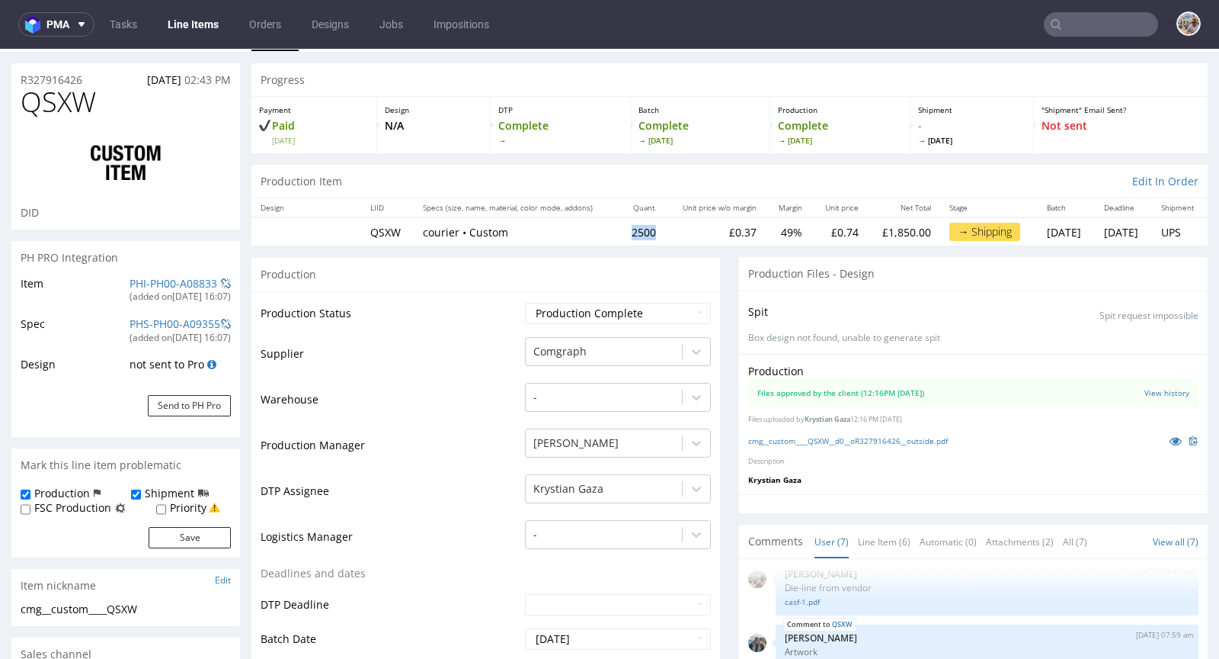
drag, startPoint x: 601, startPoint y: 227, endPoint x: 639, endPoint y: 227, distance: 38.9
click at [639, 227] on tr "QSXW courier • Custom 2500 £0.37 49% £0.74 £1,850.00 → Shipping Wed 06 Aug Fri …" at bounding box center [730, 231] width 957 height 28
copy tr "courier • Custom 2500"
click at [1110, 28] on input "text" at bounding box center [1101, 24] width 114 height 24
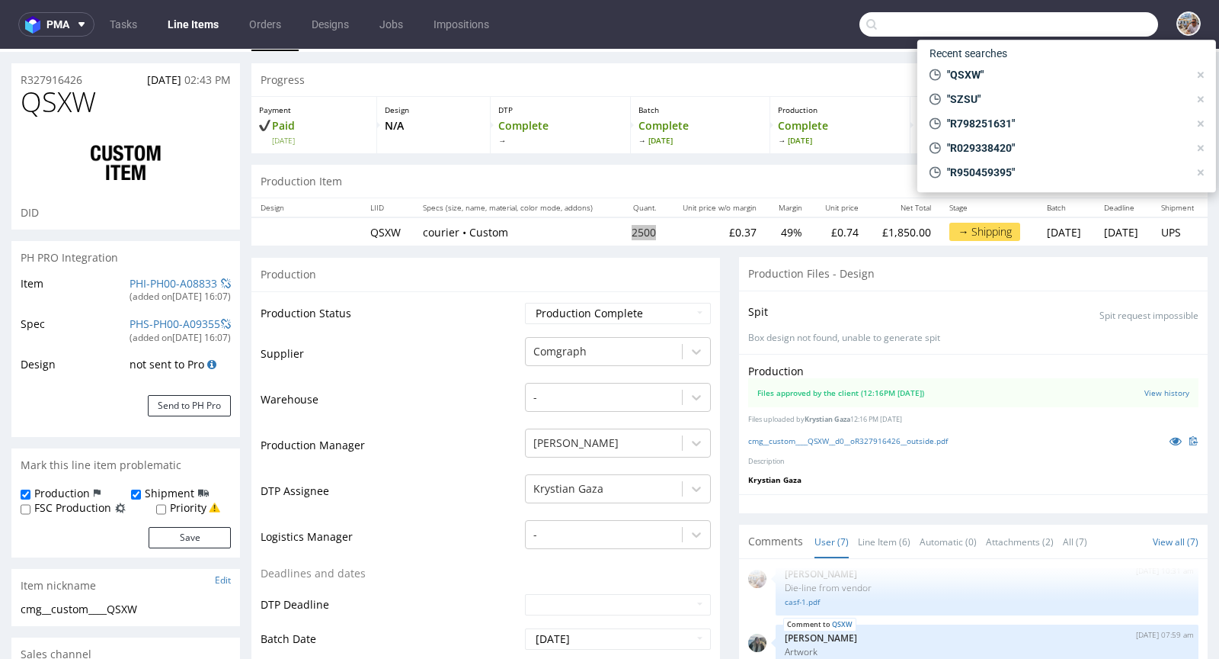
paste input "ZLHL"
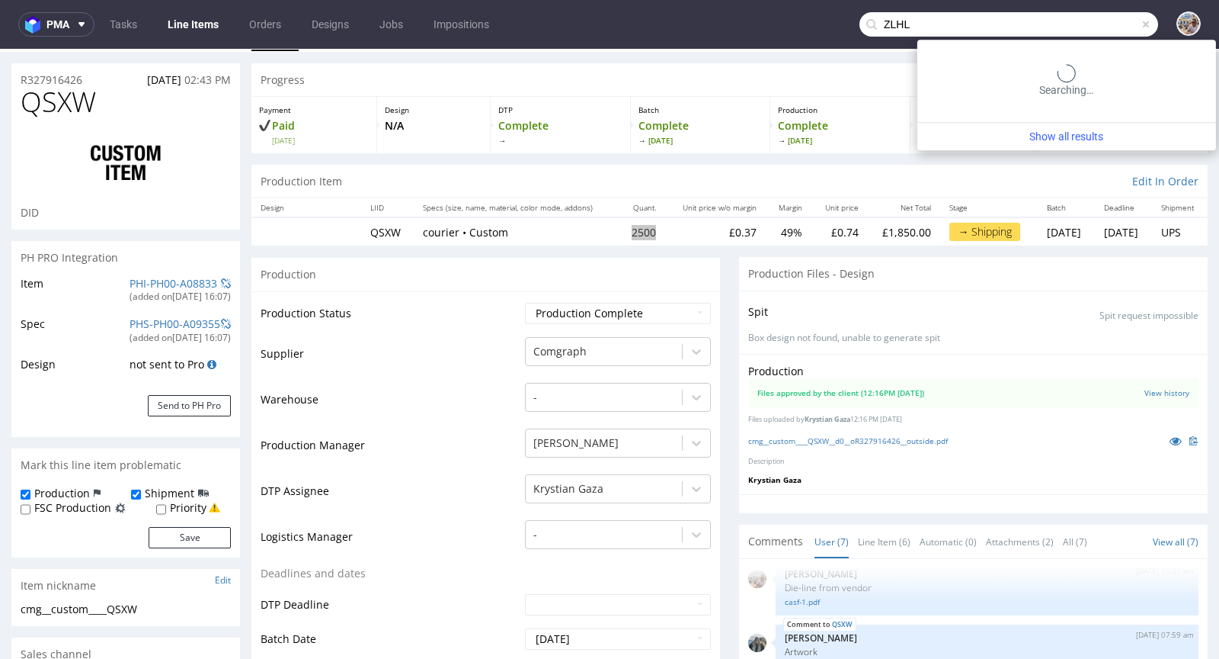
type input "ZLHL"
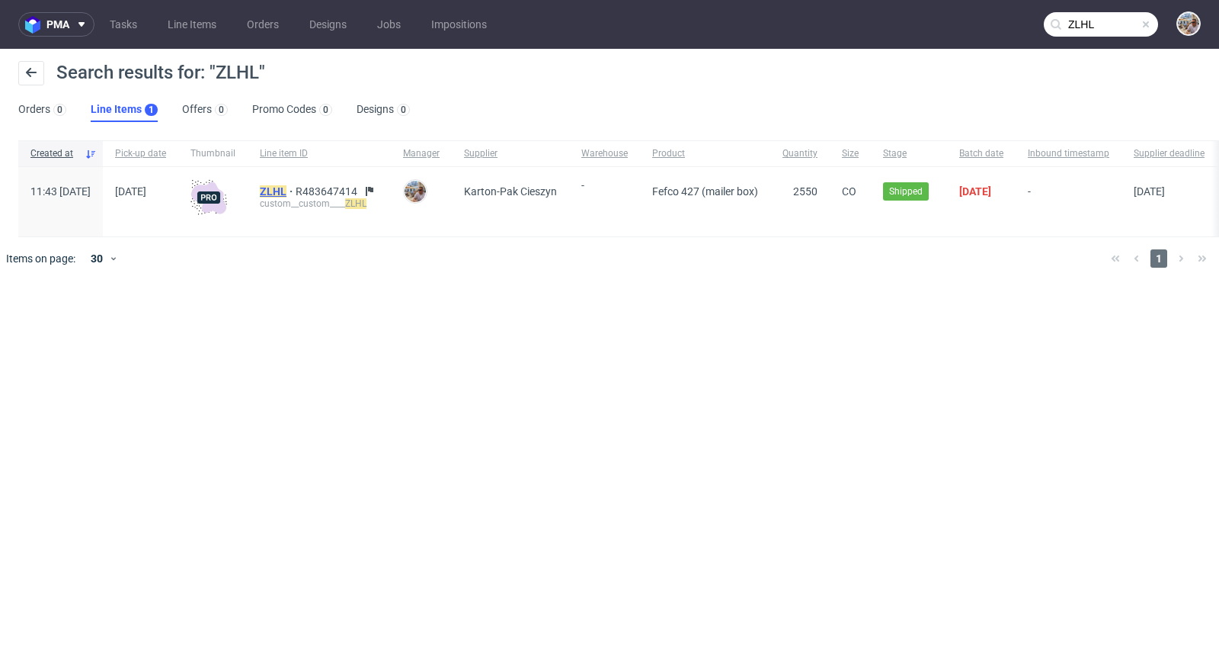
click at [287, 186] on mark "ZLHL" at bounding box center [273, 191] width 27 height 12
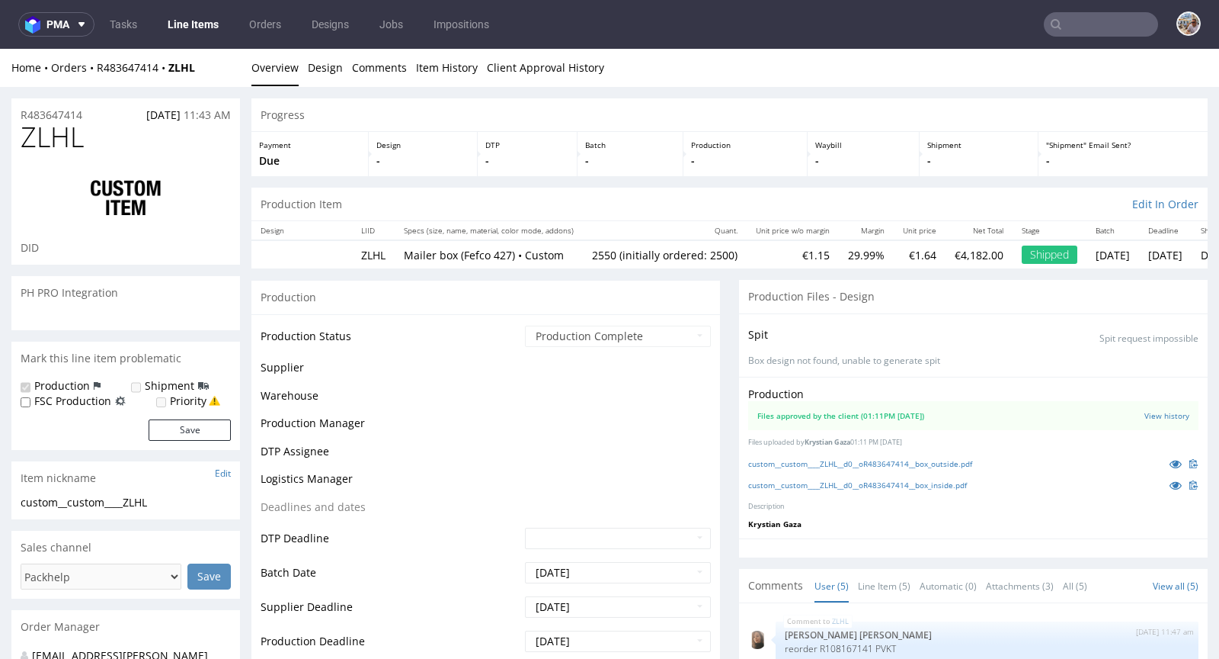
scroll to position [32, 0]
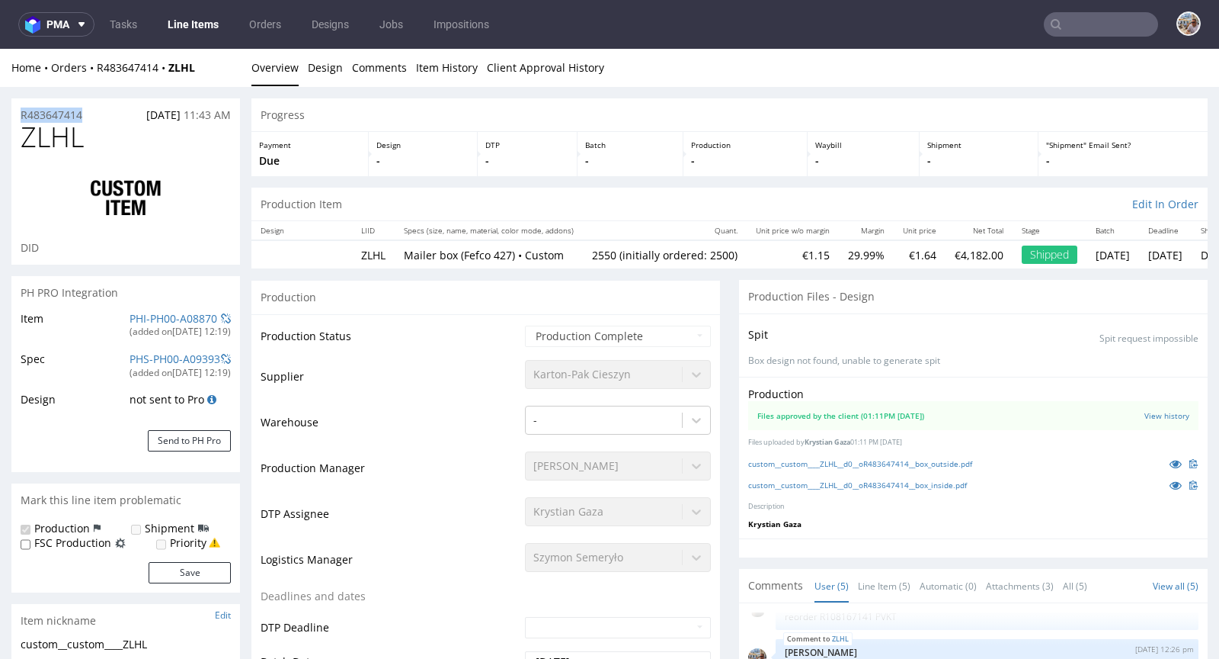
drag, startPoint x: 93, startPoint y: 111, endPoint x: 18, endPoint y: 114, distance: 75.5
click at [18, 114] on div "R483647414 31.07.2025 11:43 AM" at bounding box center [125, 110] width 229 height 24
copy p "R483647414"
click at [155, 130] on h1 "ZLHL" at bounding box center [126, 137] width 210 height 30
drag, startPoint x: 99, startPoint y: 146, endPoint x: 18, endPoint y: 137, distance: 81.2
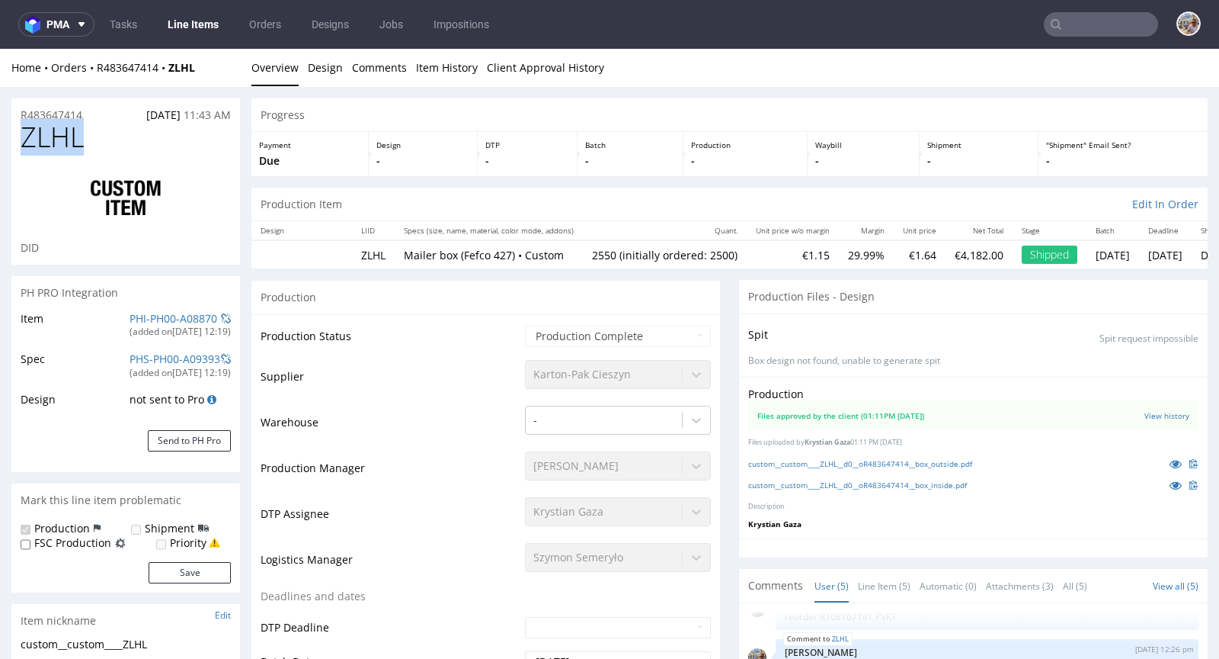
click at [18, 137] on div "ZLHL DID" at bounding box center [125, 193] width 229 height 143
click at [108, 135] on h1 "ZLHL" at bounding box center [126, 137] width 210 height 30
drag, startPoint x: 97, startPoint y: 113, endPoint x: 22, endPoint y: 111, distance: 74.7
click at [22, 111] on div "R483647414 31.07.2025 11:43 AM" at bounding box center [125, 110] width 229 height 24
copy p "R483647414"
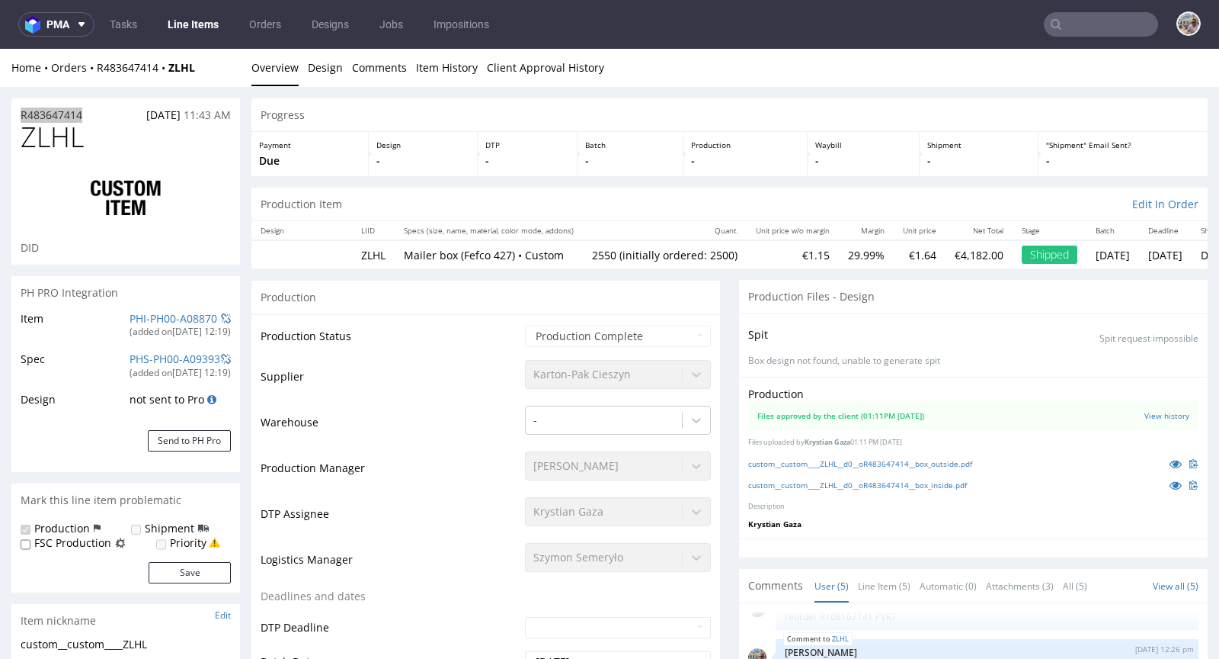
click at [1066, 31] on input "text" at bounding box center [1101, 24] width 114 height 24
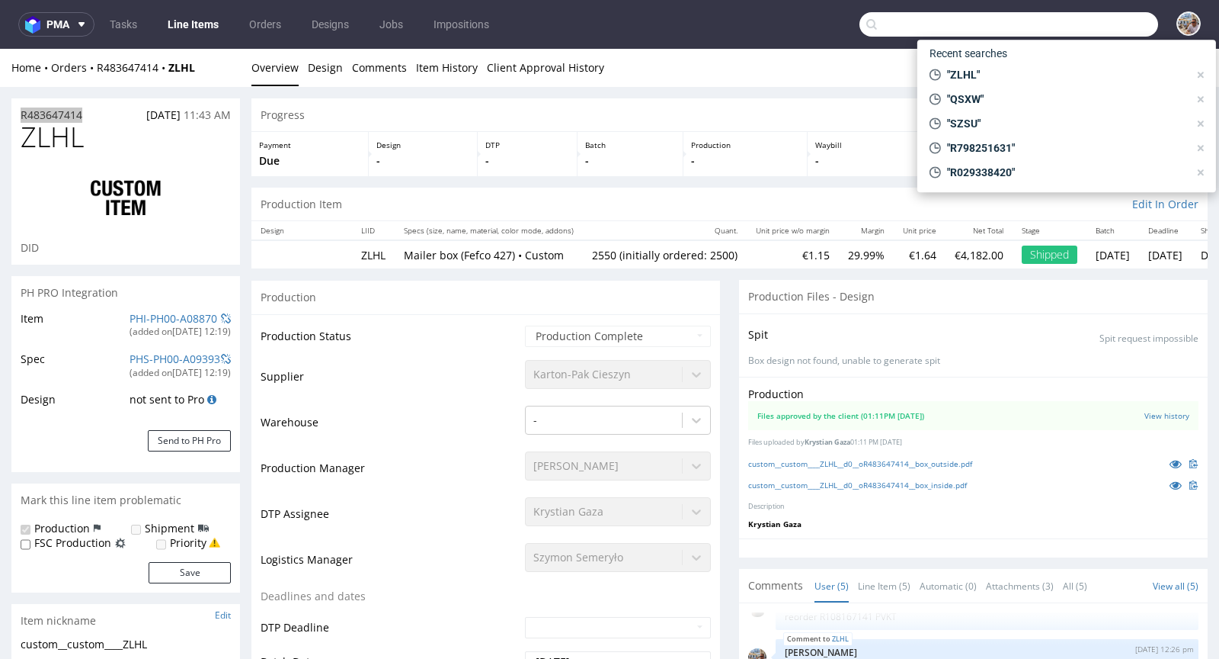
paste input "ZLHL"
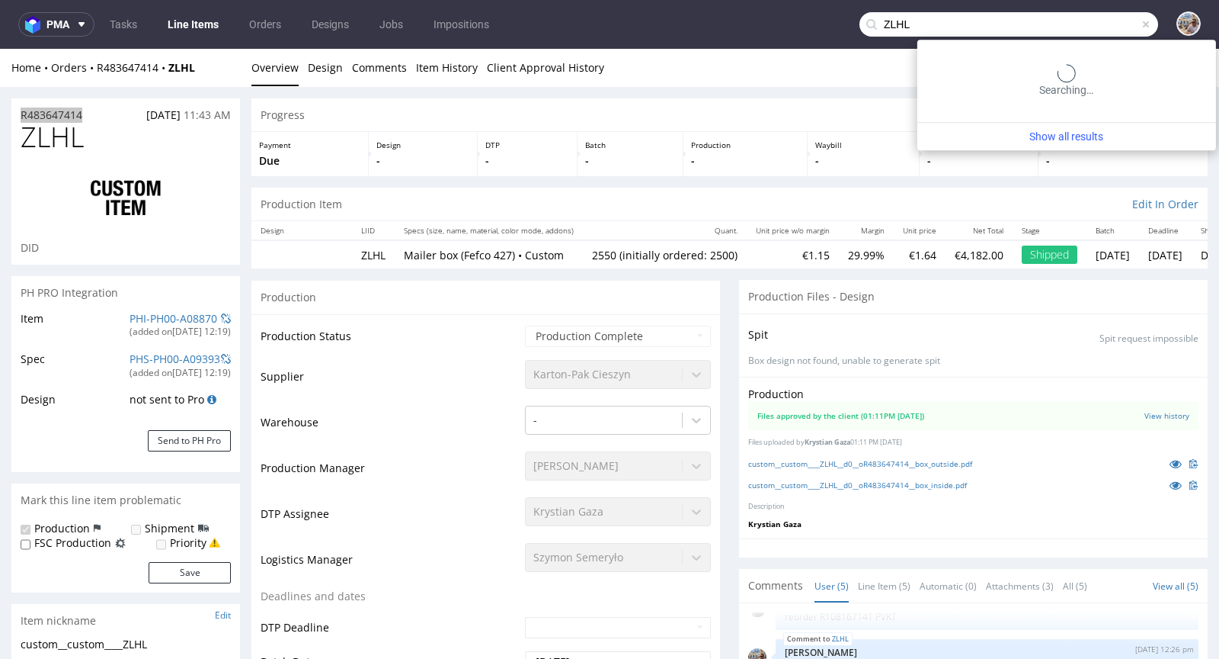
type input "ZLHL"
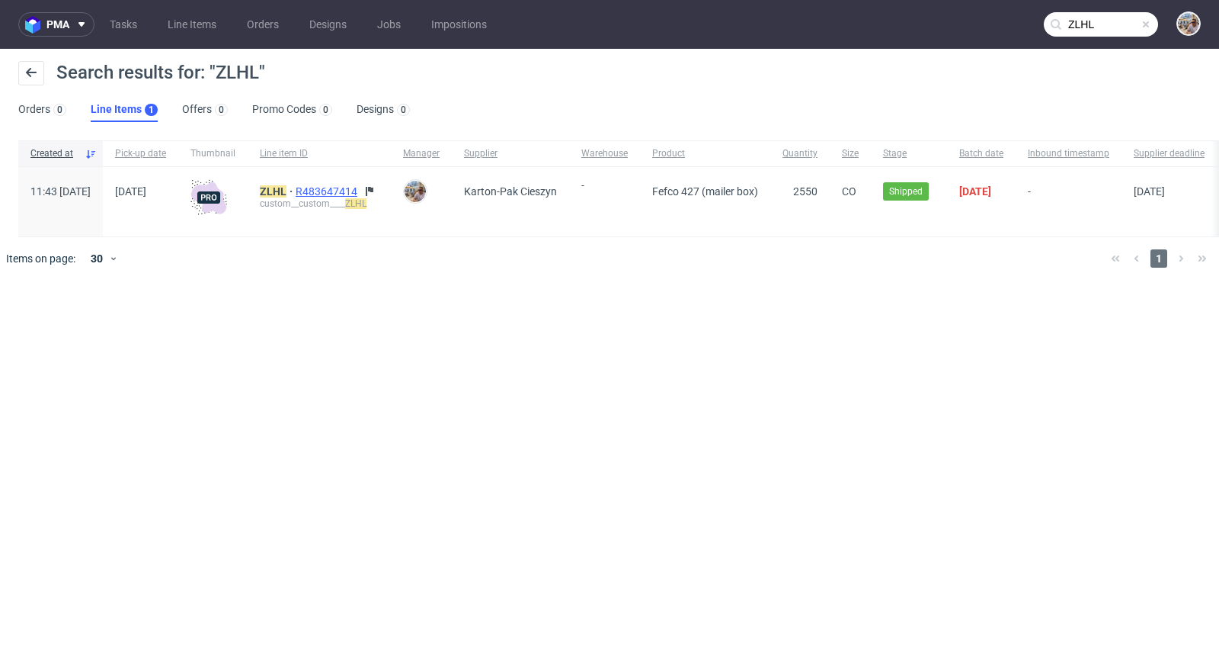
click at [361, 189] on span "R483647414" at bounding box center [328, 191] width 65 height 12
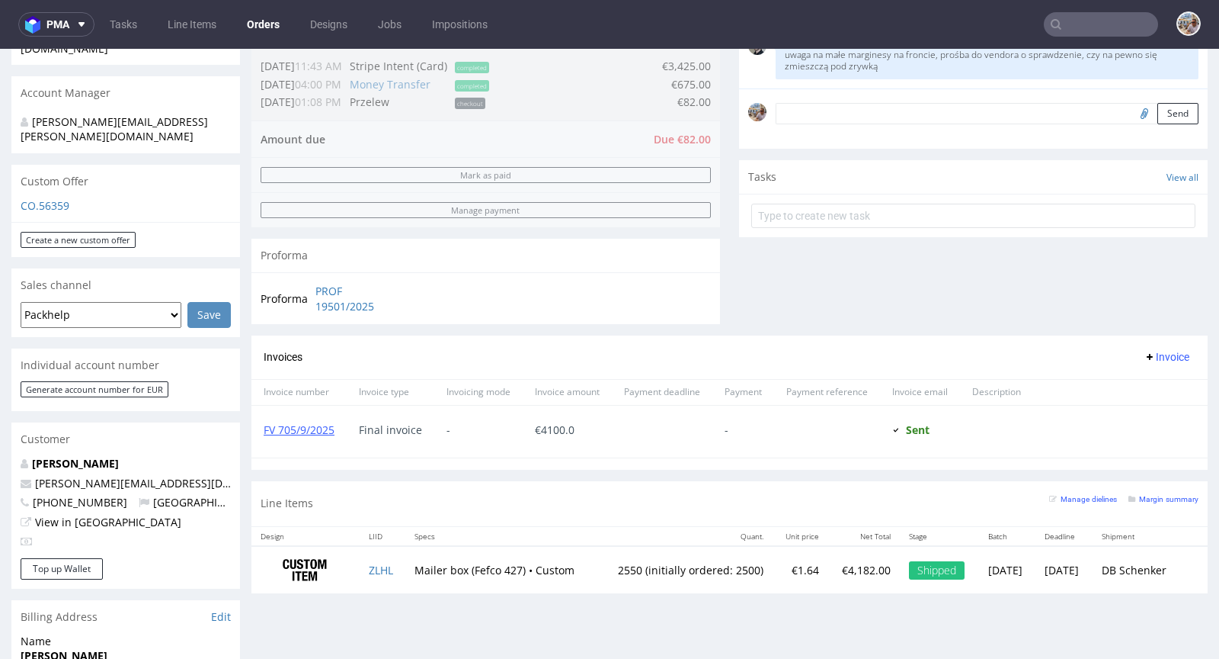
scroll to position [706, 0]
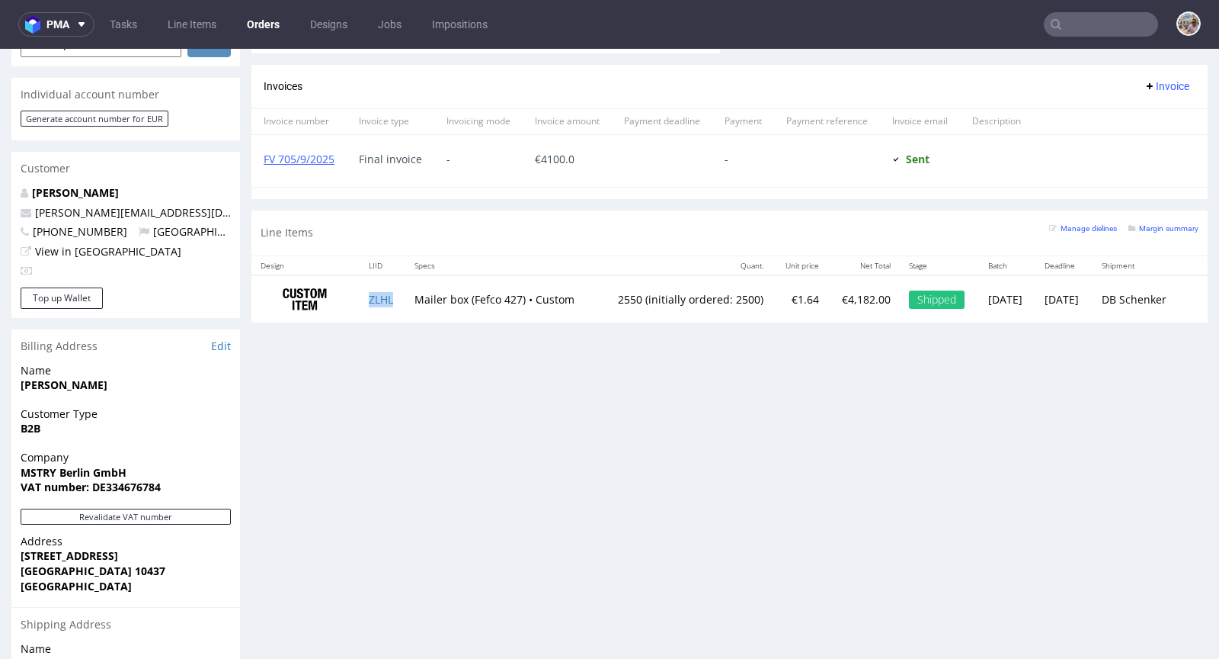
click at [378, 304] on td "ZLHL" at bounding box center [383, 299] width 46 height 48
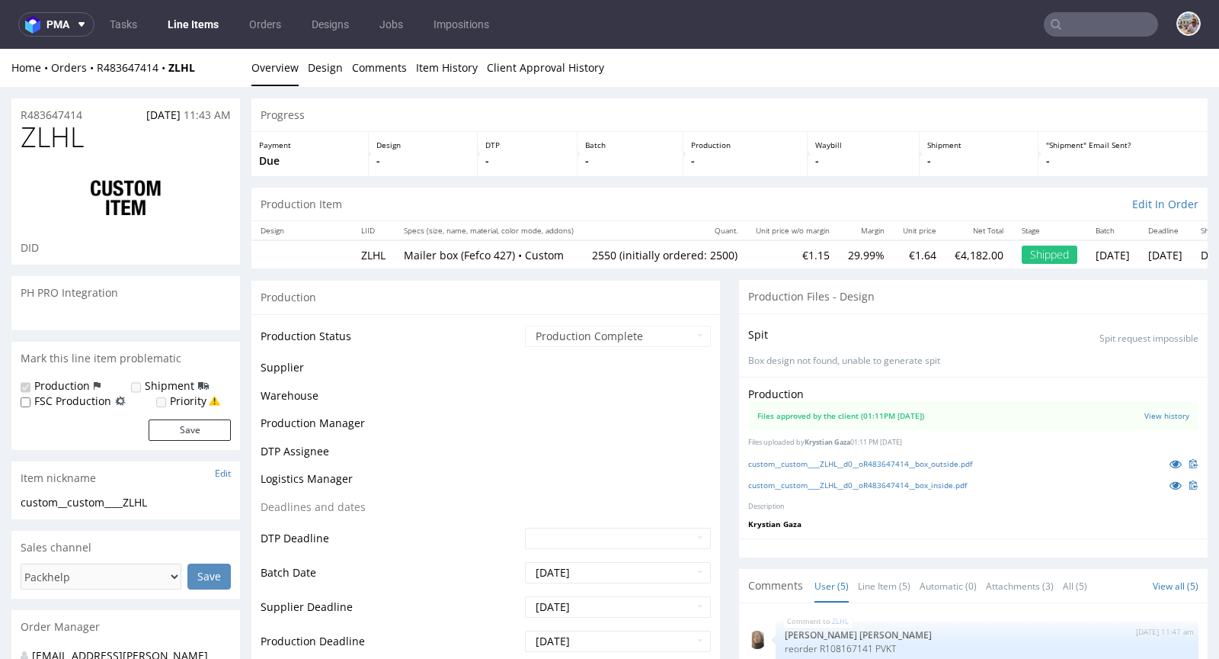
scroll to position [135, 0]
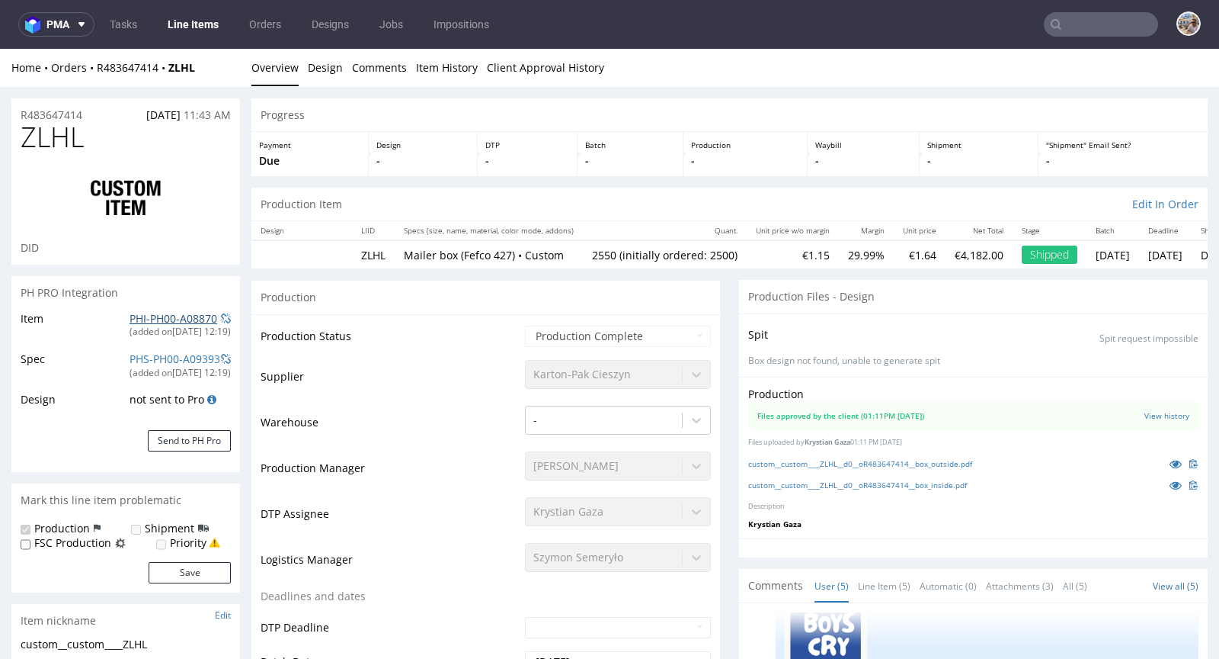
click at [186, 316] on link "PHI-PH00-A08870" at bounding box center [174, 318] width 88 height 14
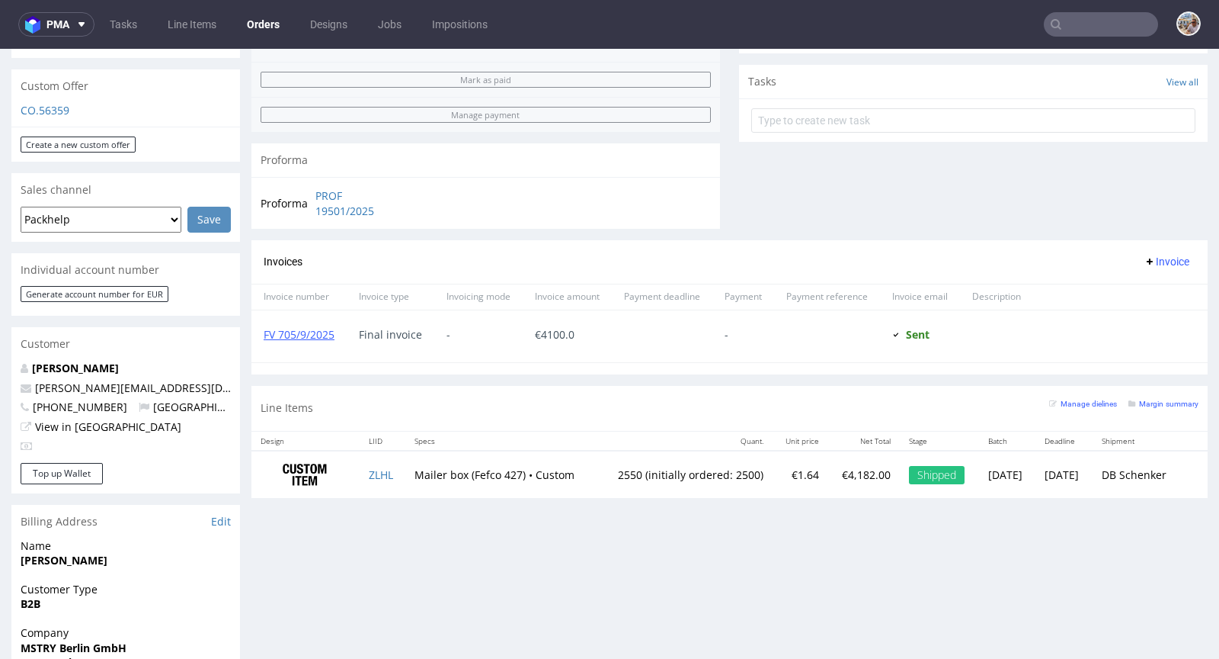
scroll to position [630, 0]
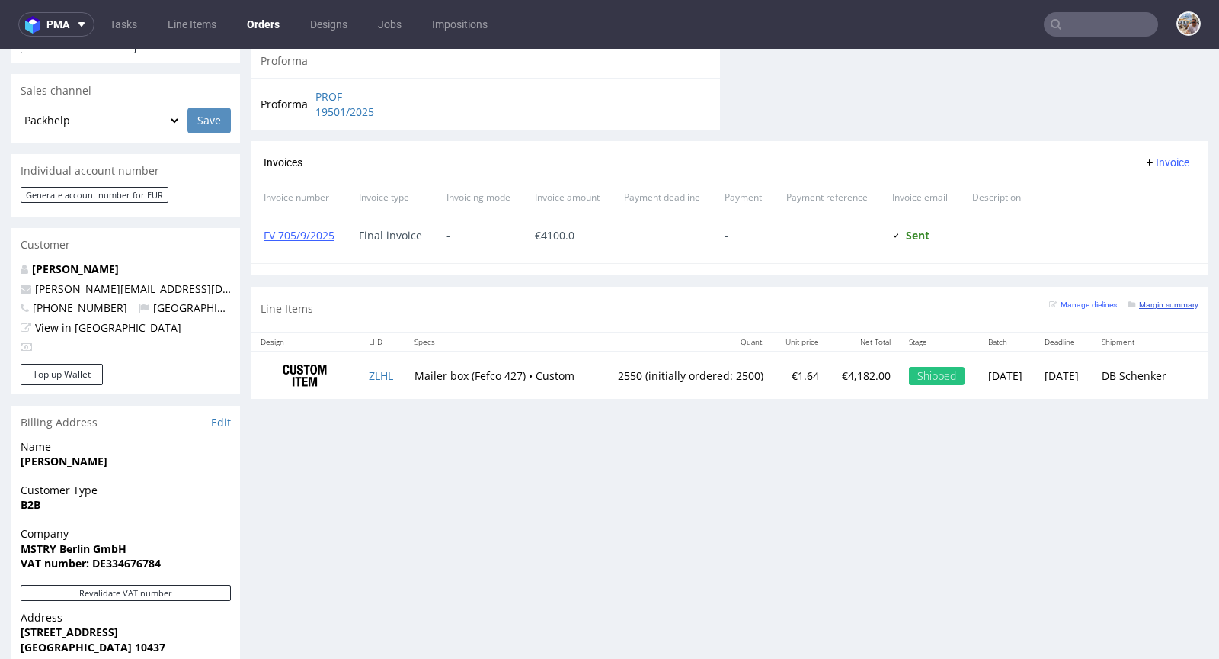
click at [1134, 300] on small "Margin summary" at bounding box center [1164, 304] width 70 height 8
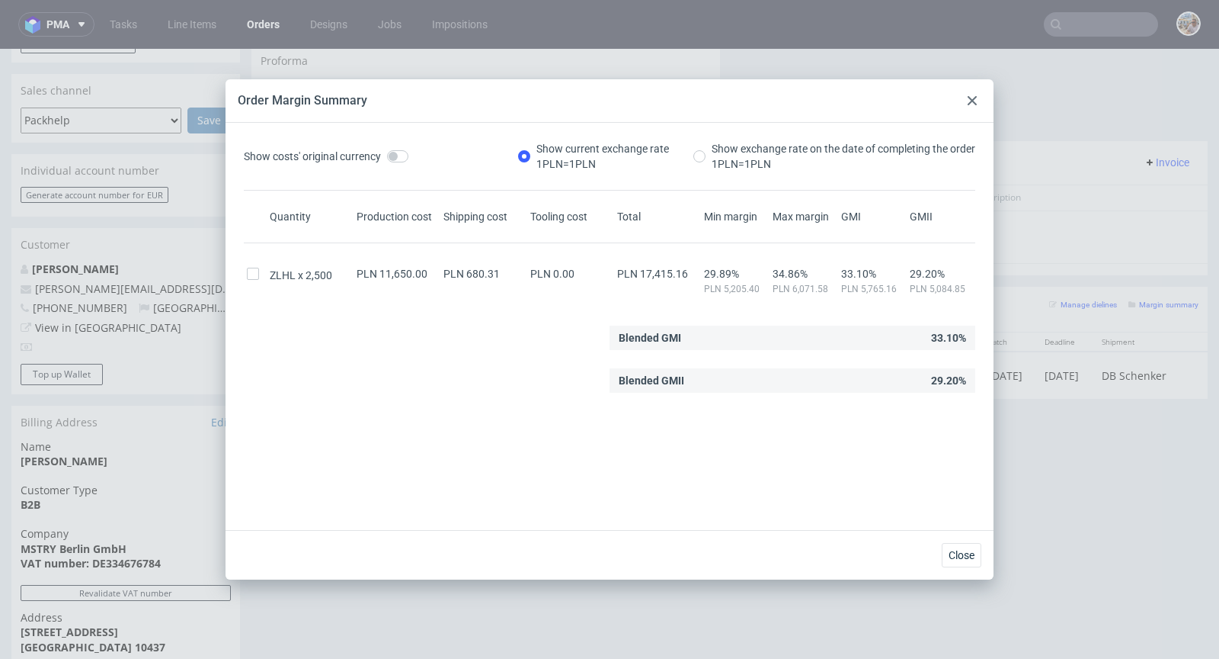
drag, startPoint x: 976, startPoint y: 95, endPoint x: 944, endPoint y: 99, distance: 32.2
click at [976, 95] on div at bounding box center [972, 100] width 18 height 18
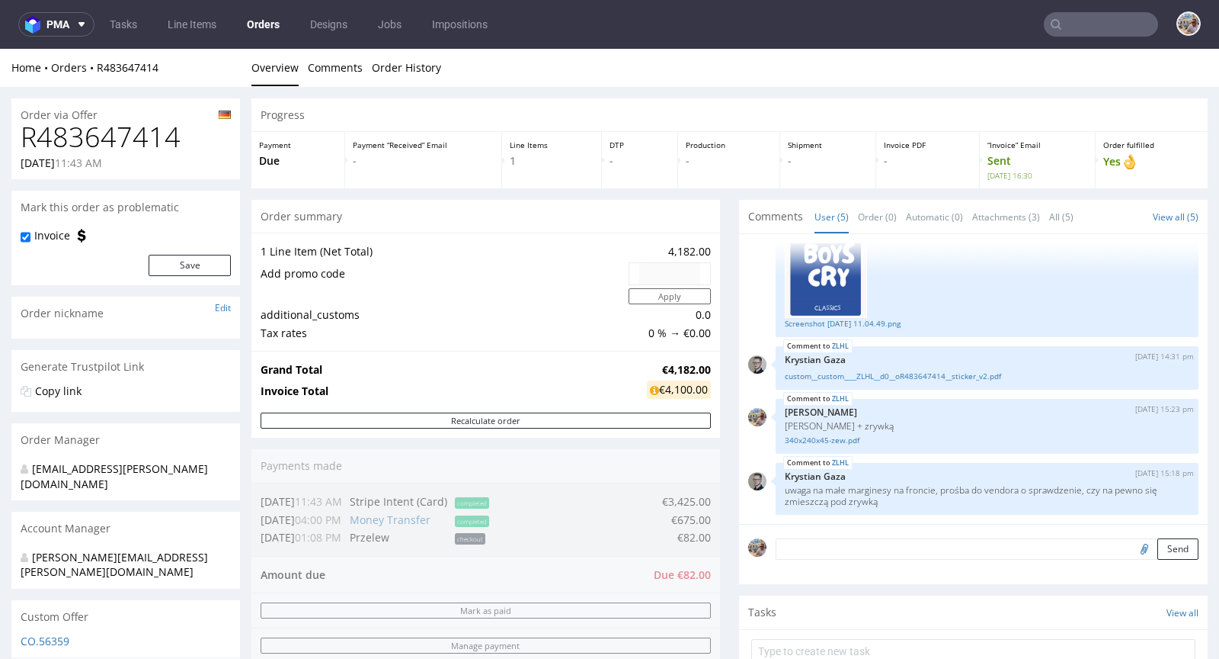
scroll to position [0, 0]
drag, startPoint x: 652, startPoint y: 246, endPoint x: 681, endPoint y: 248, distance: 29.8
click at [681, 248] on td "4,182.00" at bounding box center [668, 251] width 86 height 18
copy td "4,182"
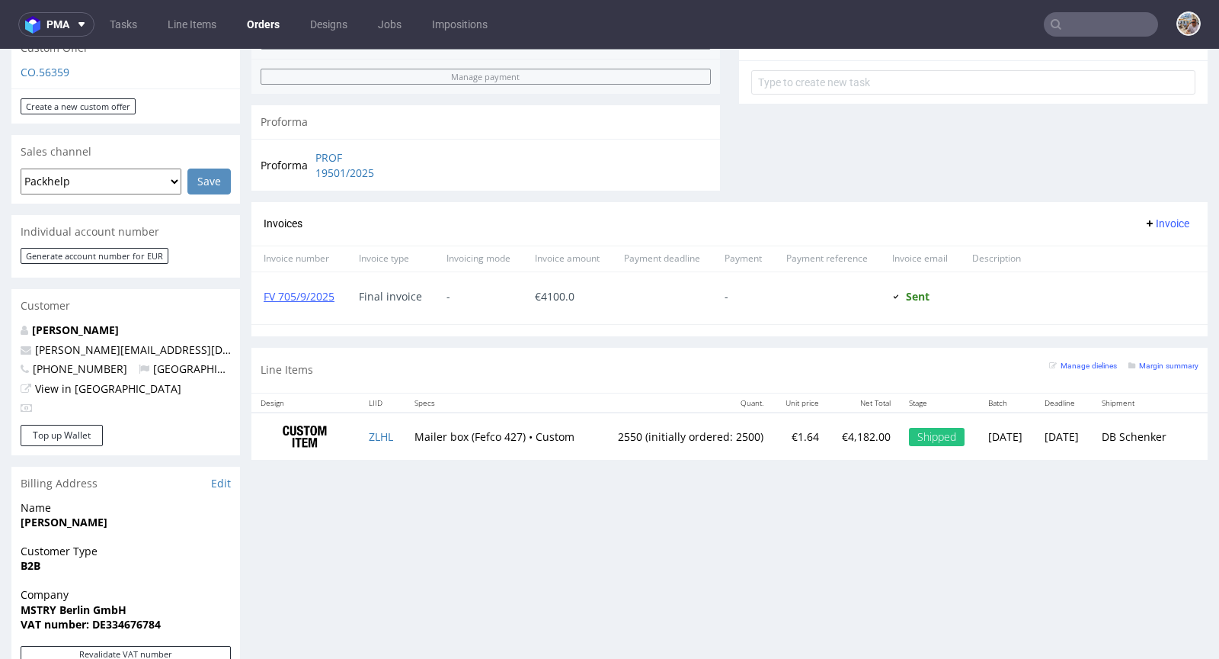
scroll to position [650, 0]
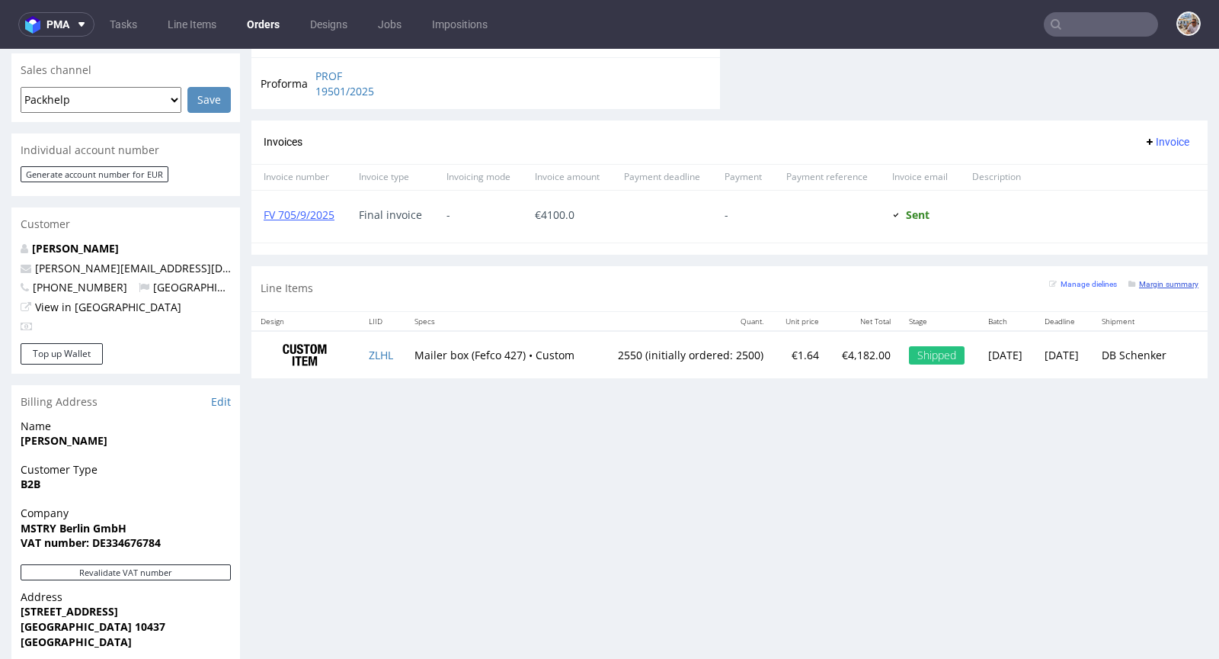
click at [1133, 280] on small "Margin summary" at bounding box center [1164, 284] width 70 height 8
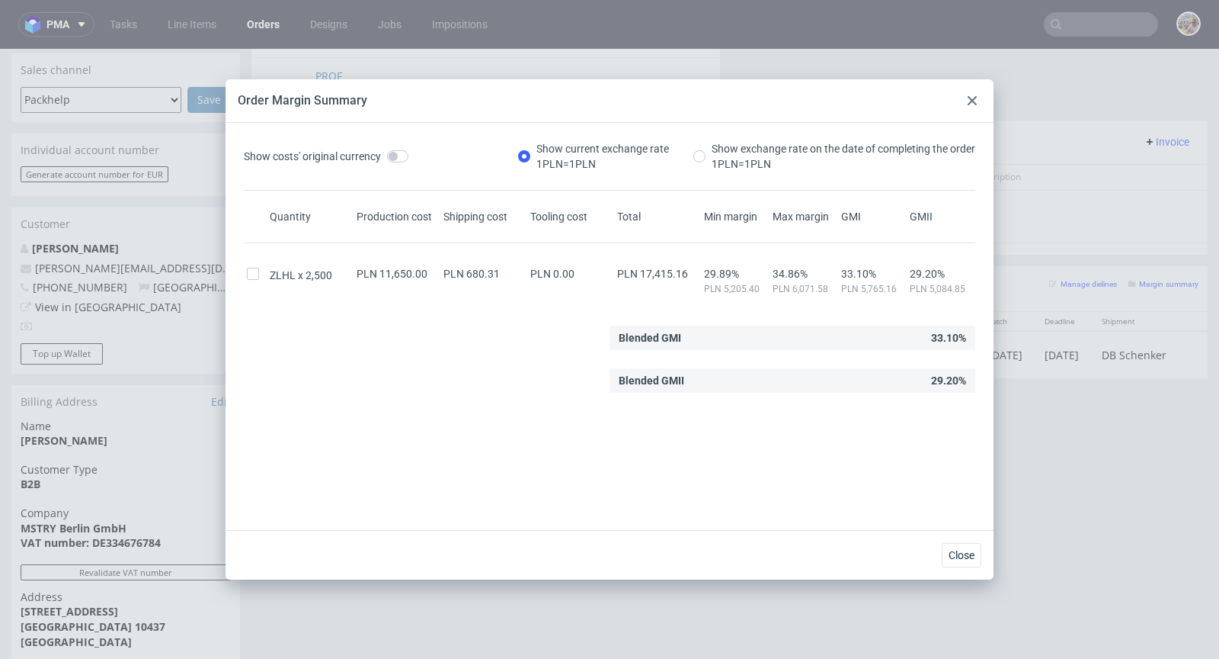
drag, startPoint x: 979, startPoint y: 105, endPoint x: 712, endPoint y: 255, distance: 305.7
click at [979, 105] on div at bounding box center [972, 100] width 18 height 18
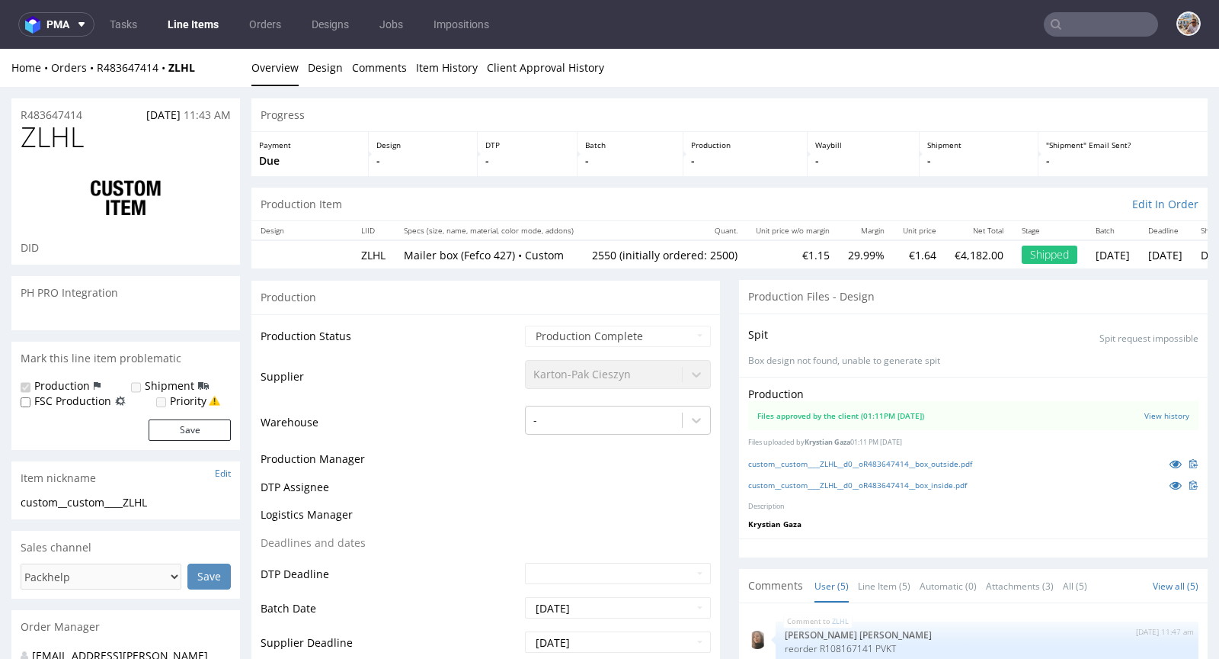
scroll to position [135, 0]
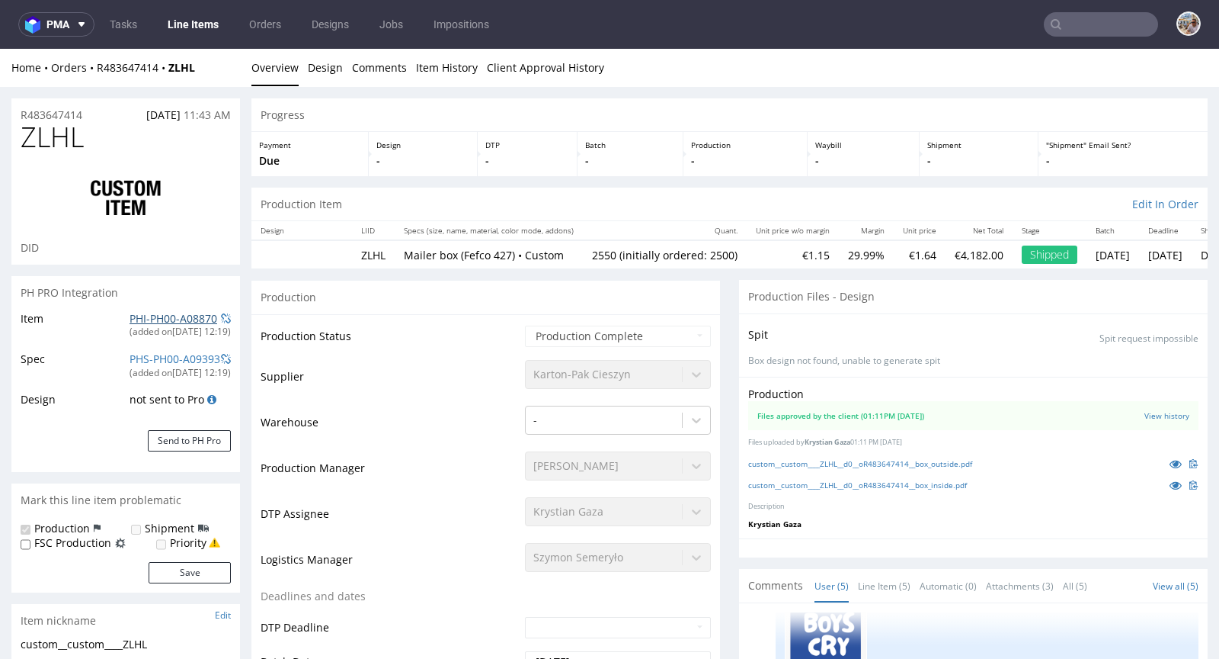
click at [171, 320] on link "PHI-PH00-A08870" at bounding box center [174, 318] width 88 height 14
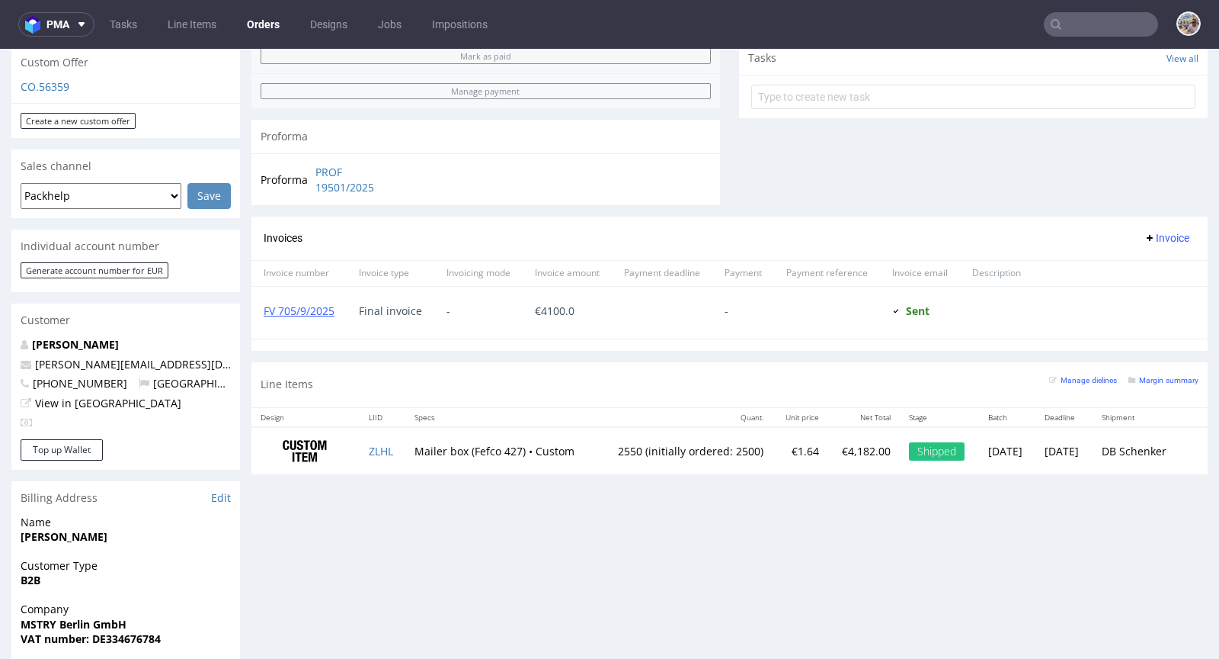
scroll to position [678, 0]
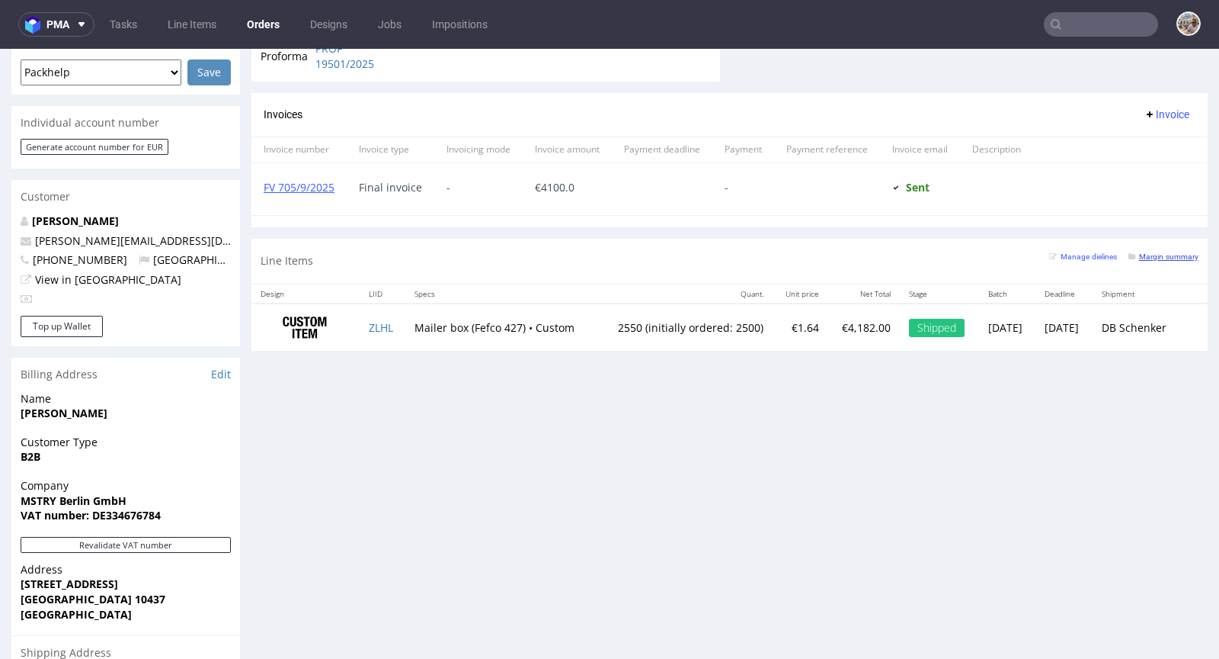
click at [1142, 253] on small "Margin summary" at bounding box center [1164, 256] width 70 height 8
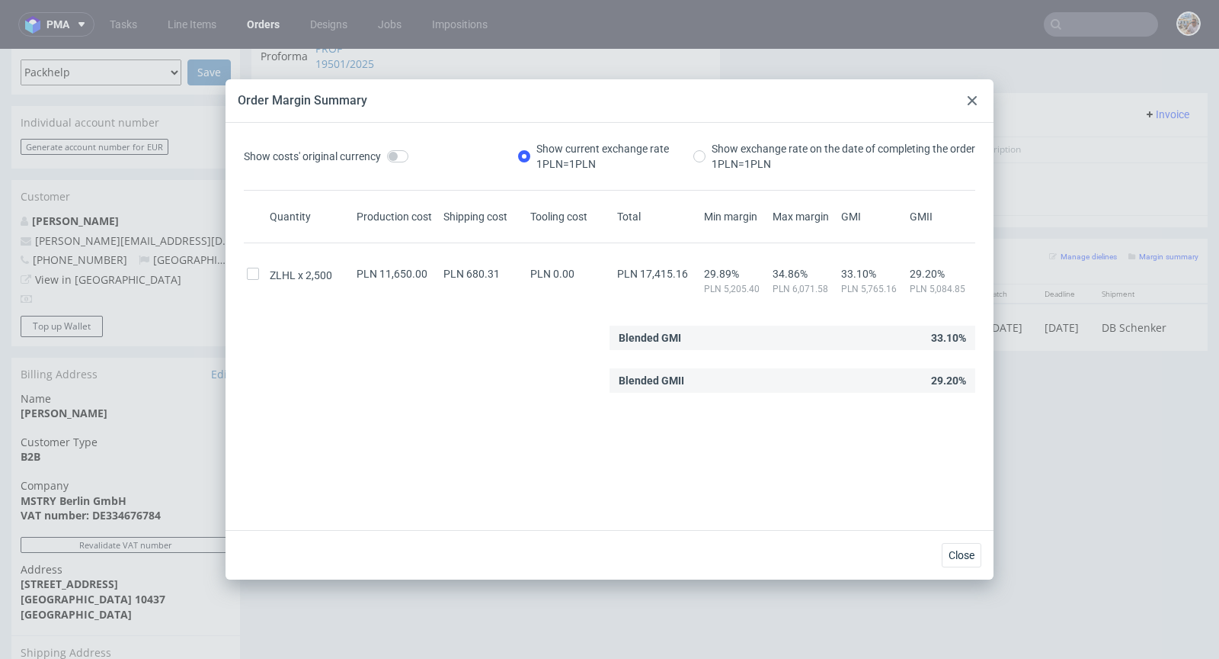
click at [970, 102] on use at bounding box center [972, 100] width 9 height 9
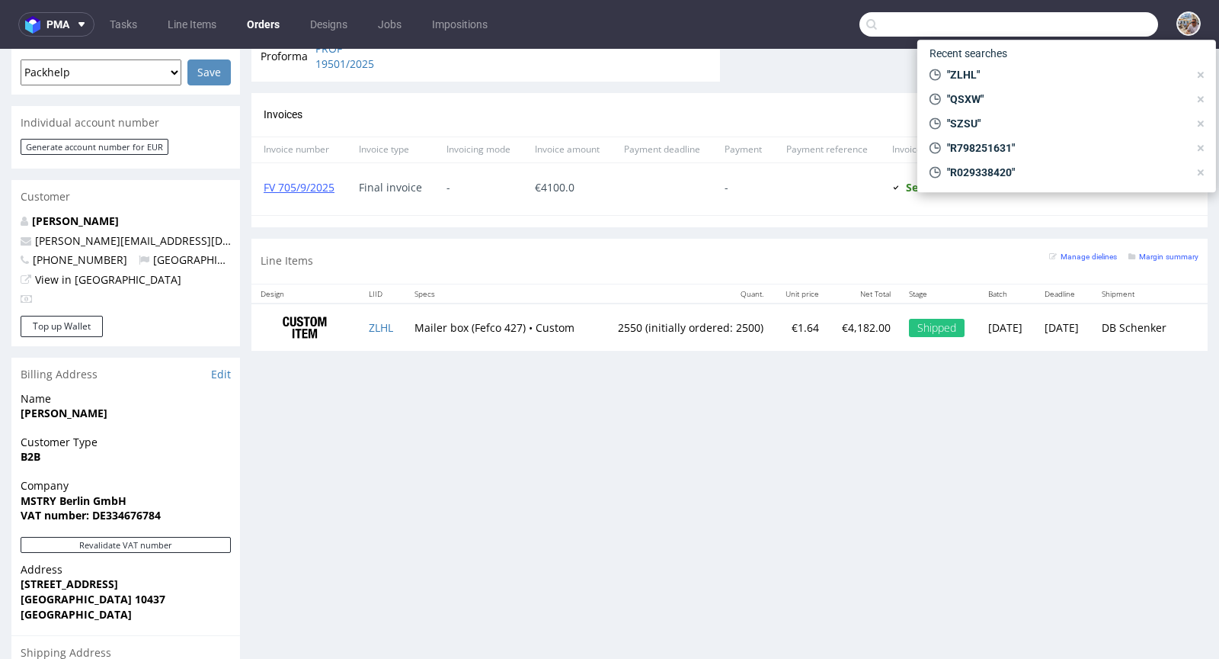
click at [1070, 31] on input "text" at bounding box center [1009, 24] width 299 height 24
paste input "HEQC"
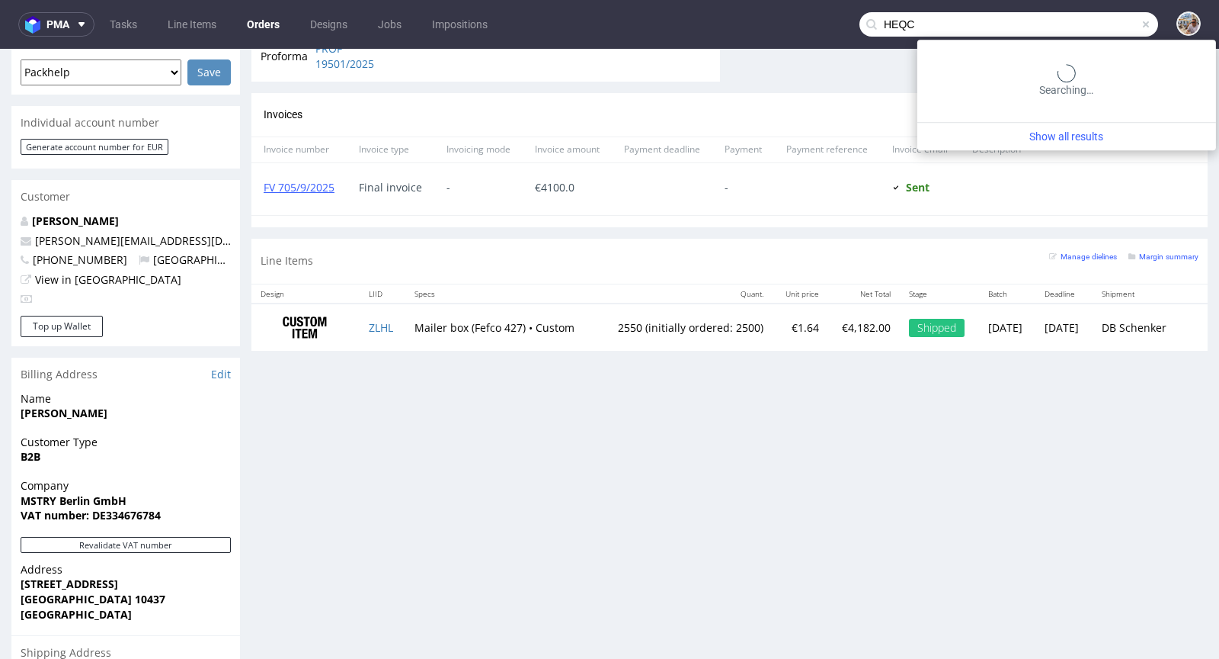
type input "HEQC"
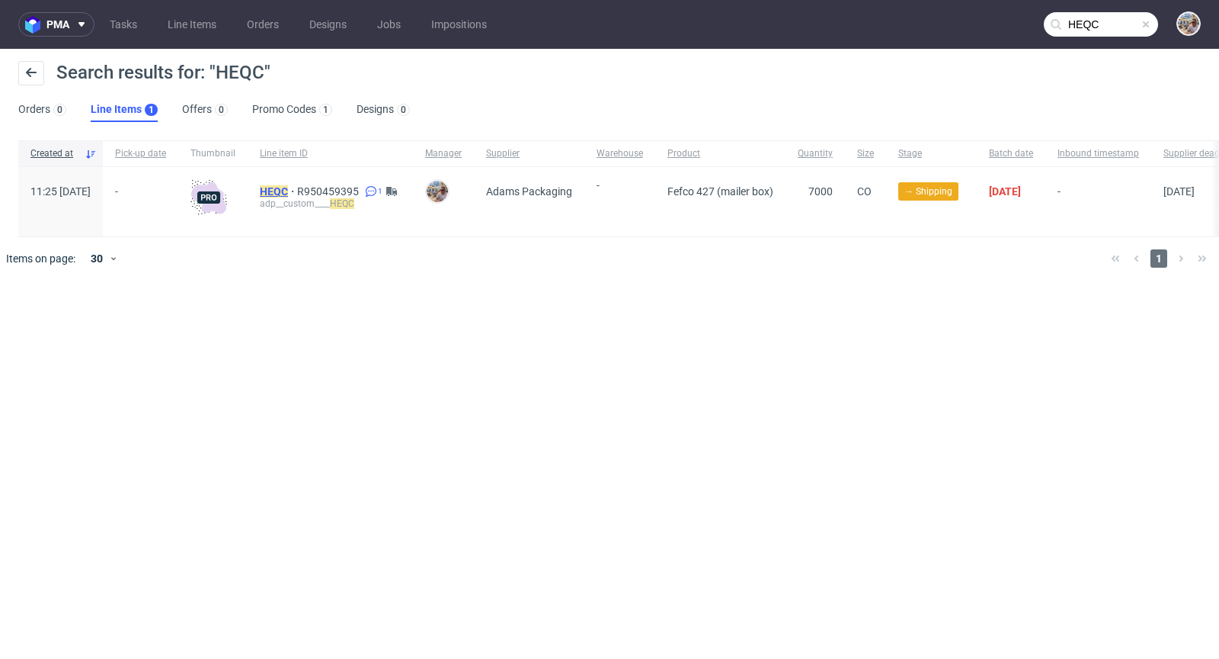
click at [288, 185] on mark "HEQC" at bounding box center [274, 191] width 28 height 12
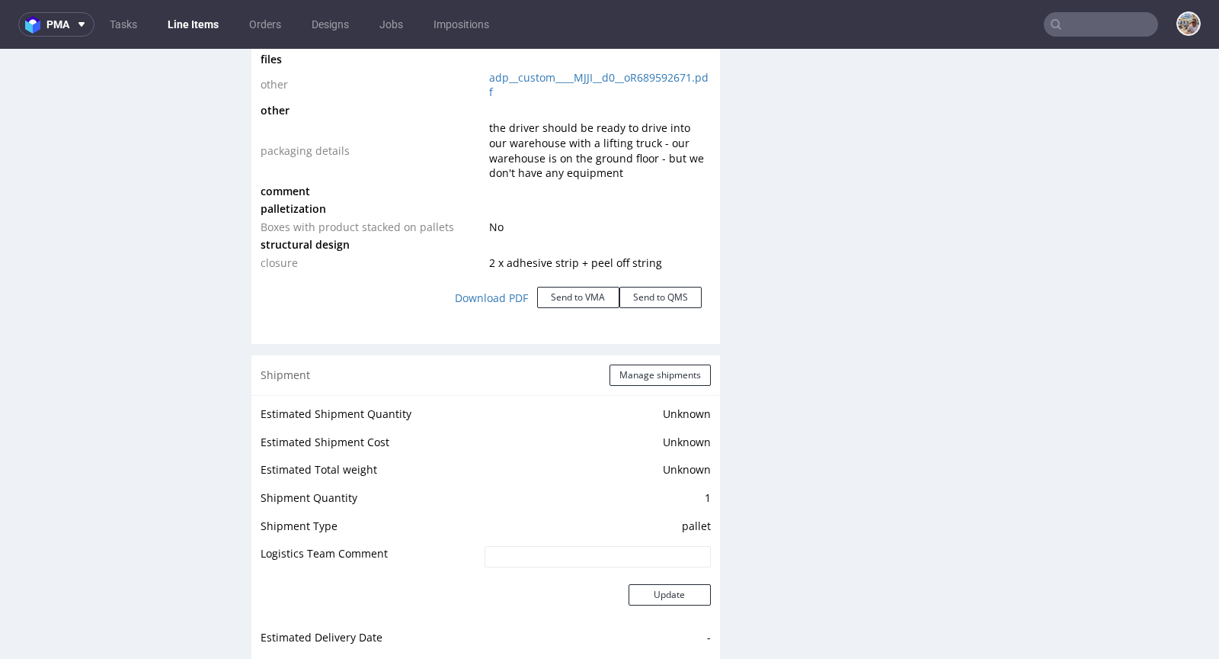
scroll to position [1861, 0]
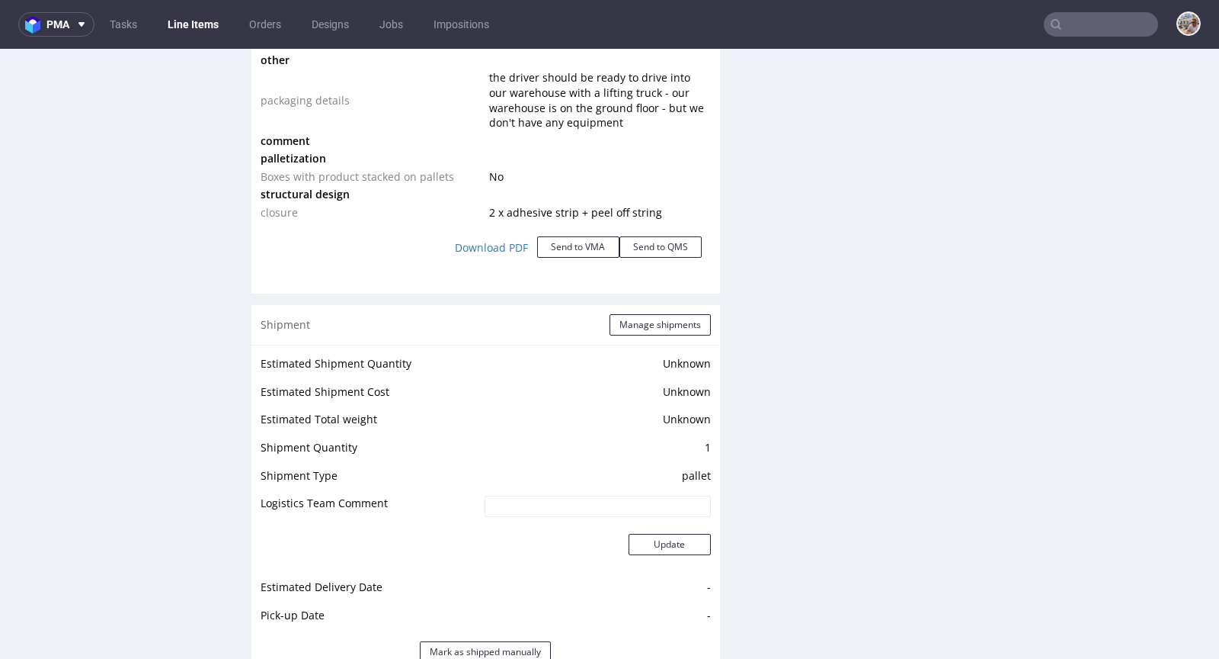
click at [644, 309] on div "Shipment Manage shipments" at bounding box center [486, 325] width 469 height 40
click at [648, 316] on button "Manage shipments" at bounding box center [660, 324] width 101 height 21
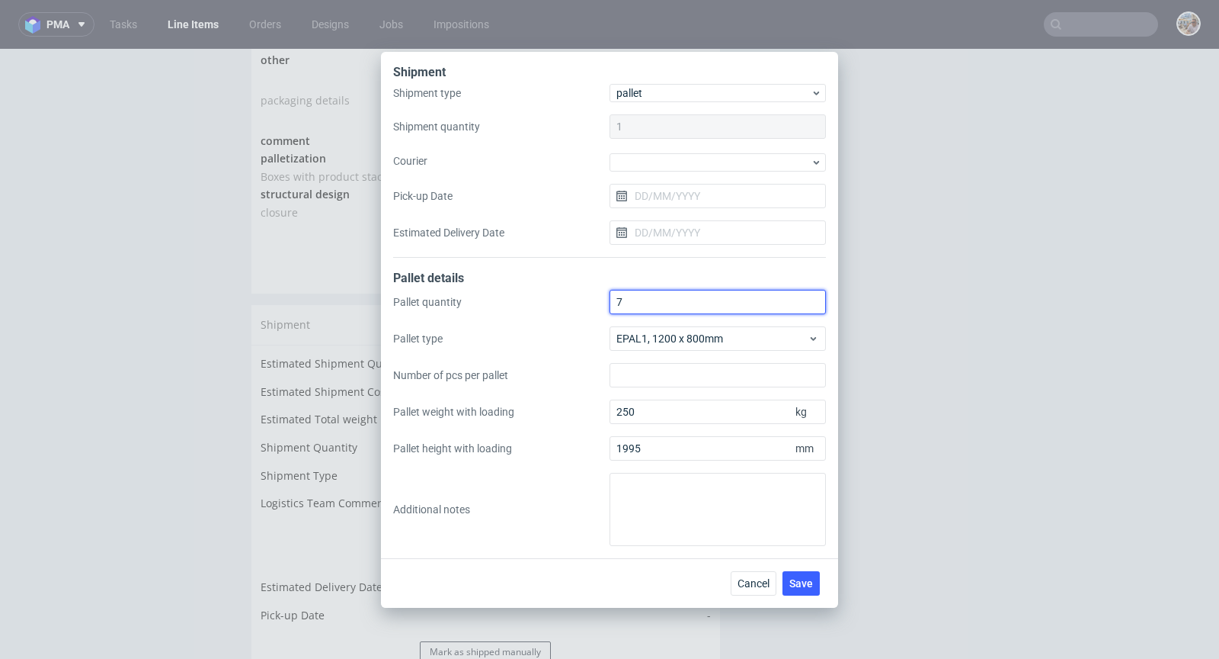
click at [602, 291] on div "Pallet quantity 7 Pallet type EPAL1, 1200 x 800mm Number of pcs per pallet Pall…" at bounding box center [609, 418] width 433 height 256
drag, startPoint x: 643, startPoint y: 303, endPoint x: 575, endPoint y: 274, distance: 73.8
click at [575, 274] on form "Shipment type pallet Shipment quantity 1 Courier Pick-up Date Estimated Deliver…" at bounding box center [609, 315] width 433 height 462
type input "8"
click at [795, 582] on span "Save" at bounding box center [802, 583] width 24 height 11
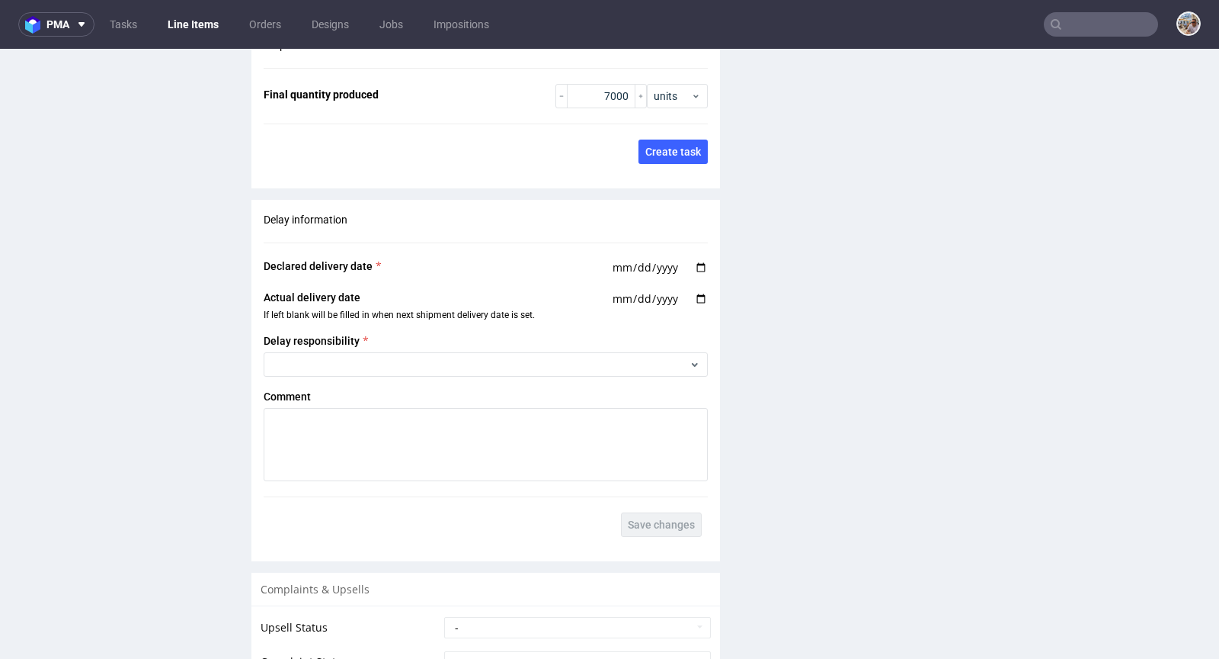
scroll to position [2430, 0]
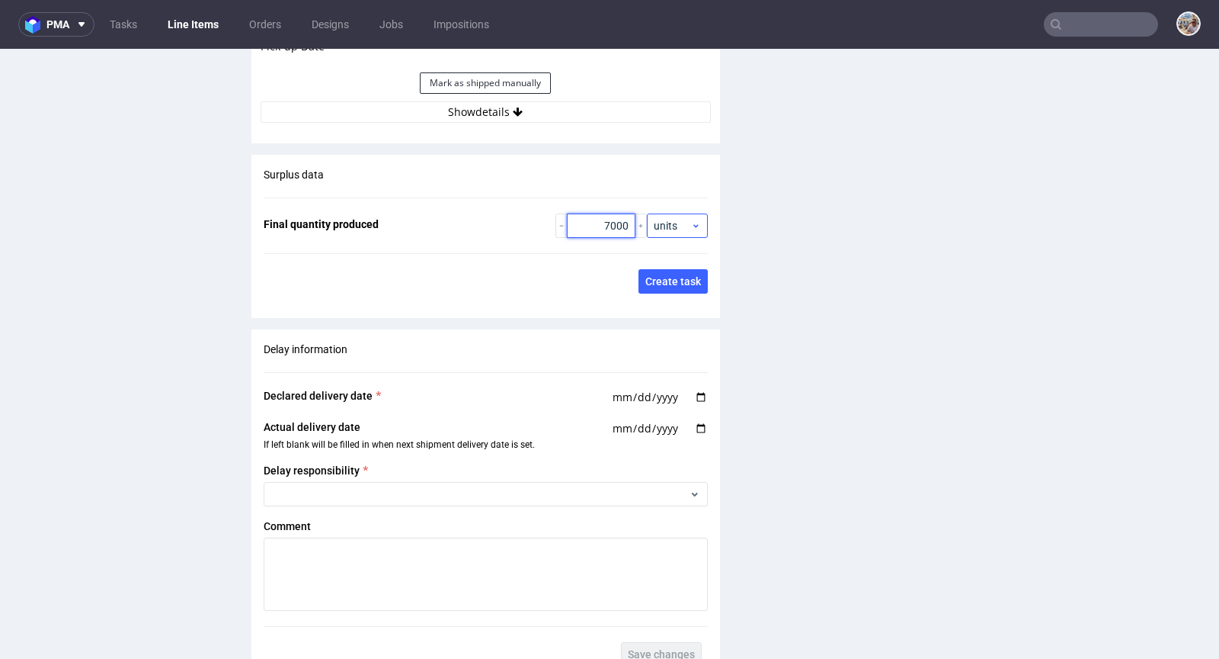
drag, startPoint x: 587, startPoint y: 223, endPoint x: 636, endPoint y: 233, distance: 49.8
click at [636, 233] on div "7000 units" at bounding box center [632, 225] width 152 height 24
type input "7210"
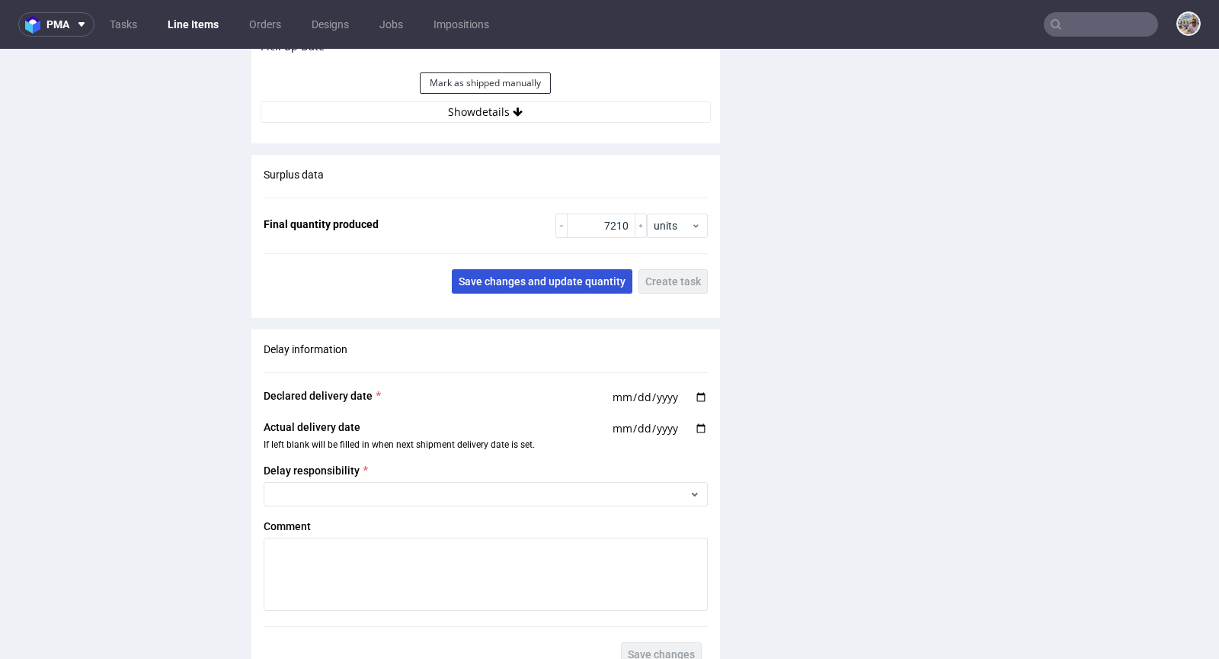
click at [587, 276] on span "Save changes and update quantity" at bounding box center [542, 281] width 167 height 11
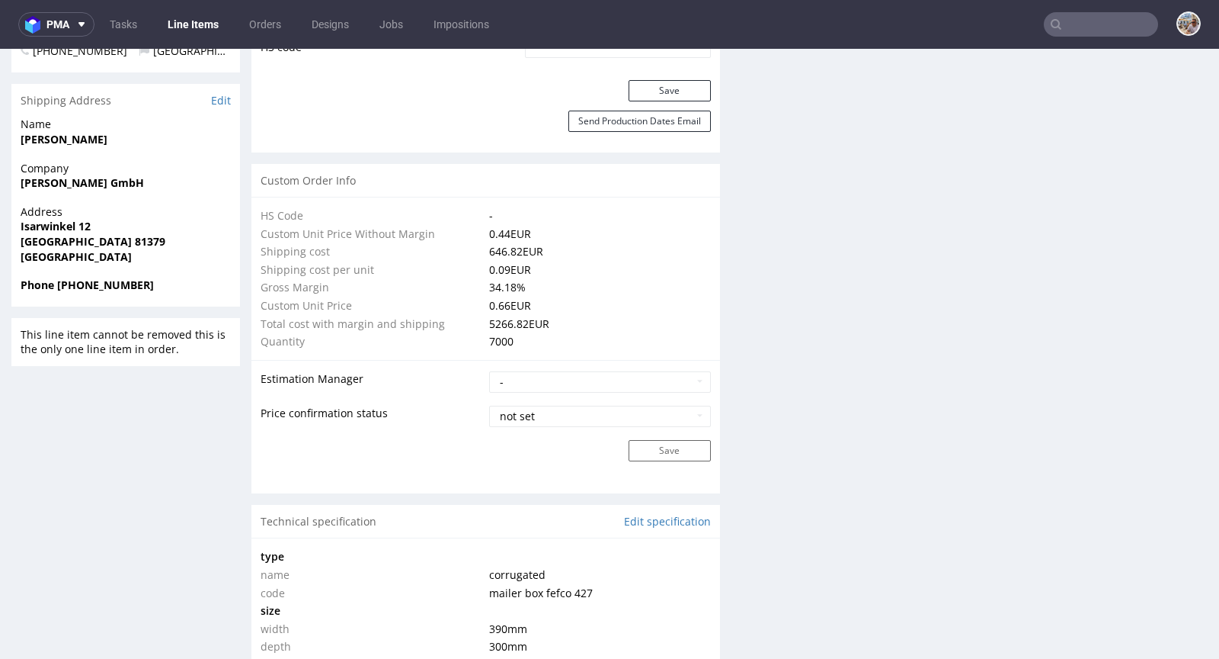
scroll to position [0, 0]
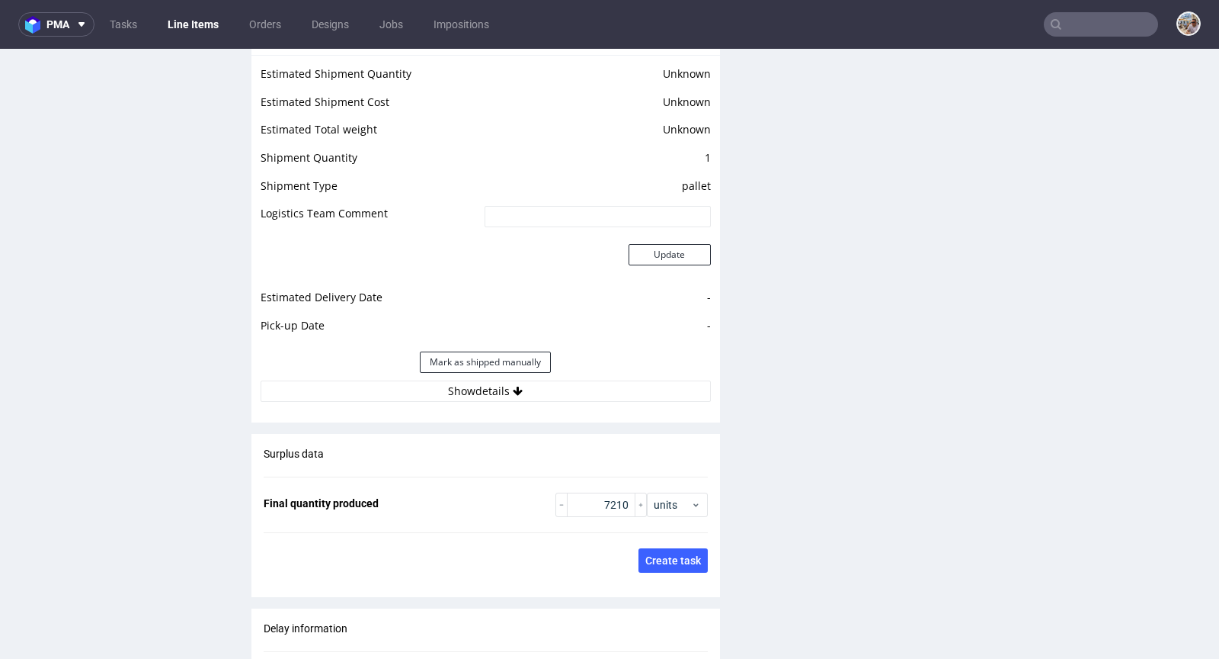
scroll to position [2173, 0]
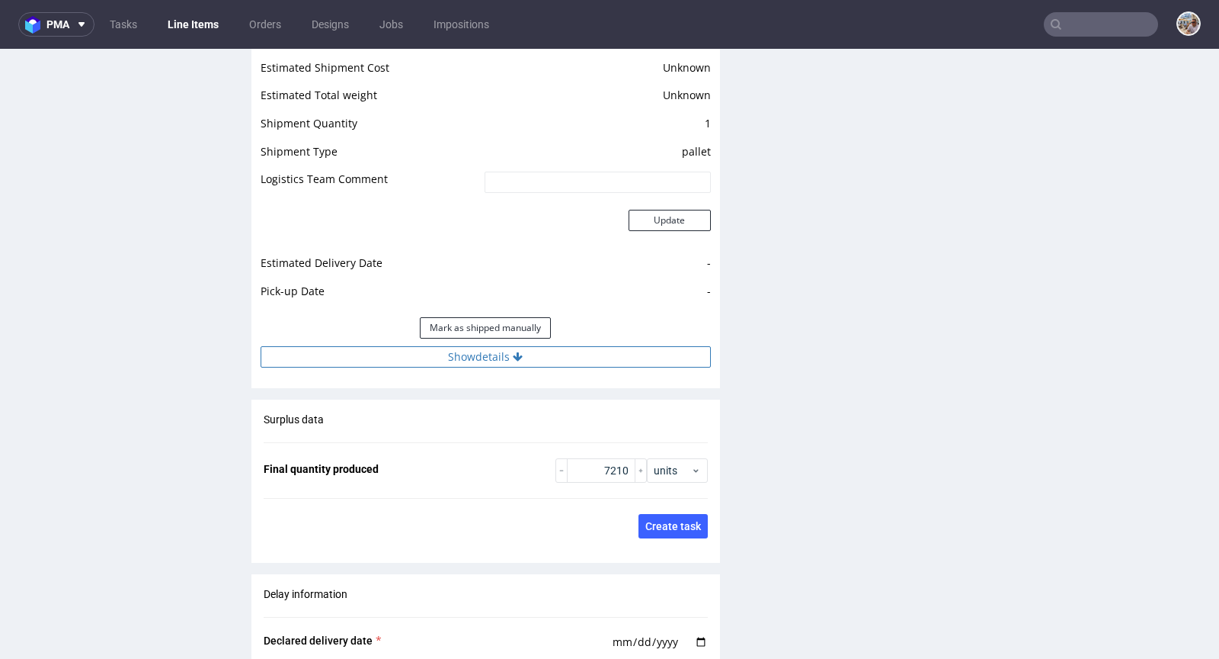
click at [512, 364] on button "Show details" at bounding box center [486, 356] width 450 height 21
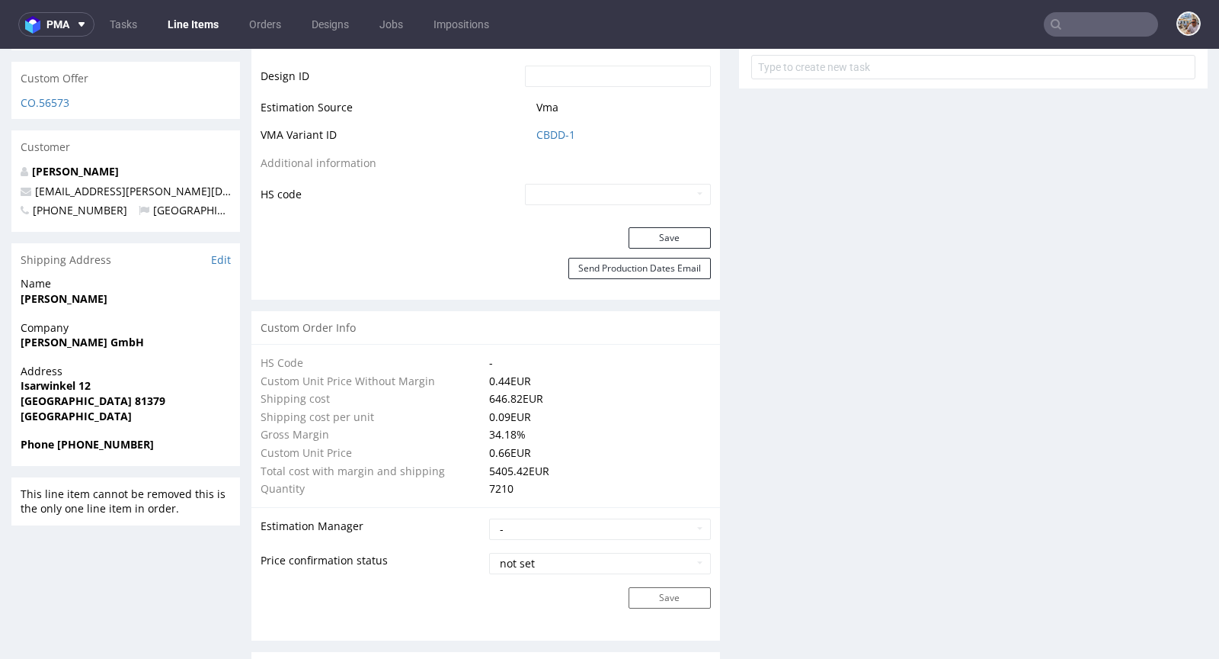
scroll to position [0, 0]
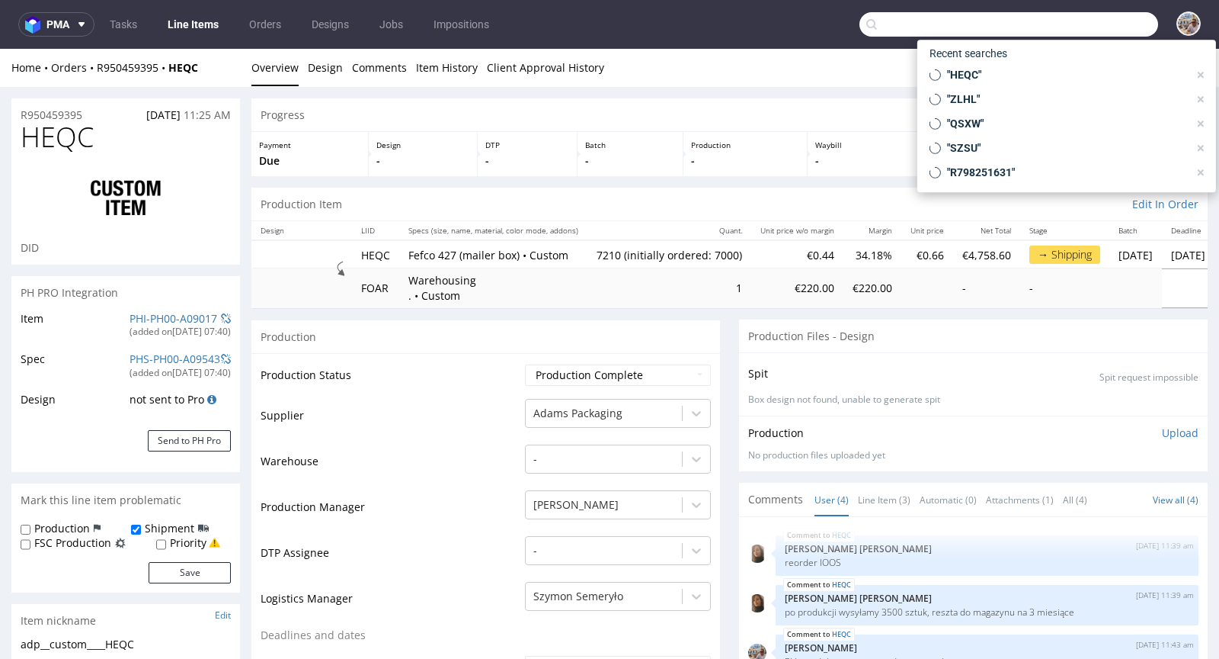
click at [1069, 25] on input "text" at bounding box center [1009, 24] width 299 height 24
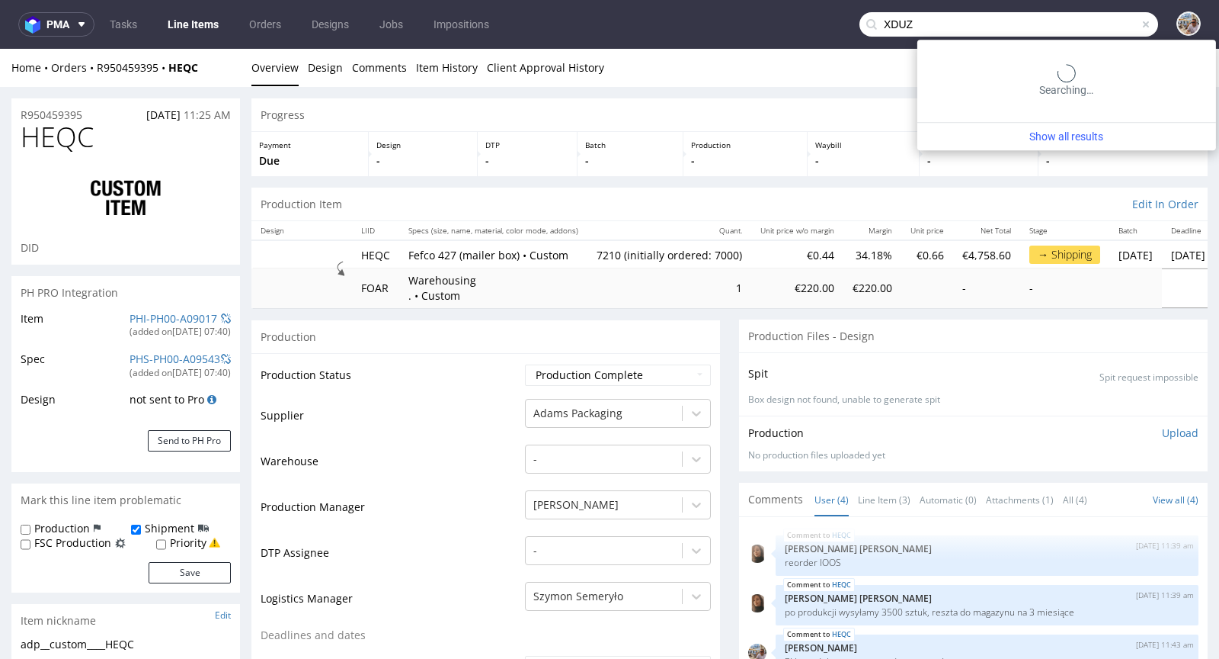
type input "XDUZ"
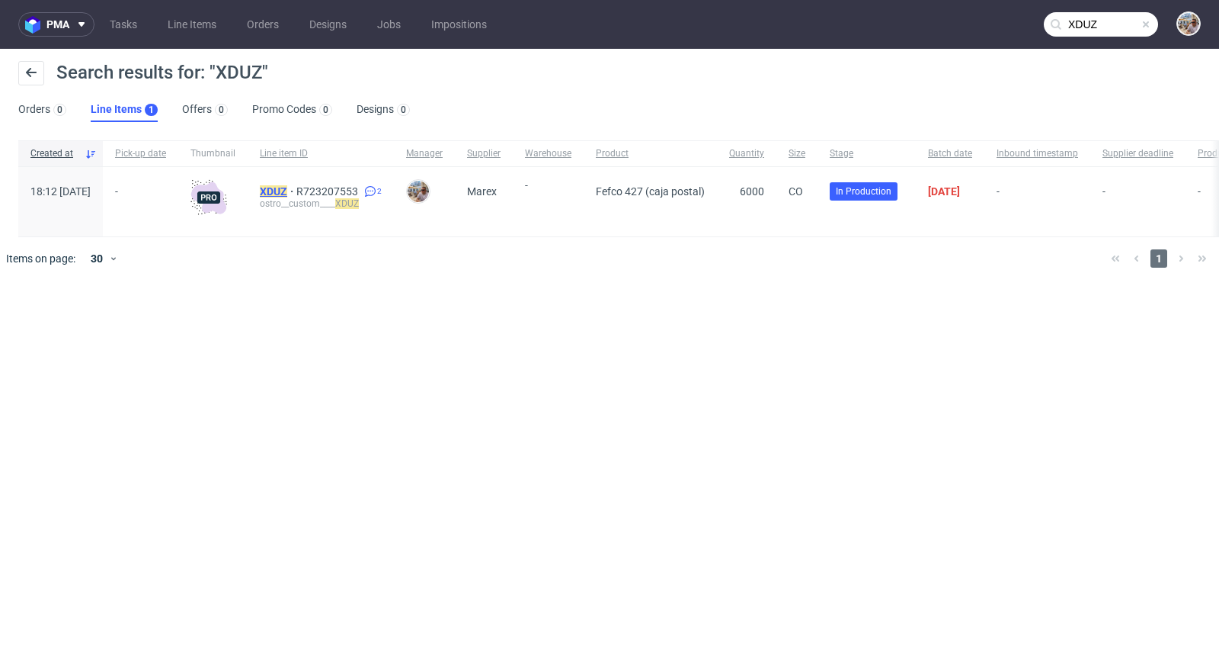
click at [287, 187] on mark "XDUZ" at bounding box center [273, 191] width 27 height 12
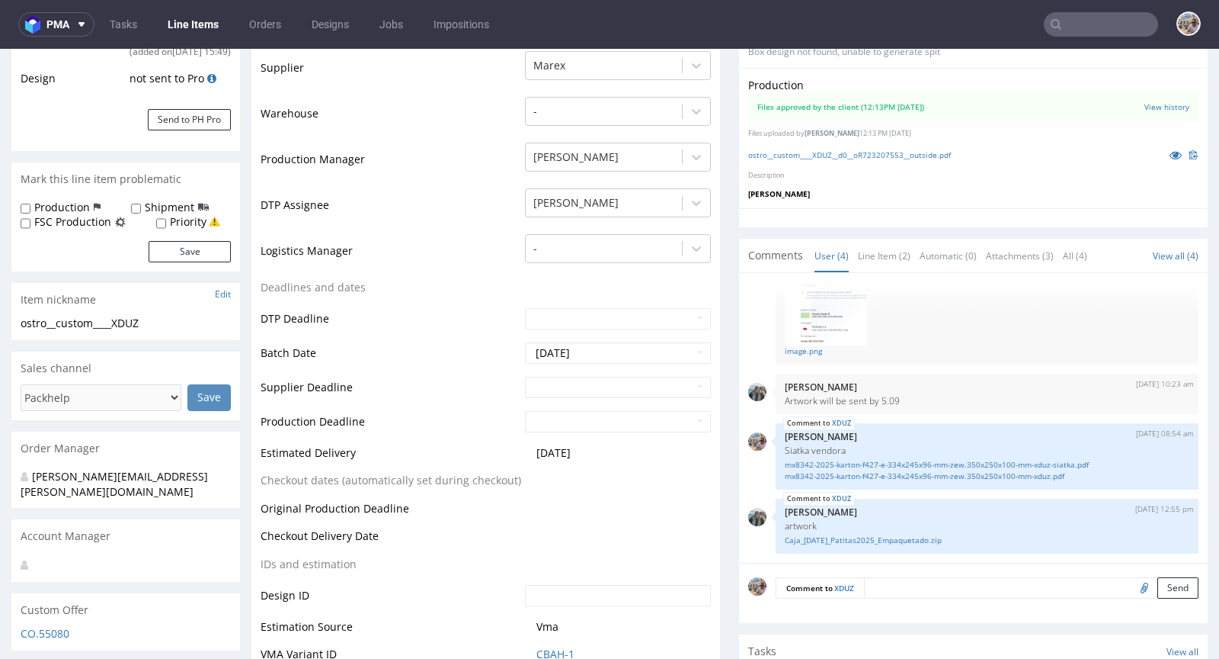
scroll to position [351, 0]
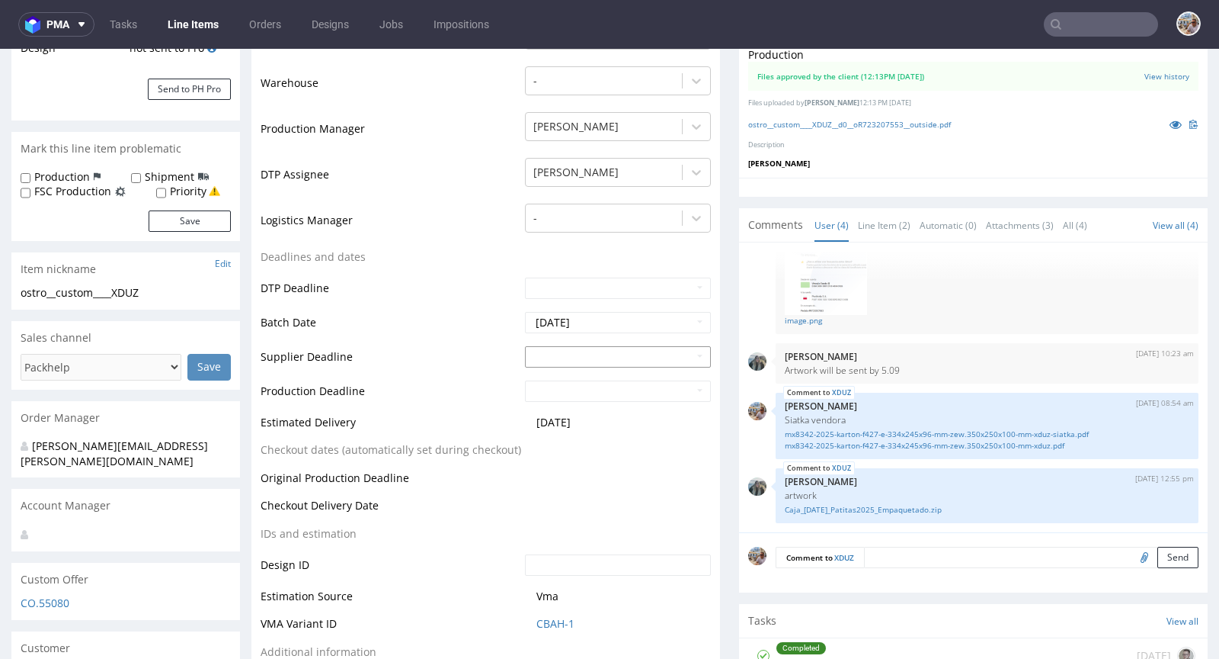
click at [552, 367] on input "text" at bounding box center [618, 356] width 186 height 21
click at [678, 189] on th at bounding box center [673, 184] width 23 height 23
click at [591, 271] on td "14" at bounding box center [581, 275] width 23 height 23
type input "[DATE]"
click at [550, 402] on input "text" at bounding box center [618, 390] width 186 height 21
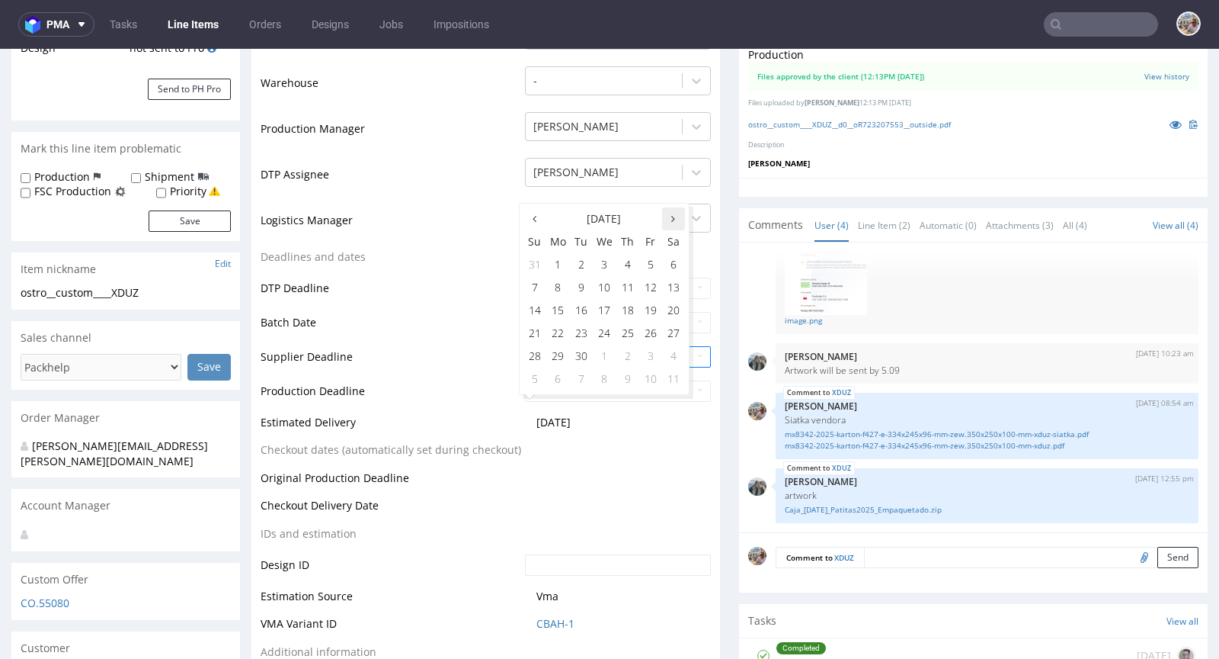
click at [667, 220] on th at bounding box center [673, 218] width 23 height 23
click at [626, 311] on td "16" at bounding box center [628, 310] width 23 height 23
type input "[DATE]"
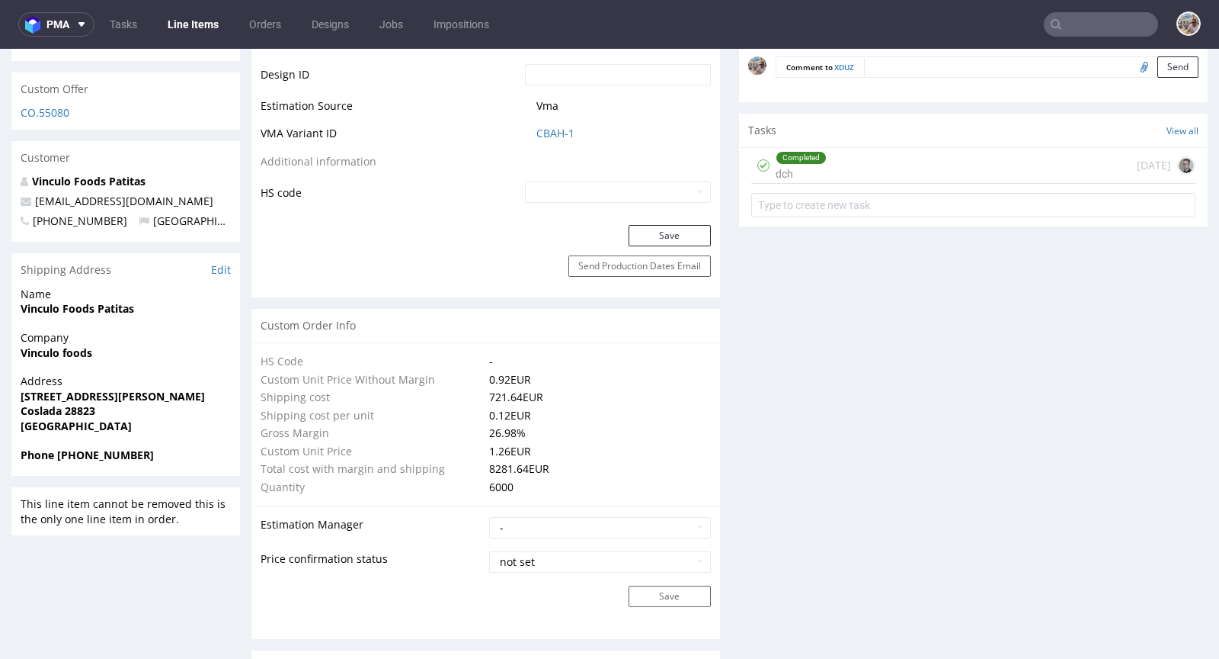
scroll to position [846, 0]
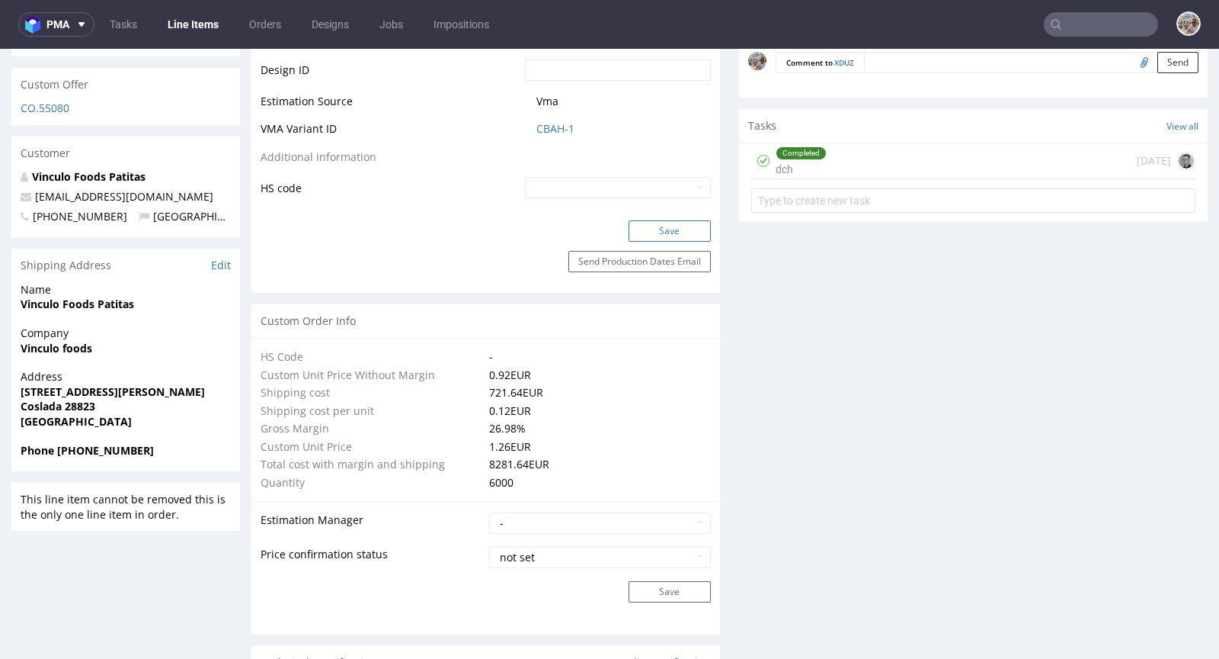
click at [665, 242] on button "Save" at bounding box center [670, 230] width 82 height 21
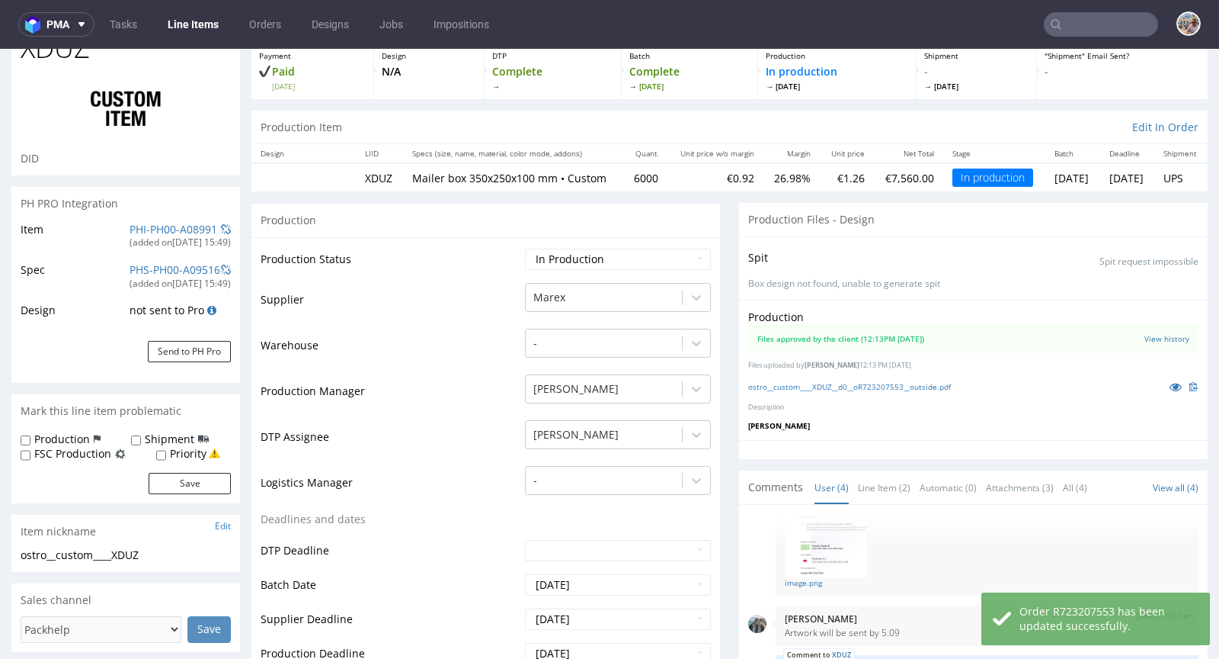
scroll to position [0, 0]
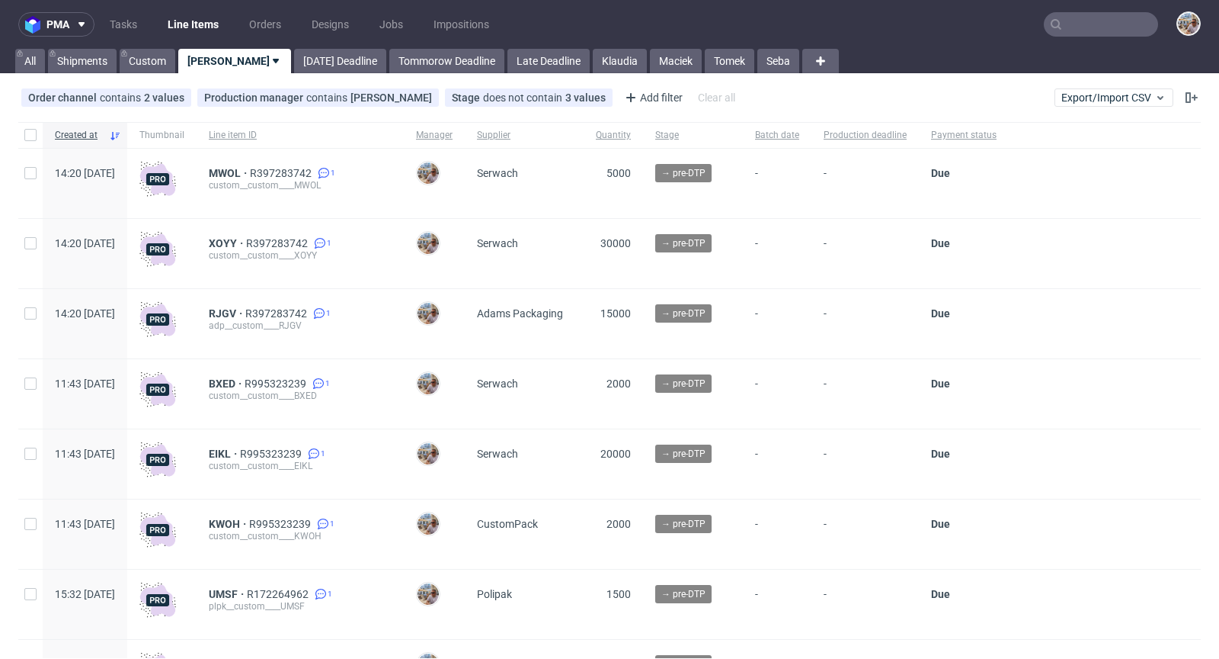
click at [1116, 34] on input "text" at bounding box center [1101, 24] width 114 height 24
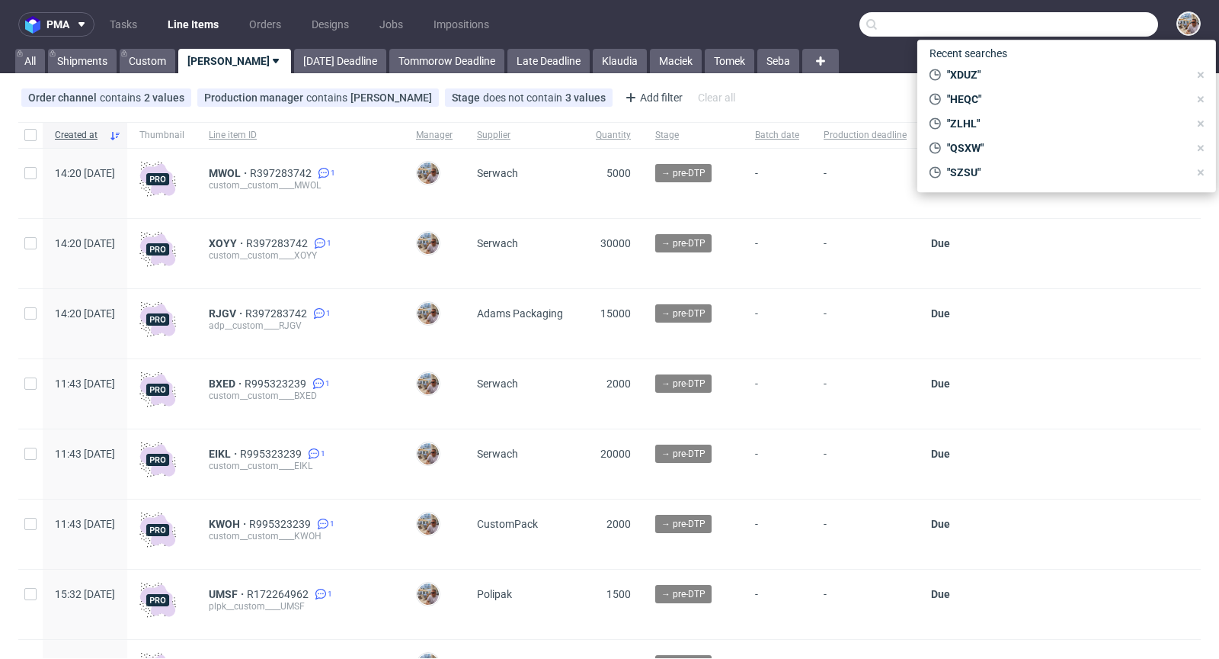
paste input "CYCG"
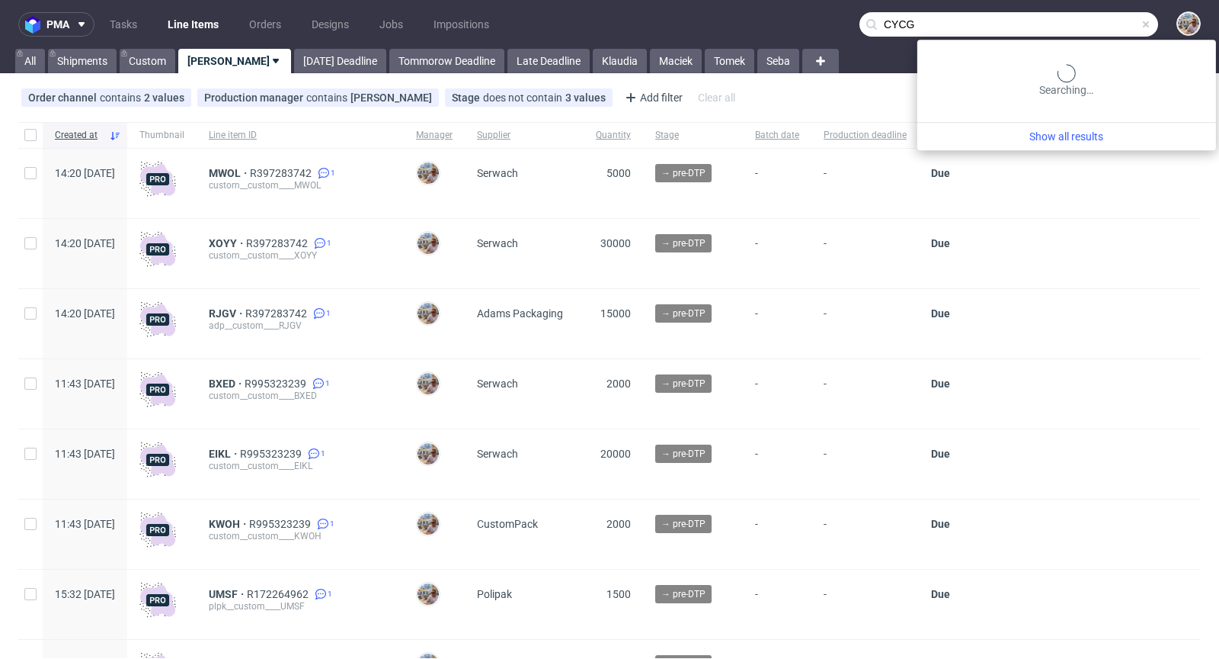
type input "CYCG"
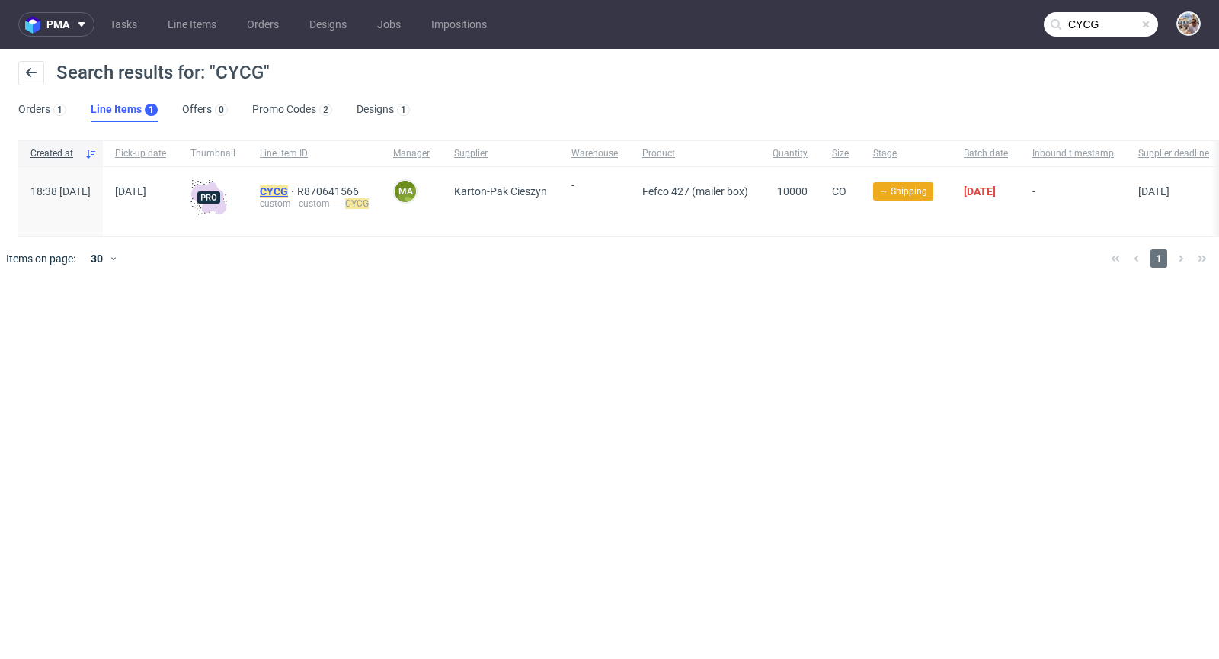
click at [288, 191] on mark "CYCG" at bounding box center [274, 191] width 28 height 12
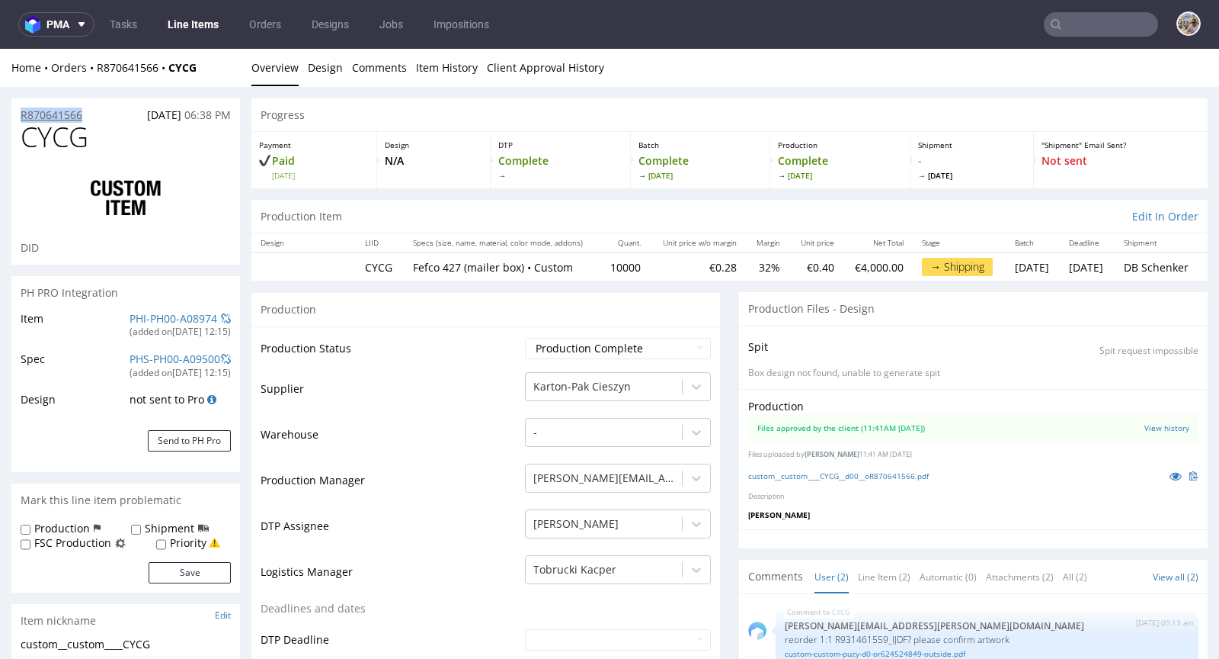
drag, startPoint x: 98, startPoint y: 117, endPoint x: 23, endPoint y: 117, distance: 75.5
click at [23, 117] on div "R870641566 [DATE] 06:38 PM" at bounding box center [125, 110] width 229 height 24
copy p "R870641566"
drag, startPoint x: 98, startPoint y: 137, endPoint x: 27, endPoint y: 139, distance: 70.9
click at [27, 139] on h1 "CYCG" at bounding box center [126, 137] width 210 height 30
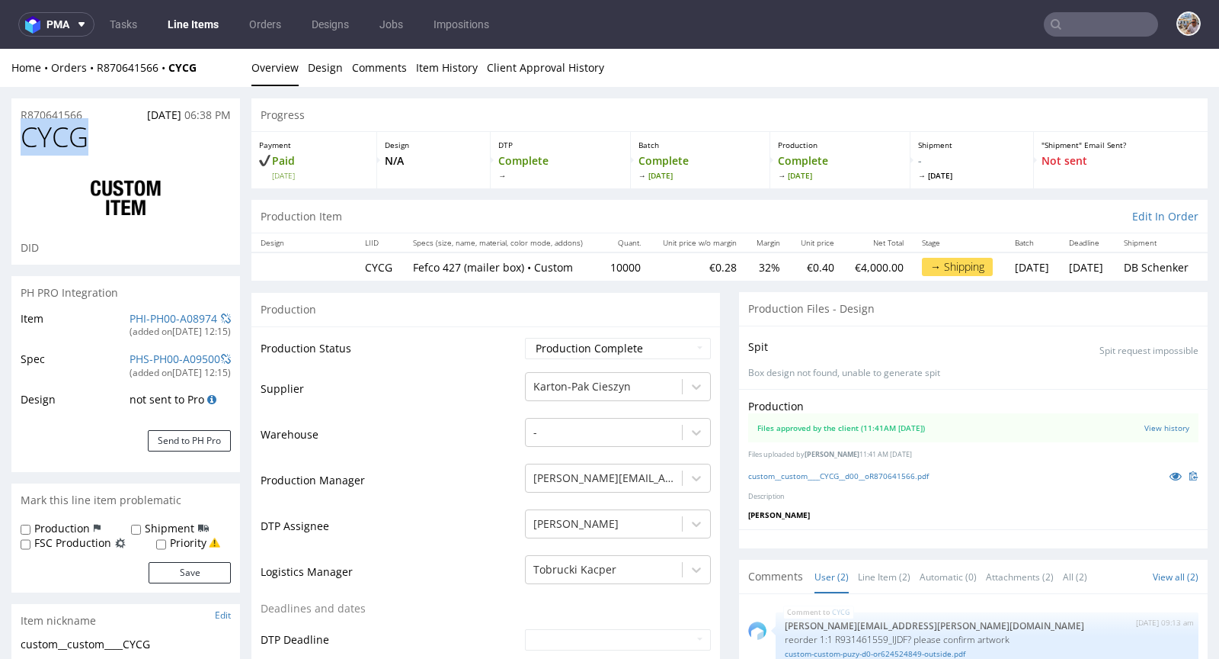
copy span "CYCG"
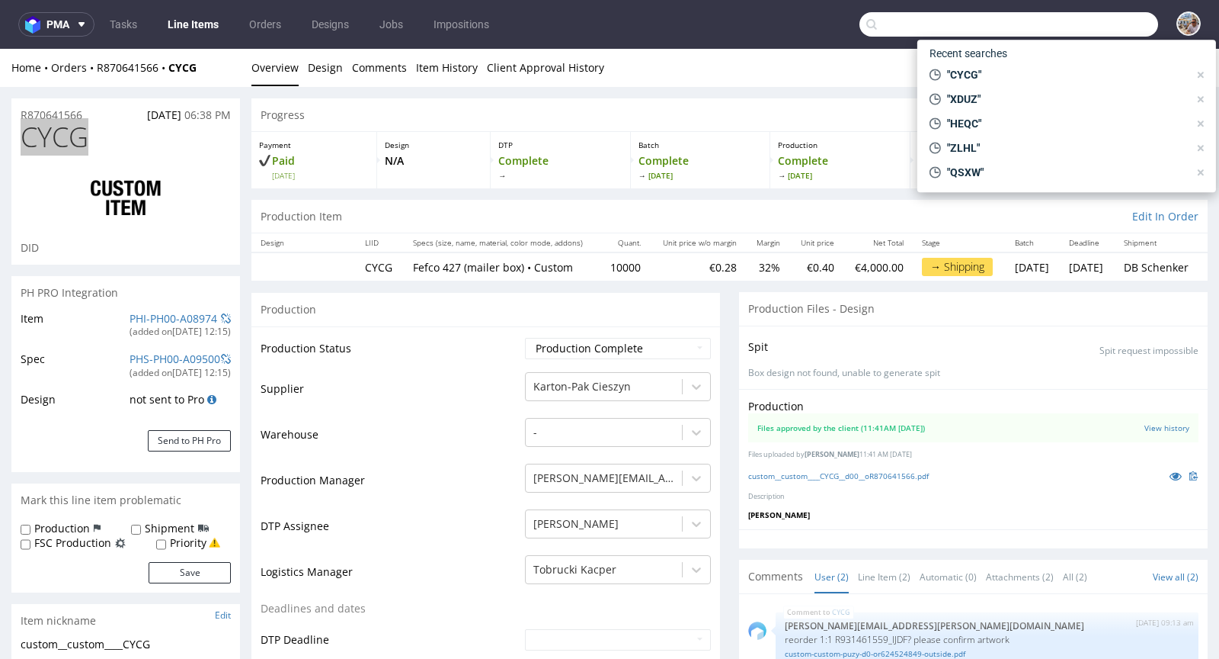
click at [1123, 27] on input "text" at bounding box center [1009, 24] width 299 height 24
paste input "8400"
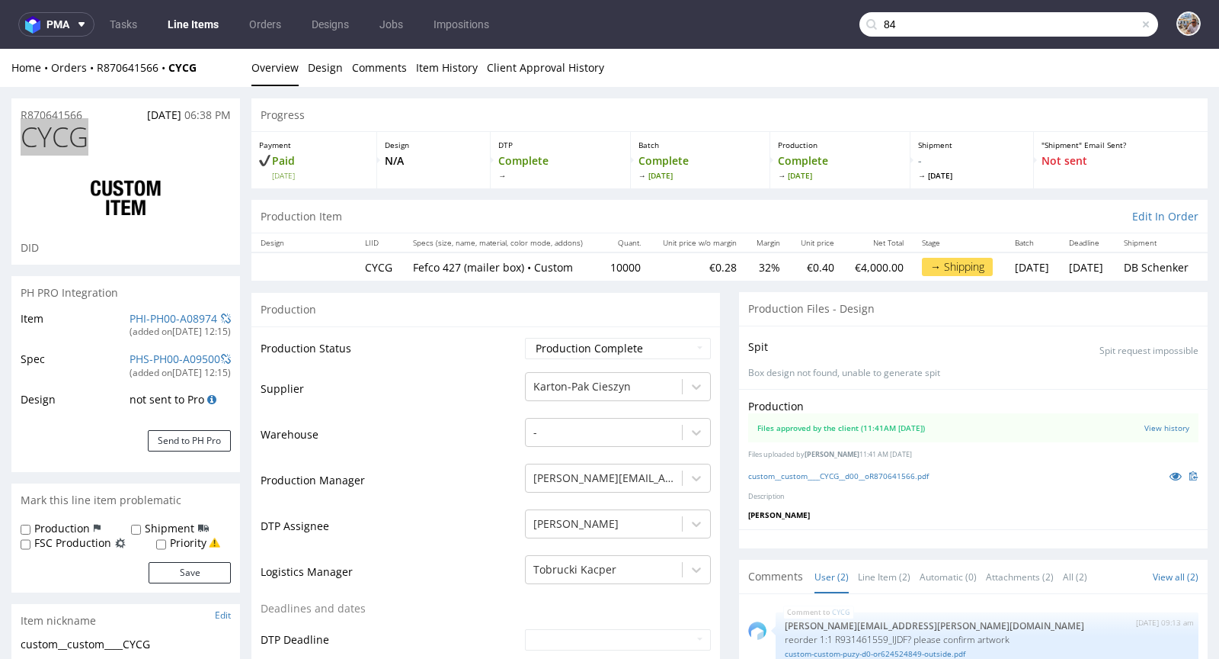
type input "8"
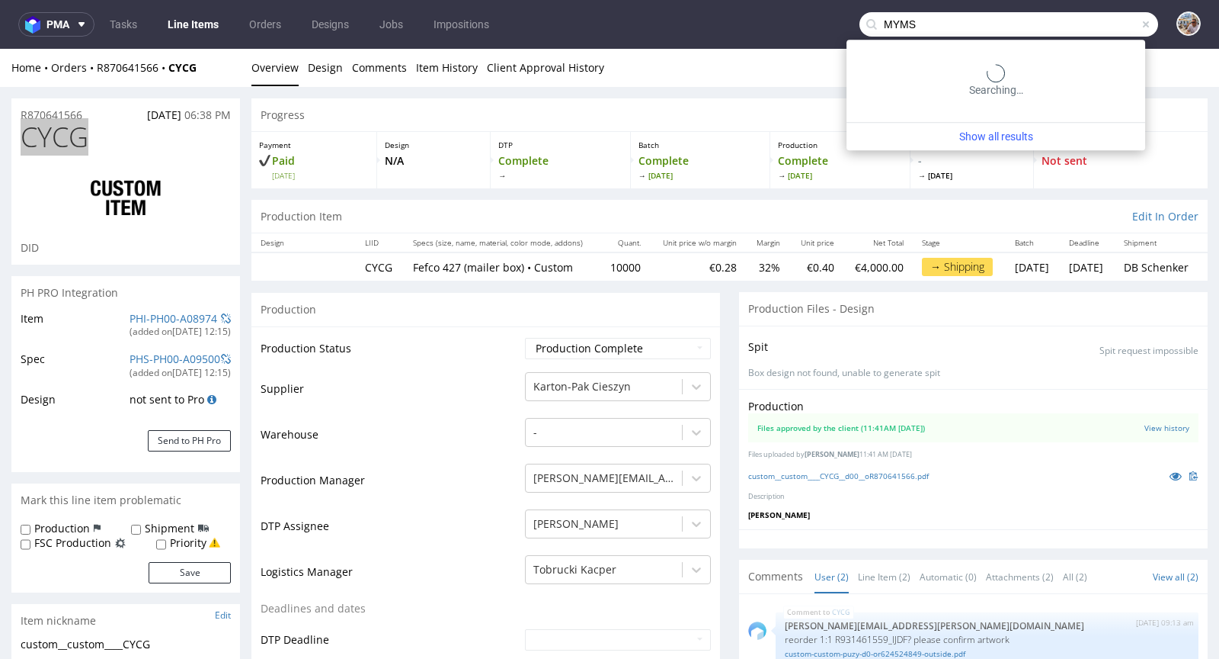
type input "MYMS"
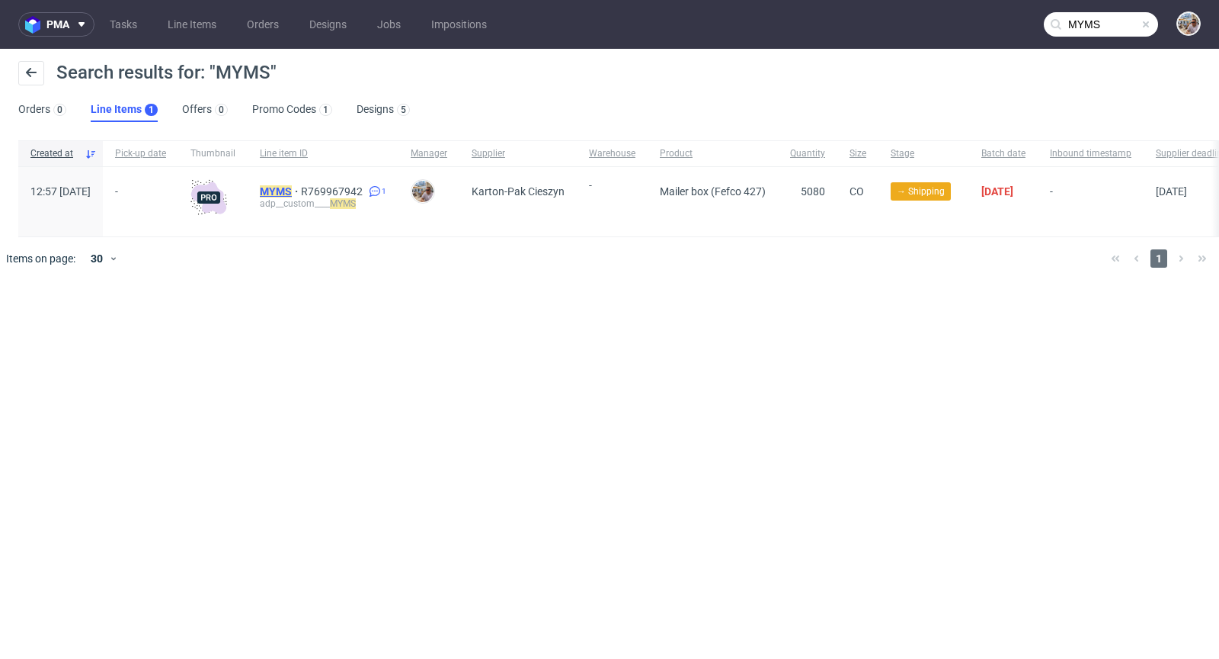
click at [292, 192] on mark "MYMS" at bounding box center [276, 191] width 32 height 12
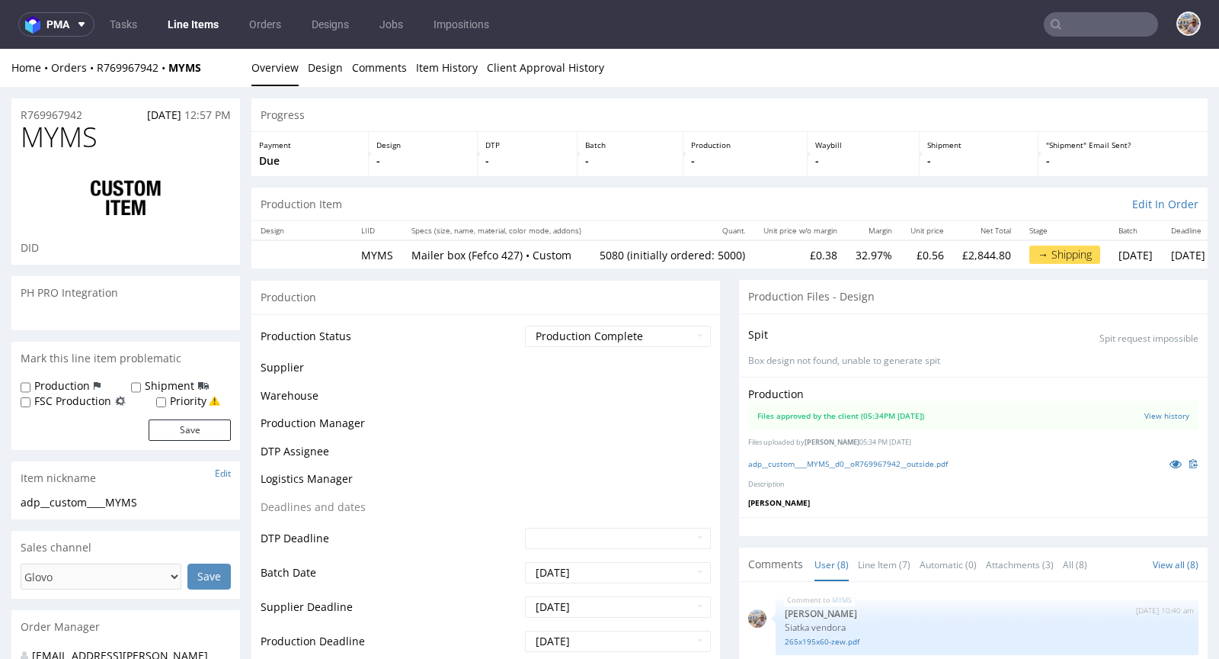
scroll to position [192, 0]
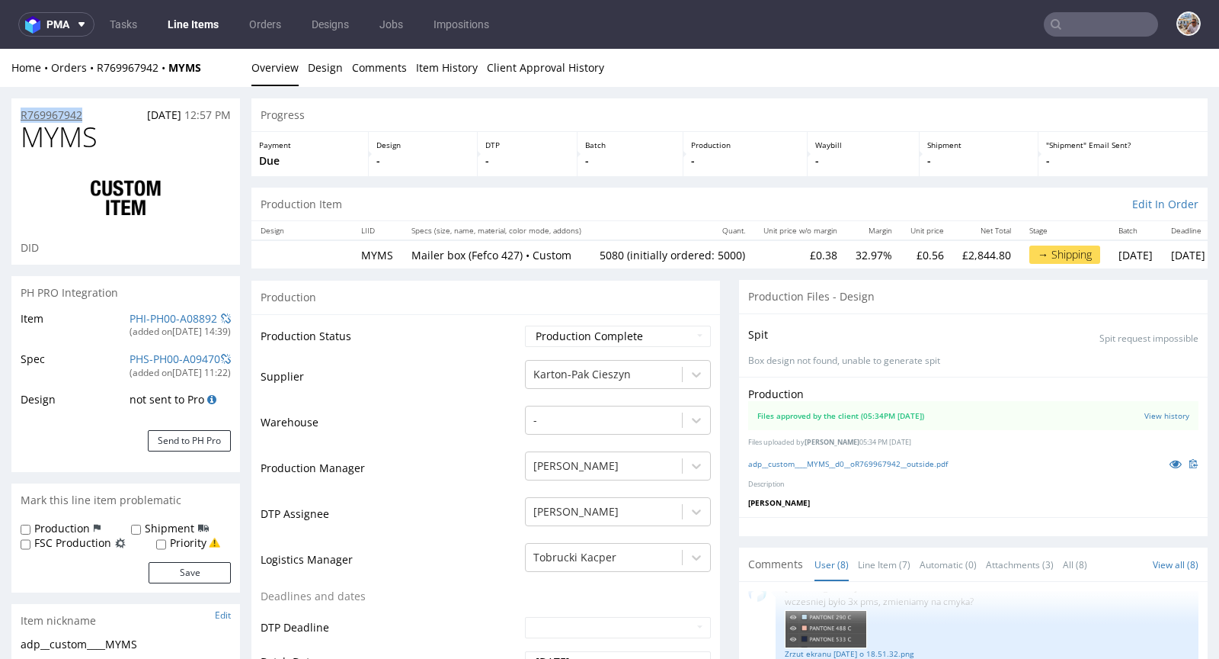
drag, startPoint x: 97, startPoint y: 116, endPoint x: 22, endPoint y: 115, distance: 74.7
click at [22, 115] on div "R769967942 05.08.2025 12:57 PM" at bounding box center [125, 110] width 229 height 24
copy p "R769967942"
drag, startPoint x: 100, startPoint y: 140, endPoint x: 15, endPoint y: 141, distance: 84.6
click at [15, 141] on div "MYMS DID" at bounding box center [125, 193] width 229 height 143
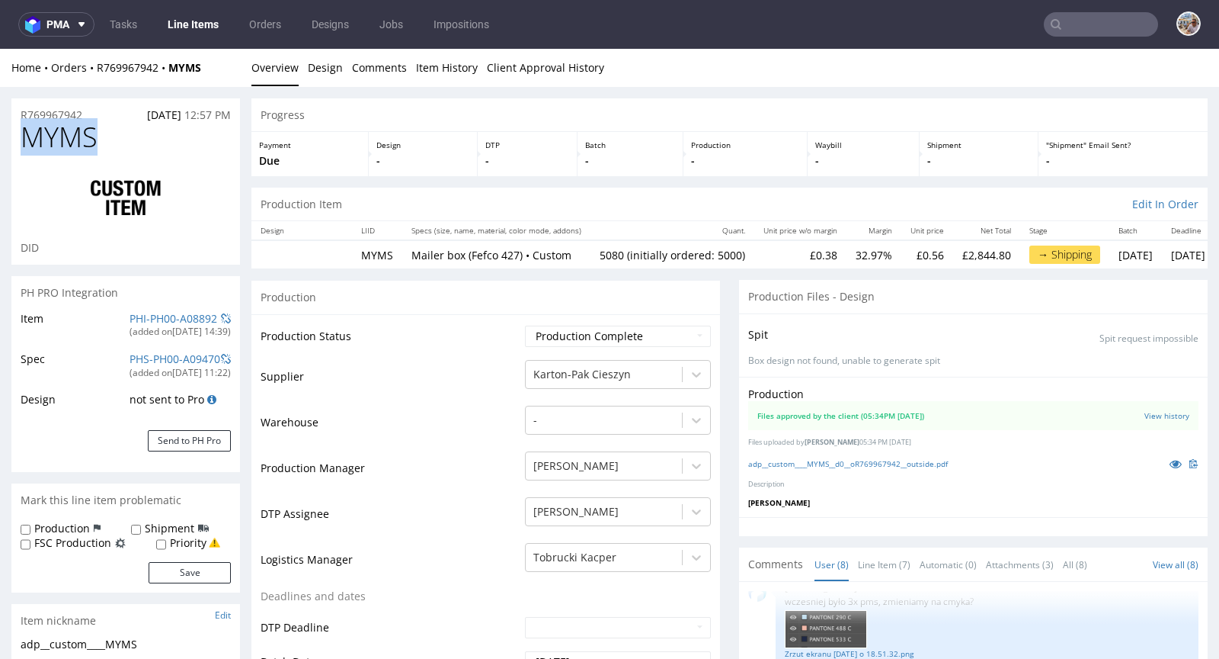
copy span "MYMS"
click at [1082, 29] on input "text" at bounding box center [1101, 24] width 114 height 24
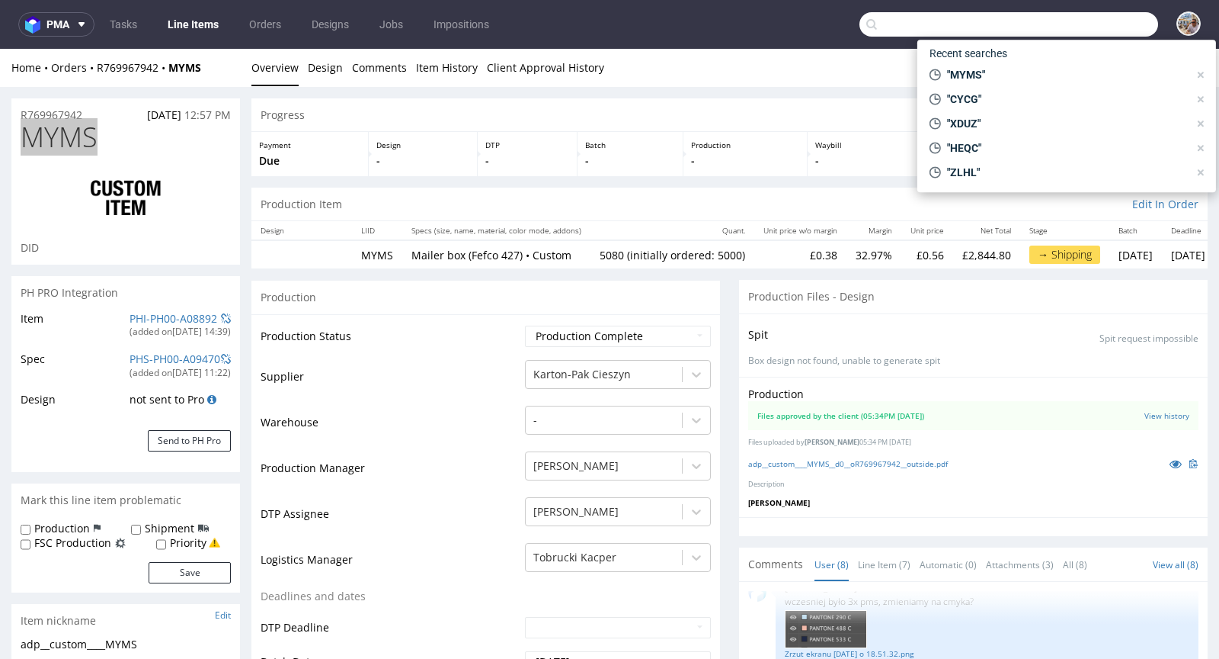
paste input "JRDB"
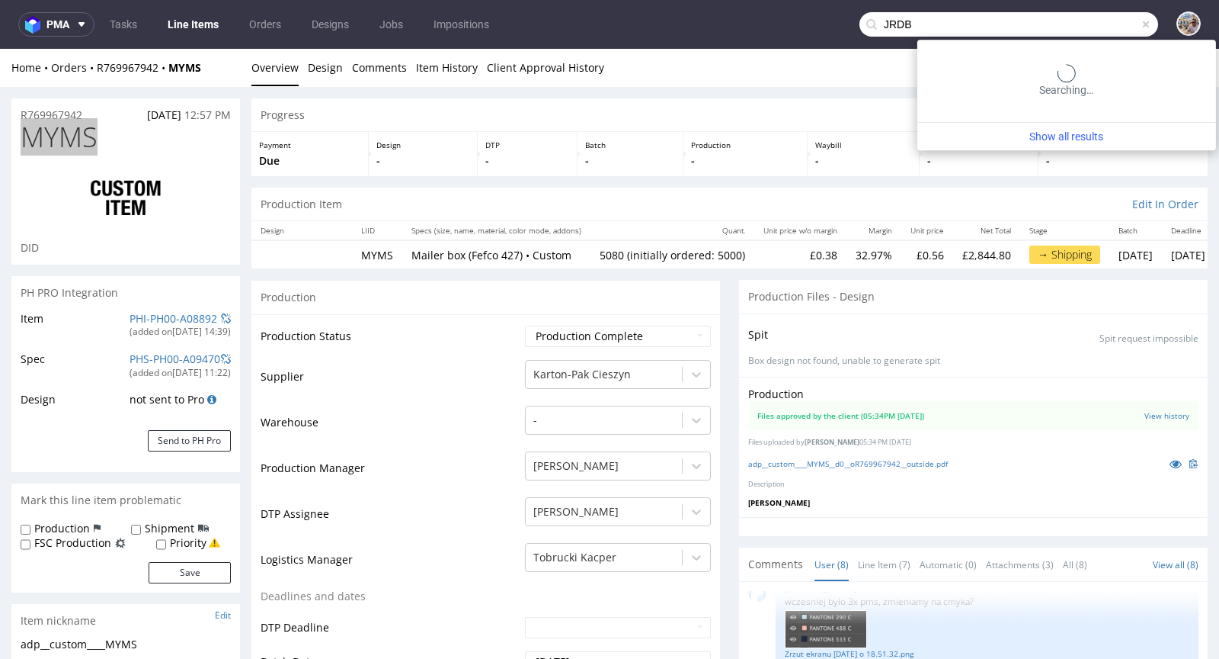
type input "JRDB"
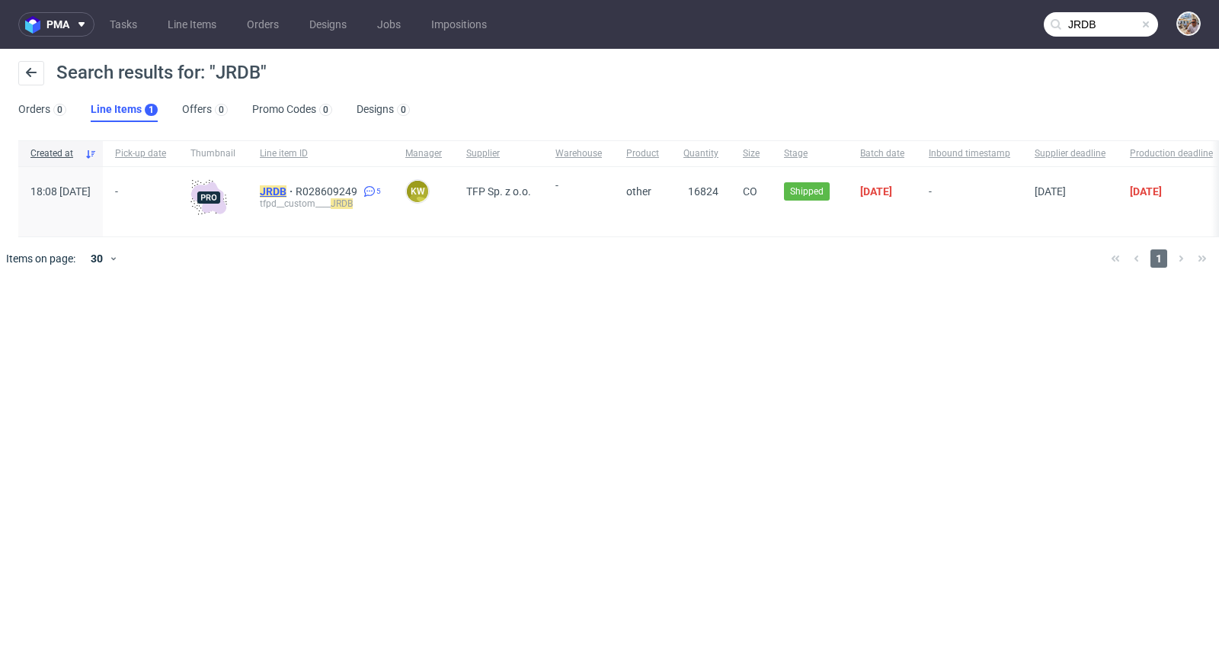
click at [287, 191] on mark "JRDB" at bounding box center [273, 191] width 27 height 12
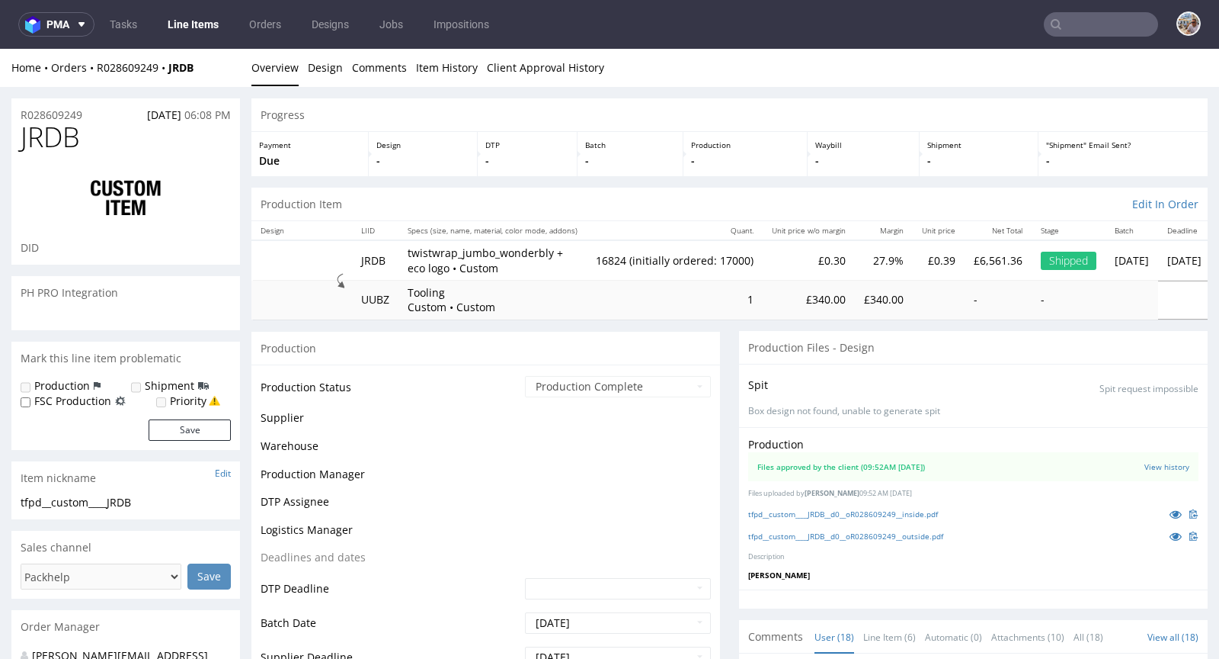
scroll to position [1158, 0]
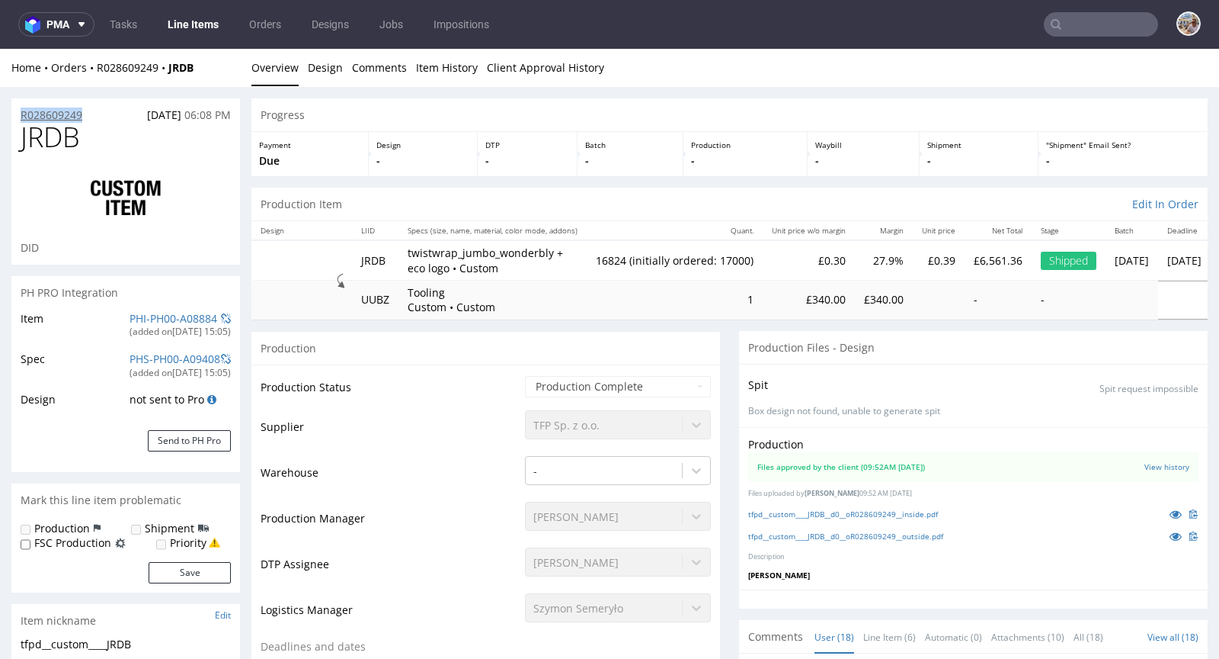
drag, startPoint x: 91, startPoint y: 118, endPoint x: 22, endPoint y: 114, distance: 69.5
click at [22, 114] on div "R028609249 23.06.2025 06:08 PM" at bounding box center [125, 110] width 229 height 24
copy p "R028609249"
drag, startPoint x: 92, startPoint y: 137, endPoint x: 26, endPoint y: 144, distance: 66.7
click at [26, 144] on h1 "JRDB" at bounding box center [126, 137] width 210 height 30
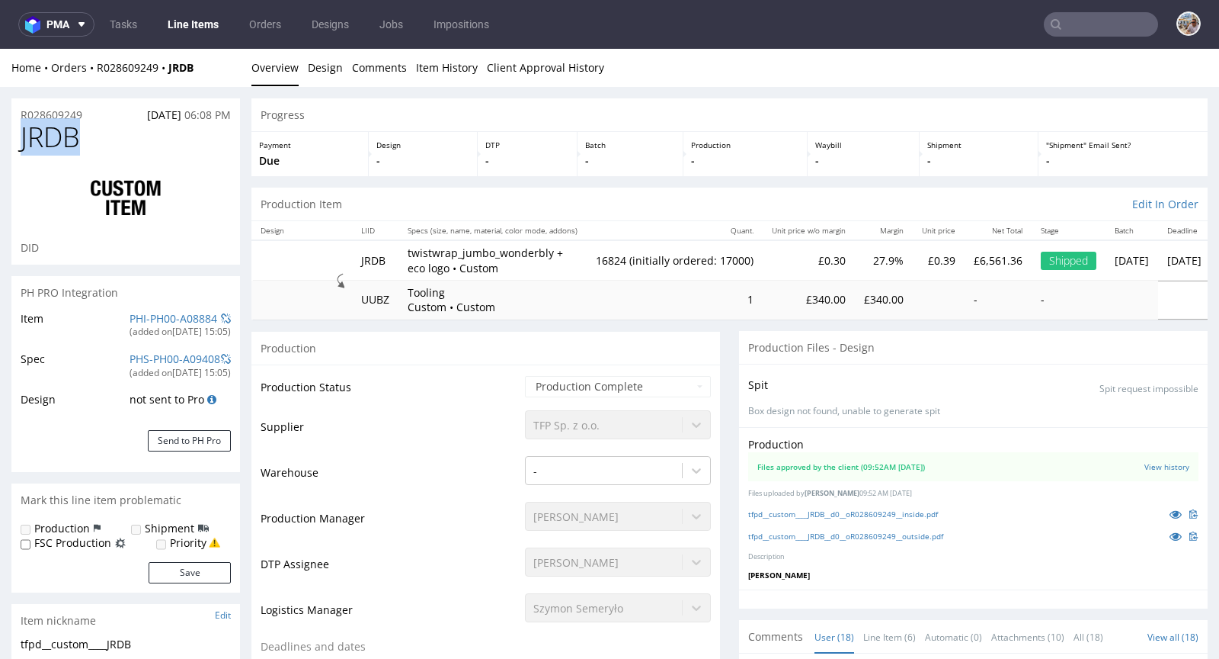
copy span "JRDB"
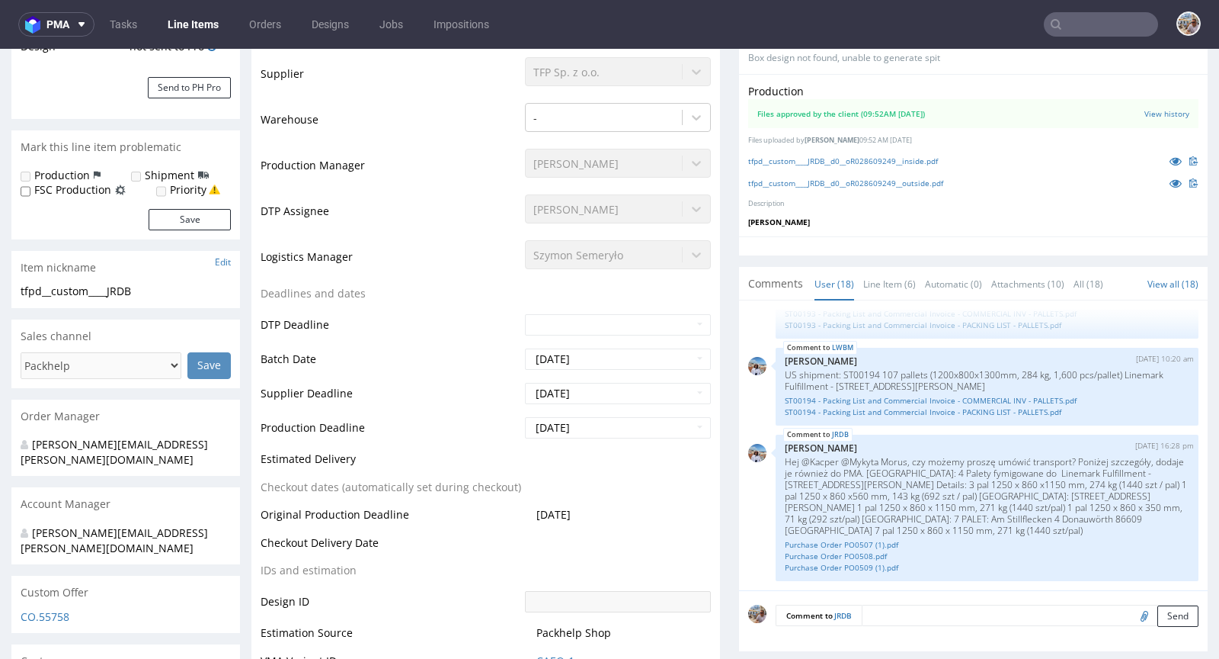
scroll to position [17, 0]
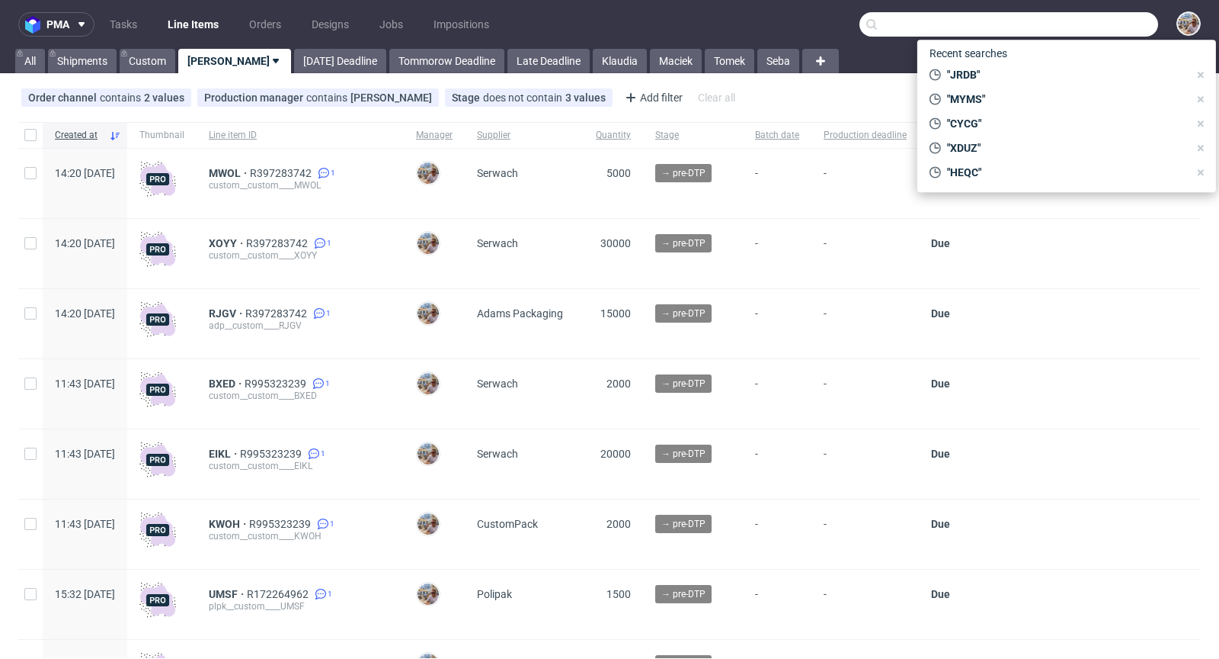
click at [1118, 17] on input "text" at bounding box center [1009, 24] width 299 height 24
paste input "DEEP"
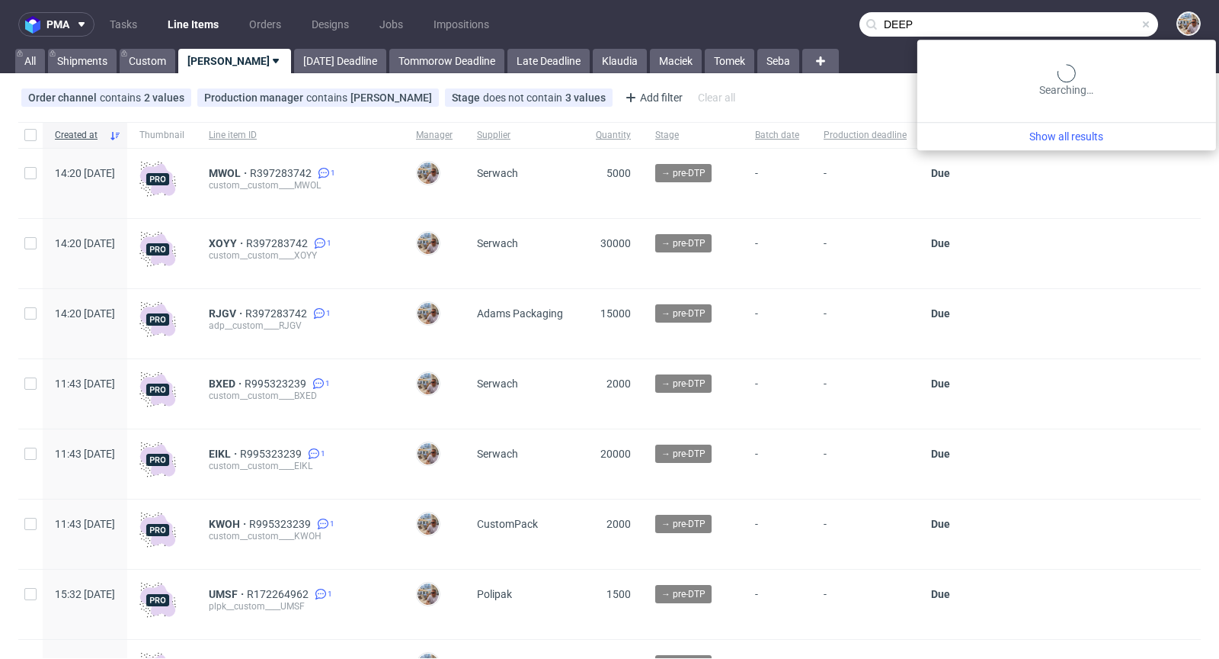
type input "DEEP"
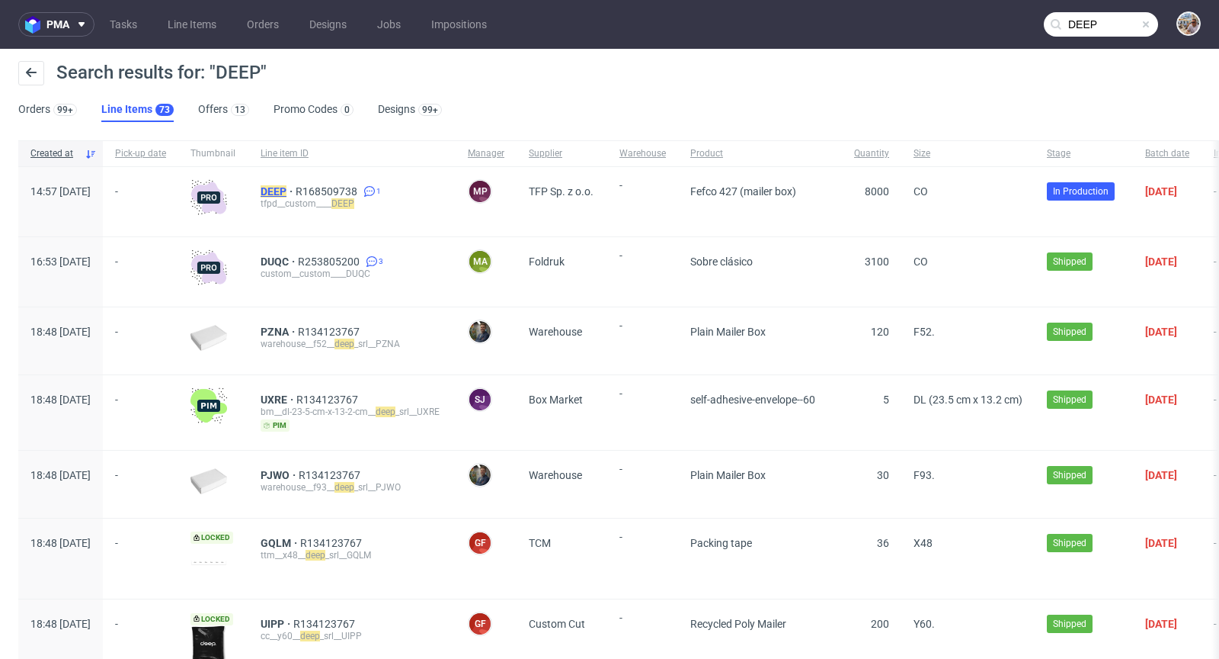
click at [287, 192] on mark "DEEP" at bounding box center [274, 191] width 26 height 12
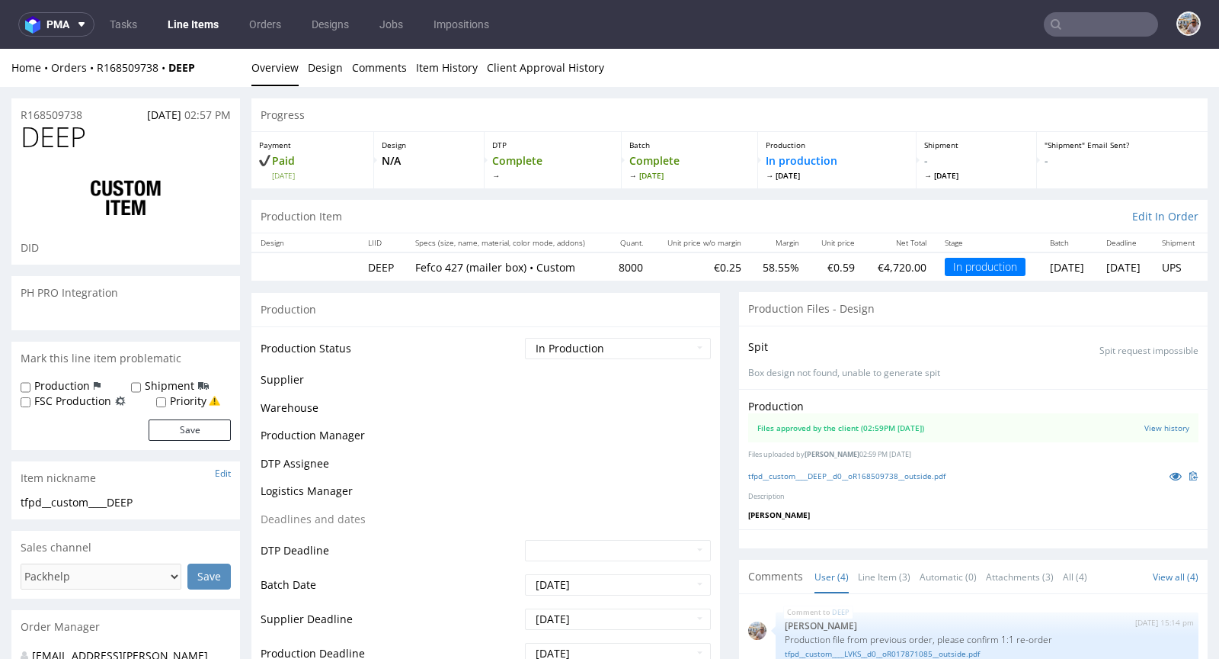
scroll to position [39, 0]
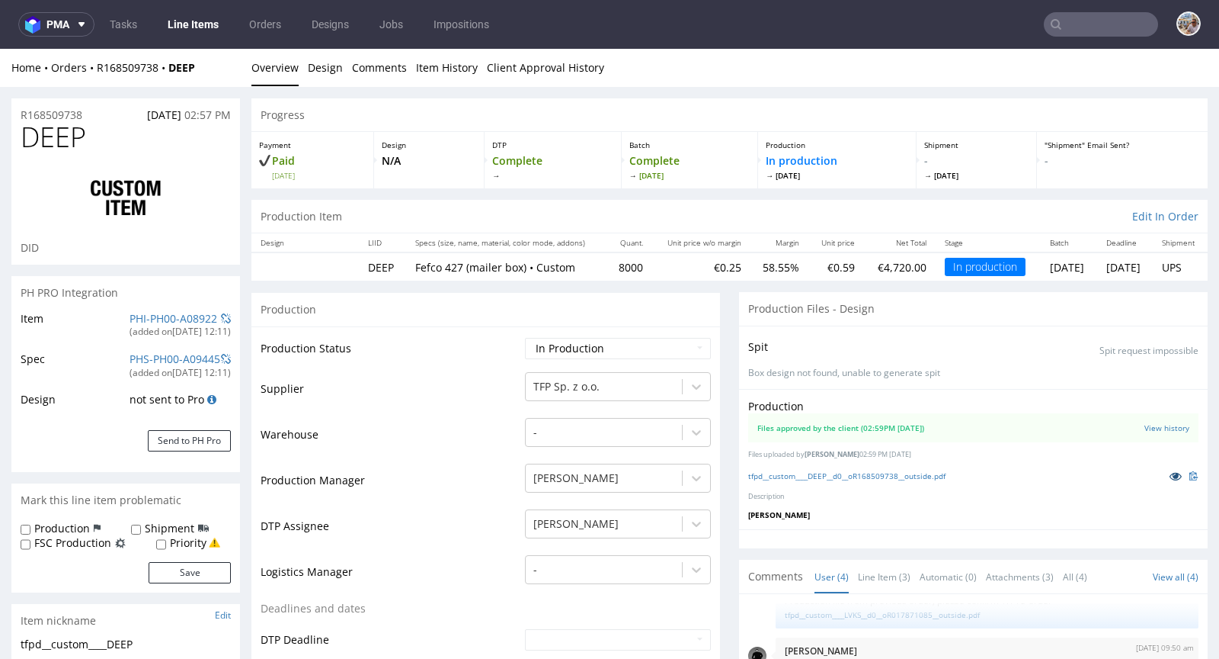
click at [1170, 473] on icon at bounding box center [1176, 475] width 12 height 11
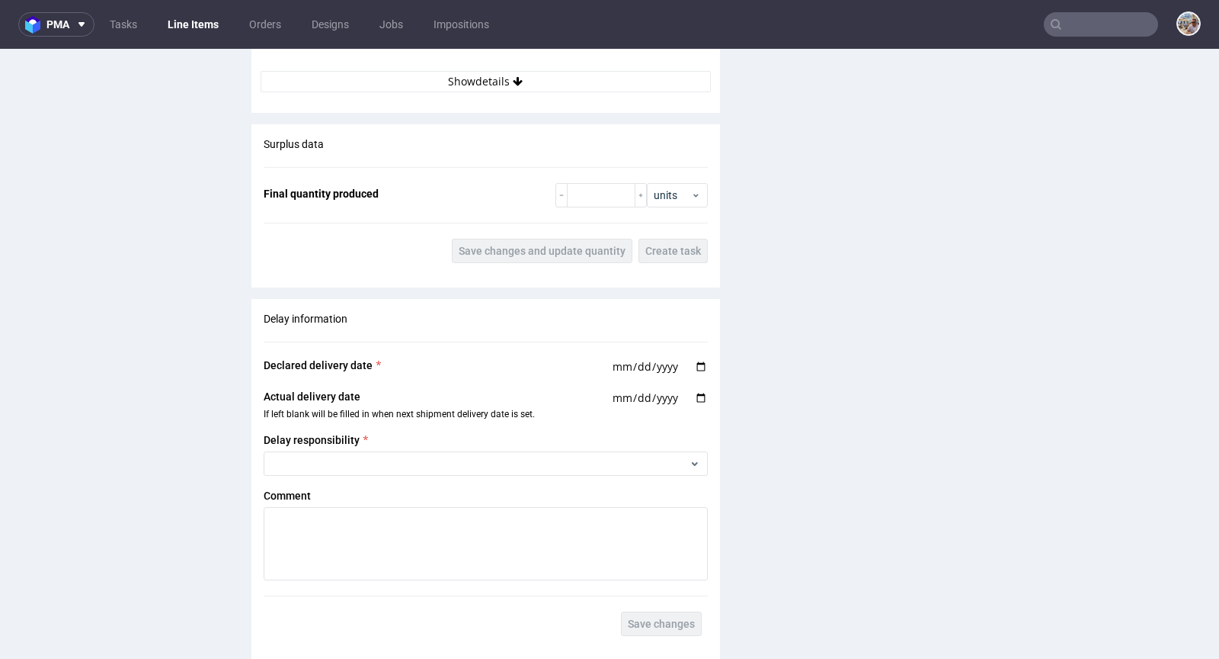
scroll to position [2229, 0]
click at [592, 196] on input "number" at bounding box center [601, 196] width 69 height 24
paste input "7990"
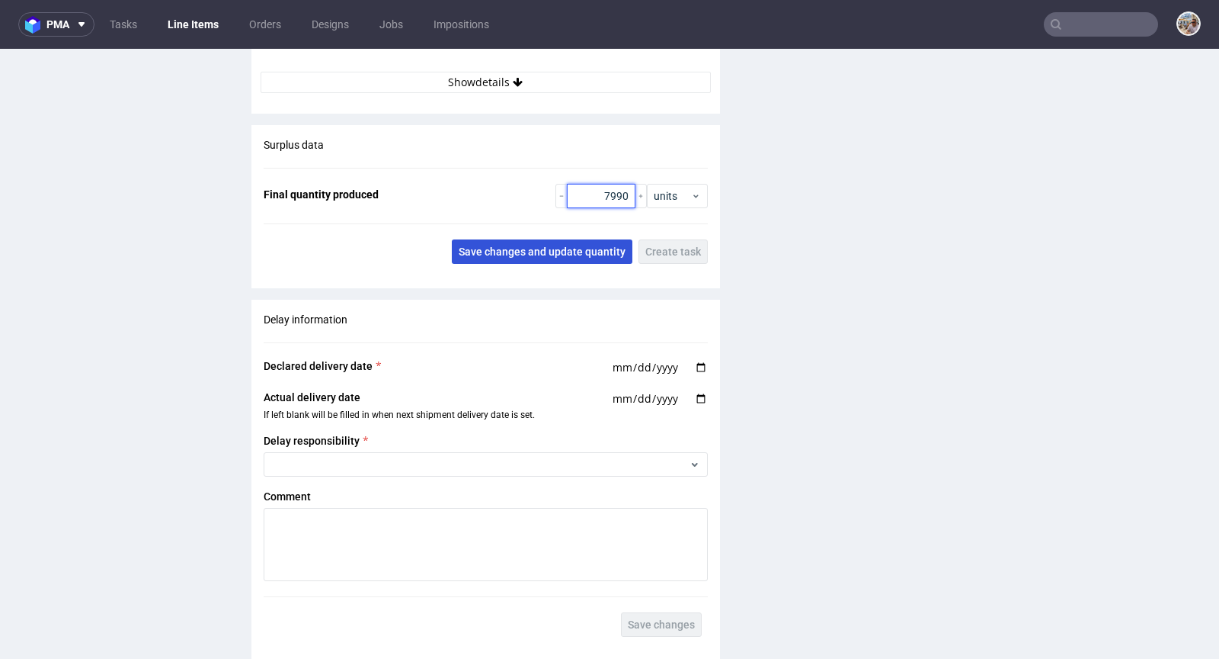
type input "7990"
click at [564, 239] on button "Save changes and update quantity" at bounding box center [542, 251] width 181 height 24
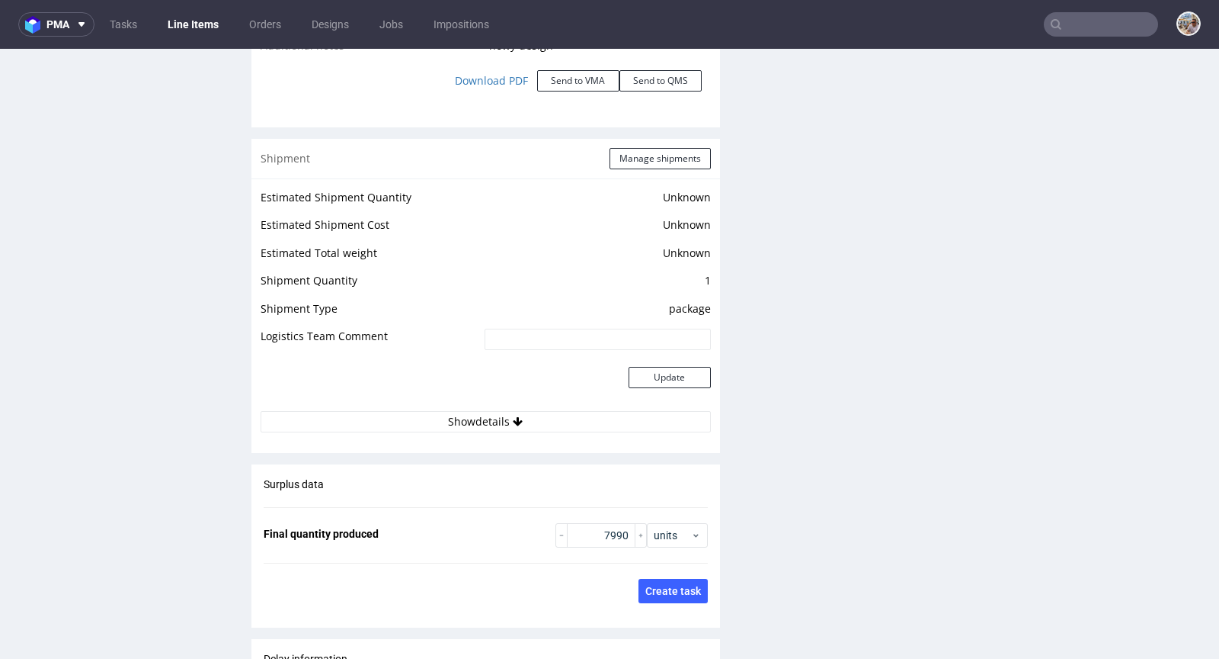
scroll to position [1890, 0]
click at [644, 156] on button "Manage shipments" at bounding box center [660, 158] width 101 height 21
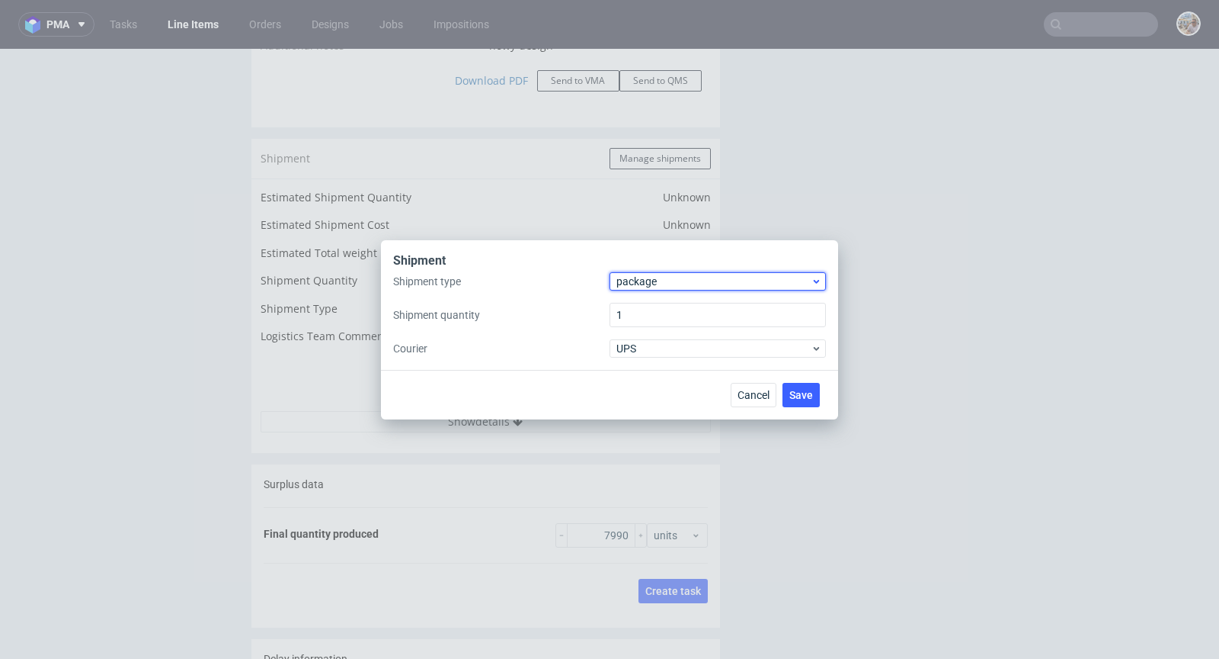
click at [631, 287] on span "package" at bounding box center [714, 281] width 194 height 15
click at [639, 306] on div "pallet" at bounding box center [718, 313] width 204 height 27
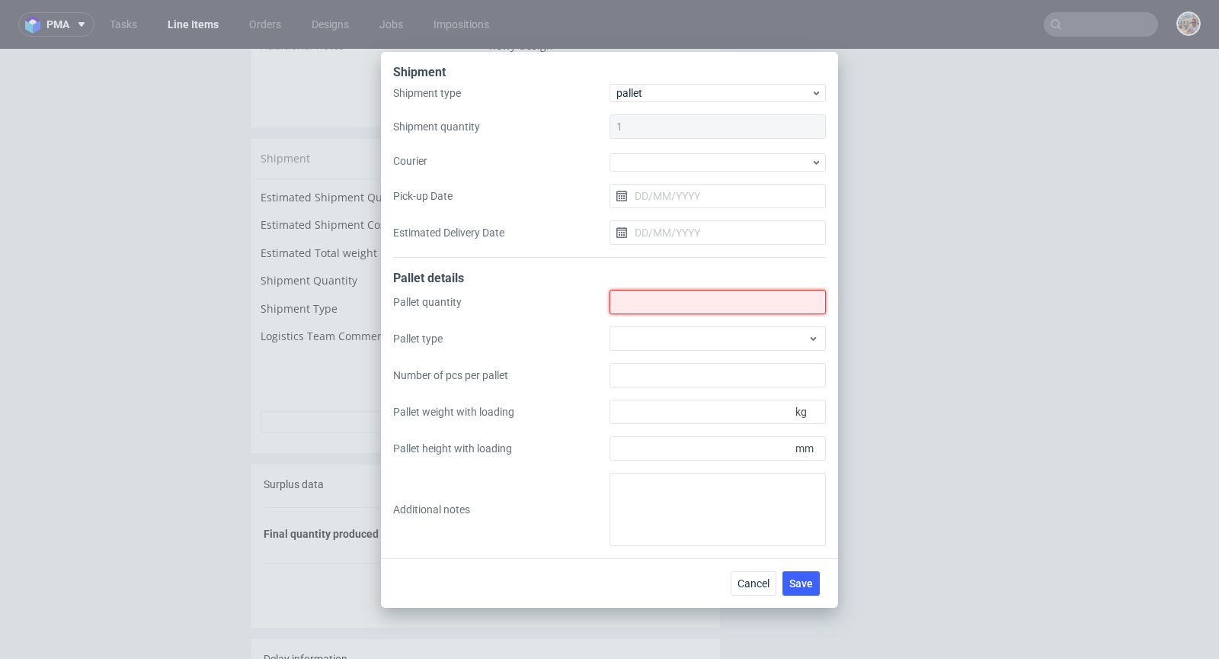
click at [659, 304] on input "Shipment type" at bounding box center [718, 302] width 216 height 24
type input "4"
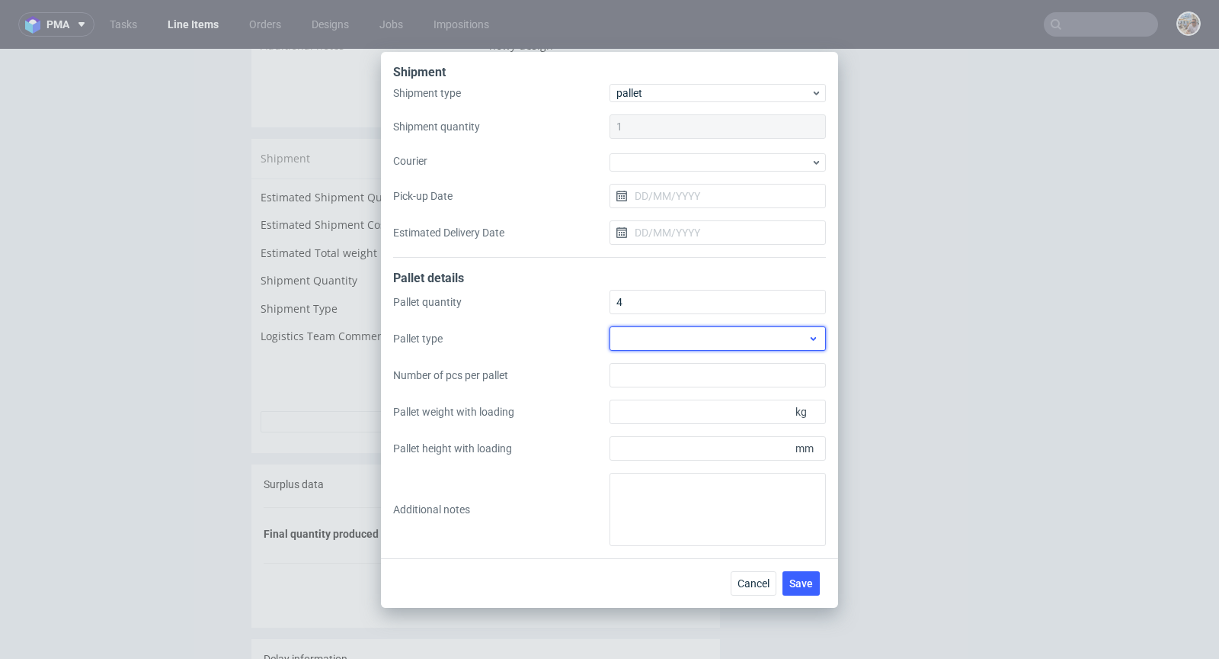
click at [729, 338] on div at bounding box center [718, 338] width 216 height 24
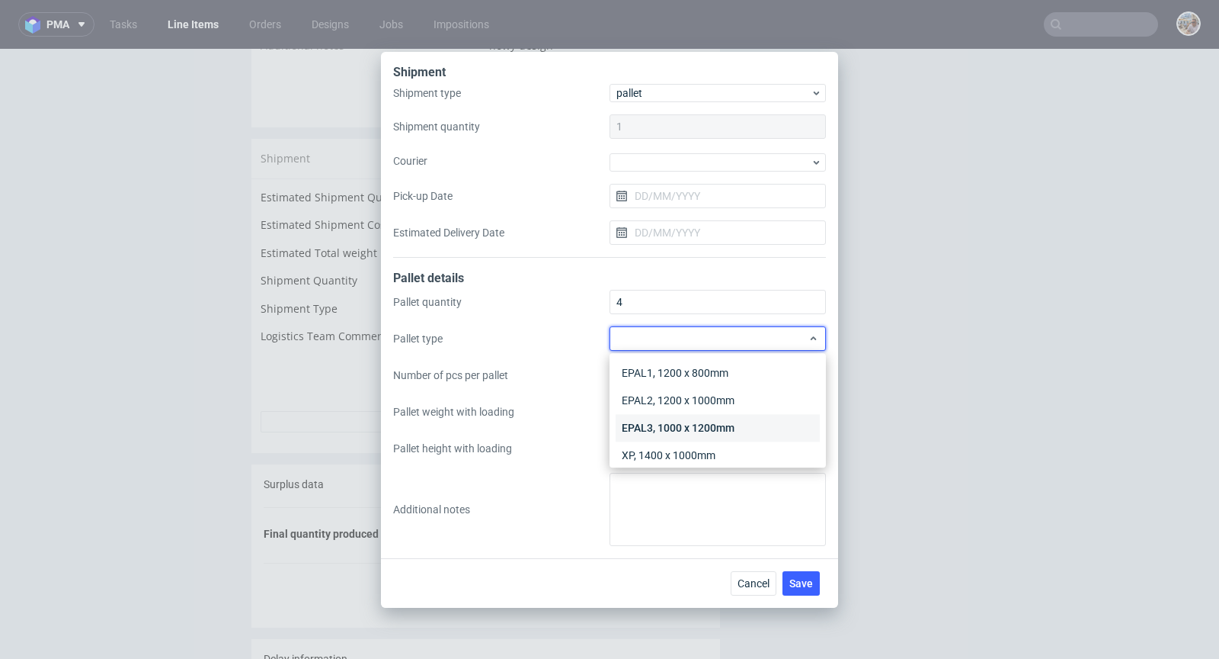
scroll to position [35, 0]
click at [667, 444] on div "Other" at bounding box center [718, 447] width 204 height 27
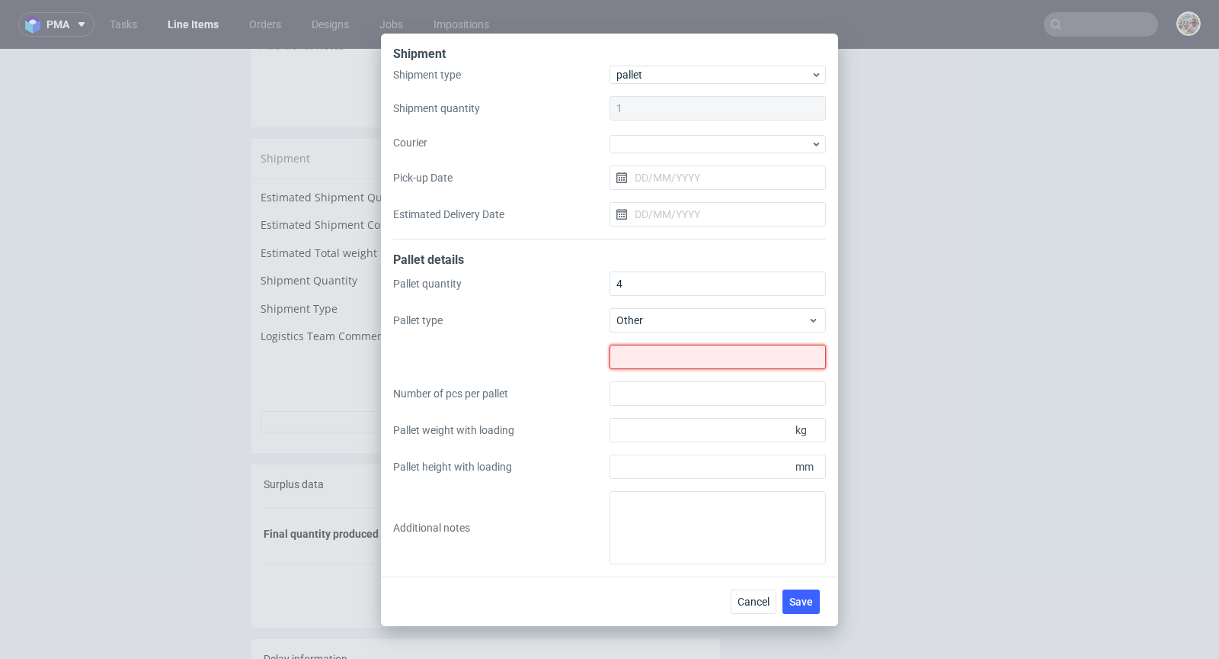
click at [656, 364] on input "text" at bounding box center [718, 356] width 216 height 24
paste input "1368x800"
type input "1368x800"
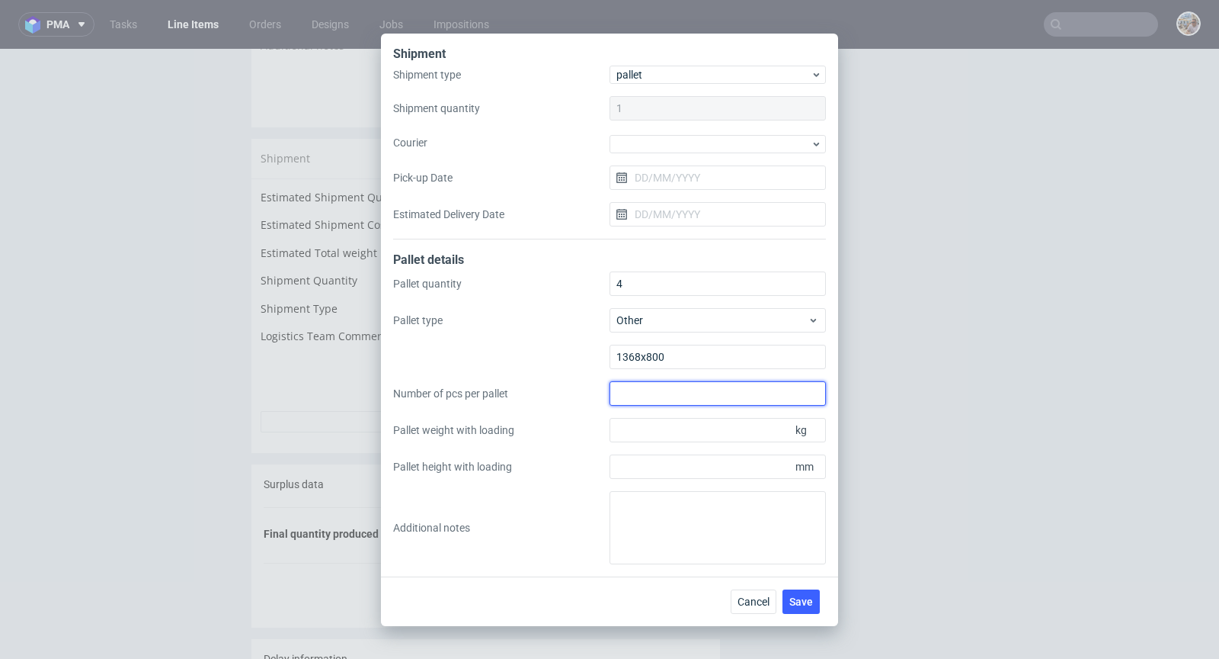
click at [666, 399] on input "Number of pcs per pallet" at bounding box center [718, 393] width 216 height 24
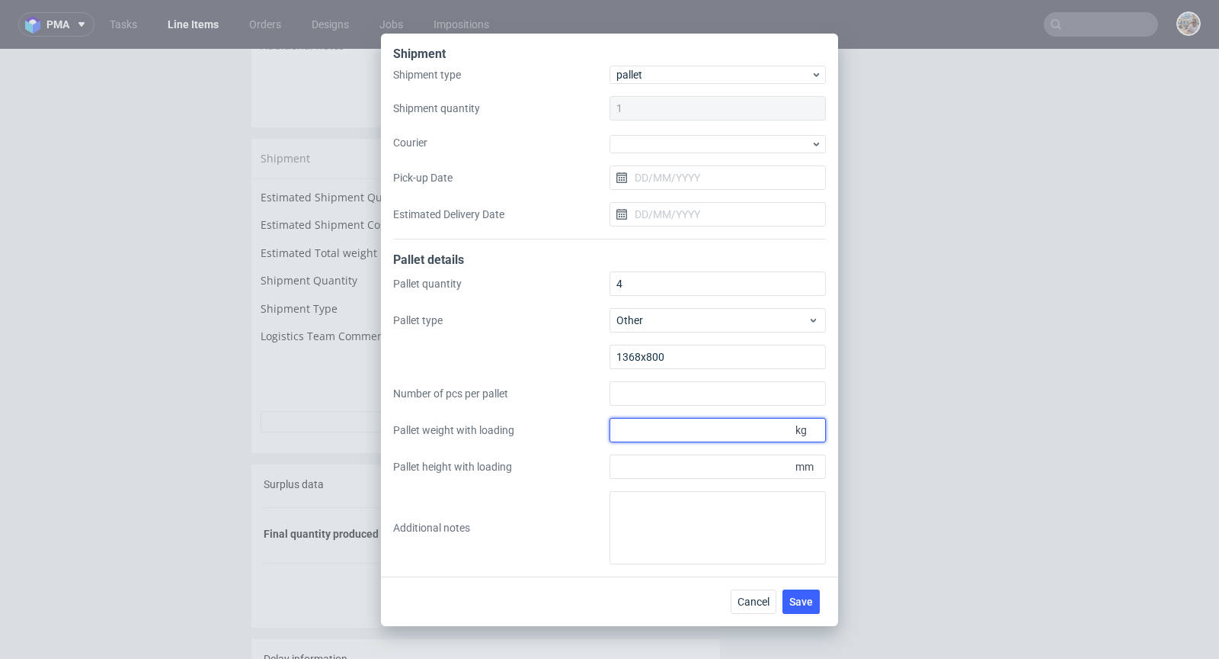
click at [661, 425] on input "Pallet weight with loading" at bounding box center [718, 430] width 216 height 24
paste input "290"
type input "290"
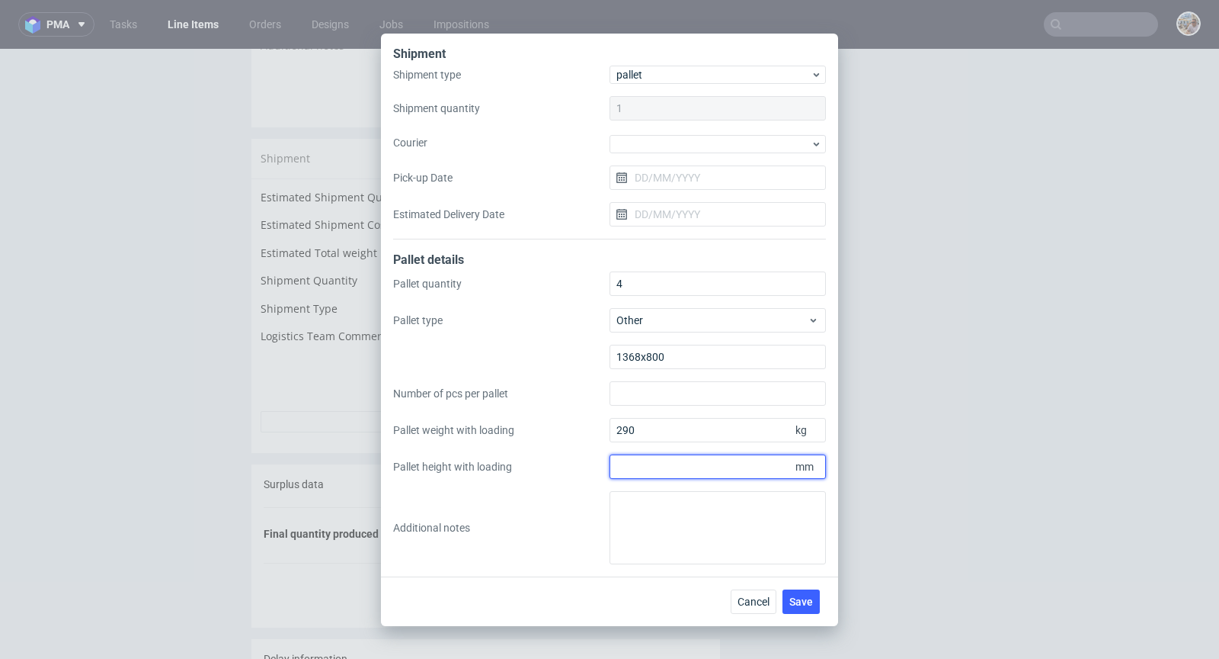
click at [636, 461] on input "Pallet height with loading" at bounding box center [718, 466] width 216 height 24
type input "1760"
click at [801, 600] on span "Save" at bounding box center [802, 601] width 24 height 11
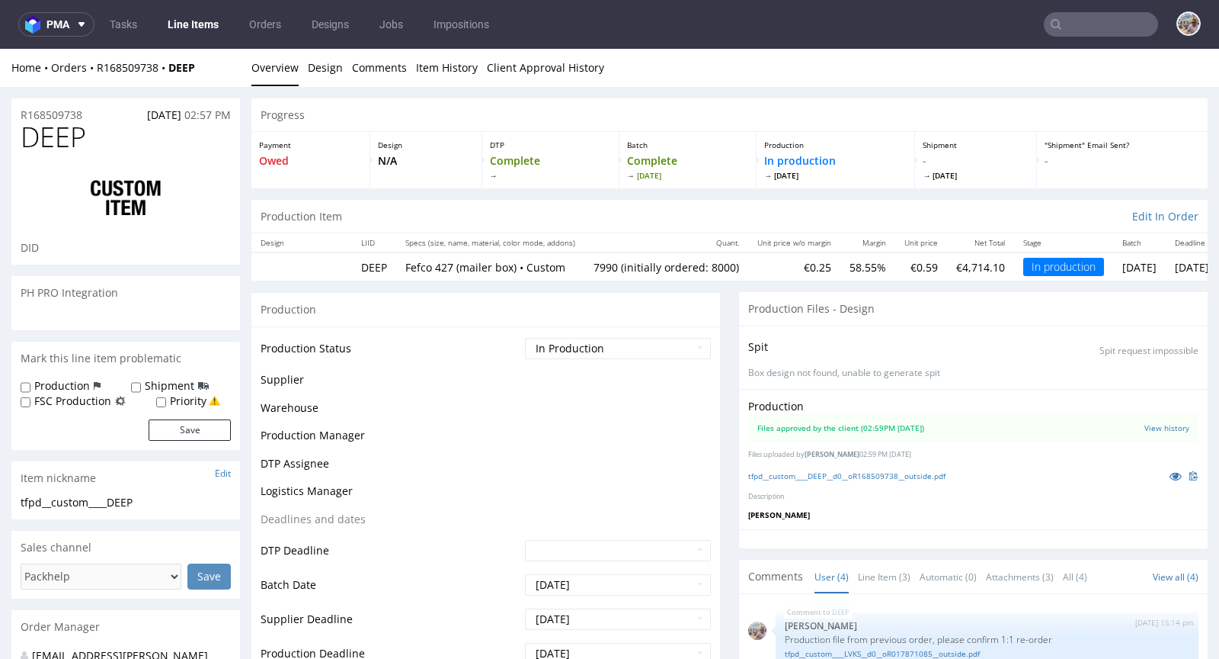
scroll to position [39, 0]
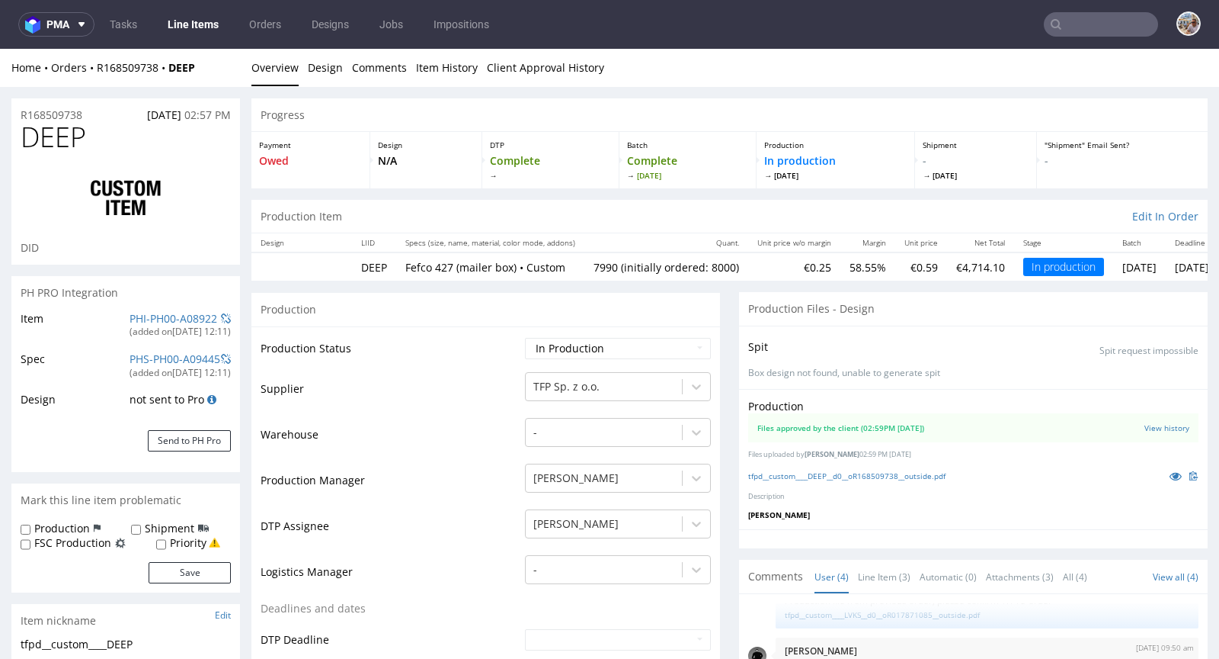
click at [550, 357] on td "Waiting for Artwork Waiting for Diecut Waiting for Mockup Waiting for DTP Waiti…" at bounding box center [616, 353] width 190 height 34
click at [554, 341] on select "Waiting for Artwork Waiting for Diecut Waiting for Mockup Waiting for DTP Waiti…" at bounding box center [618, 348] width 186 height 21
select select "production_complete"
click at [525, 338] on select "Waiting for Artwork Waiting for Diecut Waiting for Mockup Waiting for DTP Waiti…" at bounding box center [618, 348] width 186 height 21
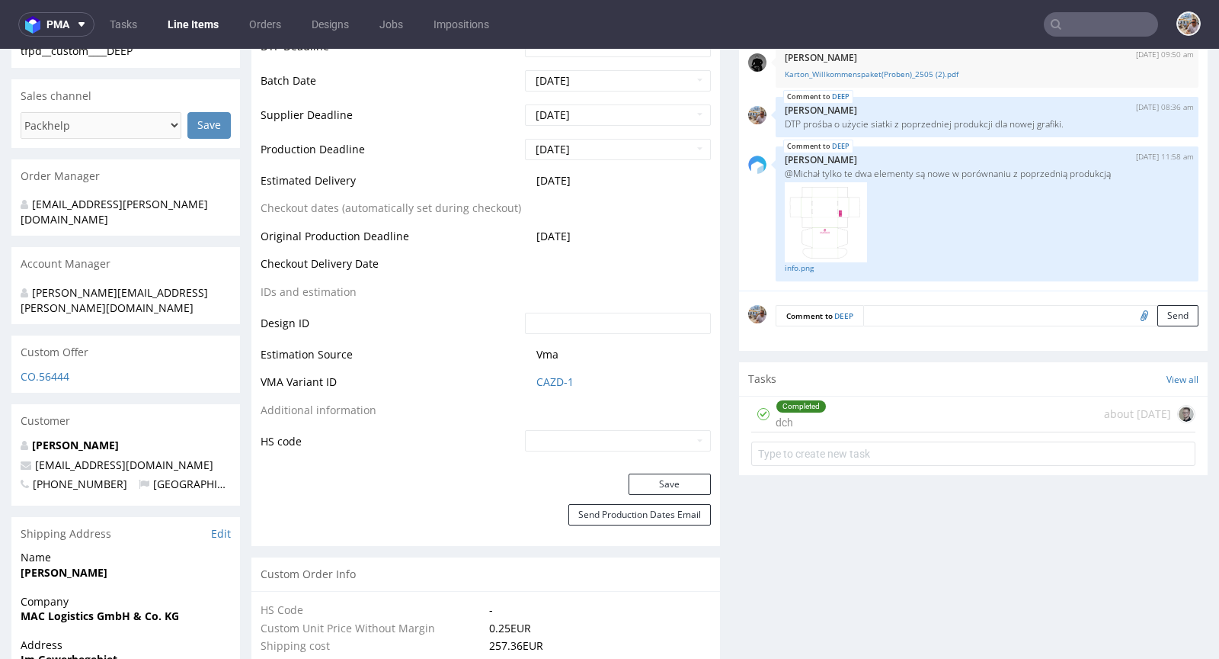
scroll to position [762, 0]
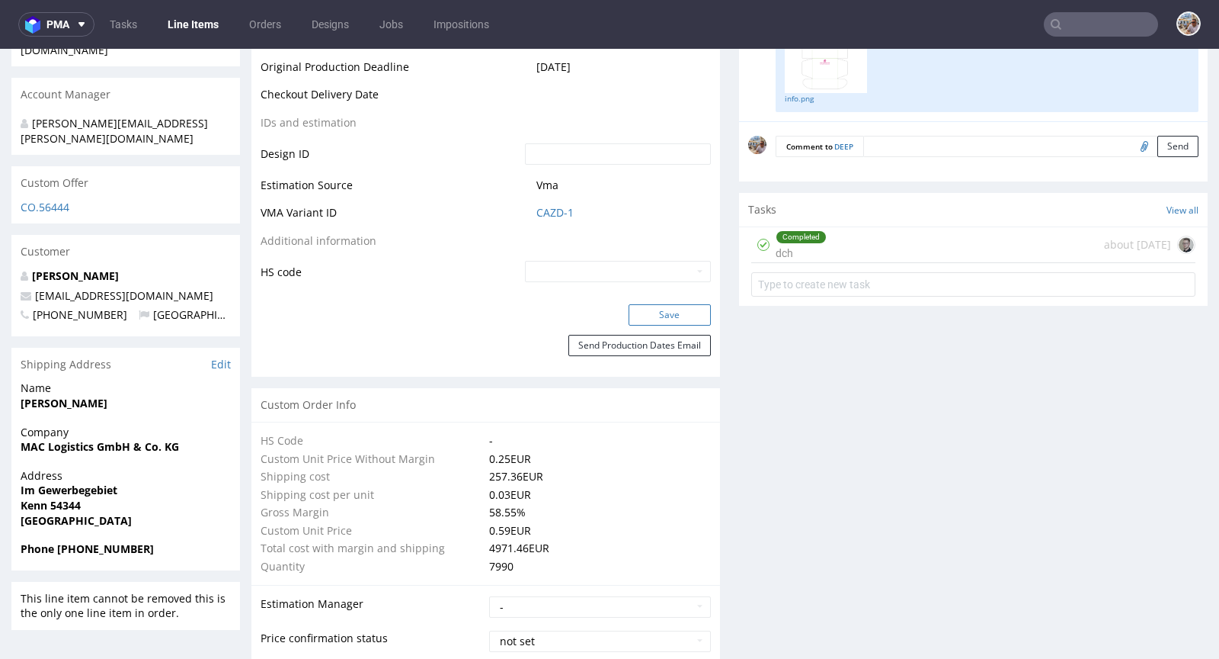
click at [660, 309] on button "Save" at bounding box center [670, 314] width 82 height 21
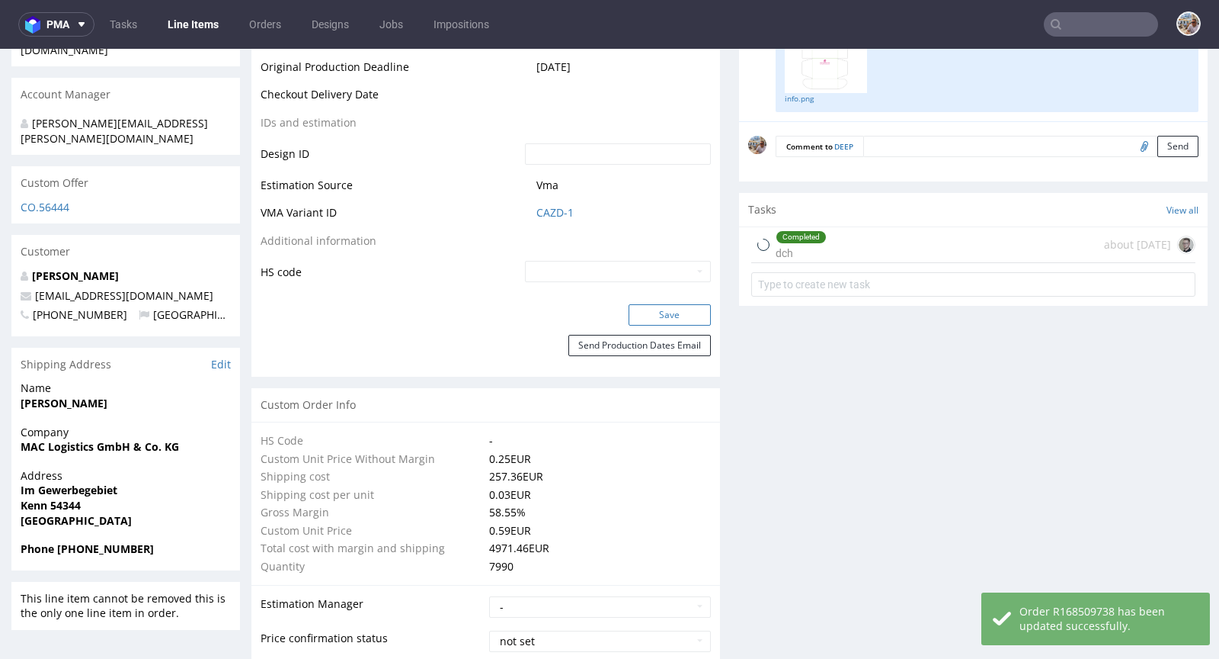
type input "7990"
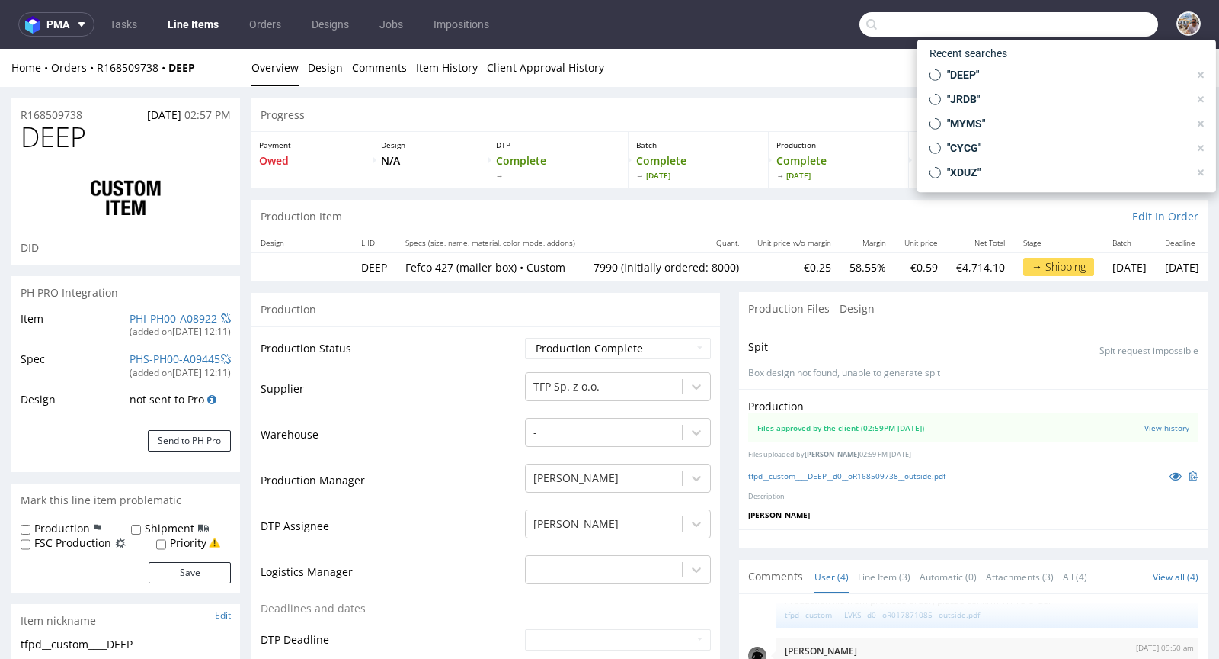
click at [1110, 33] on input "text" at bounding box center [1009, 24] width 299 height 24
paste input "FRGX"
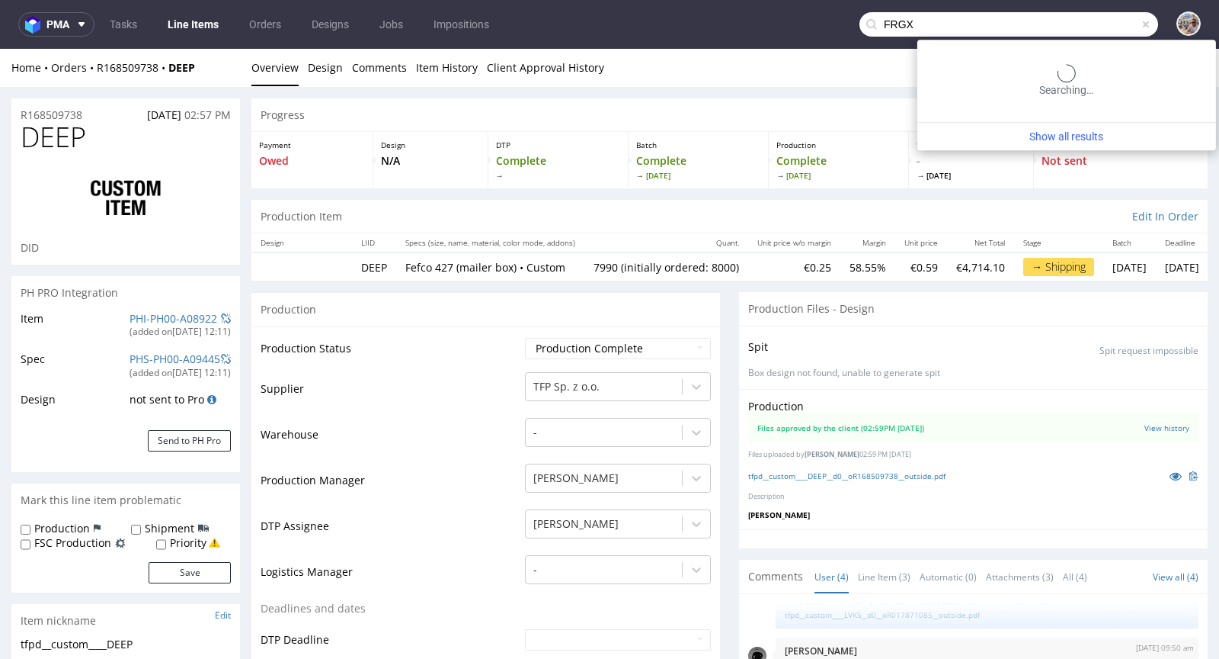
type input "FRGX"
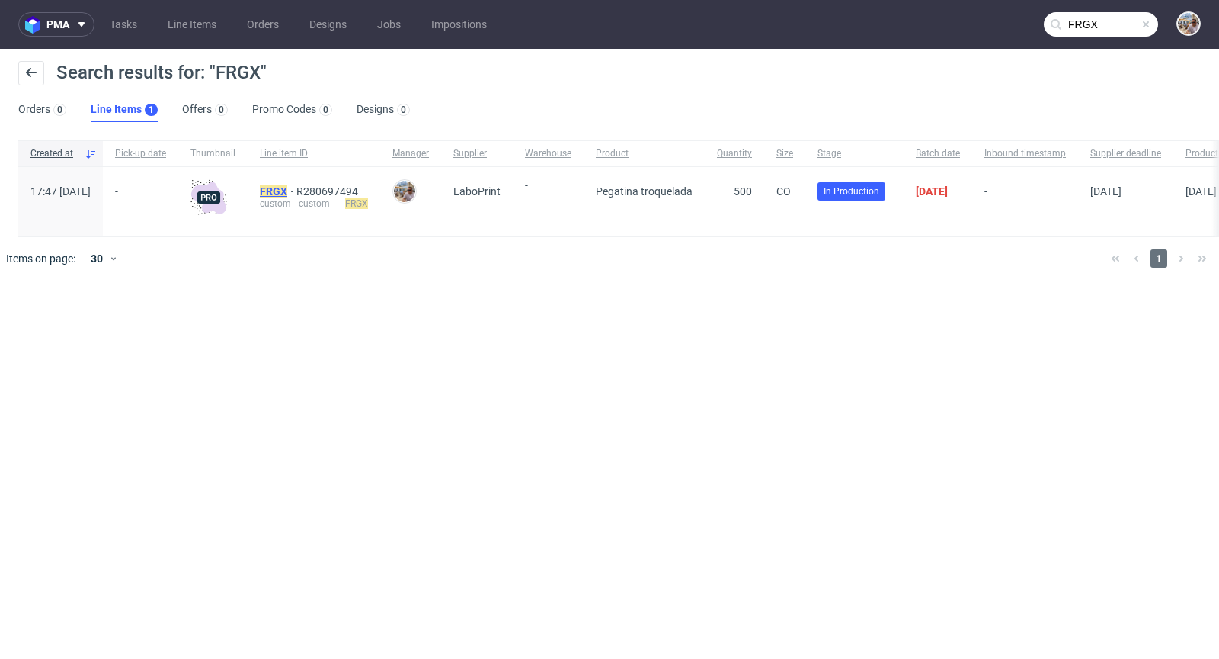
click at [287, 187] on mark "FRGX" at bounding box center [273, 191] width 27 height 12
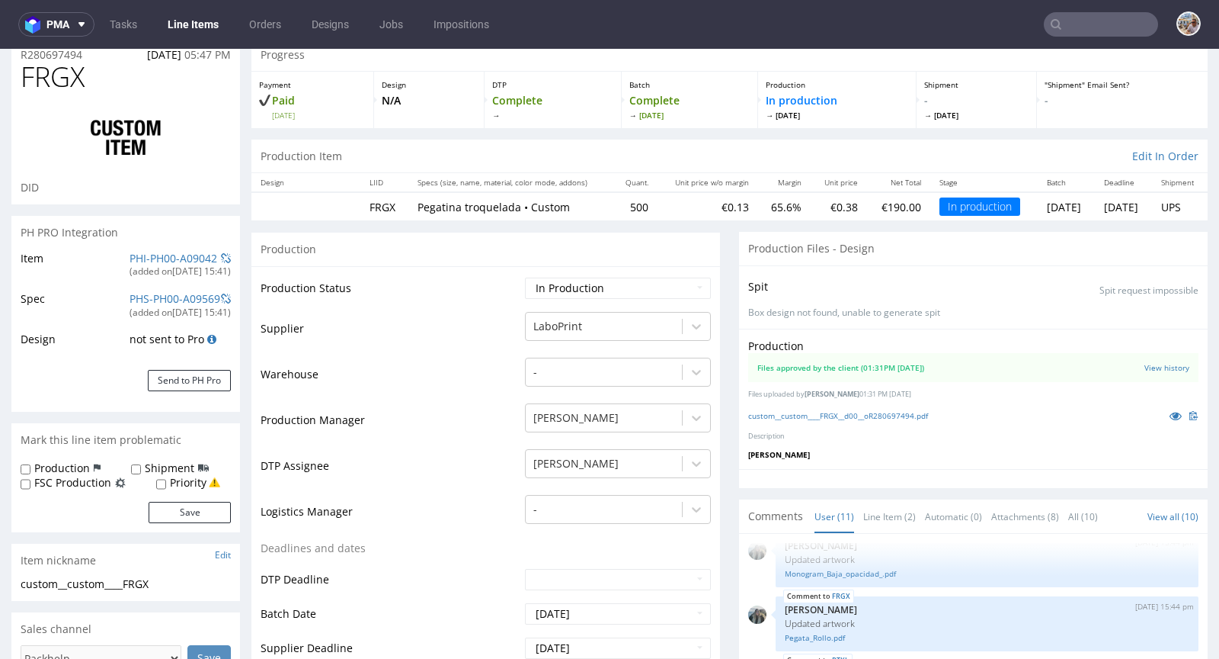
scroll to position [130, 0]
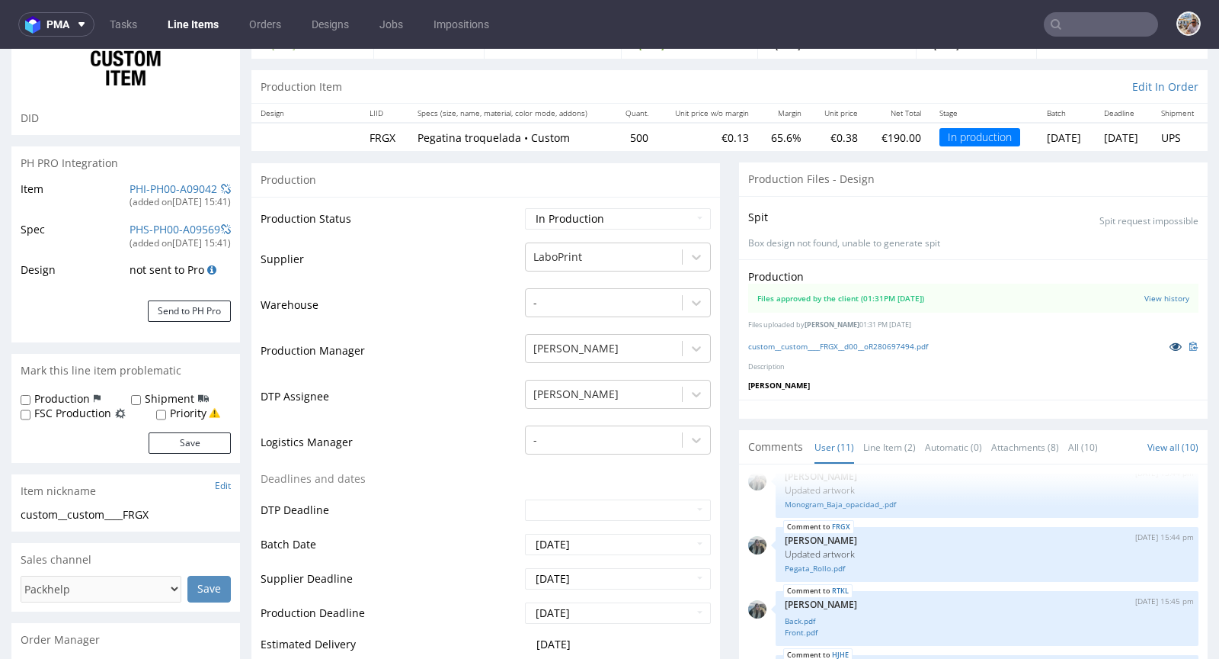
click at [1170, 341] on icon at bounding box center [1176, 346] width 12 height 11
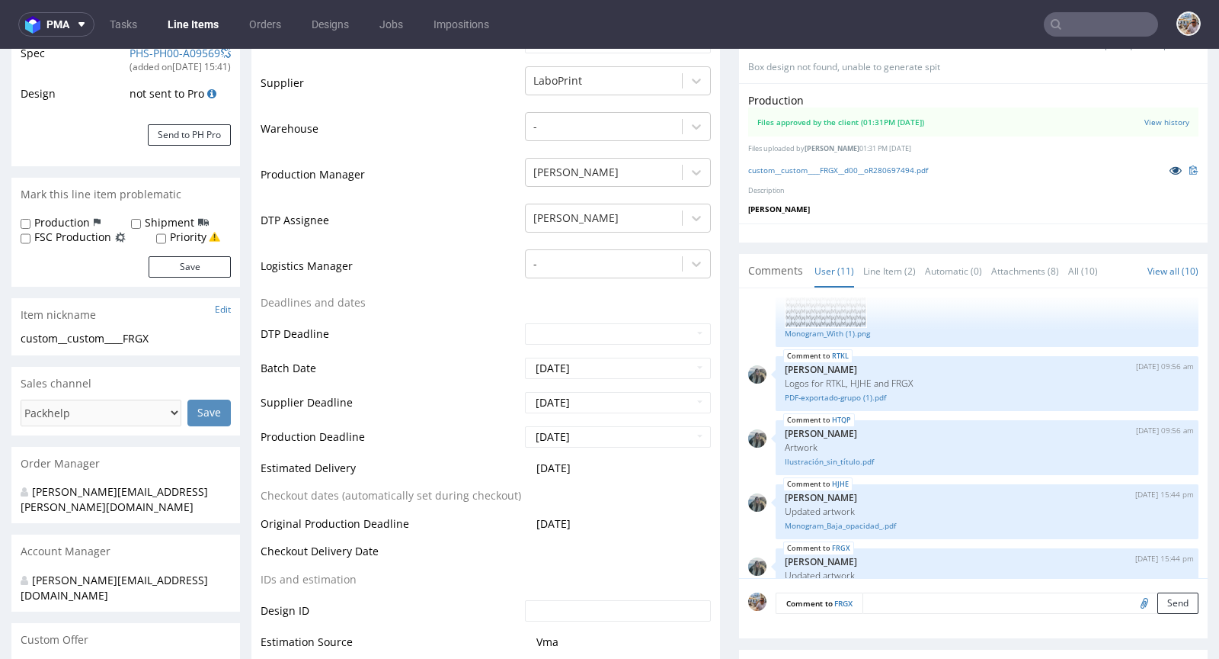
scroll to position [534, 0]
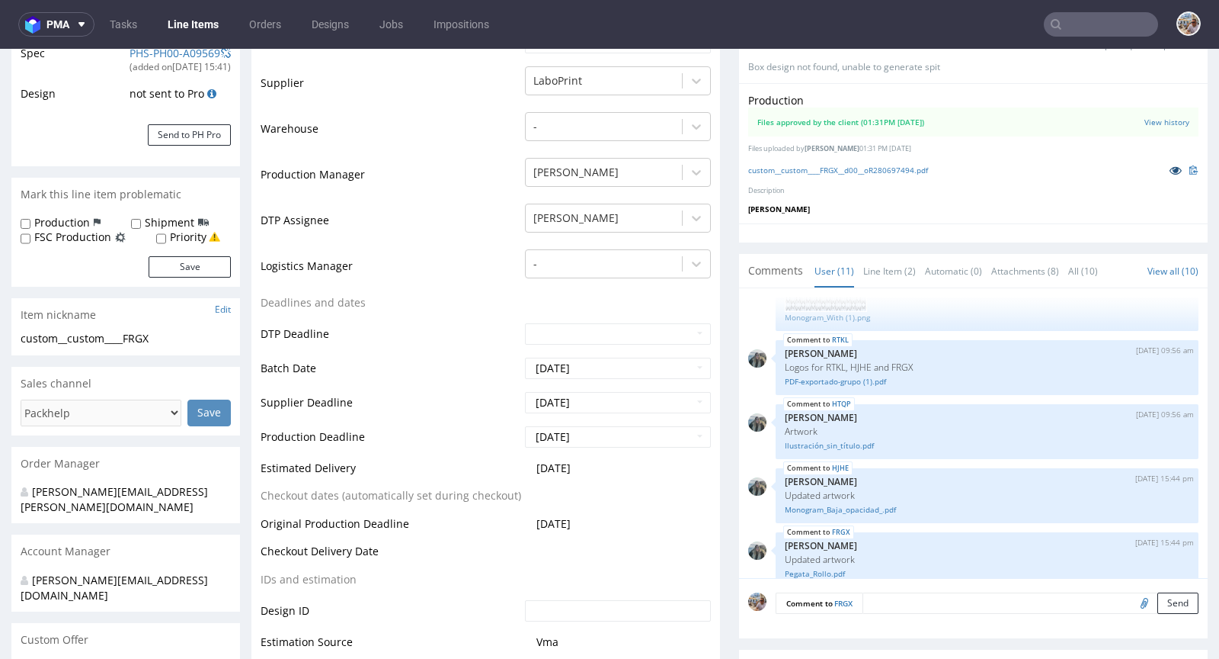
click at [1170, 169] on icon at bounding box center [1176, 170] width 12 height 11
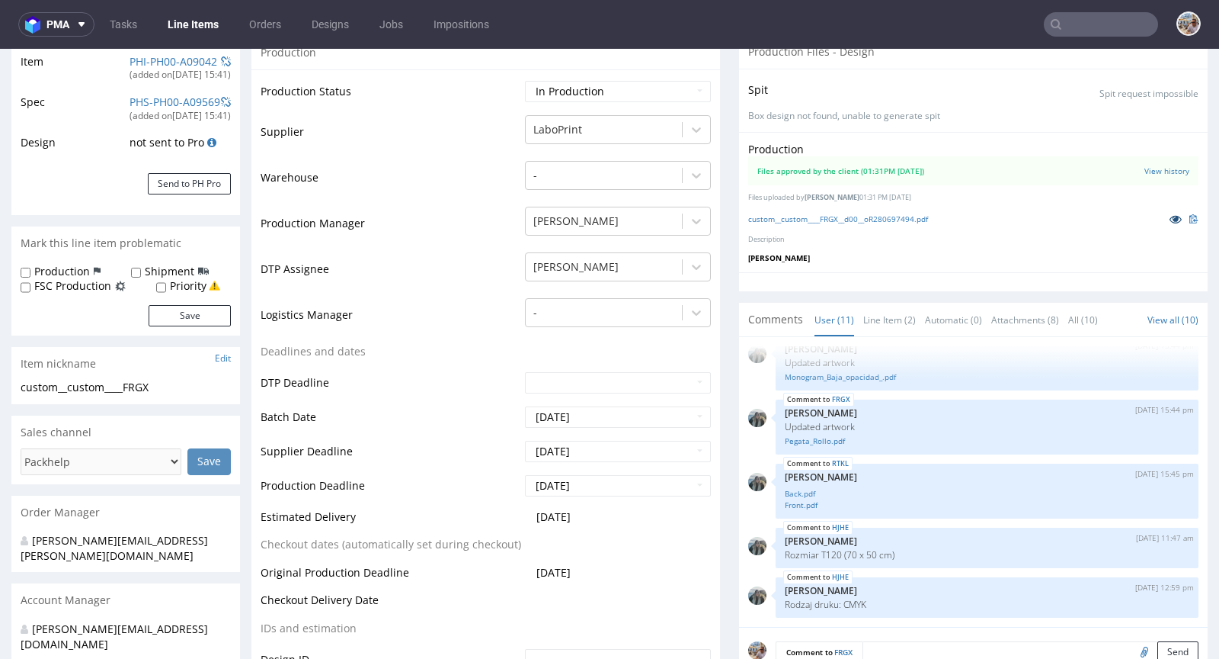
scroll to position [152, 0]
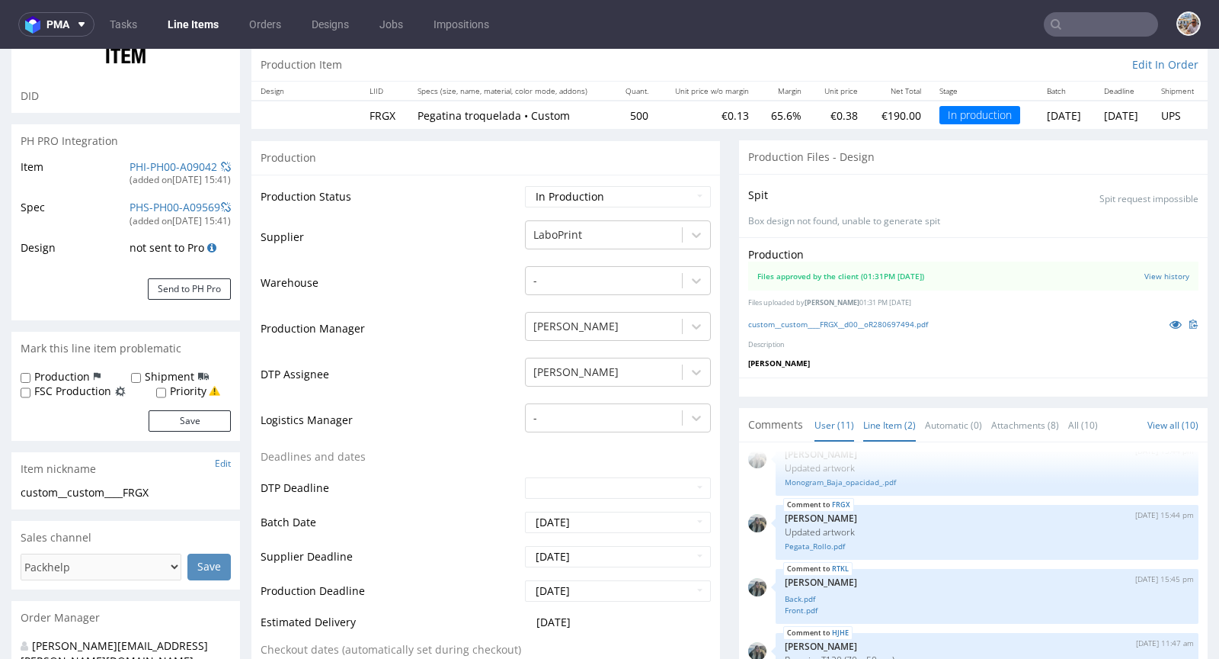
click at [886, 422] on link "Line Item (2)" at bounding box center [890, 425] width 53 height 33
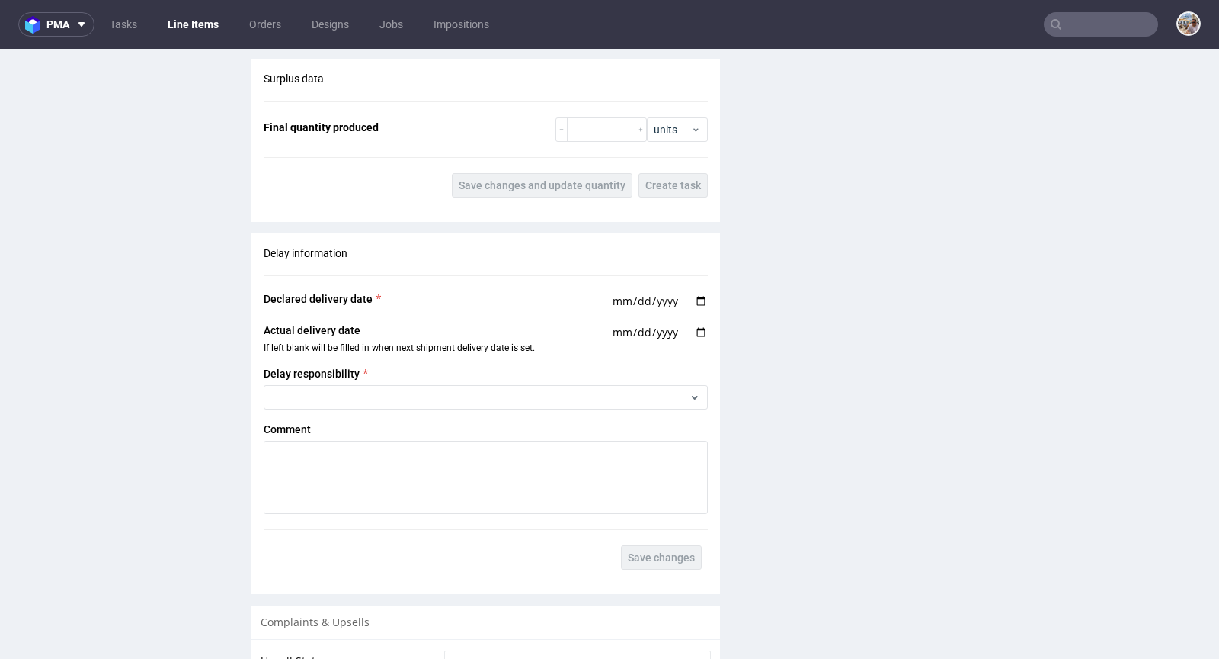
scroll to position [2171, 0]
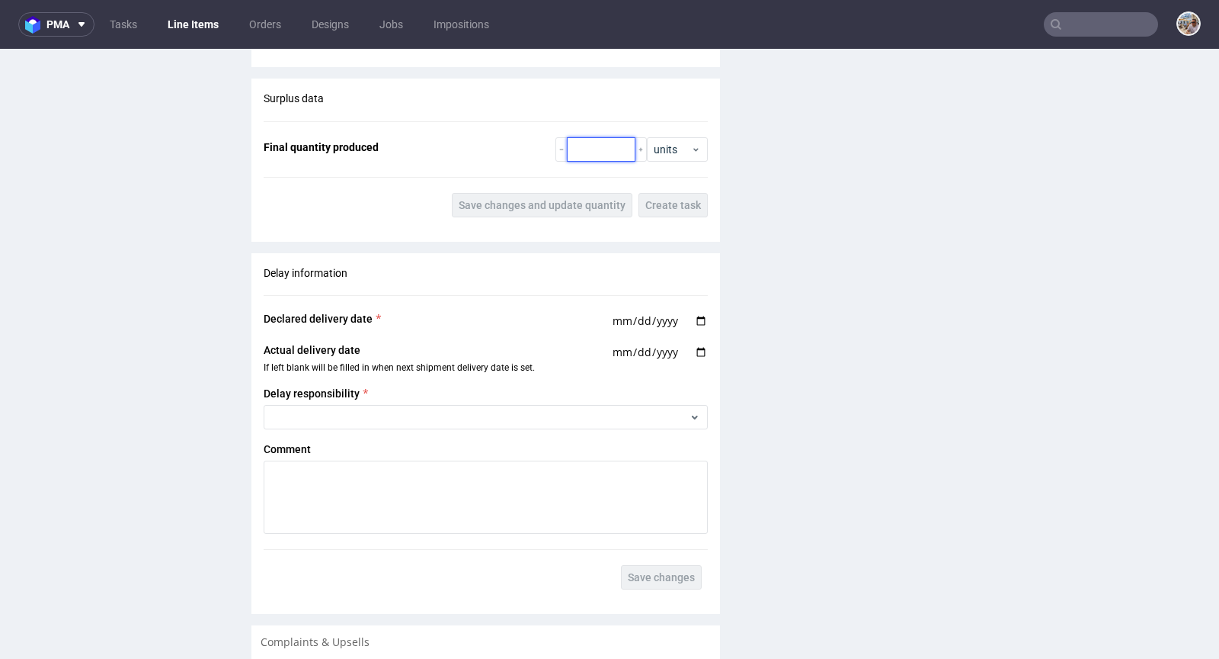
click at [581, 154] on input "number" at bounding box center [601, 149] width 69 height 24
type input "500"
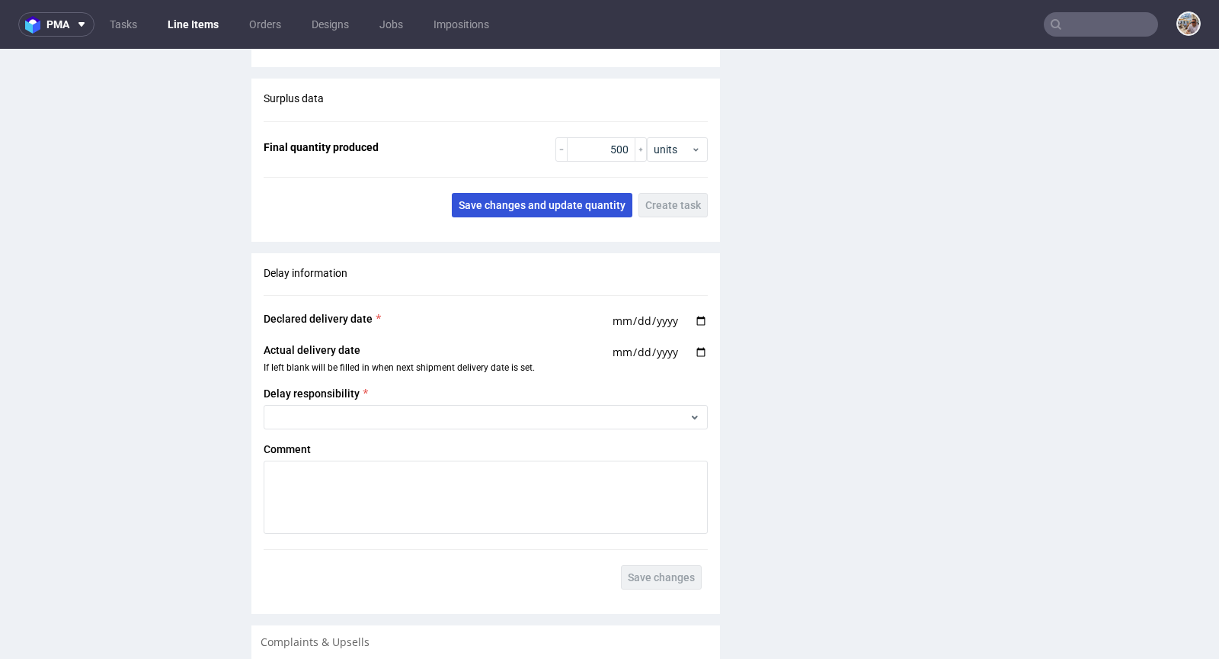
click at [533, 200] on span "Save changes and update quantity" at bounding box center [542, 205] width 167 height 11
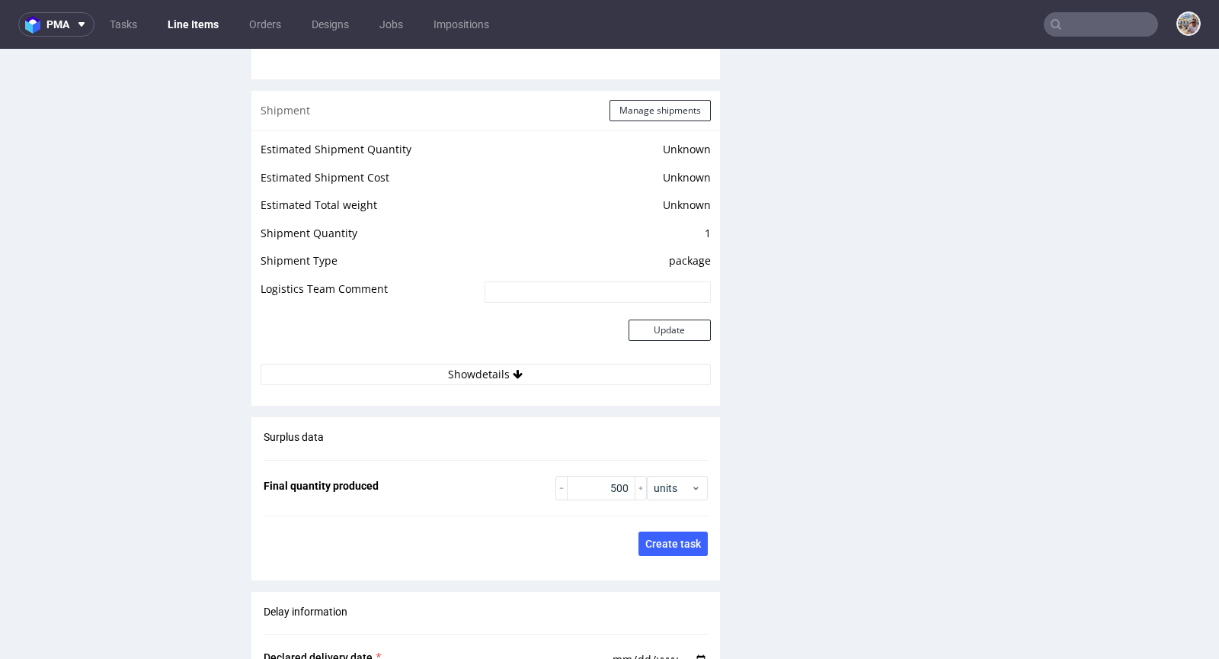
scroll to position [1831, 0]
click at [636, 110] on button "Manage shipments" at bounding box center [660, 112] width 101 height 21
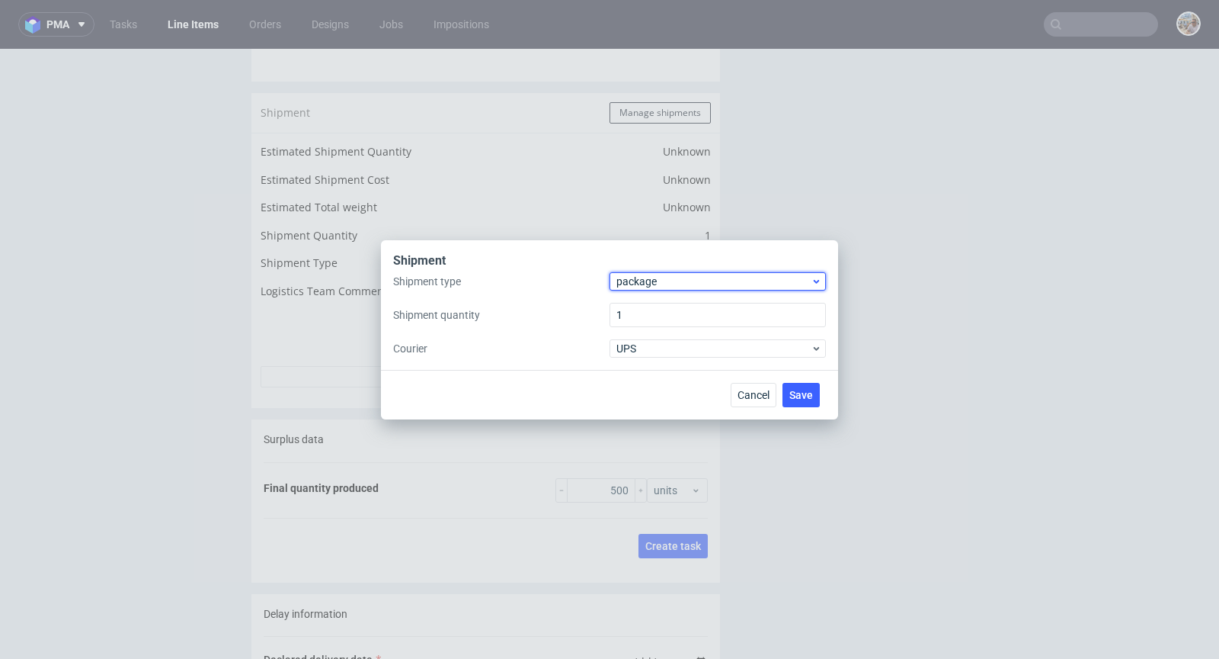
click at [650, 274] on span "package" at bounding box center [714, 281] width 194 height 15
click at [653, 298] on div "pallet package" at bounding box center [718, 326] width 216 height 67
click at [655, 309] on div "pallet" at bounding box center [718, 313] width 204 height 27
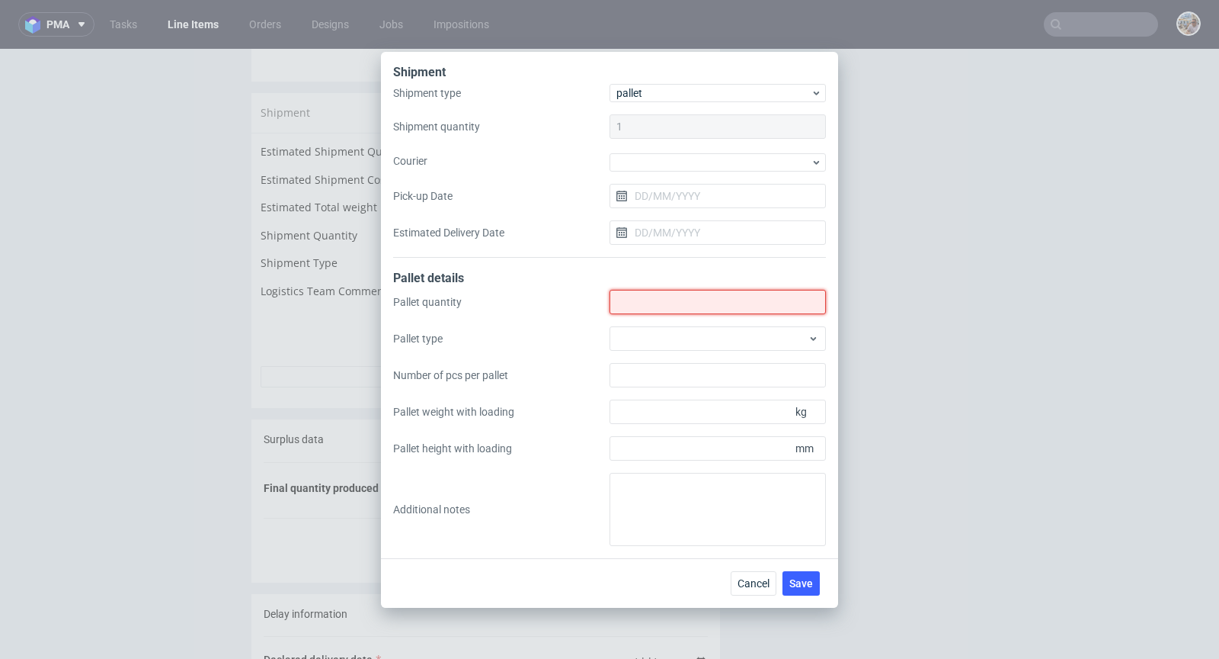
click at [702, 308] on input "Shipment type" at bounding box center [718, 302] width 216 height 24
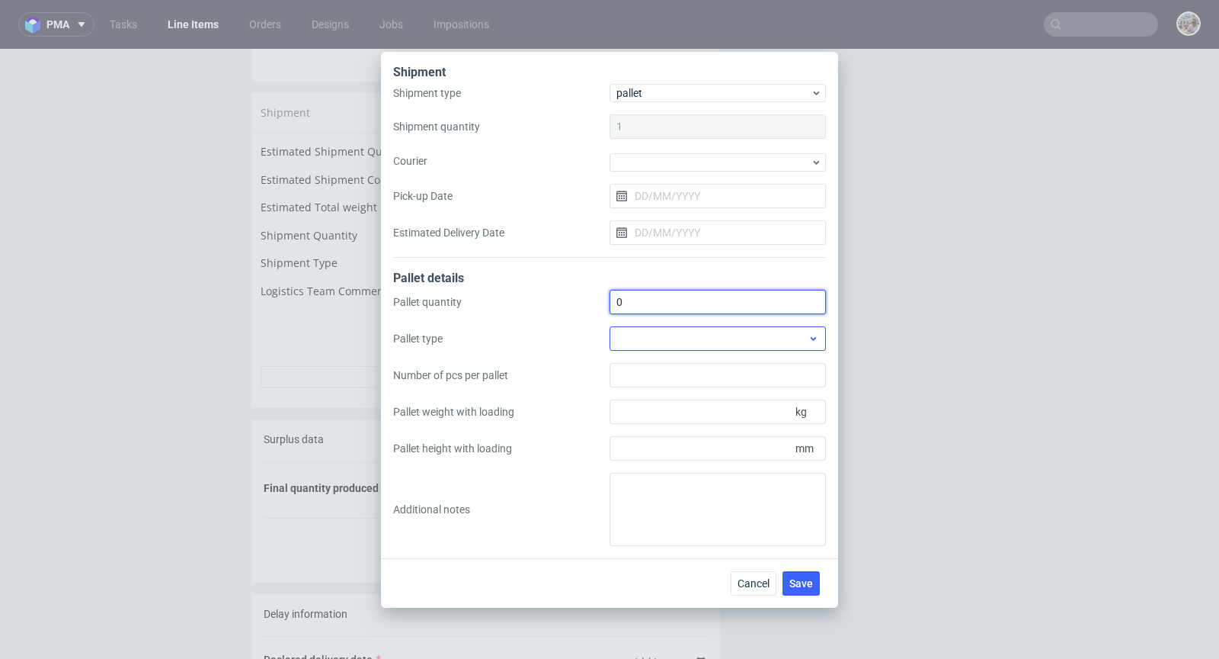
type input "0"
click at [698, 342] on div at bounding box center [718, 338] width 216 height 24
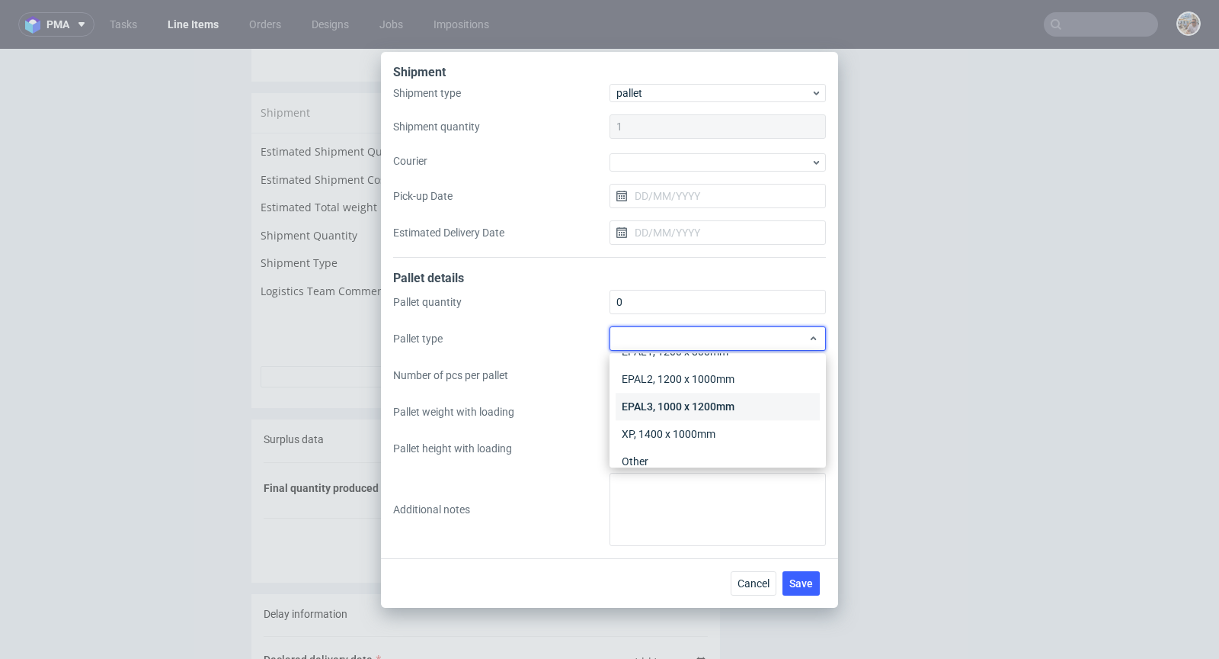
scroll to position [35, 0]
click at [654, 439] on div "Other" at bounding box center [718, 447] width 204 height 27
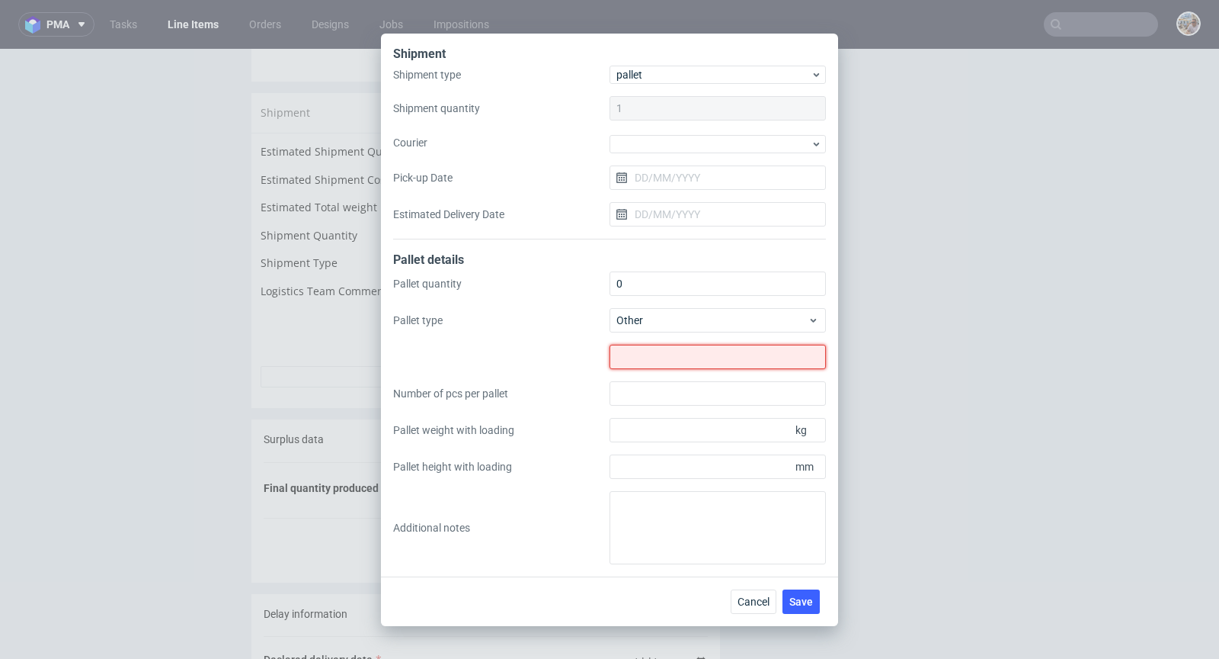
click at [666, 361] on input "text" at bounding box center [718, 356] width 216 height 24
type input "0"
click at [531, 393] on label "Number of pcs per pallet" at bounding box center [501, 393] width 216 height 15
click at [610, 393] on input "Number of pcs per pallet" at bounding box center [718, 393] width 216 height 24
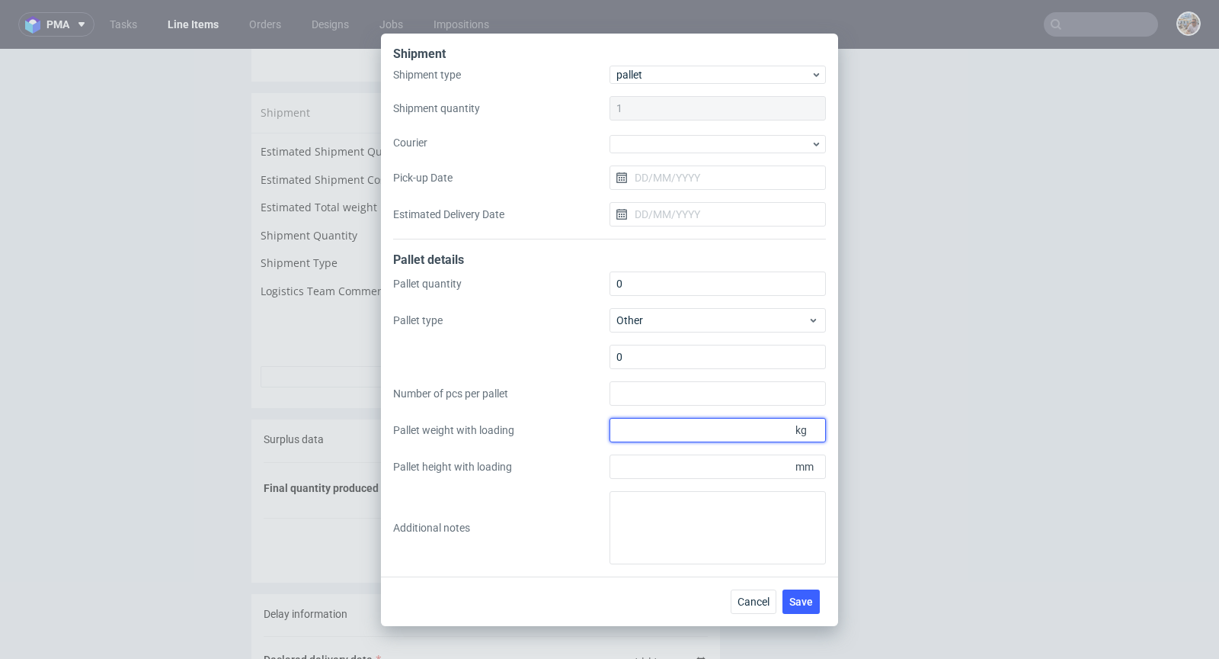
click at [678, 423] on input "Pallet weight with loading" at bounding box center [718, 430] width 216 height 24
type input "23"
drag, startPoint x: 649, startPoint y: 434, endPoint x: 543, endPoint y: 406, distance: 108.7
click at [543, 406] on div "Pallet quantity 0 Pallet type Other 0 Number of pcs per pallet Pallet weight wi…" at bounding box center [609, 417] width 433 height 293
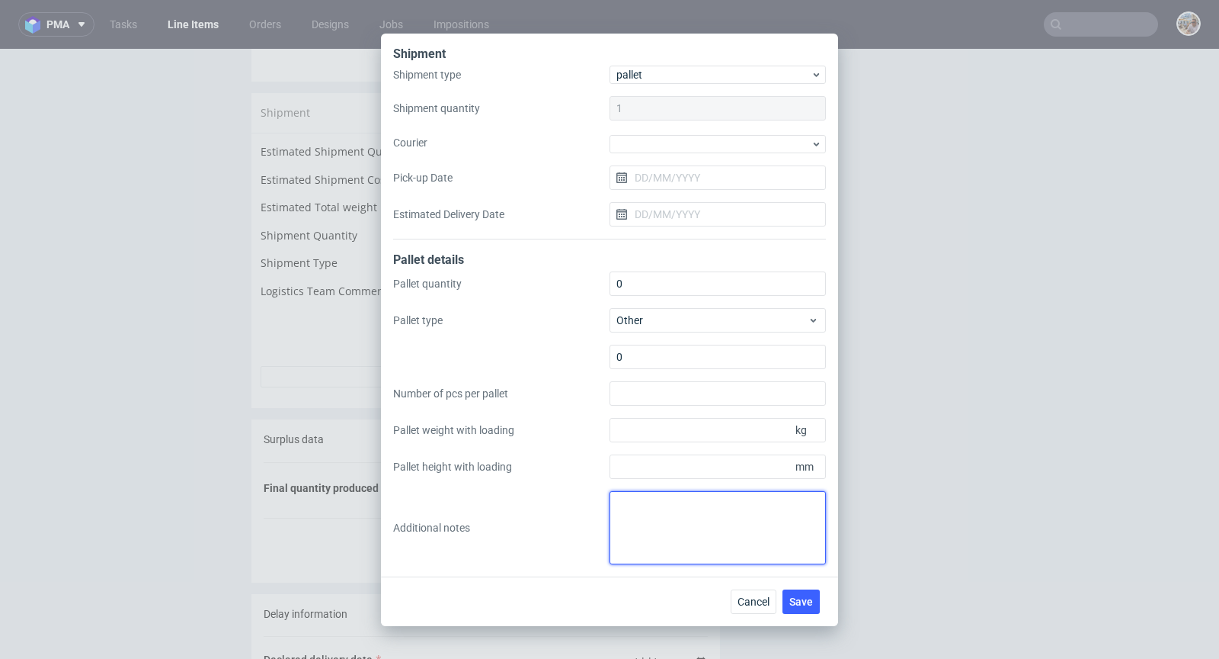
click at [682, 527] on textarea at bounding box center [718, 527] width 216 height 73
paste textarea "Karton: 15x15x15 230g"
click at [719, 501] on textarea "Karton: 15x15x15 230g" at bounding box center [718, 527] width 216 height 73
type textarea "Karton: 15x15x15 230g"
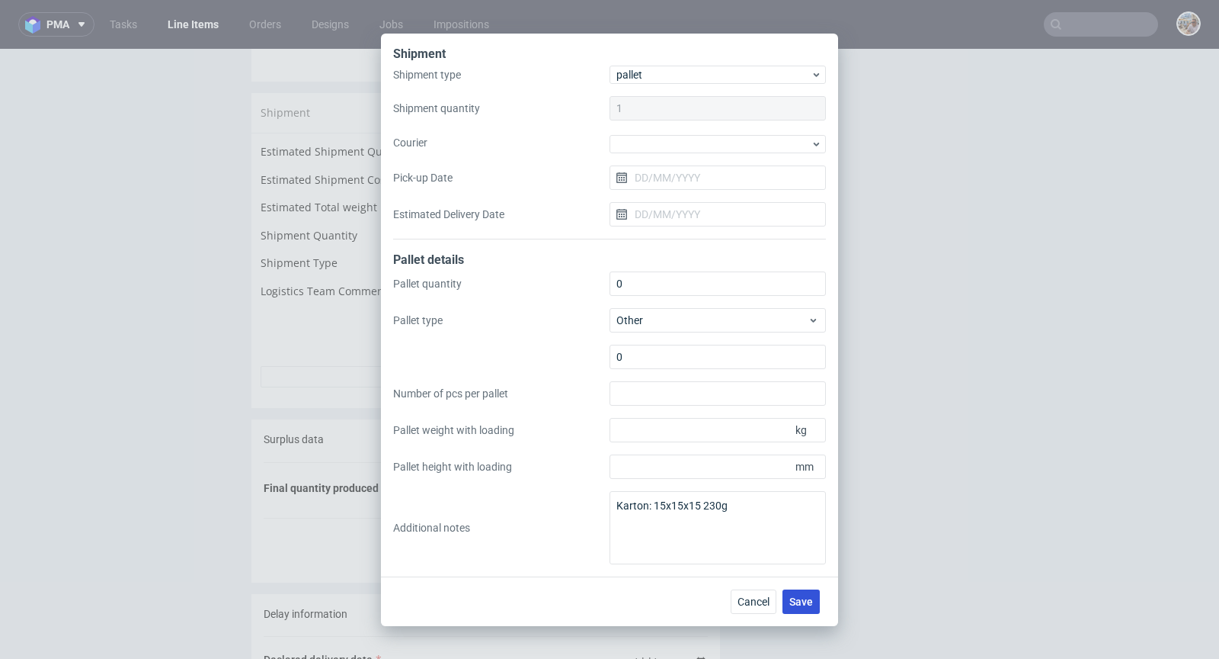
click at [804, 598] on span "Save" at bounding box center [802, 601] width 24 height 11
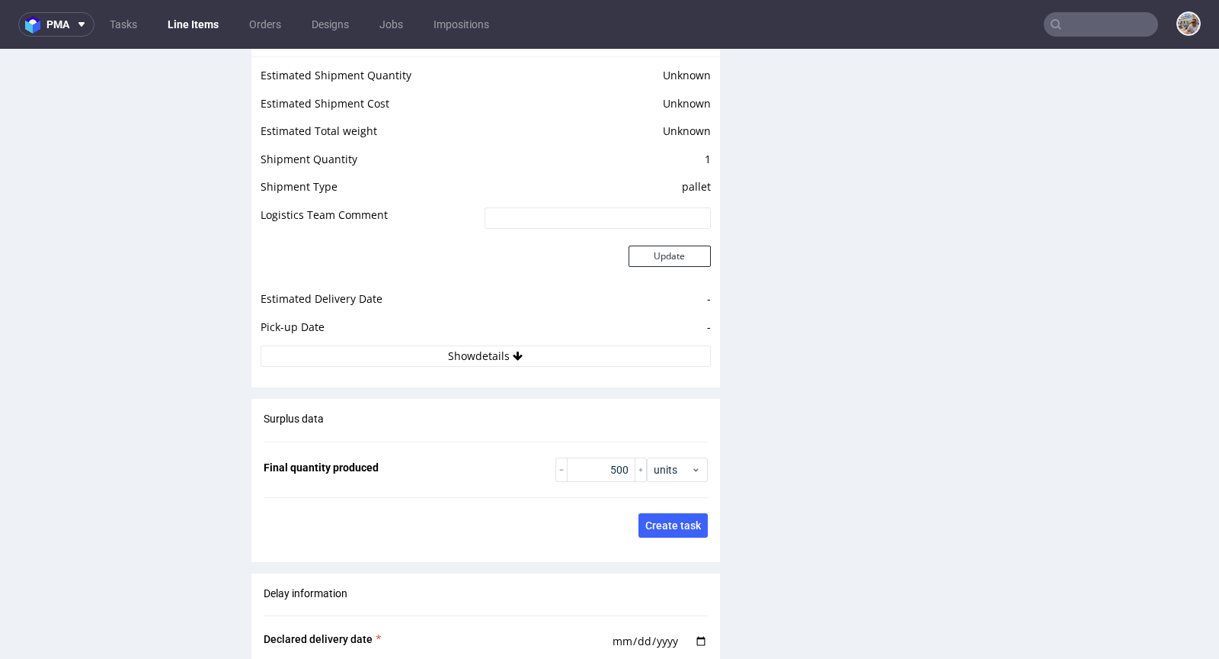
scroll to position [1952, 0]
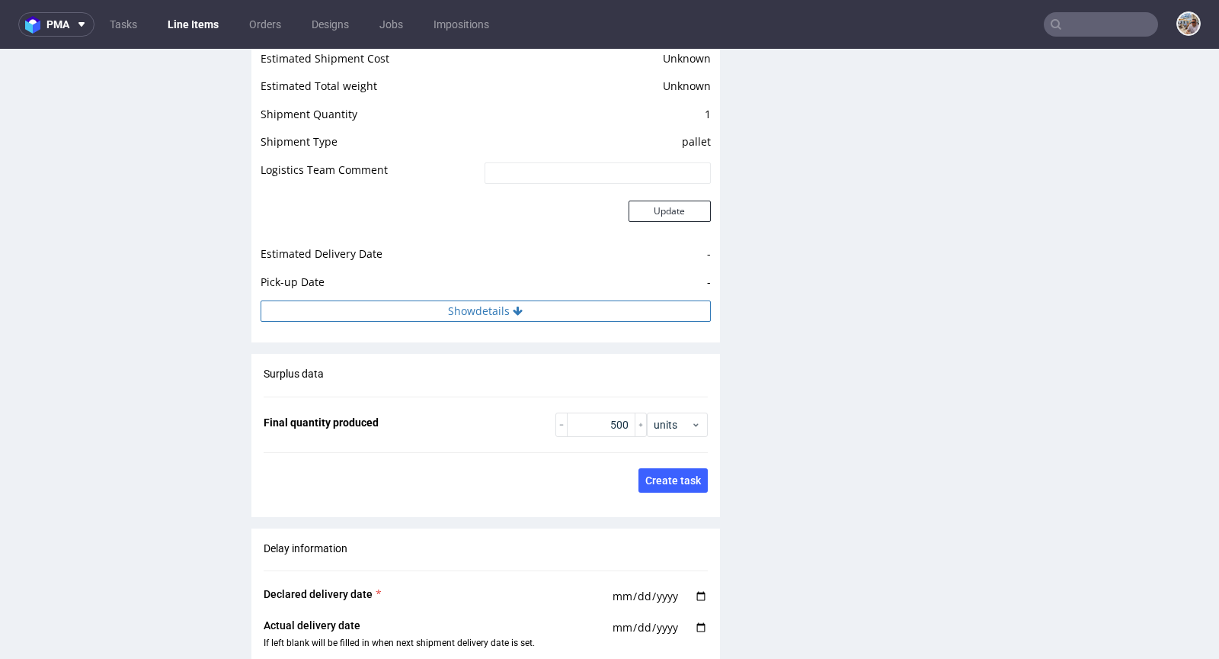
click at [522, 312] on button "Show details" at bounding box center [486, 310] width 450 height 21
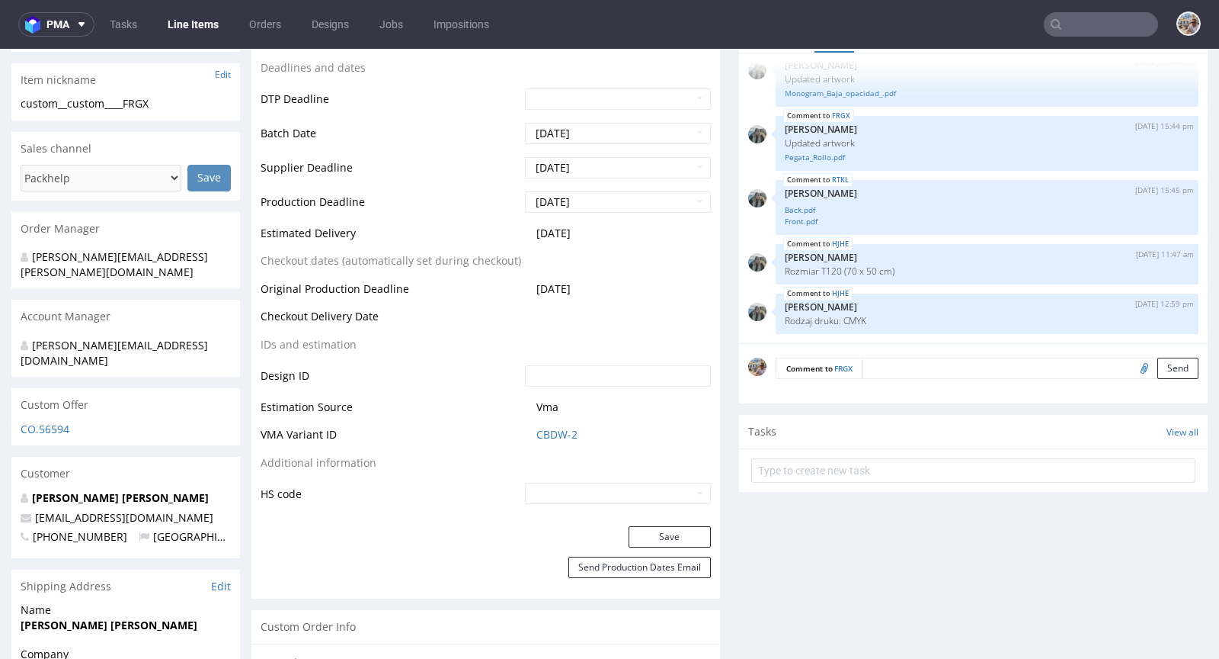
scroll to position [0, 0]
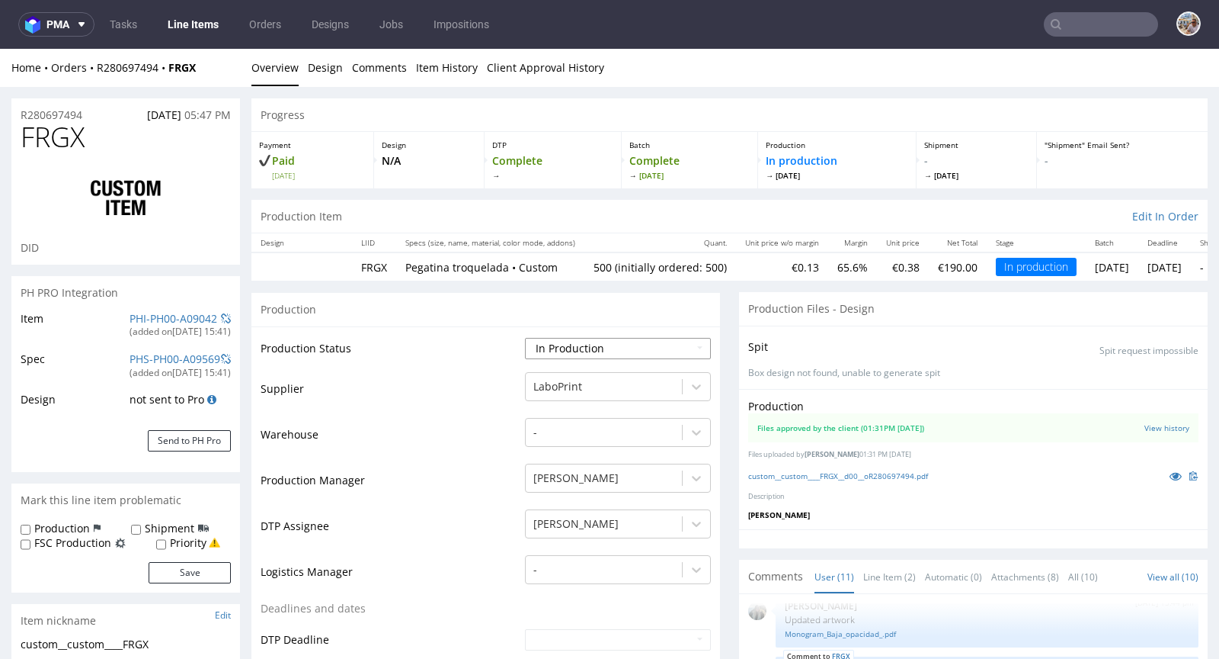
click at [569, 342] on select "Waiting for Artwork Waiting for Diecut Waiting for Mockup Waiting for DTP Waiti…" at bounding box center [618, 348] width 186 height 21
select select "production_complete"
click at [525, 338] on select "Waiting for Artwork Waiting for Diecut Waiting for Mockup Waiting for DTP Waiti…" at bounding box center [618, 348] width 186 height 21
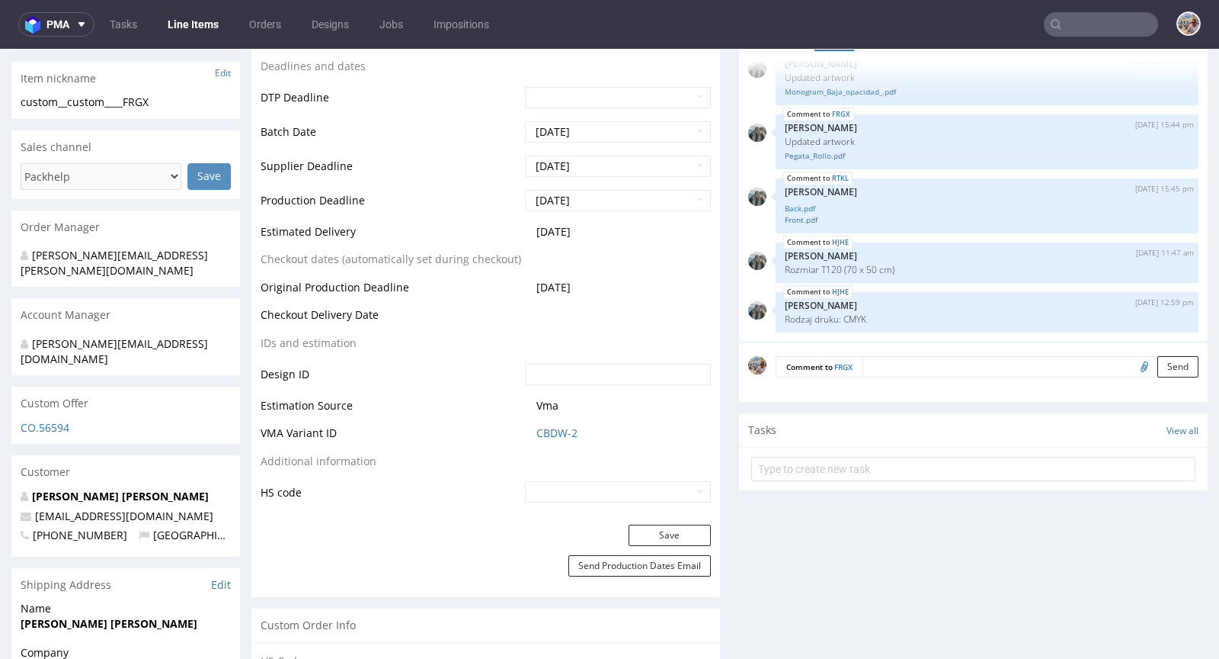
scroll to position [542, 0]
click at [659, 526] on button "Save" at bounding box center [670, 534] width 82 height 21
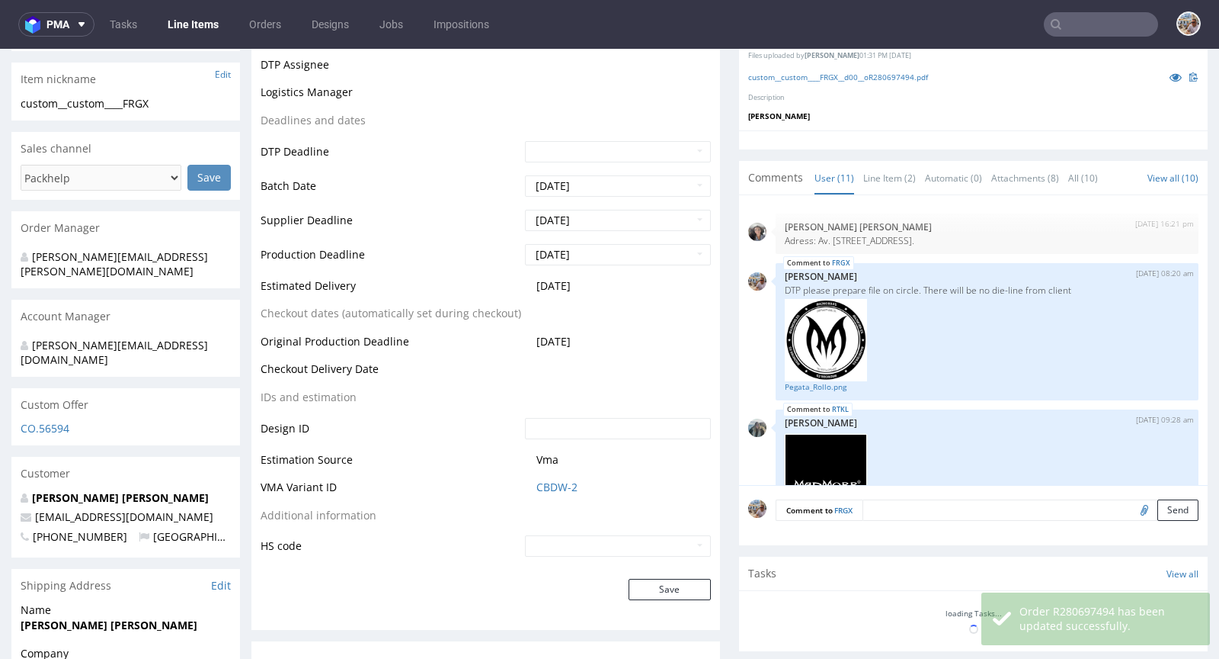
scroll to position [716, 0]
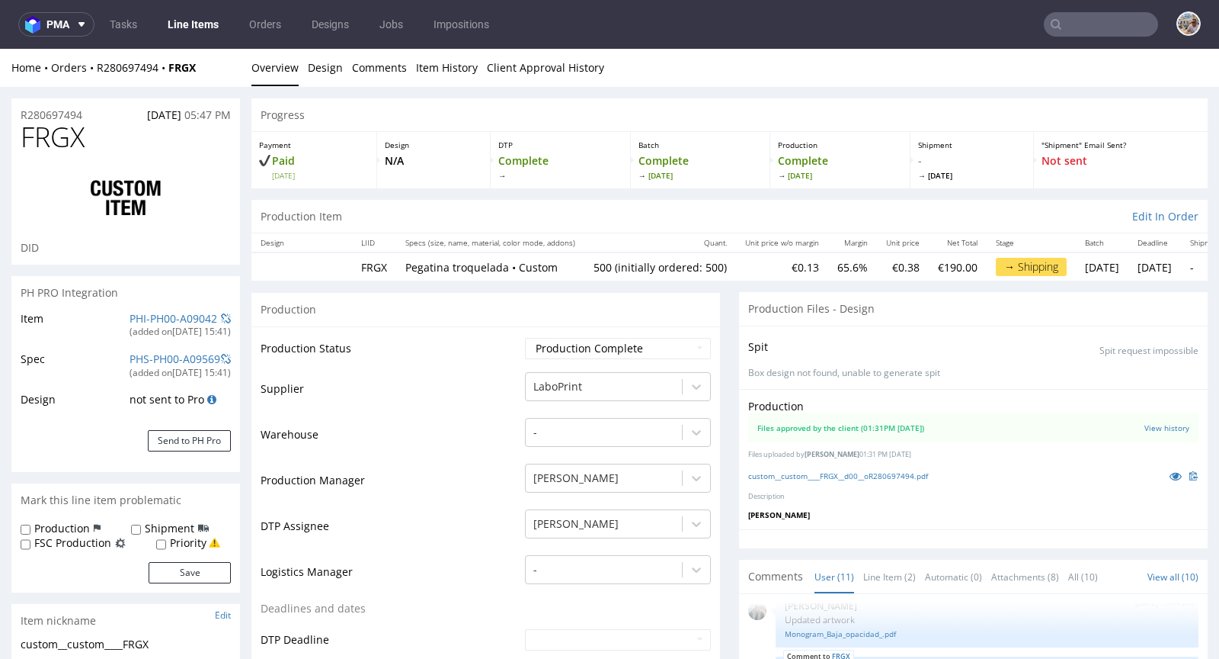
click at [1086, 24] on input "text" at bounding box center [1101, 24] width 114 height 24
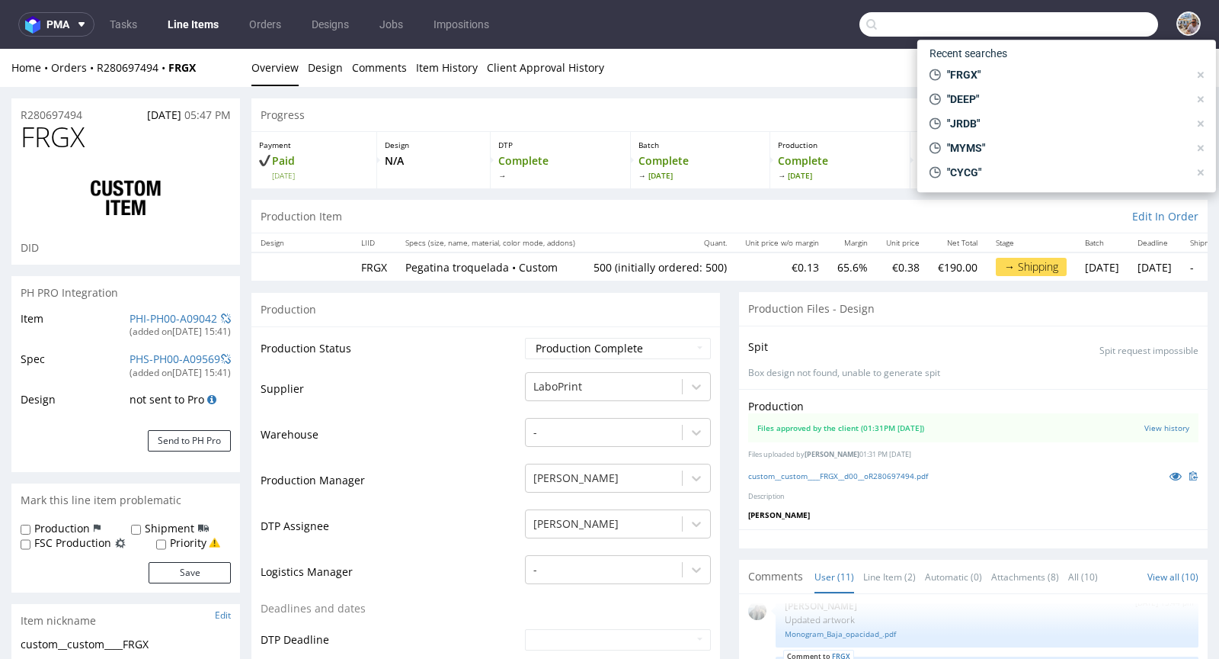
paste input "BXER"
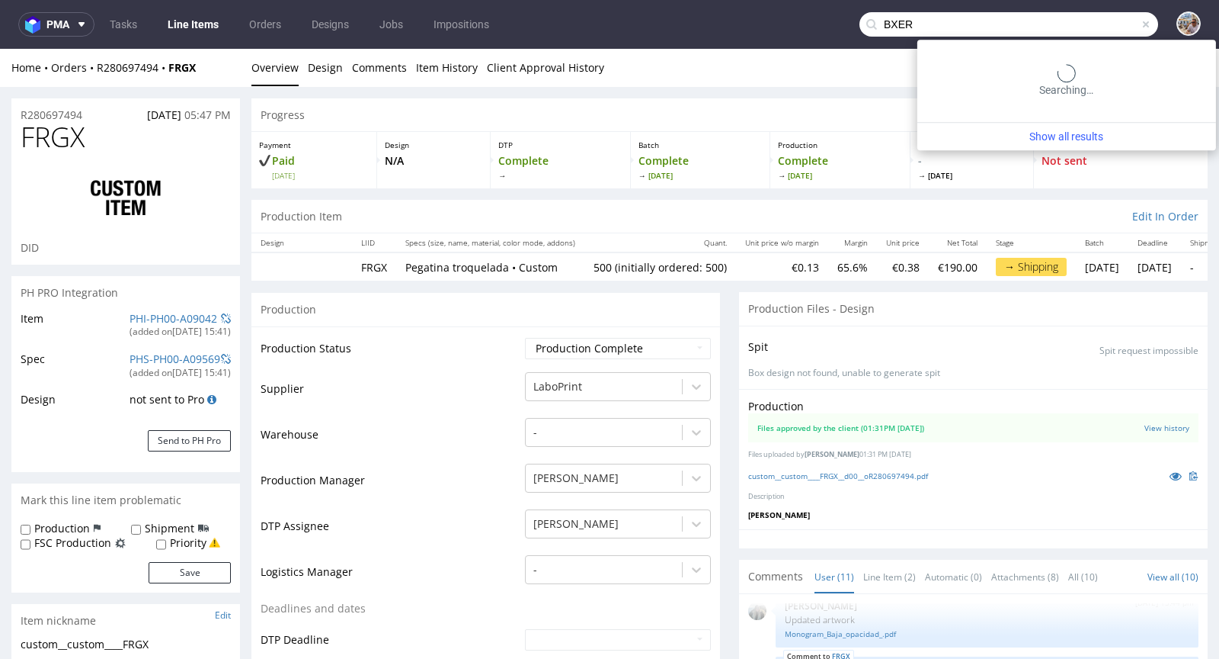
type input "BXER"
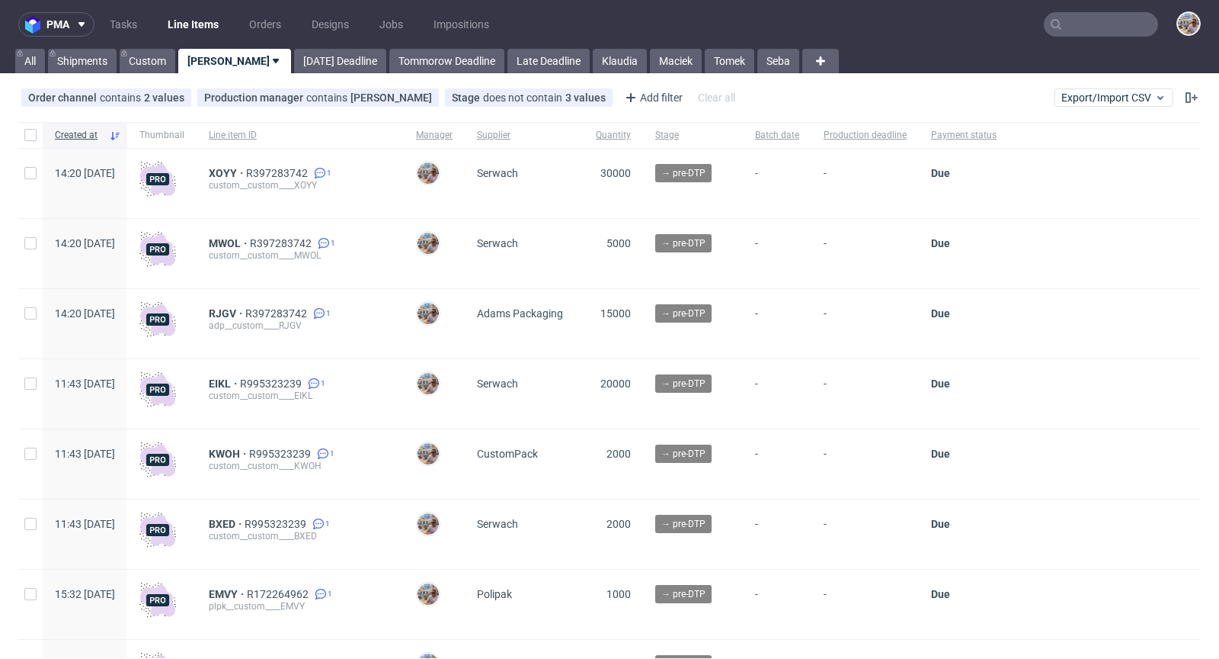
click at [1106, 28] on input "text" at bounding box center [1101, 24] width 114 height 24
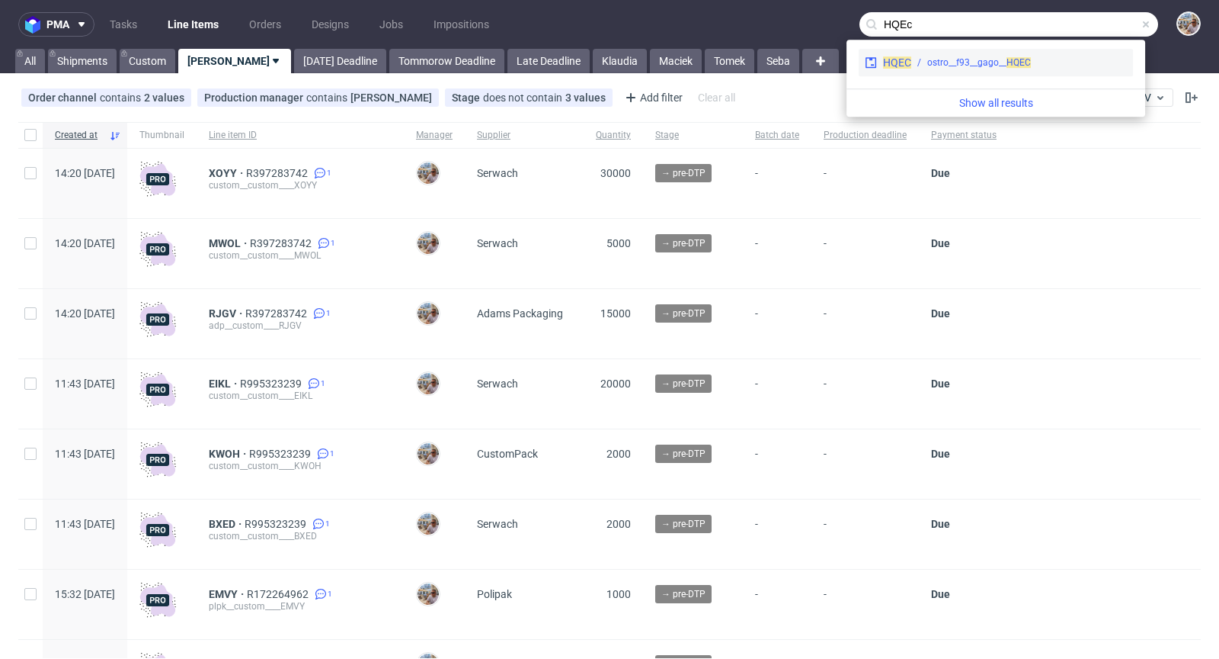
type input "HQEc"
click at [940, 67] on div "ostro__f93__gago__ HQEC" at bounding box center [980, 63] width 104 height 14
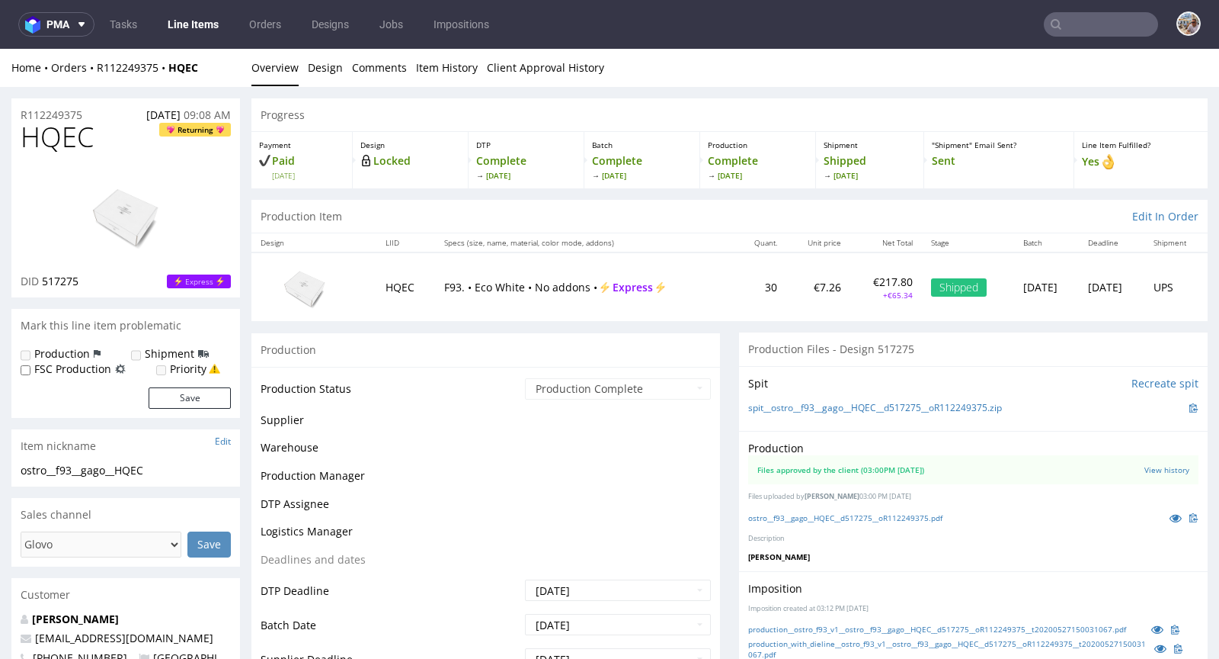
scroll to position [6, 0]
